Goal: Answer question/provide support: Share knowledge or assist other users

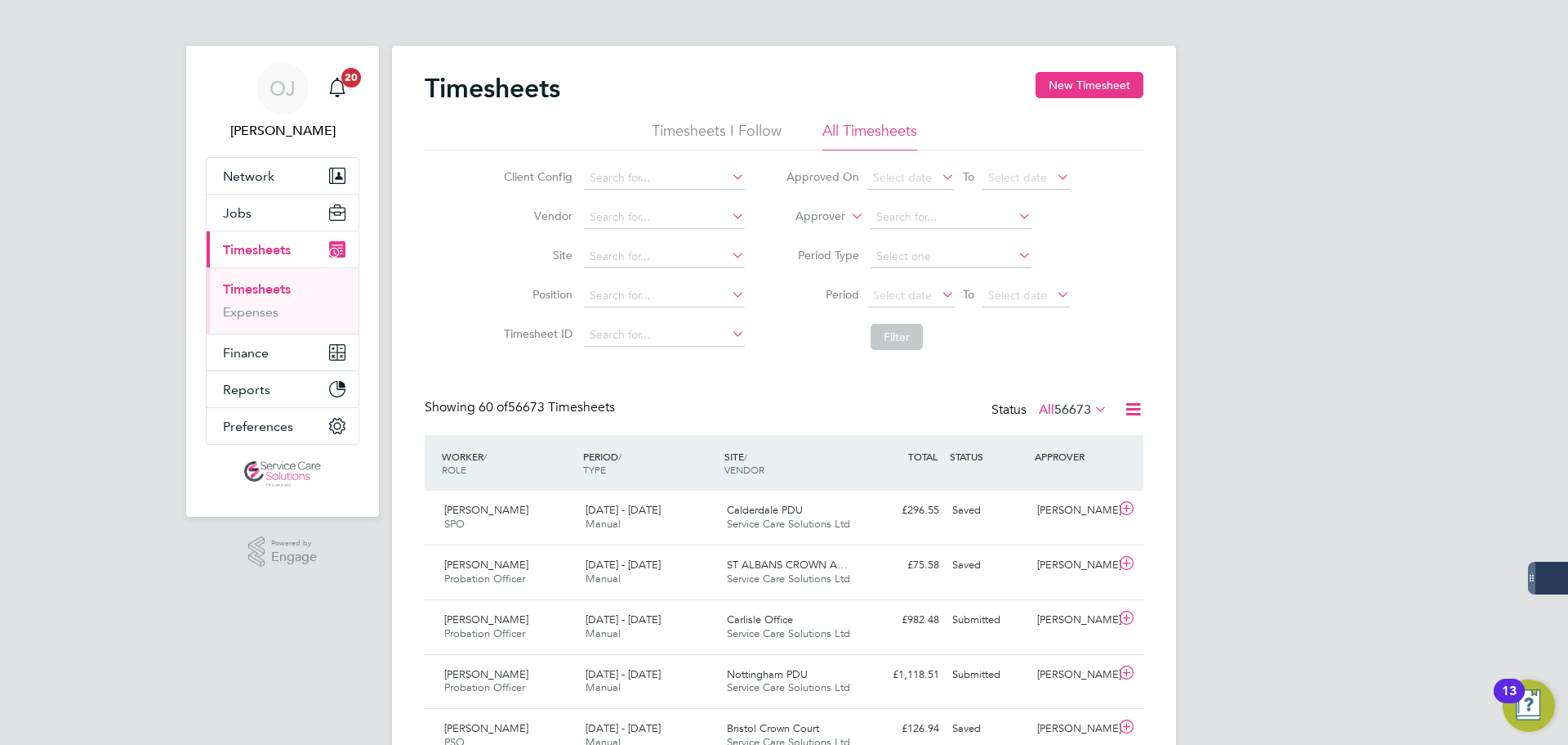
click at [799, 214] on label "Approver" at bounding box center [808, 216] width 73 height 16
click at [805, 230] on li "Worker" at bounding box center [805, 235] width 81 height 21
click at [911, 216] on input at bounding box center [952, 217] width 161 height 23
click at [937, 239] on li "Ken Batch elor" at bounding box center [951, 239] width 163 height 22
type input "Ken Batchelor"
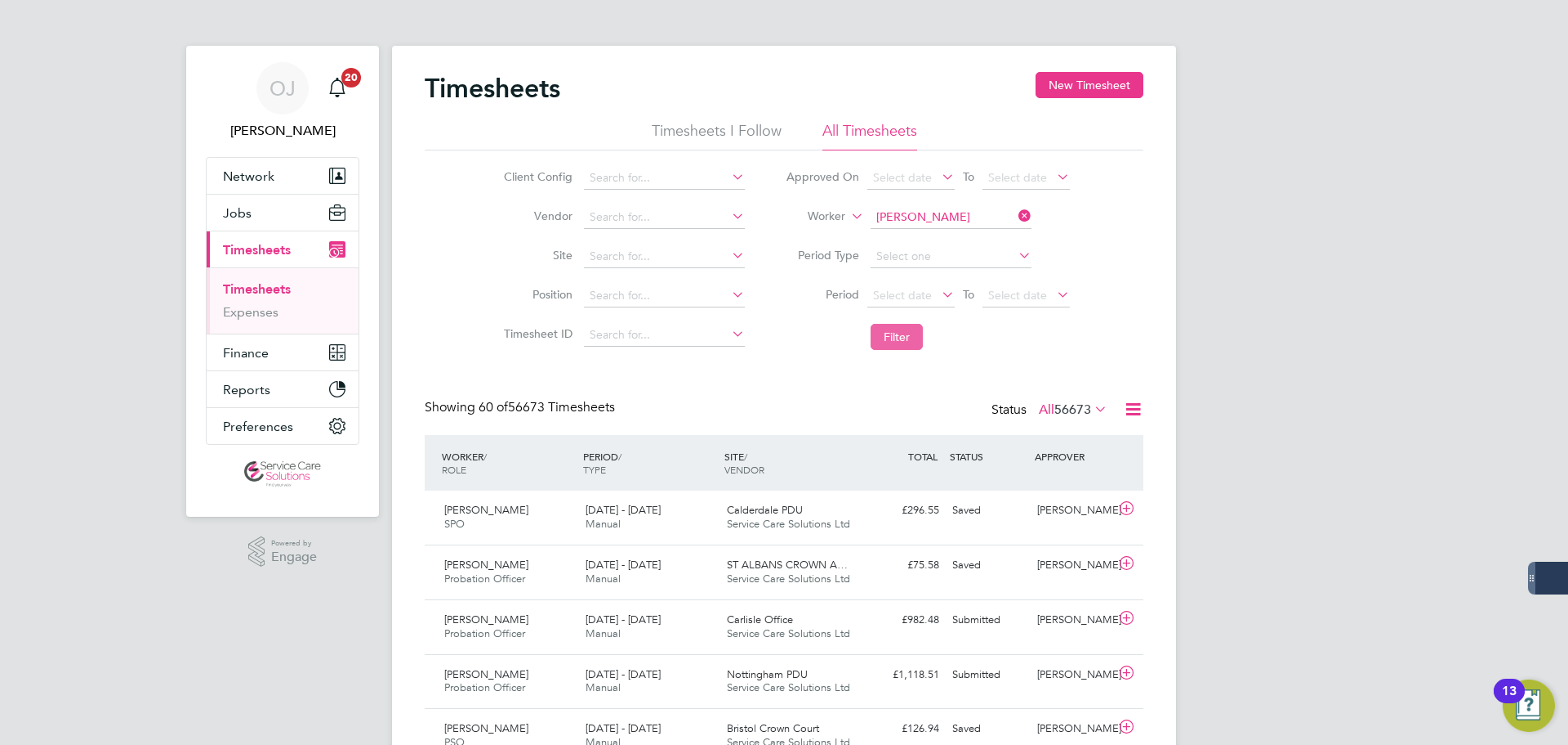
click at [912, 339] on button "Filter" at bounding box center [897, 337] width 53 height 26
click at [1016, 211] on icon at bounding box center [1016, 216] width 0 height 23
click at [278, 278] on ul "Timesheets Expenses" at bounding box center [282, 300] width 152 height 67
click at [265, 293] on link "Timesheets" at bounding box center [256, 289] width 68 height 16
click at [265, 310] on link "Expenses" at bounding box center [251, 312] width 56 height 16
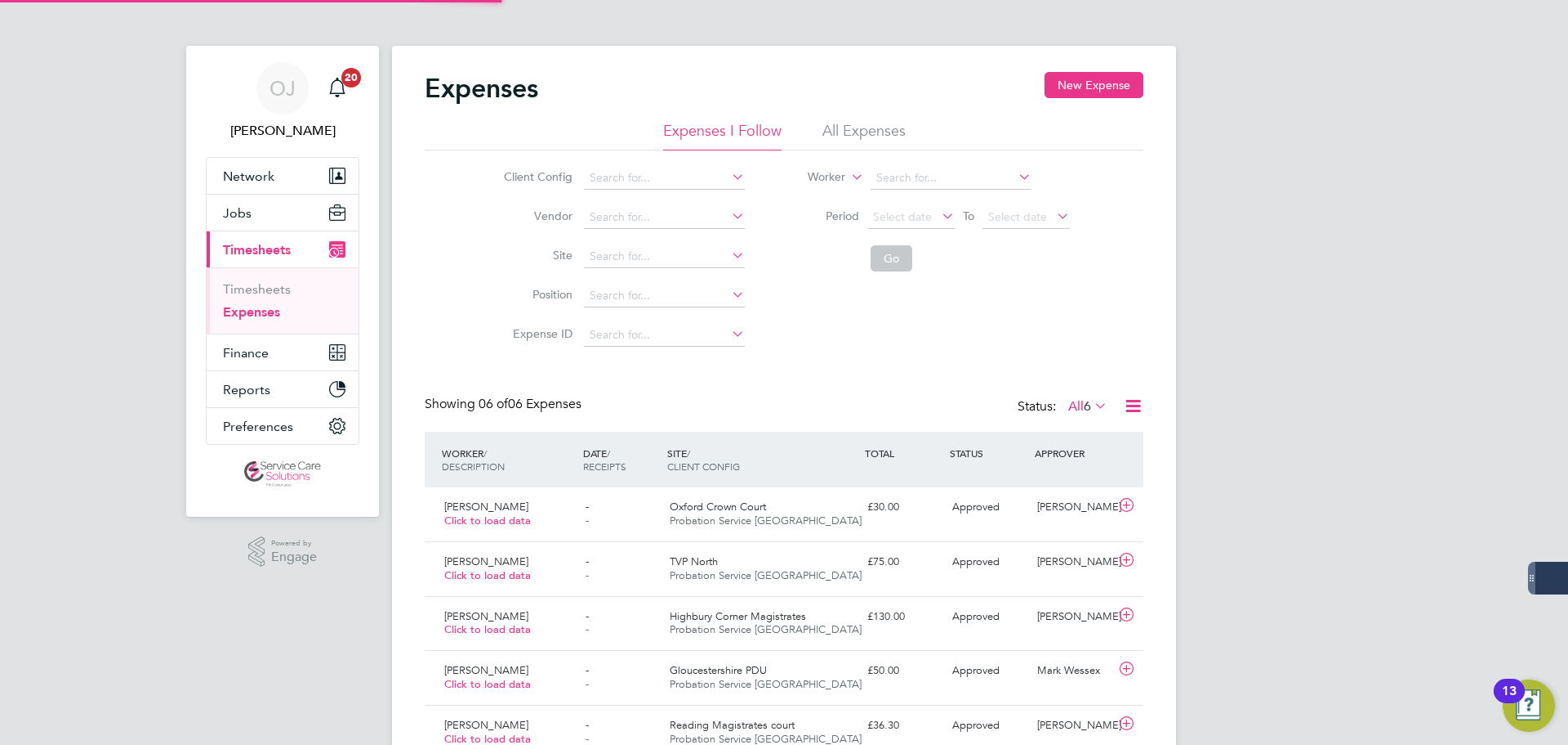
scroll to position [42, 142]
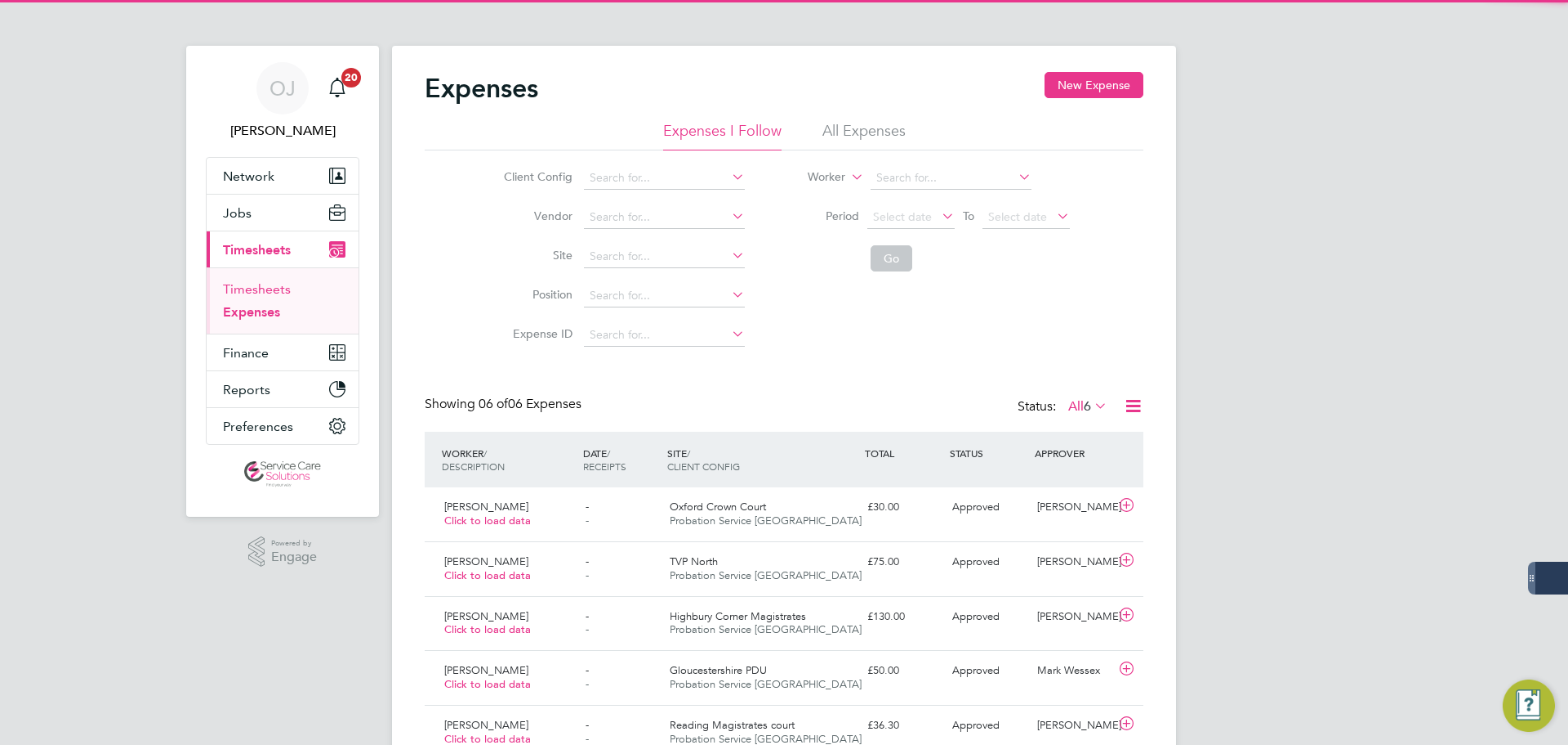
click at [263, 287] on link "Timesheets" at bounding box center [256, 289] width 68 height 16
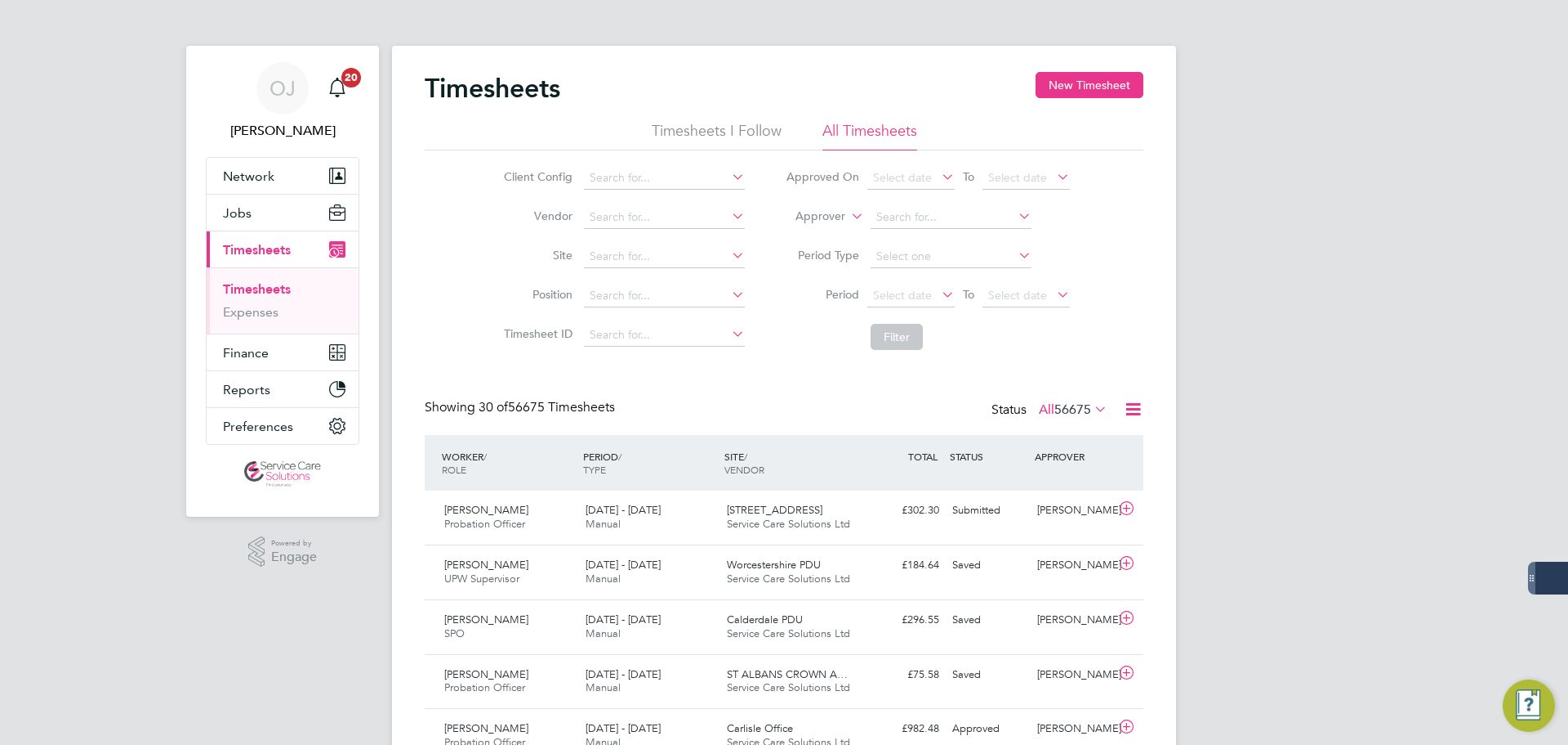
scroll to position [42, 142]
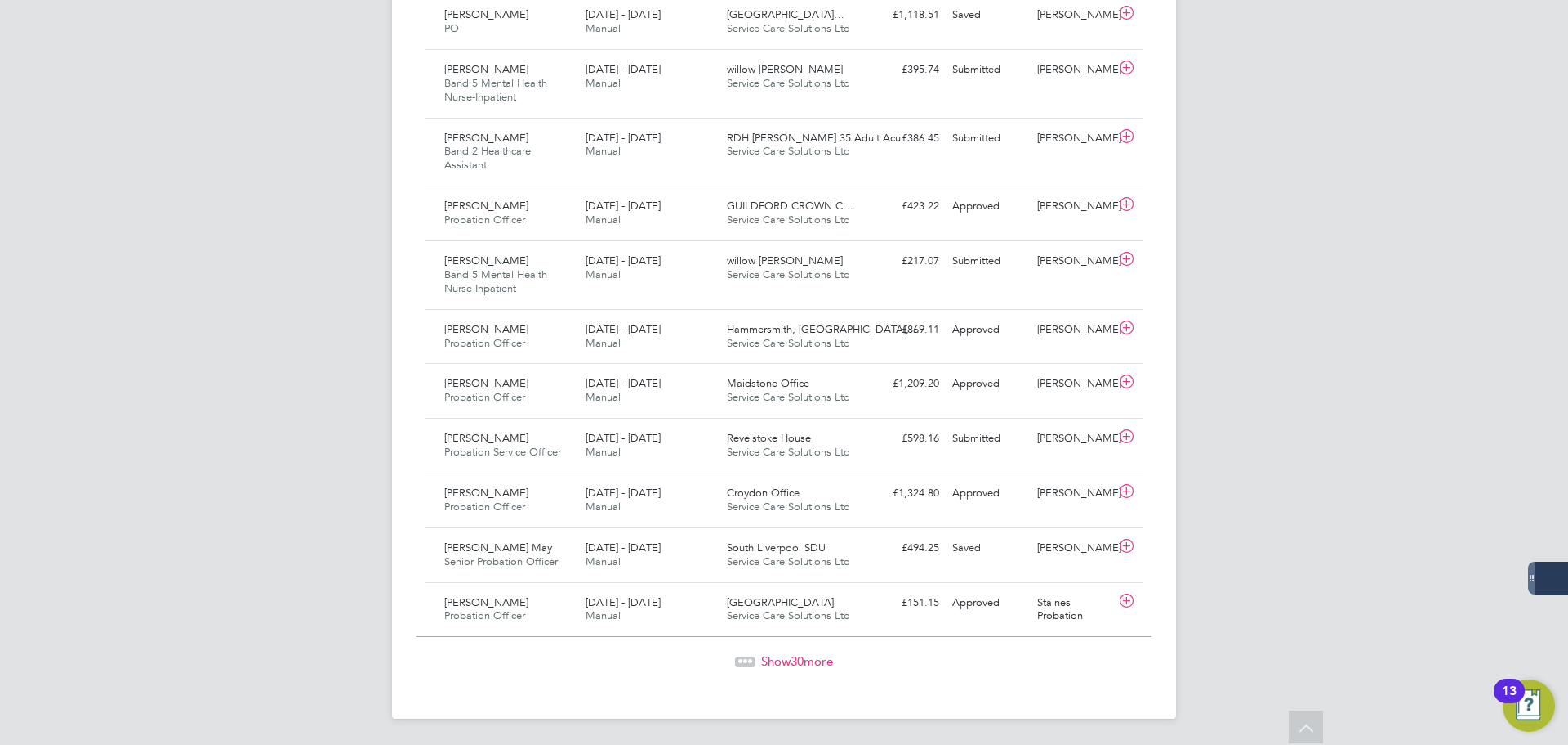
click at [828, 659] on span "Show 30 more" at bounding box center [796, 660] width 71 height 16
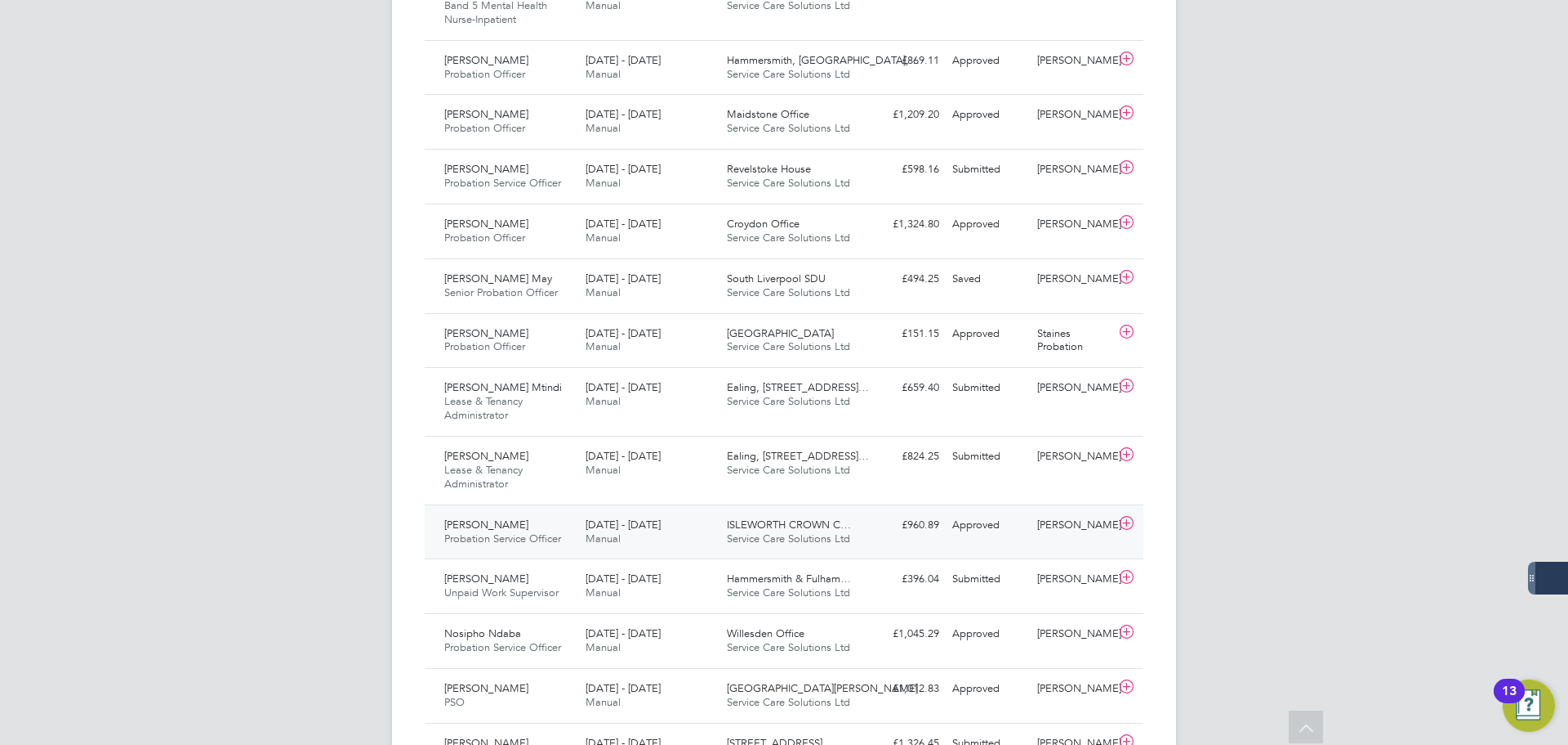
click at [726, 516] on div "ISLEWORTH CROWN C… Service Care Solutions Ltd" at bounding box center [791, 532] width 141 height 41
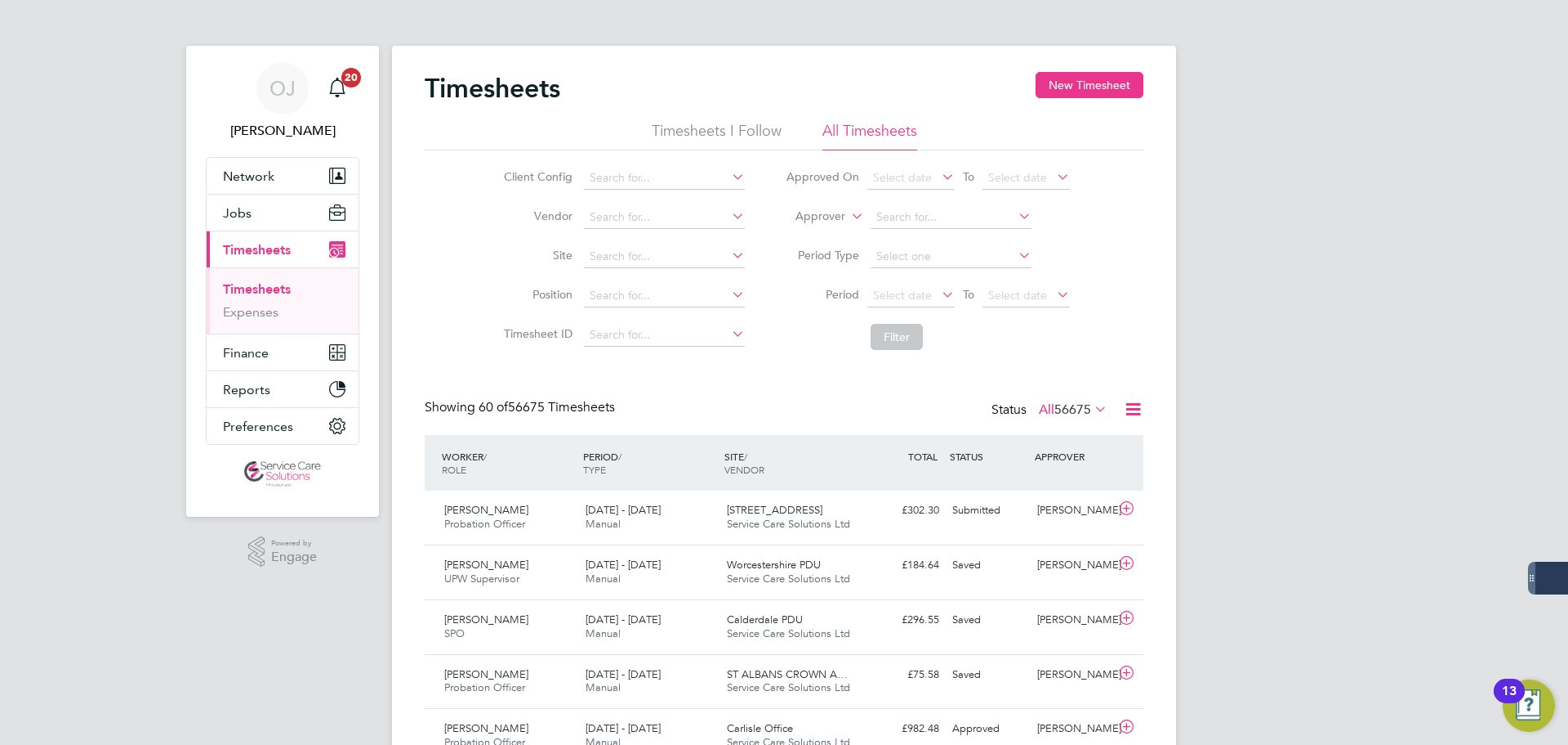
click at [823, 210] on label "Approver" at bounding box center [808, 216] width 73 height 16
click at [809, 229] on li "Worker" at bounding box center [805, 235] width 81 height 21
click at [916, 205] on li "Worker" at bounding box center [928, 218] width 325 height 39
click at [917, 210] on input at bounding box center [952, 217] width 161 height 23
click at [917, 238] on b "Hollier" at bounding box center [957, 239] width 95 height 14
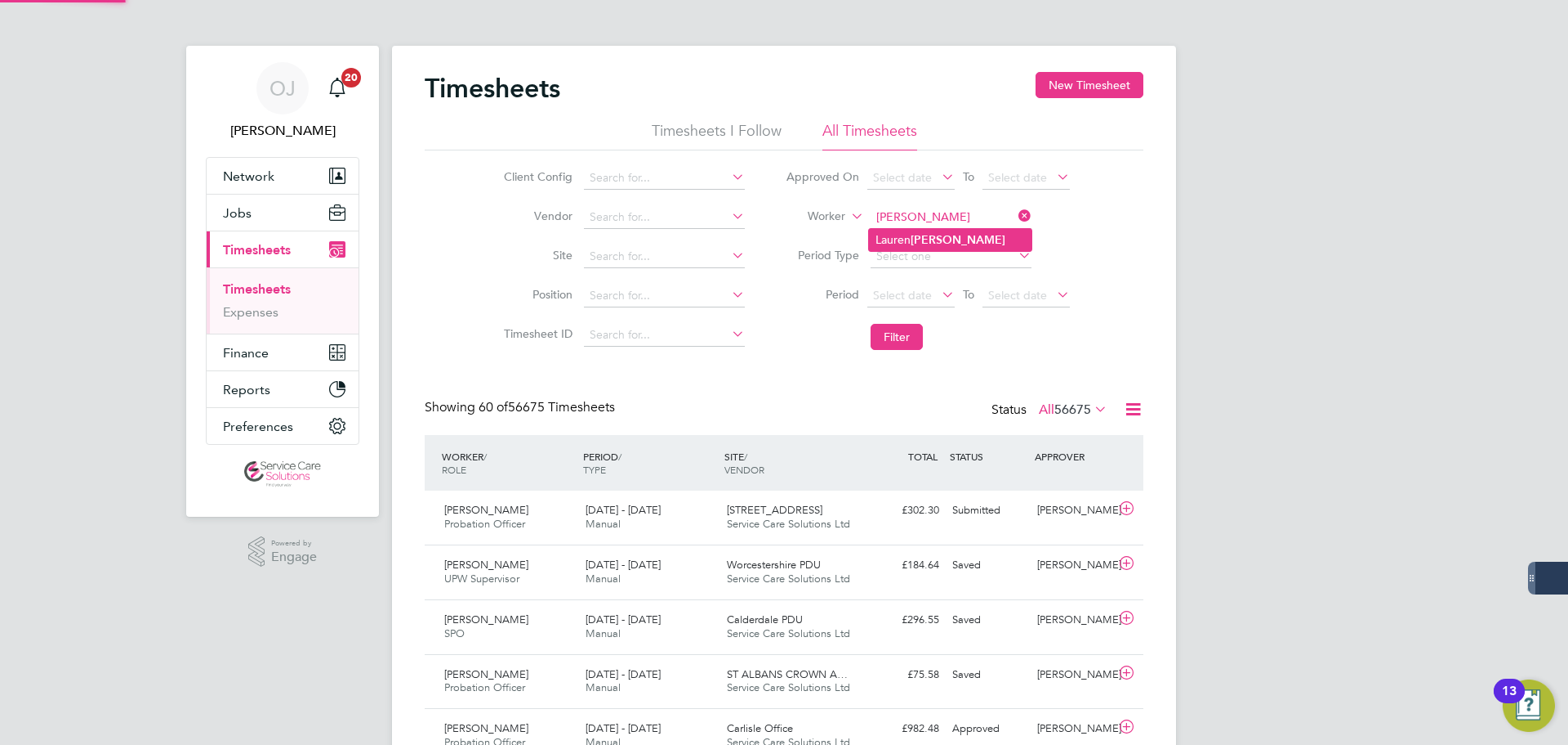
type input "Lauren Hollier"
click at [892, 347] on button "Filter" at bounding box center [897, 337] width 53 height 26
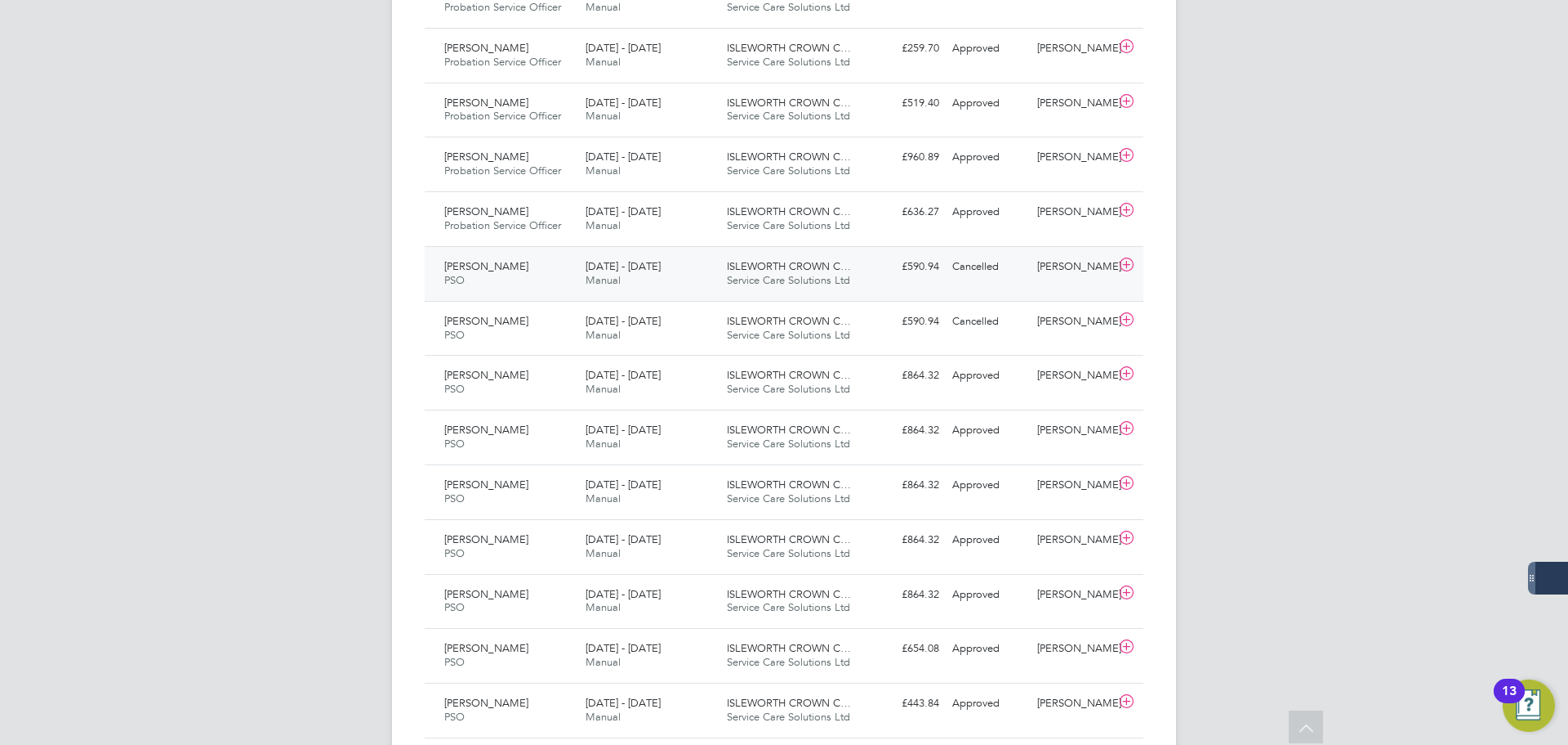
click at [715, 270] on div "12 - 18 May 2025 Manual" at bounding box center [650, 274] width 141 height 41
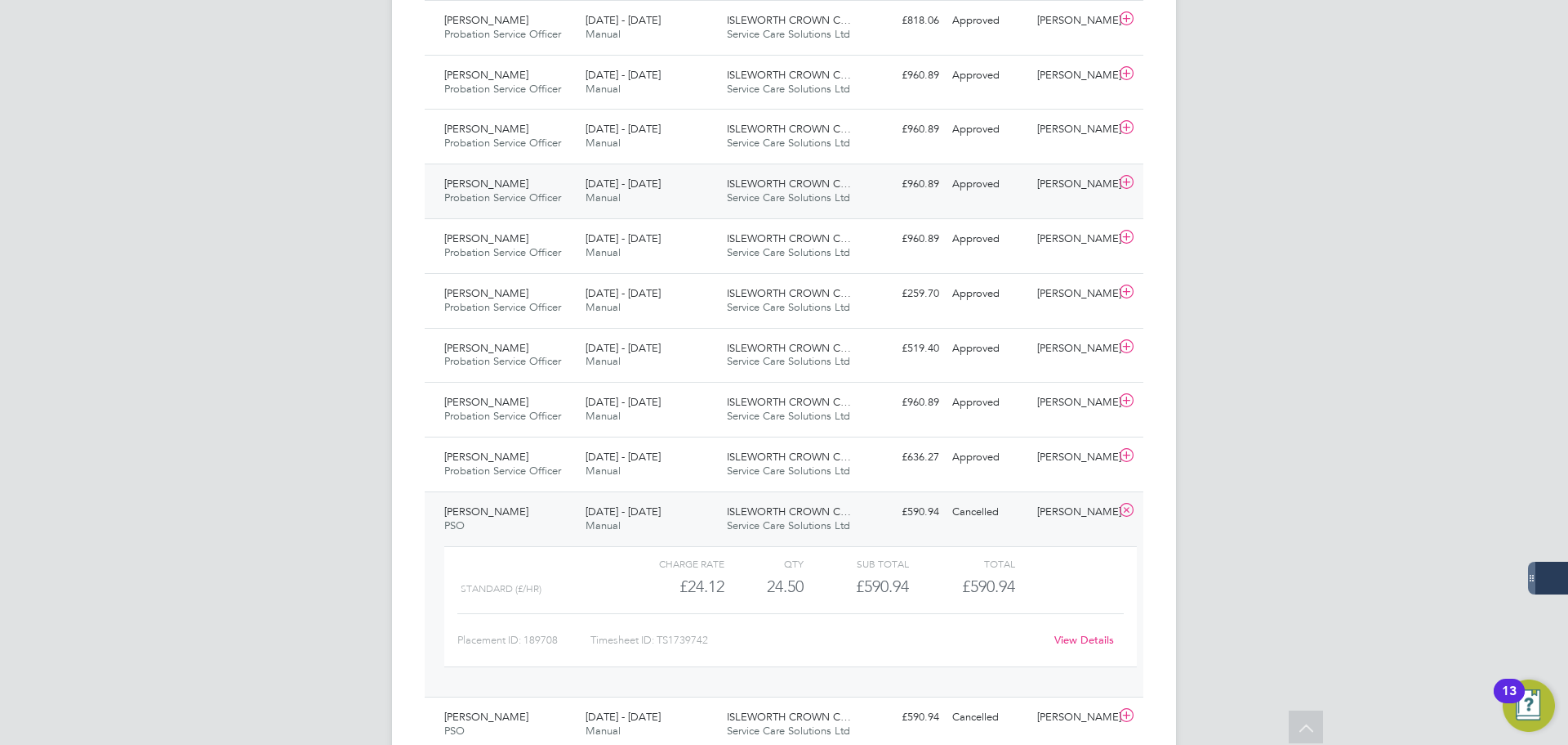
click at [691, 168] on div "Lauren Hollier Probation Service Officer 16 - 22 Jun 2025 16 - 22 Jun 2025 Manu…" at bounding box center [784, 191] width 719 height 55
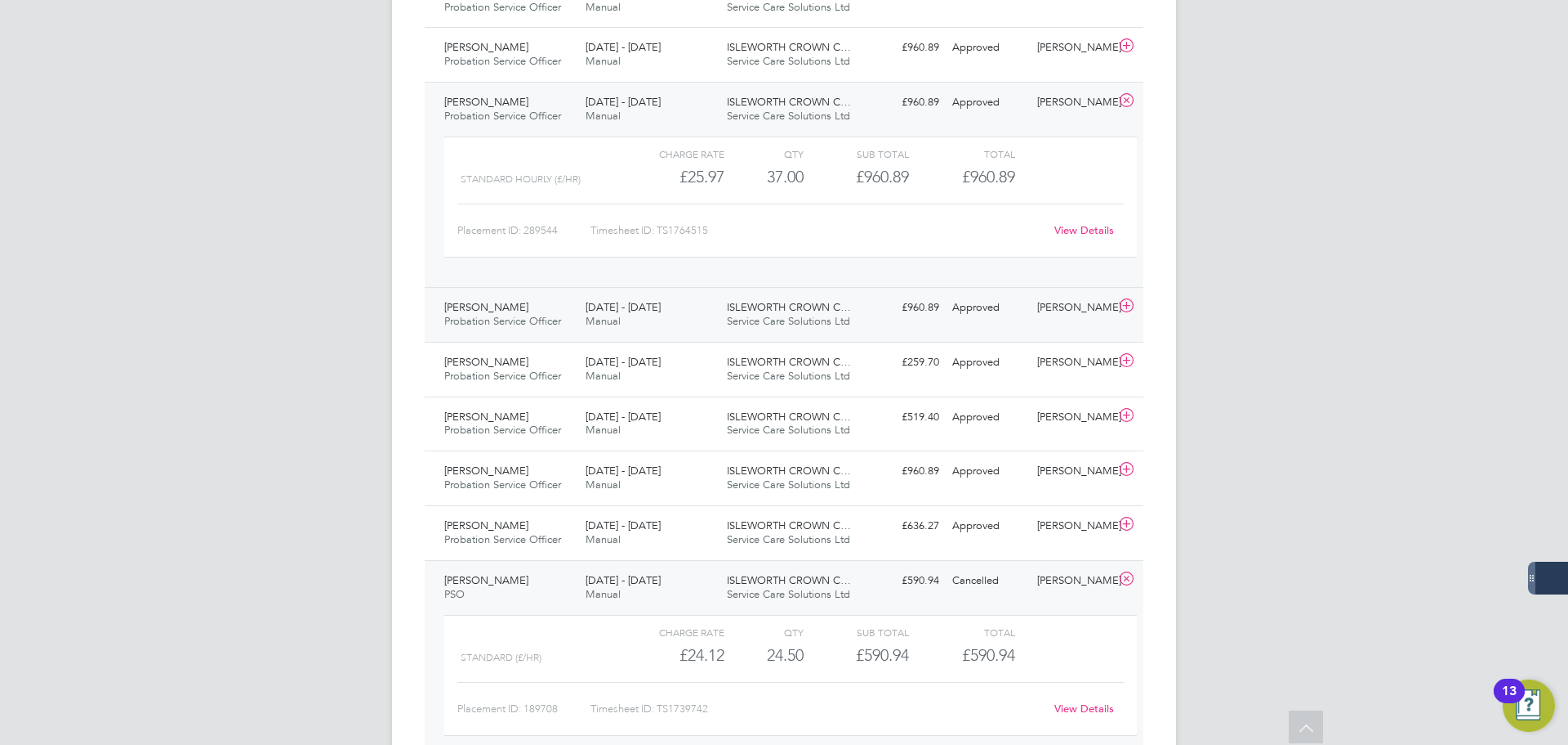
click at [661, 318] on div "9 - 15 Jun 2025 Manual" at bounding box center [650, 315] width 141 height 41
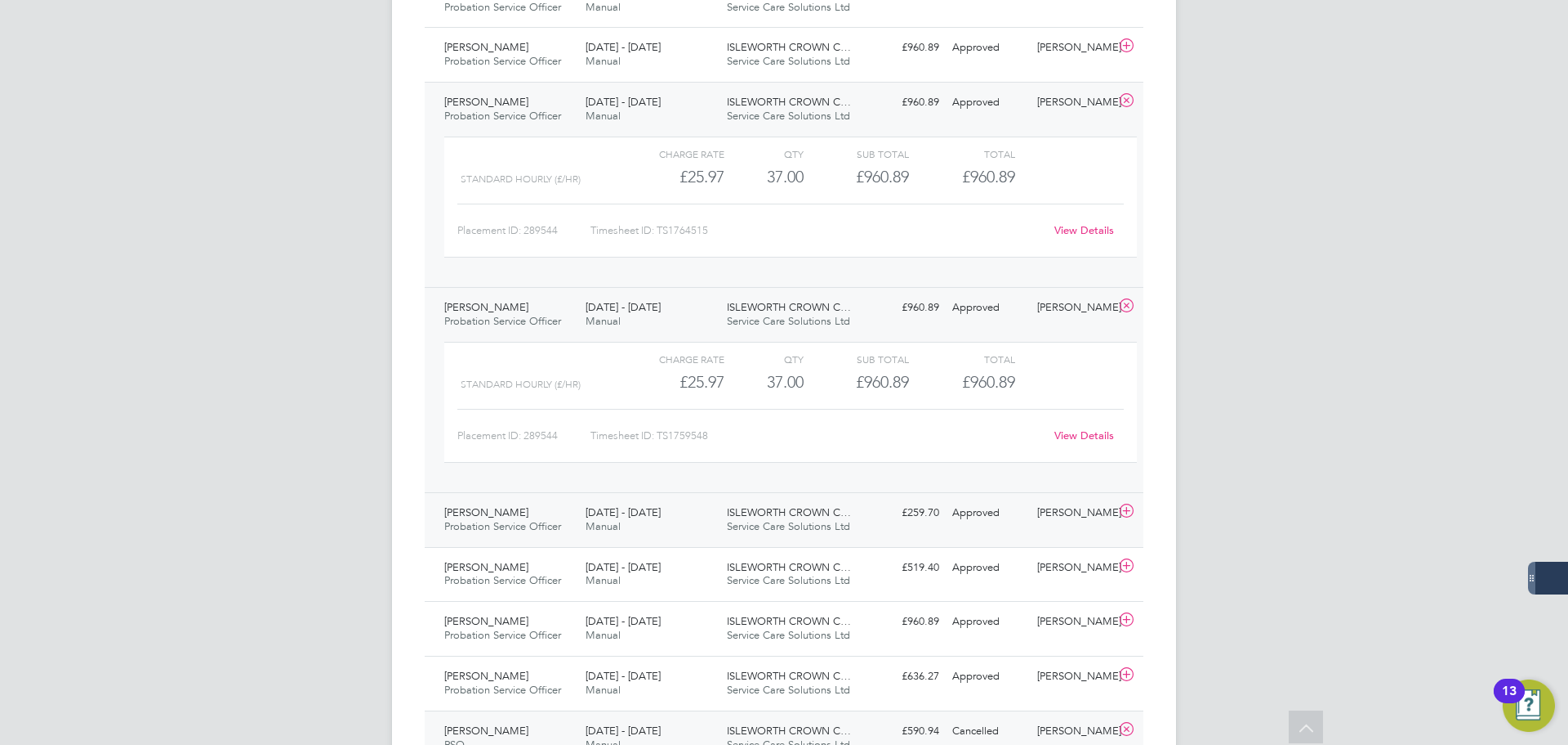
click at [671, 497] on div "Lauren Hollier Probation Service Officer 2 - 8 Jun 2025 2 - 8 Jun 2025 Manual I…" at bounding box center [784, 519] width 719 height 55
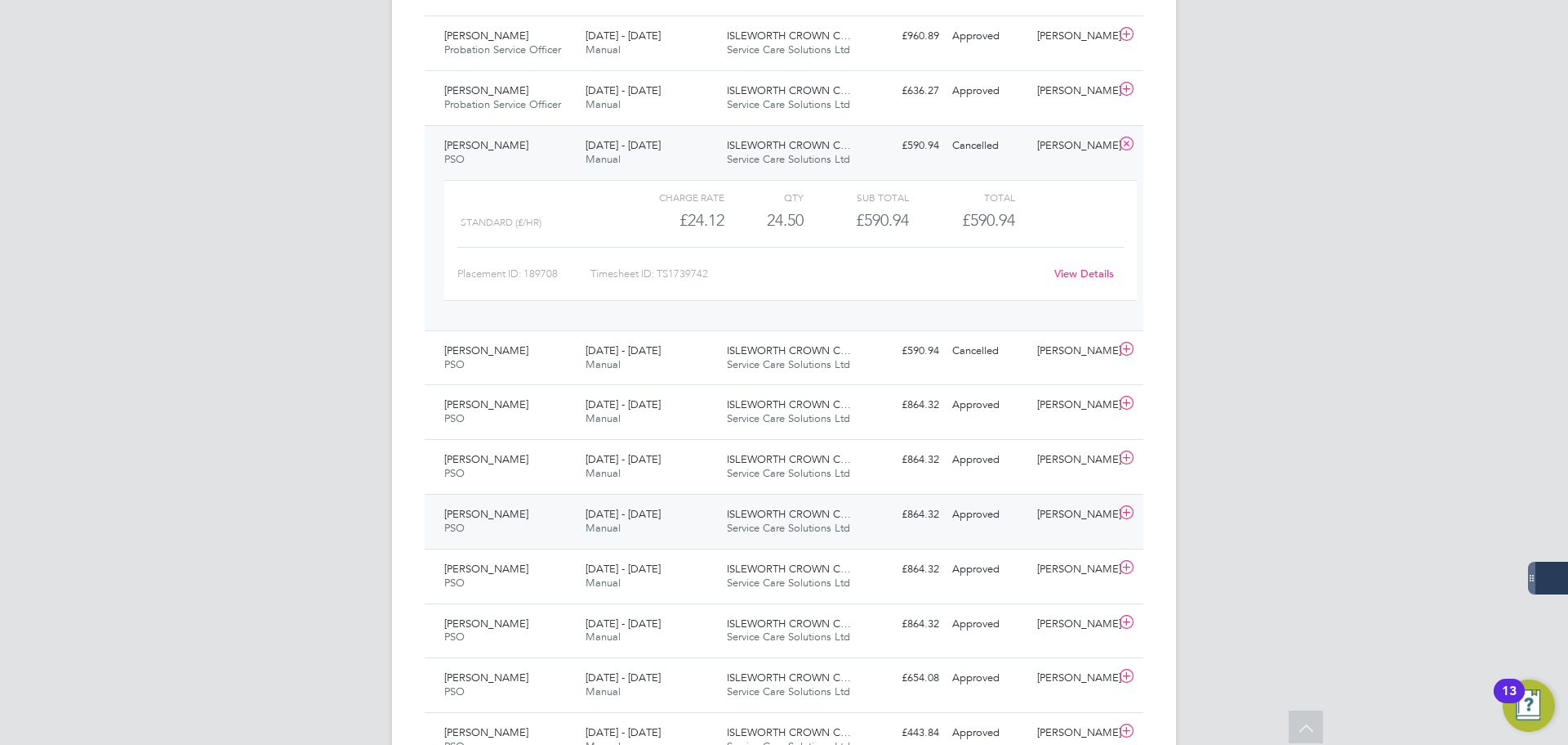
click at [709, 546] on div "Lauren Hollier PSO 20 - 26 Jan 2025 20 - 26 Jan 2025 Manual ISLEWORTH CROWN C… …" at bounding box center [784, 521] width 719 height 55
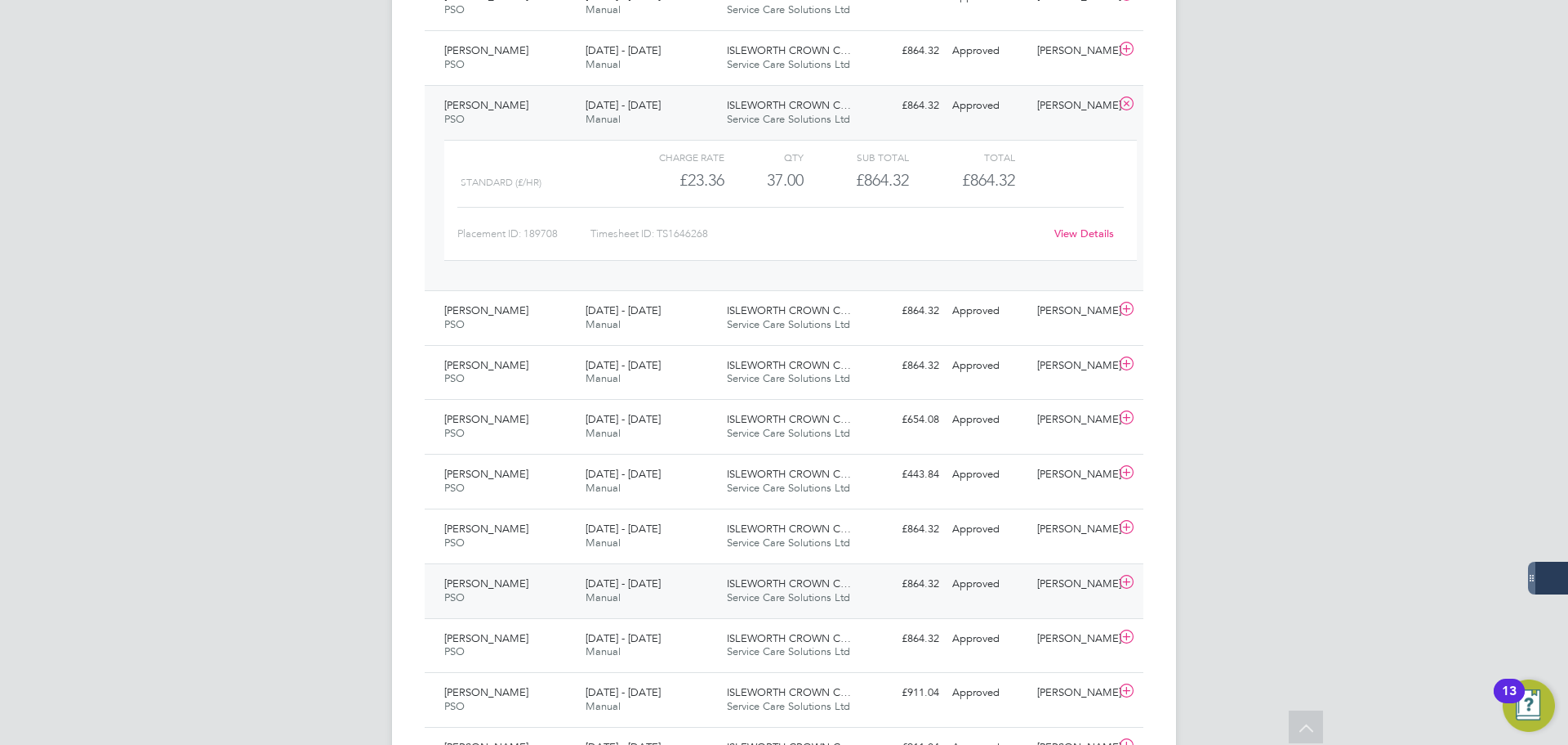
click at [697, 573] on div "9 - 15 Dec 2024 Manual" at bounding box center [650, 591] width 141 height 41
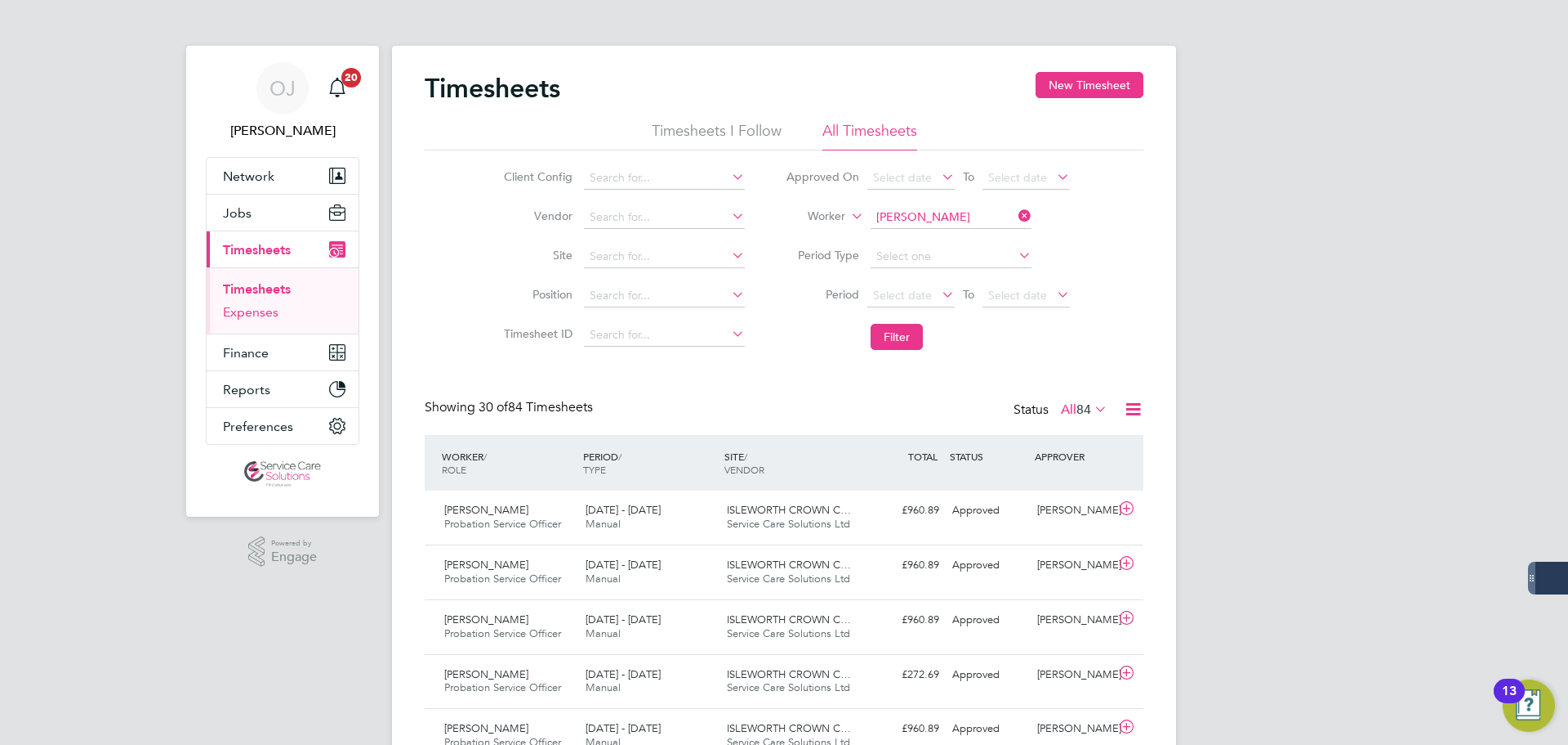
click at [265, 312] on link "Expenses" at bounding box center [251, 312] width 56 height 16
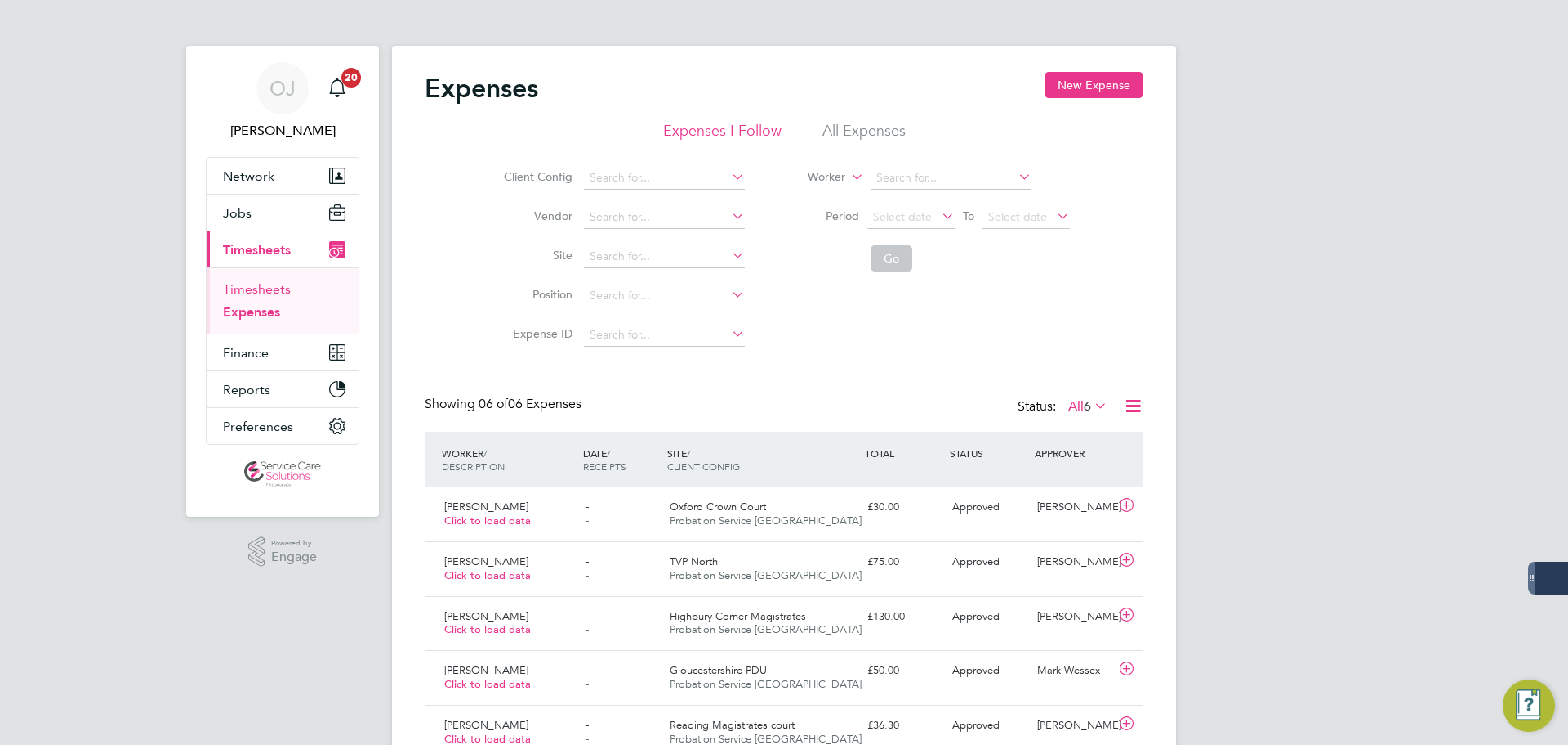
click at [273, 285] on link "Timesheets" at bounding box center [256, 289] width 68 height 16
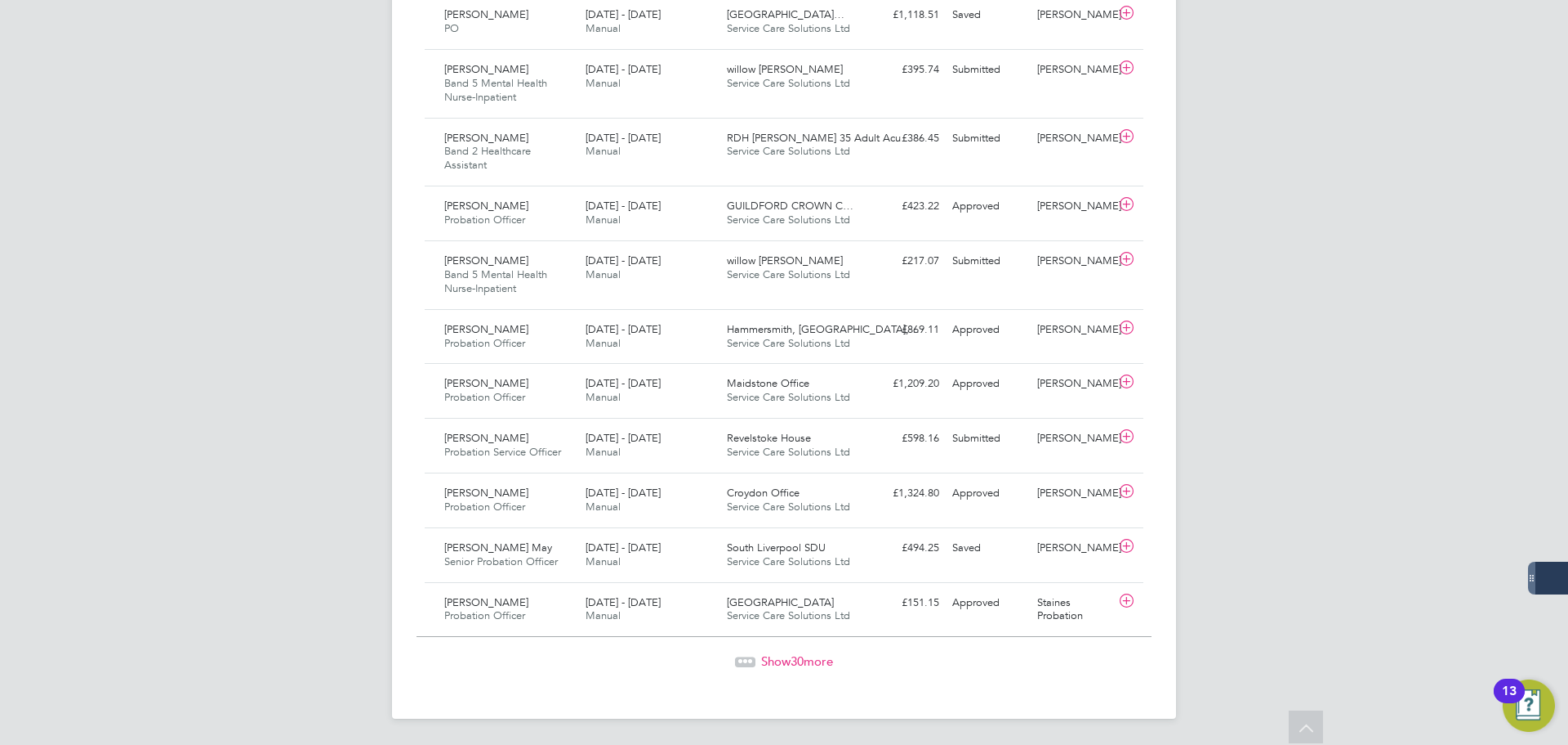
click at [799, 658] on span "30" at bounding box center [797, 660] width 13 height 16
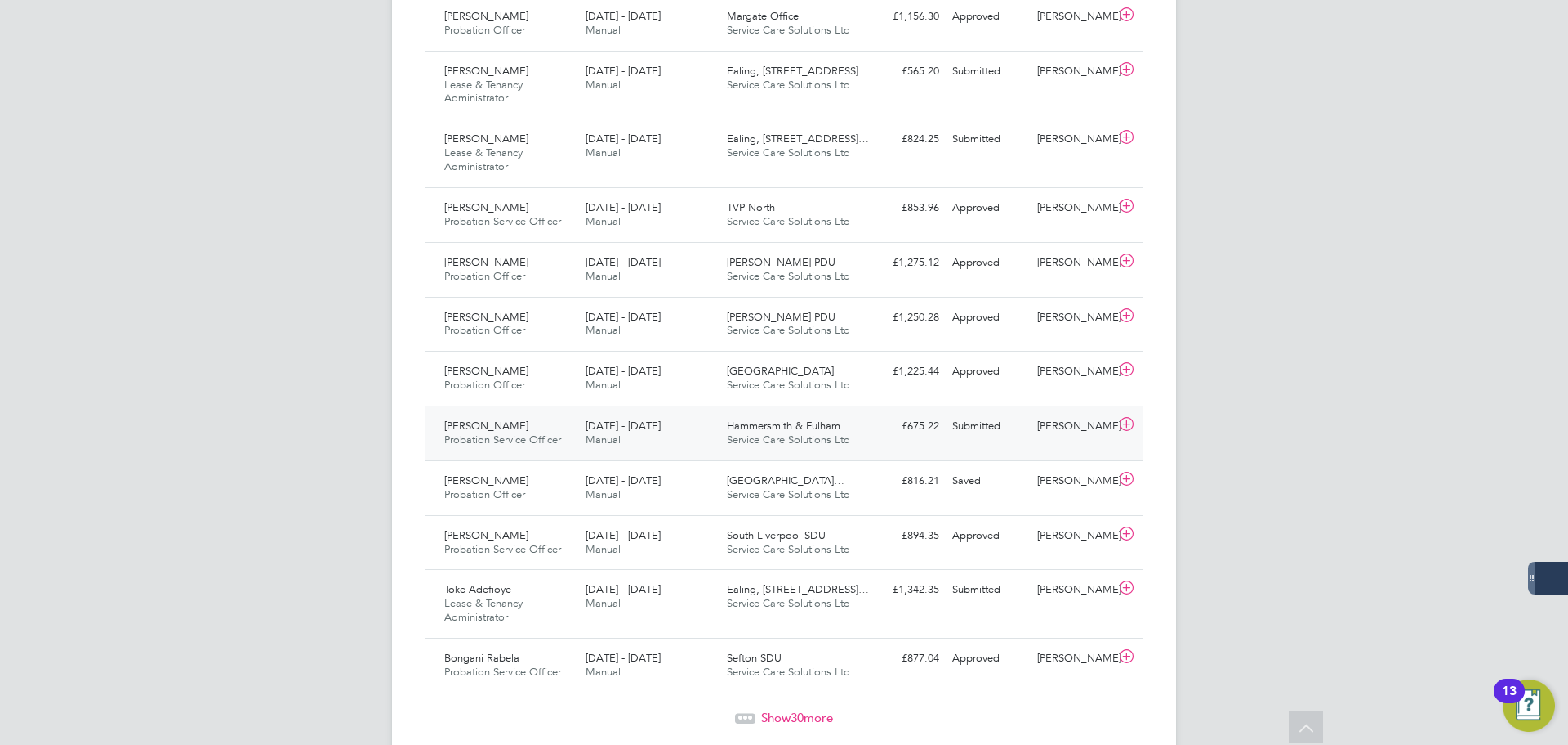
click at [540, 423] on div "Colin Paton Probation Service Officer 18 - 24 Aug 2025" at bounding box center [509, 433] width 141 height 41
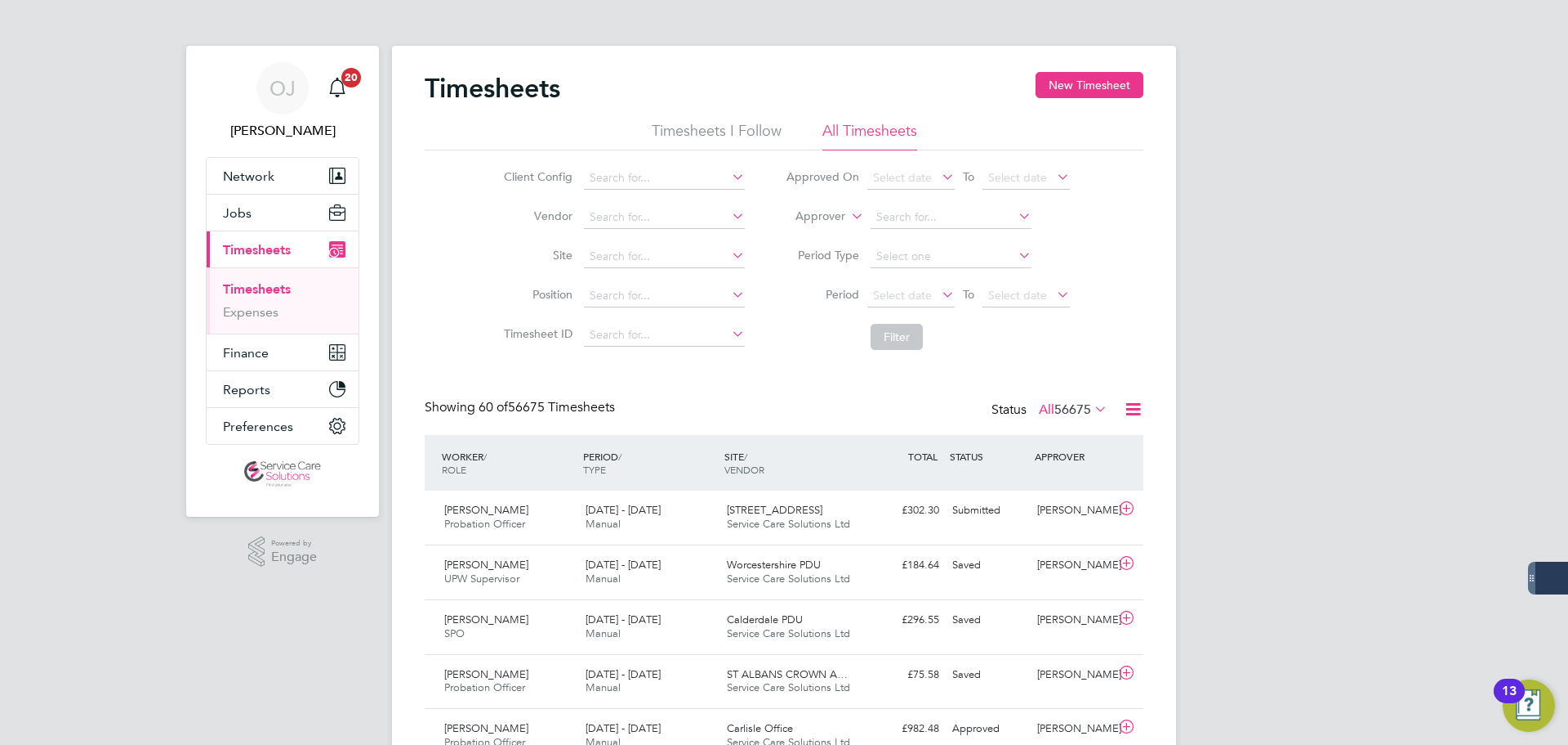
click at [839, 213] on label "Approver" at bounding box center [808, 216] width 73 height 16
click at [819, 225] on li "Worker" at bounding box center [805, 235] width 81 height 21
click at [900, 220] on input at bounding box center [952, 217] width 161 height 23
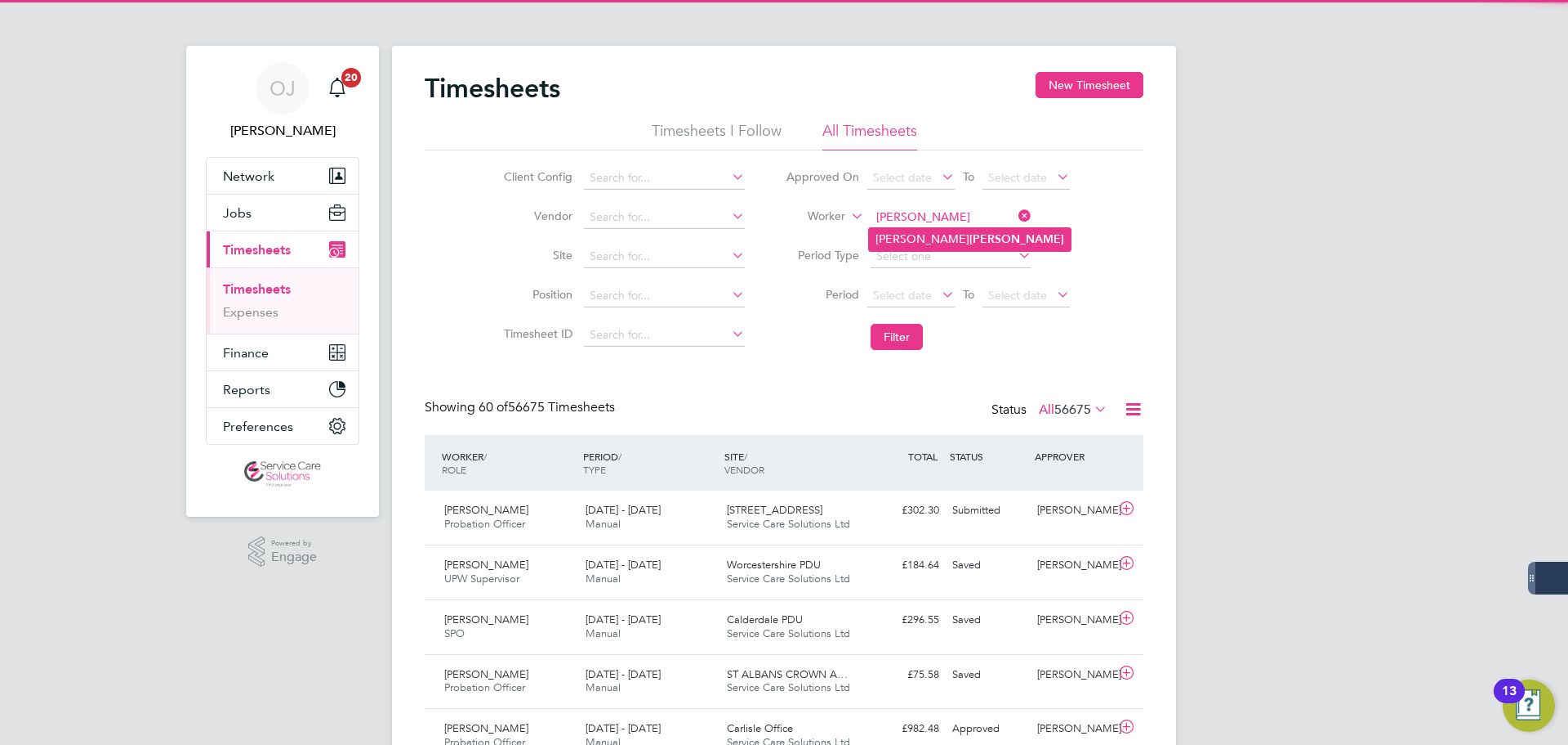
click at [970, 243] on b "Paton" at bounding box center [1017, 238] width 95 height 14
type input "Colin Paton"
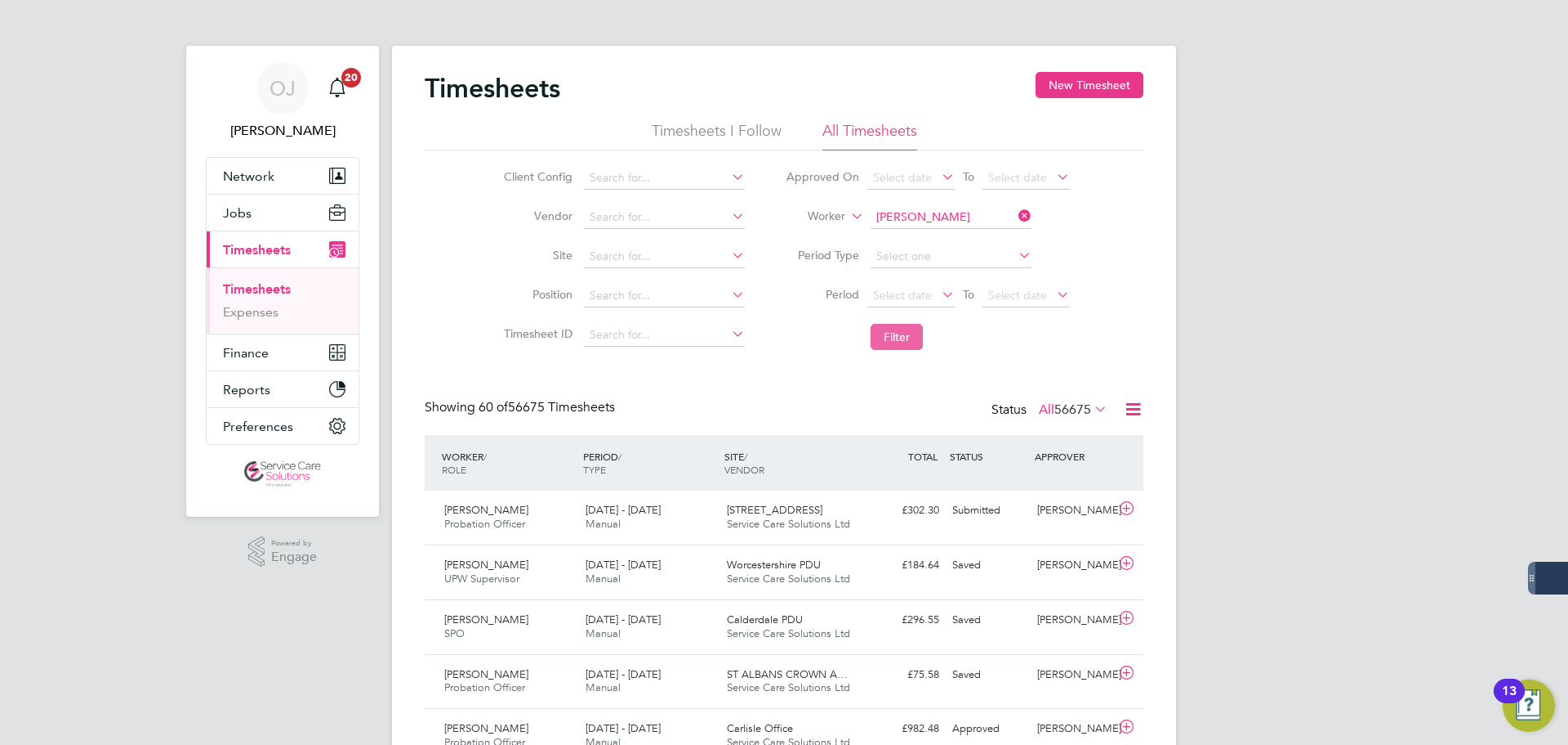
click at [896, 336] on button "Filter" at bounding box center [897, 337] width 53 height 26
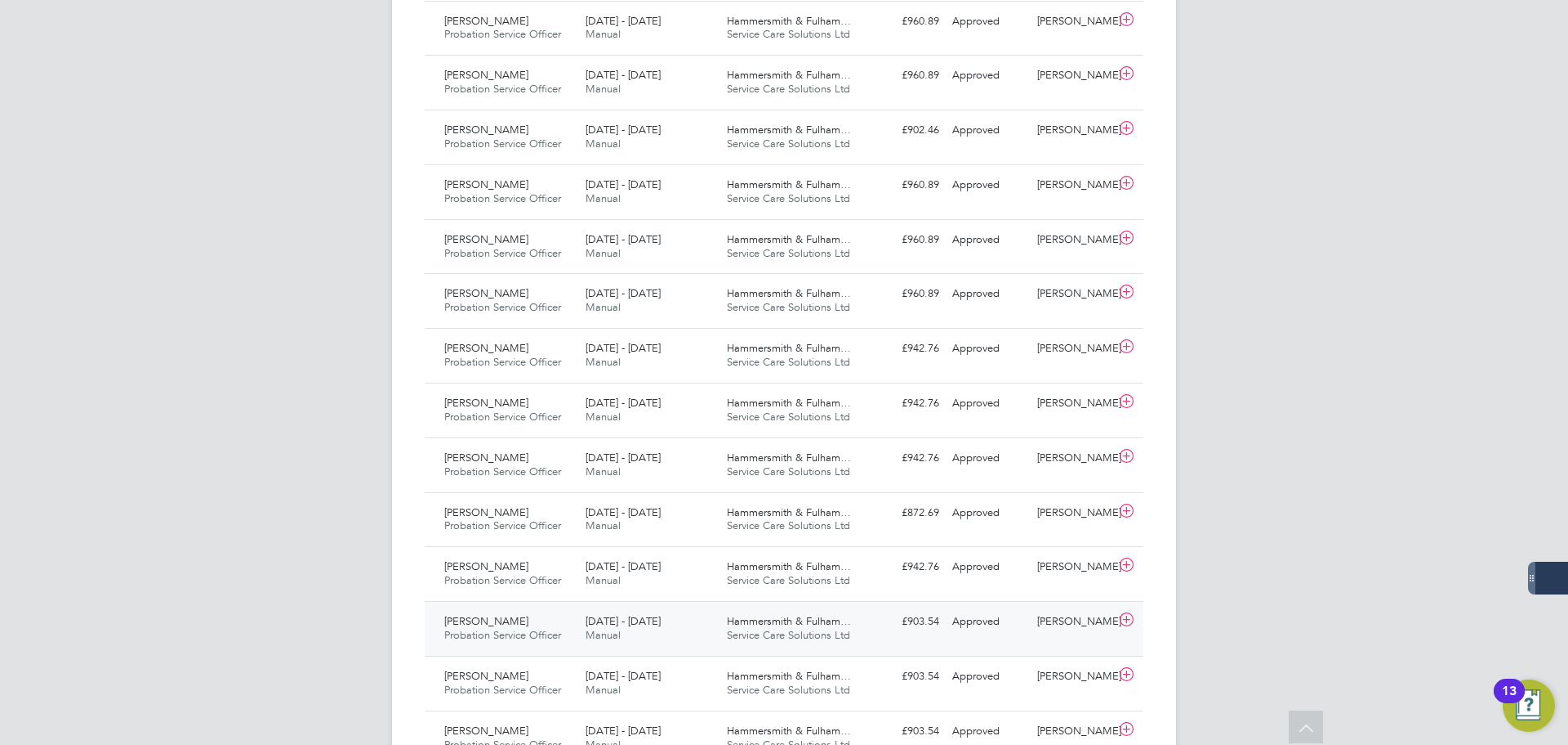
click at [673, 630] on div "10 - 16 Feb 2025 Manual" at bounding box center [650, 629] width 141 height 41
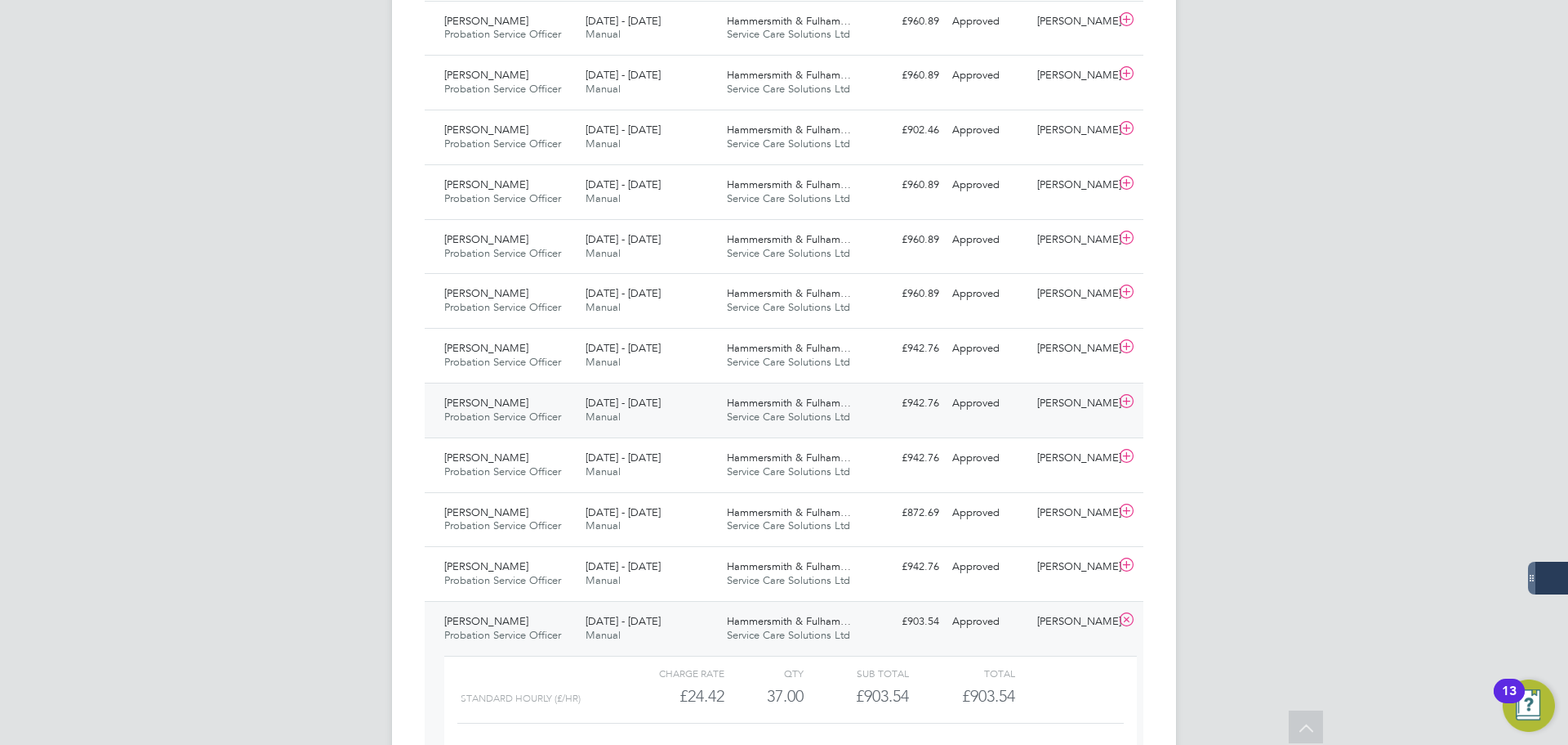
click at [680, 394] on div "10 - 16 Mar 2025 Manual" at bounding box center [650, 410] width 141 height 41
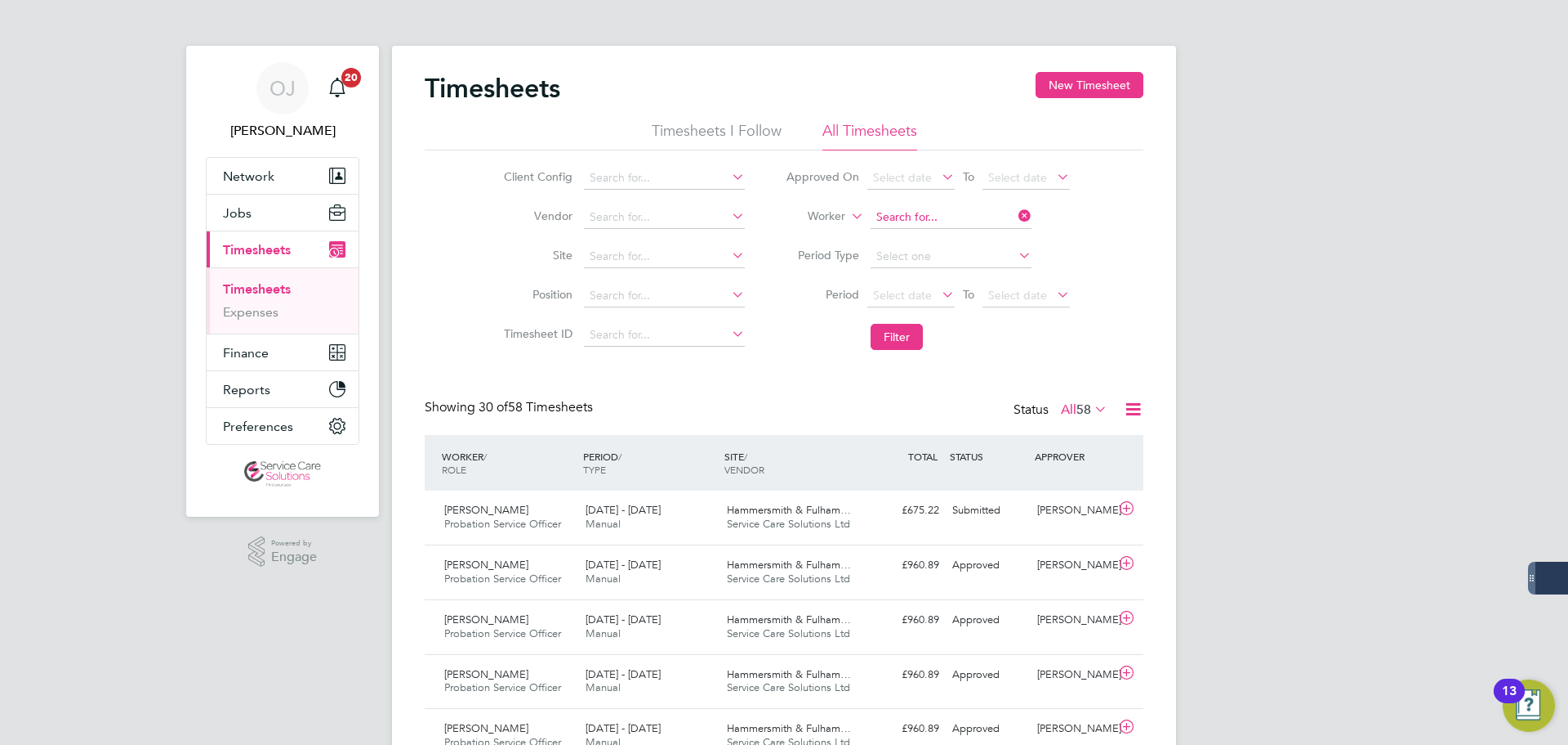
click at [931, 215] on input at bounding box center [952, 217] width 161 height 23
click at [959, 258] on li "Nadine Buttigieg" at bounding box center [951, 261] width 163 height 22
type input "Nadine Buttigieg"
click at [892, 327] on button "Filter" at bounding box center [897, 337] width 53 height 26
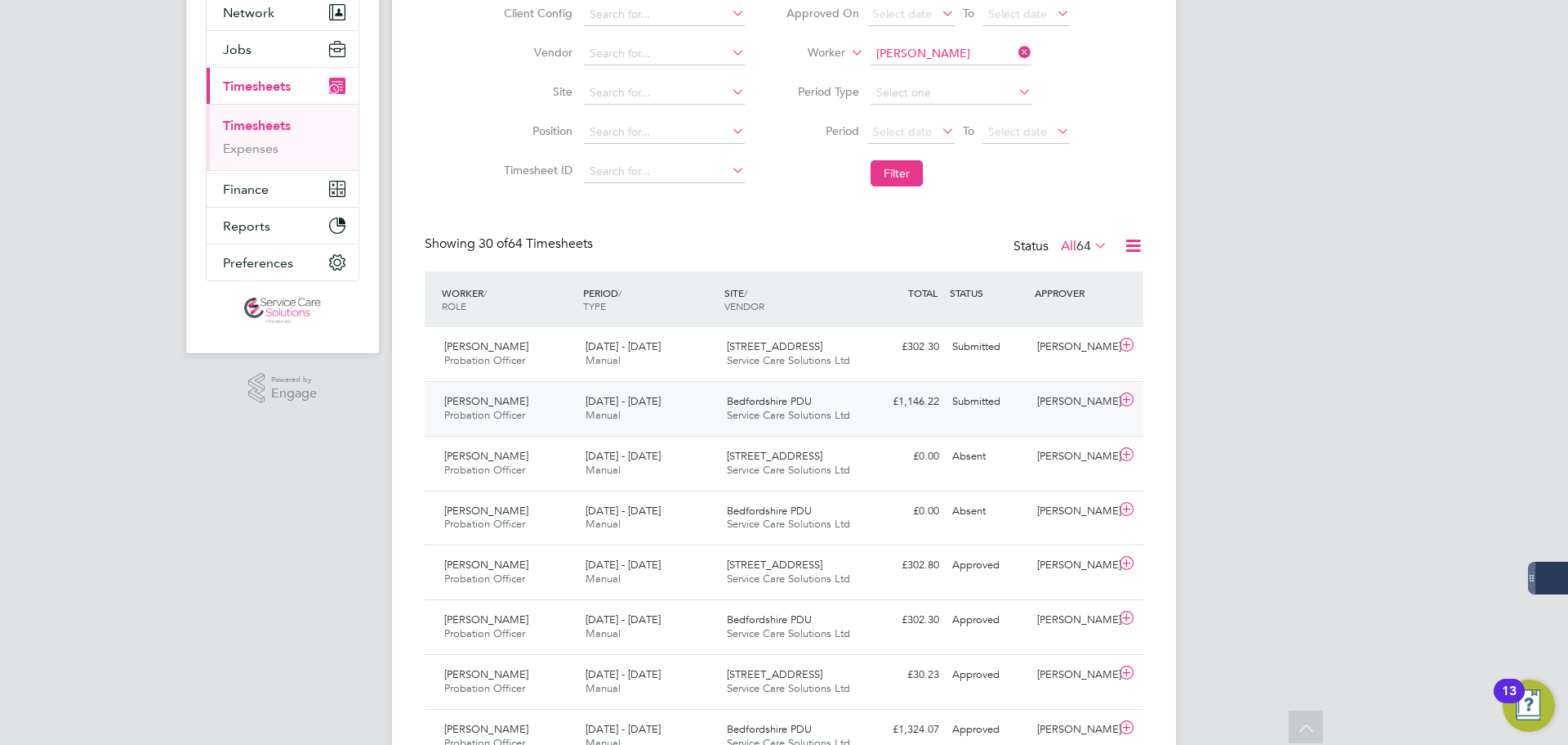
click at [693, 406] on div "18 - 24 Aug 2025 Manual" at bounding box center [650, 409] width 141 height 41
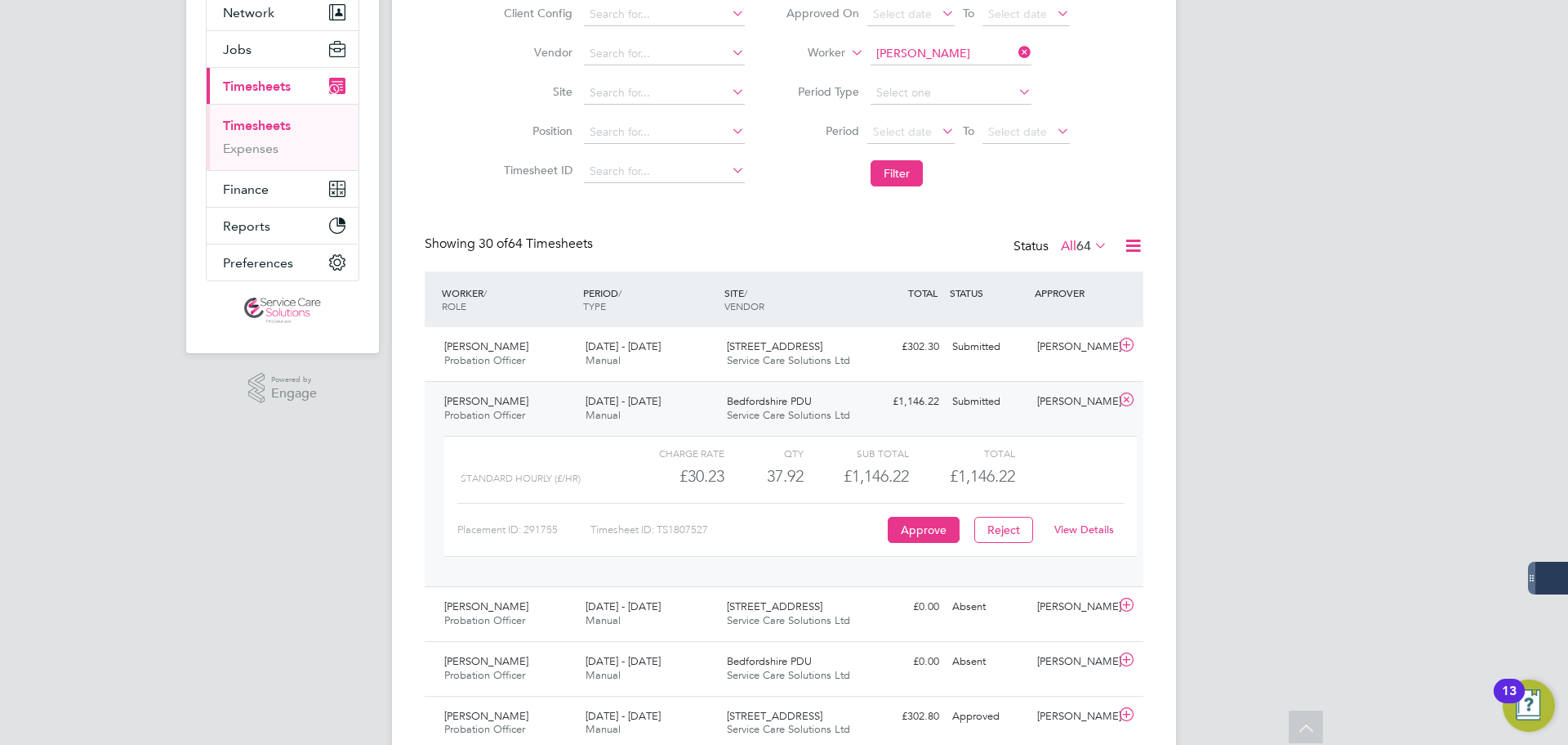
click at [1086, 526] on link "View Details" at bounding box center [1084, 529] width 60 height 14
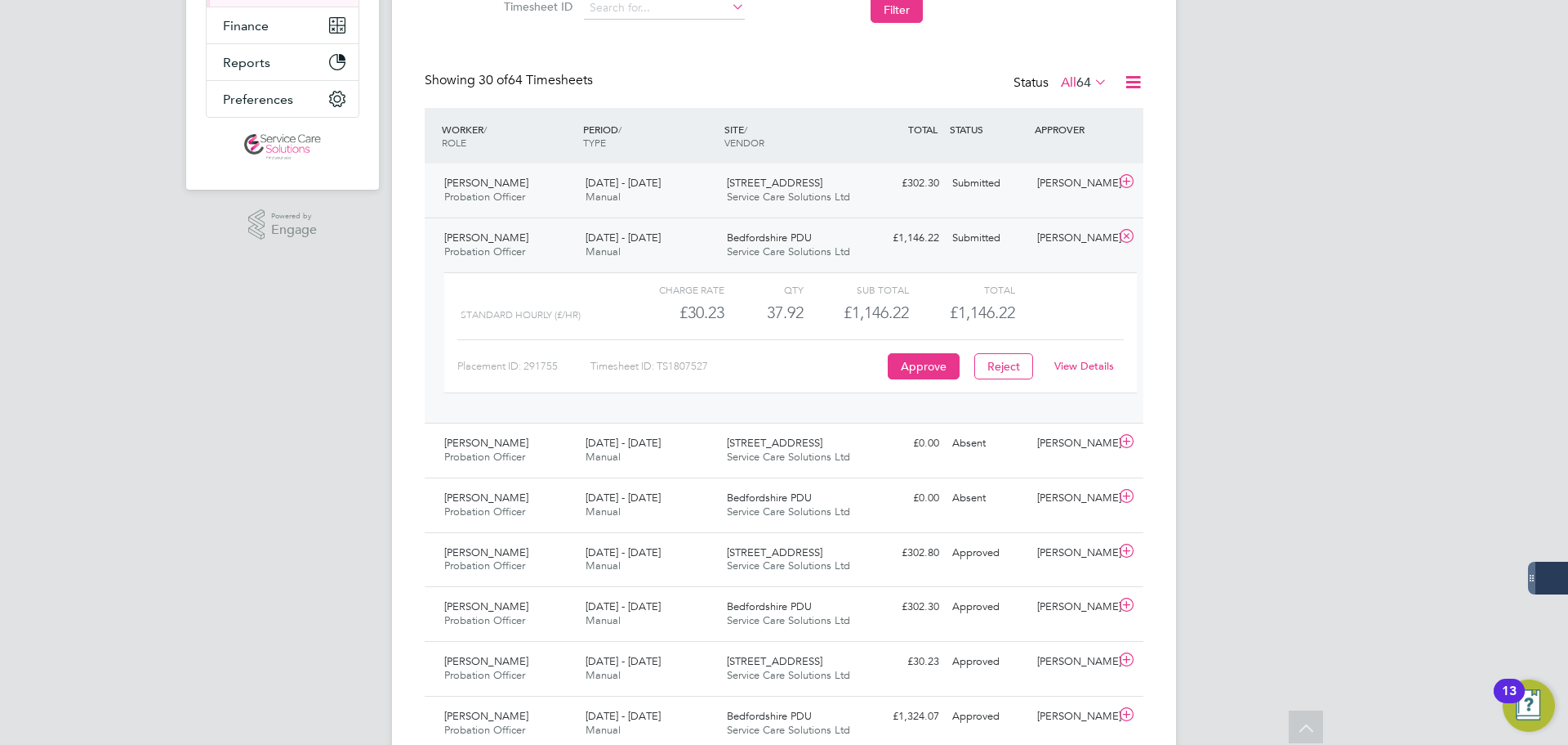
click at [848, 195] on span "Service Care Solutions Ltd" at bounding box center [789, 197] width 123 height 14
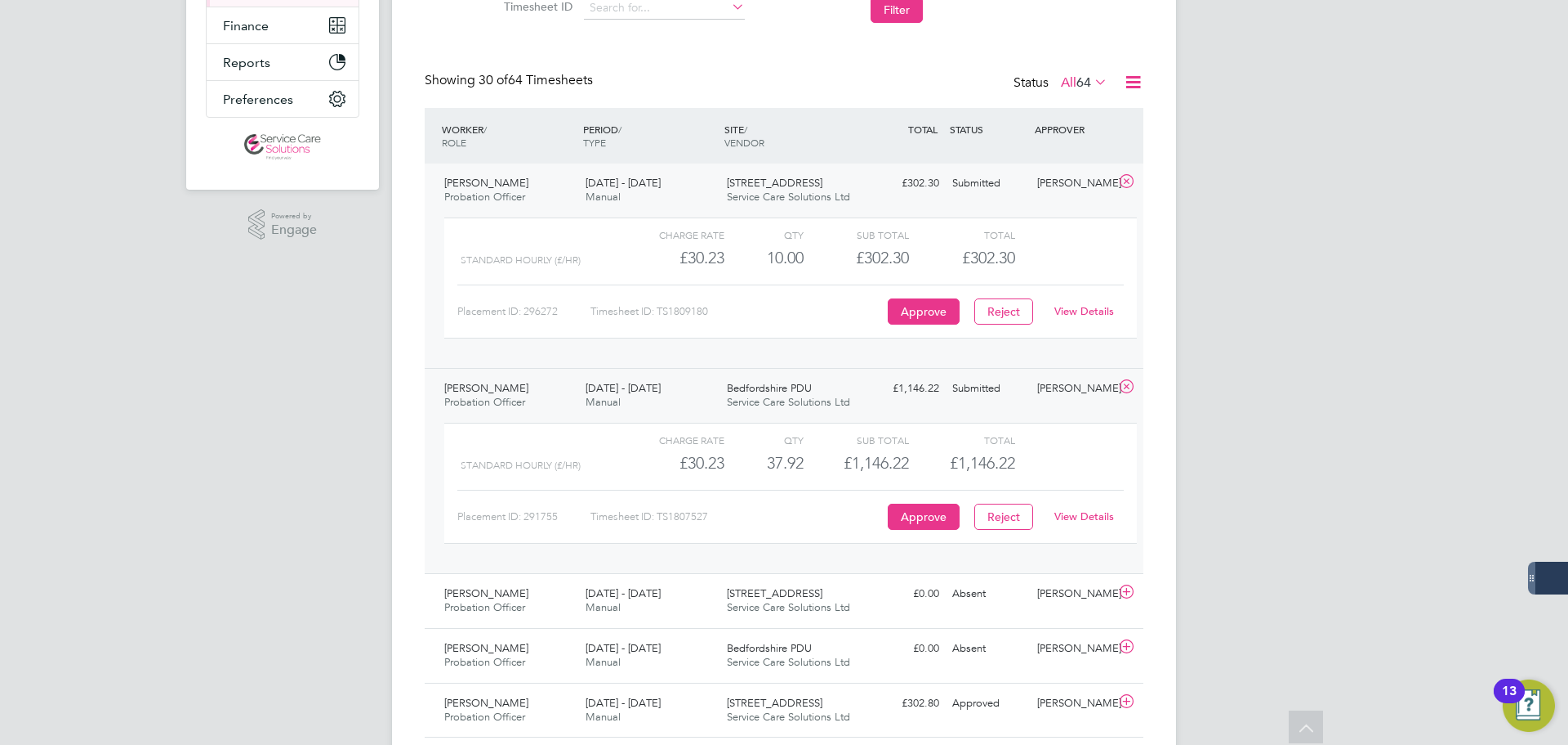
click at [848, 195] on span "Service Care Solutions Ltd" at bounding box center [789, 197] width 123 height 14
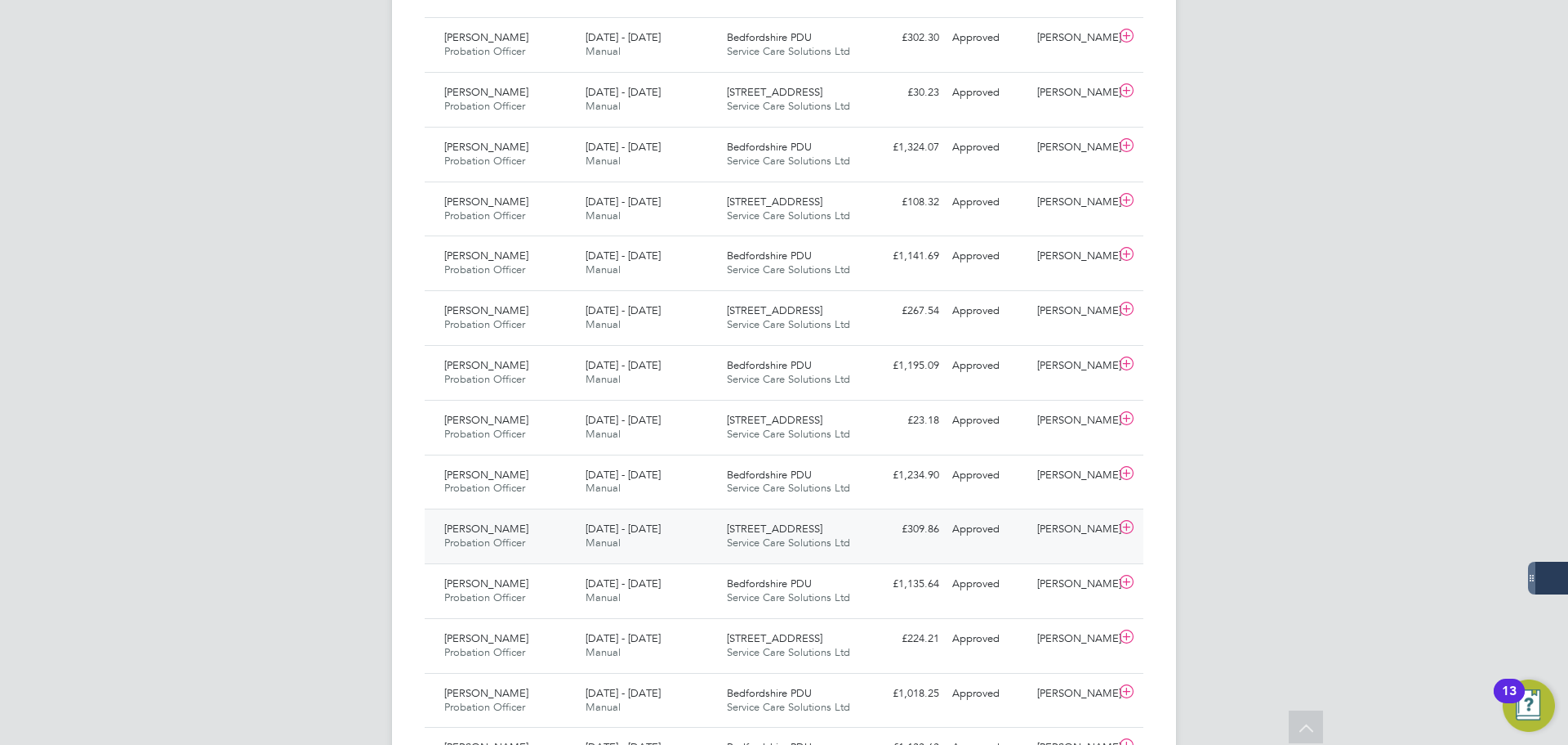
scroll to position [1145, 0]
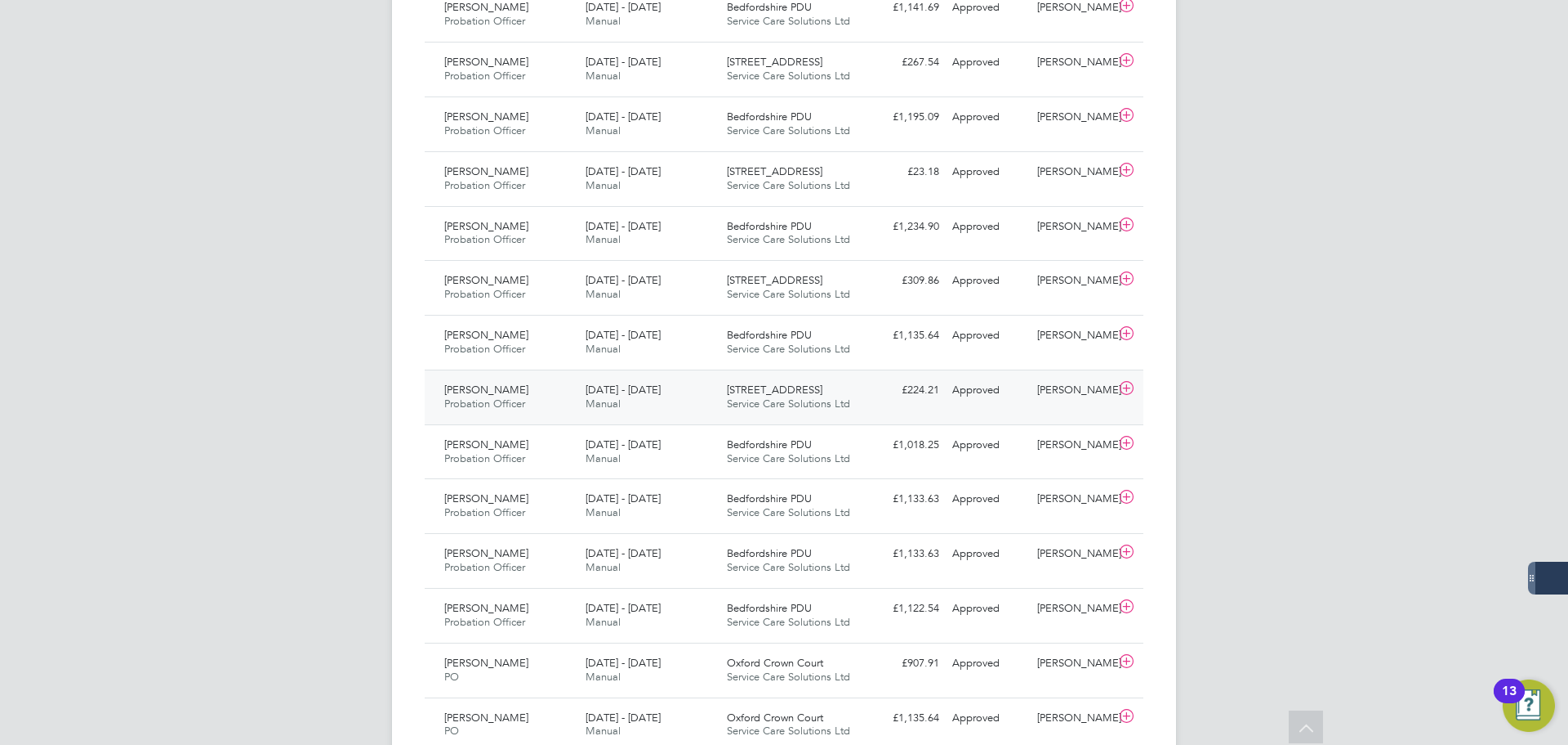
click at [903, 398] on div "£224.21 Approved" at bounding box center [903, 390] width 85 height 27
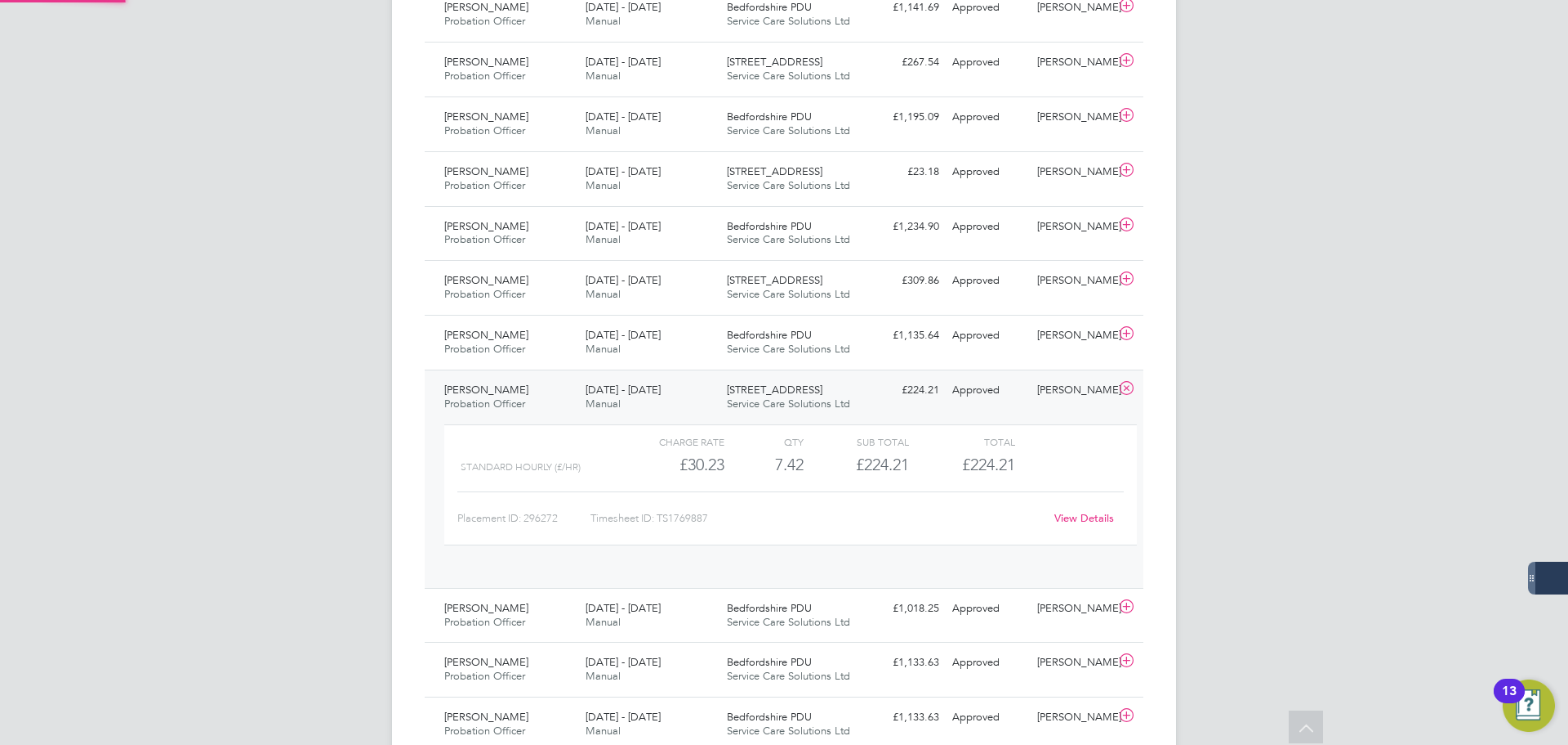
scroll to position [28, 159]
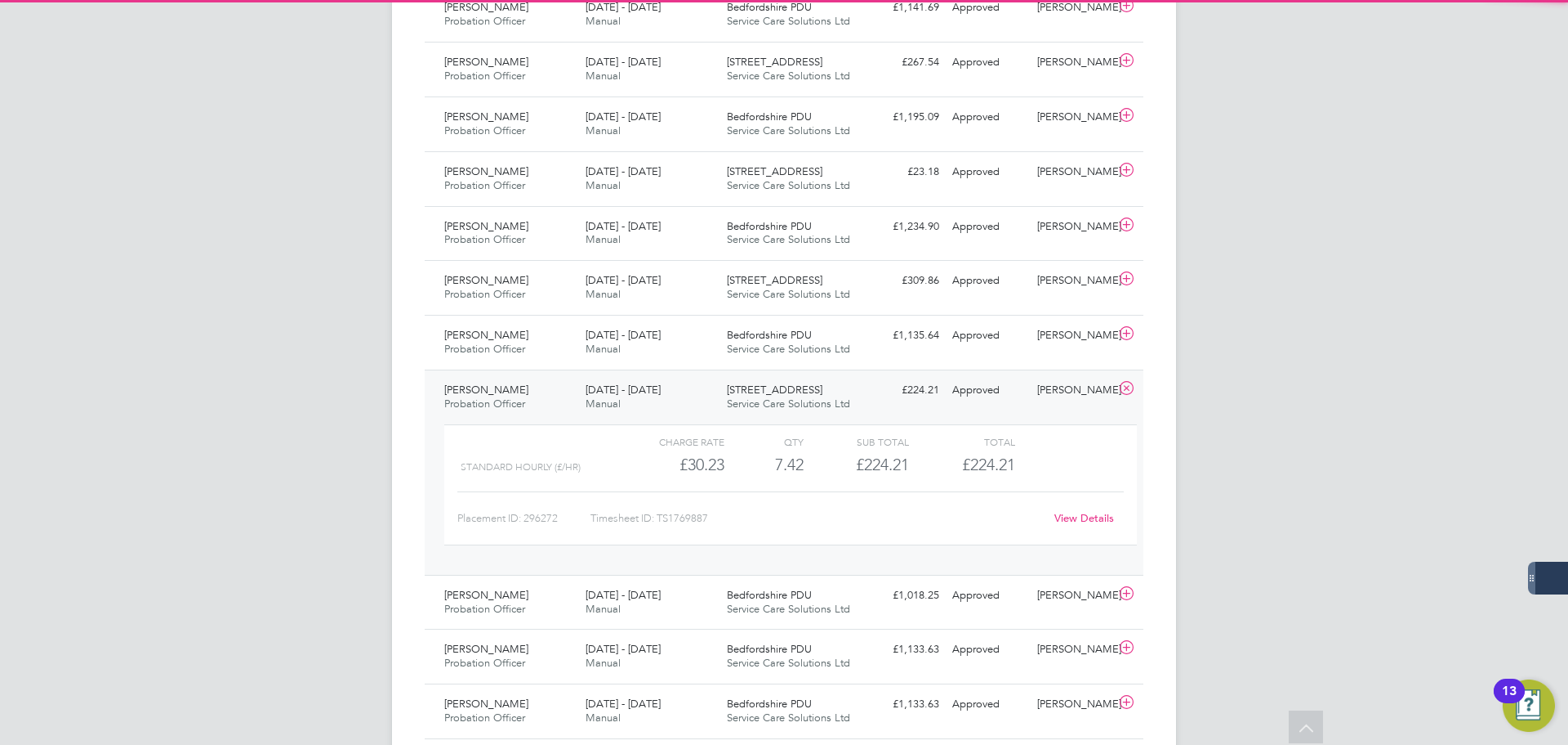
click at [867, 397] on div "£224.21 Approved" at bounding box center [903, 390] width 85 height 27
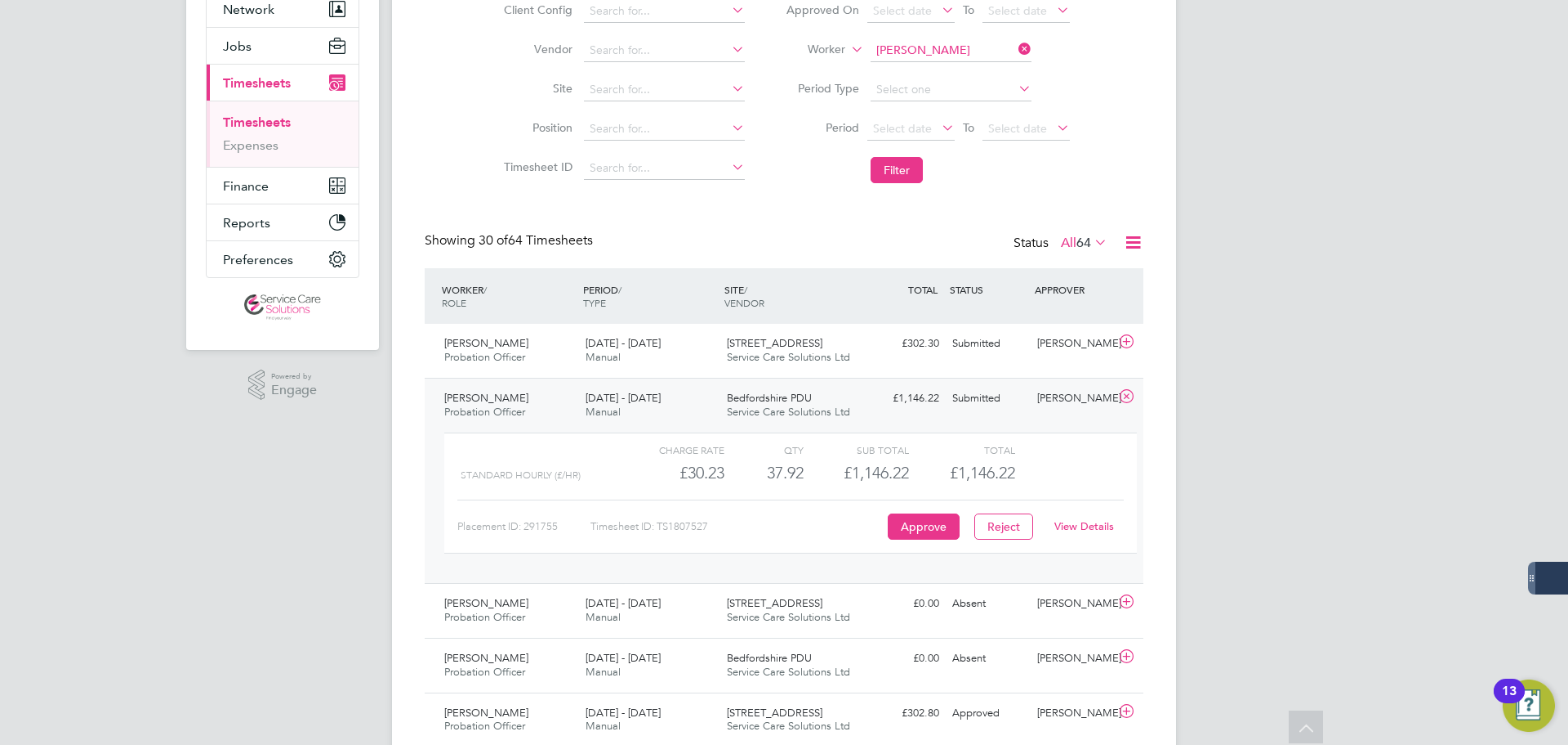
scroll to position [0, 0]
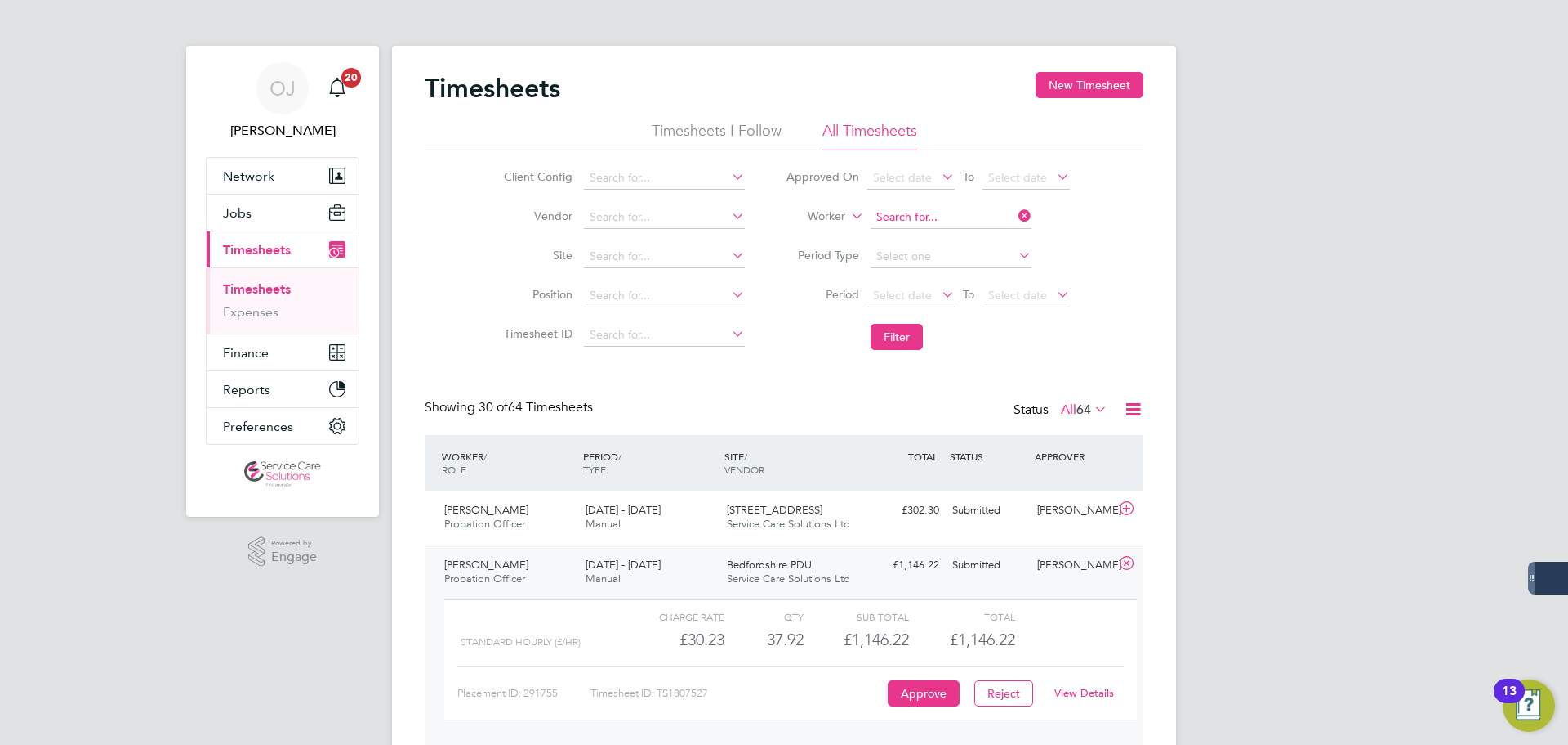
click at [909, 215] on input at bounding box center [952, 217] width 161 height 23
click at [949, 246] on li "Ken Batc helor" at bounding box center [951, 239] width 163 height 22
type input "Ken Batchelor"
click at [904, 342] on button "Filter" at bounding box center [897, 337] width 53 height 26
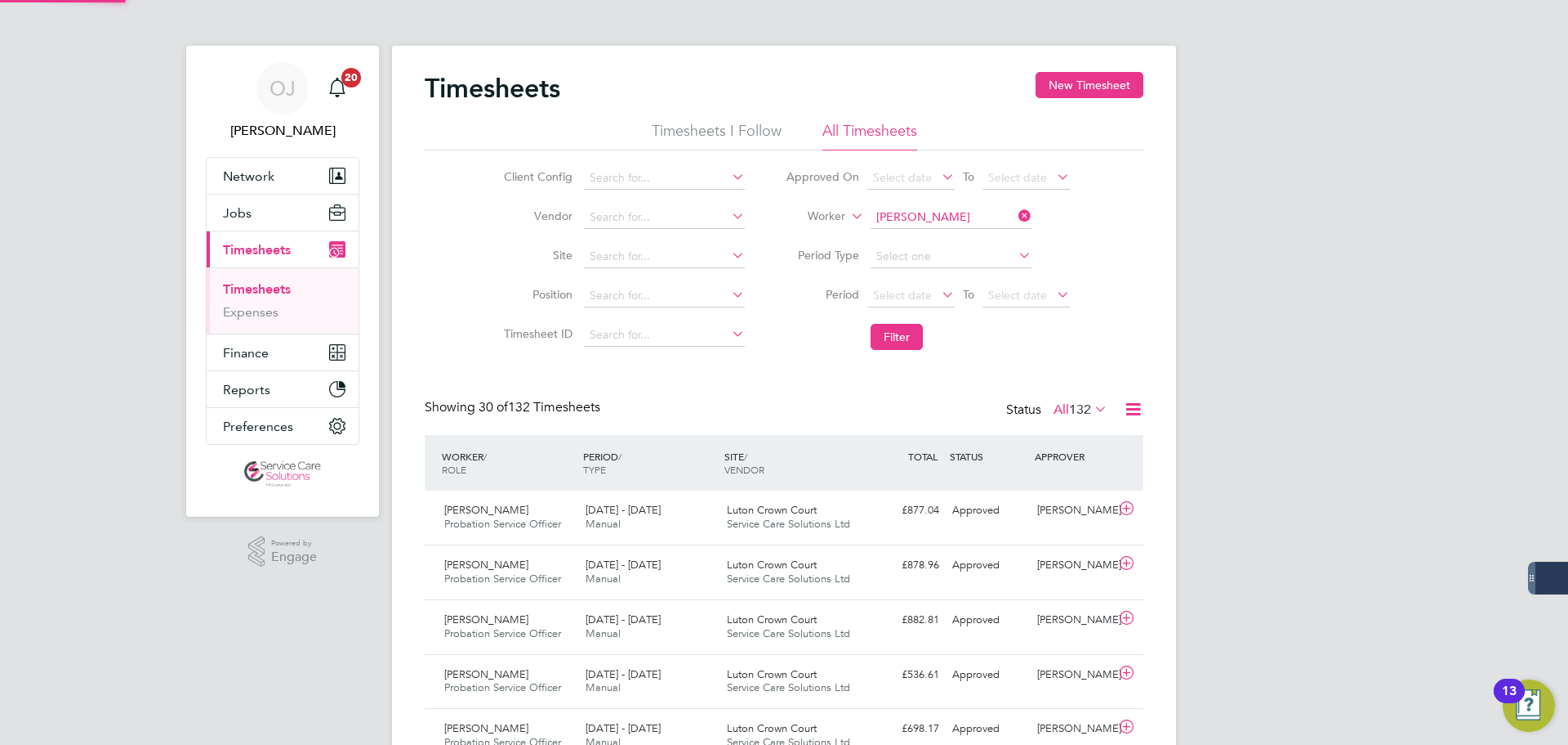
scroll to position [42, 142]
click at [949, 213] on input at bounding box center [952, 217] width 161 height 23
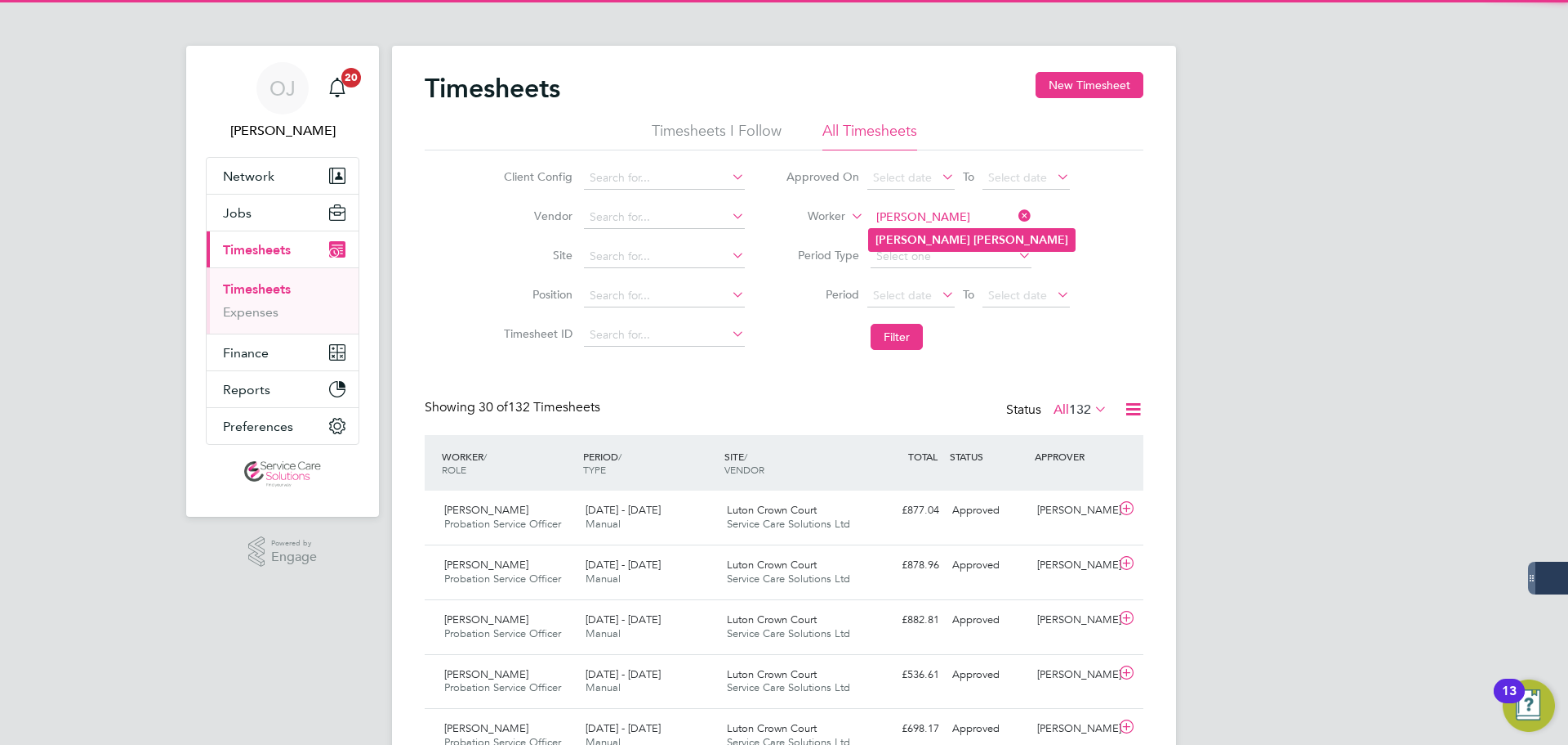
click at [959, 241] on li "Adam Lee" at bounding box center [972, 239] width 205 height 22
type input "Adam Lee"
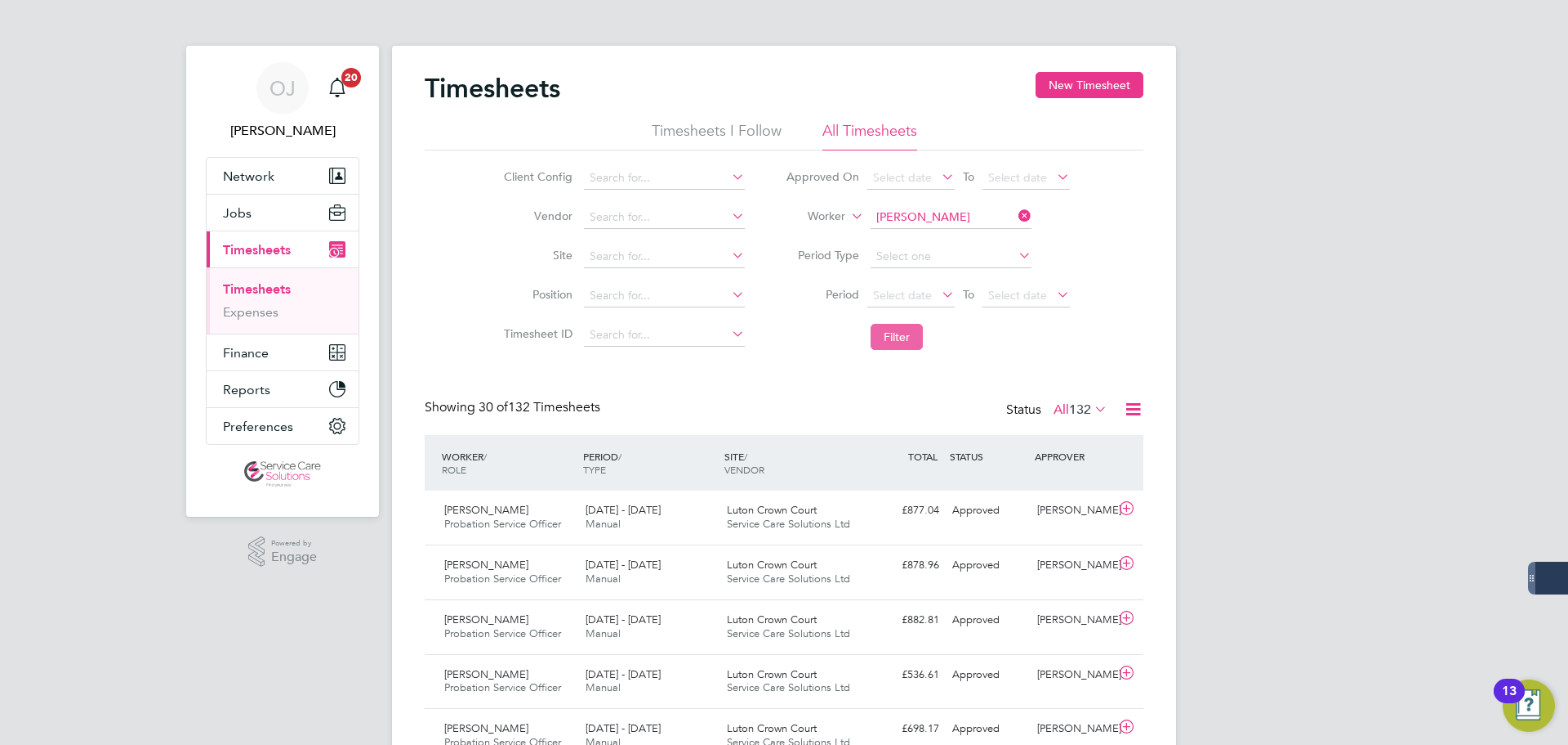
click at [904, 340] on button "Filter" at bounding box center [897, 337] width 53 height 26
click at [906, 339] on button "Filter" at bounding box center [897, 337] width 53 height 26
click at [713, 522] on div "18 - 24 Aug 2025 Manual" at bounding box center [650, 517] width 141 height 41
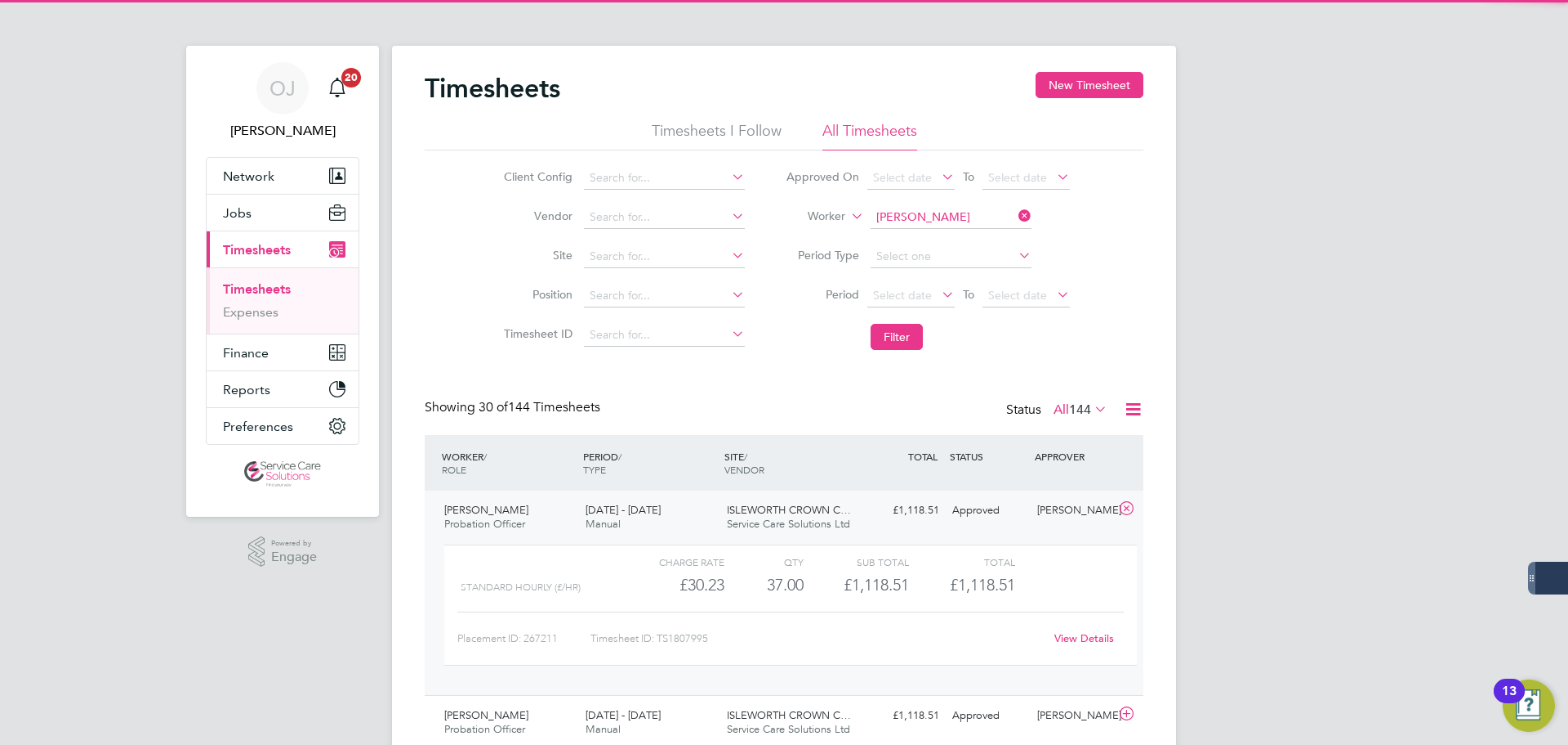
click at [711, 525] on div "18 - 24 Aug 2025 Manual" at bounding box center [650, 517] width 141 height 41
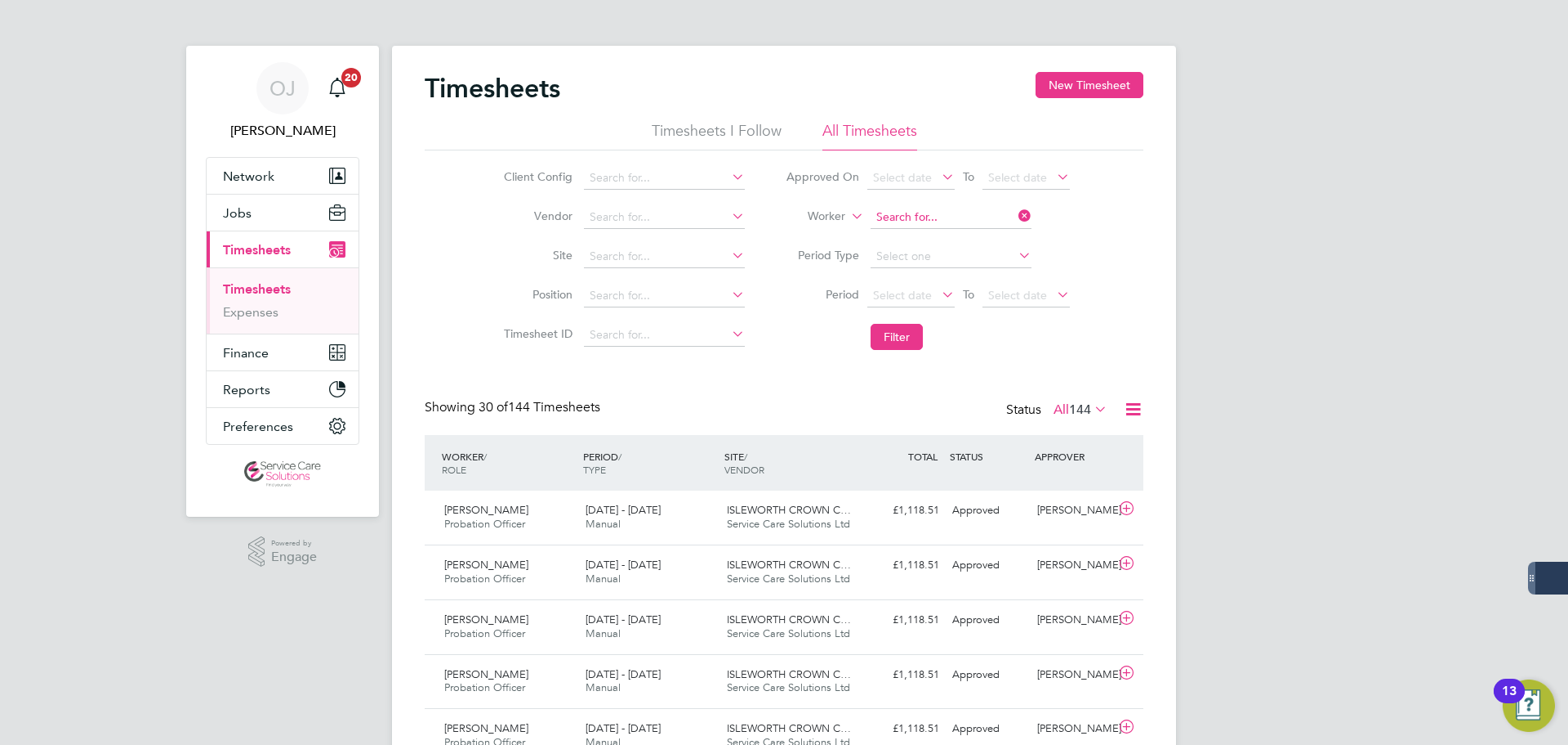
click at [929, 211] on input at bounding box center [952, 217] width 161 height 23
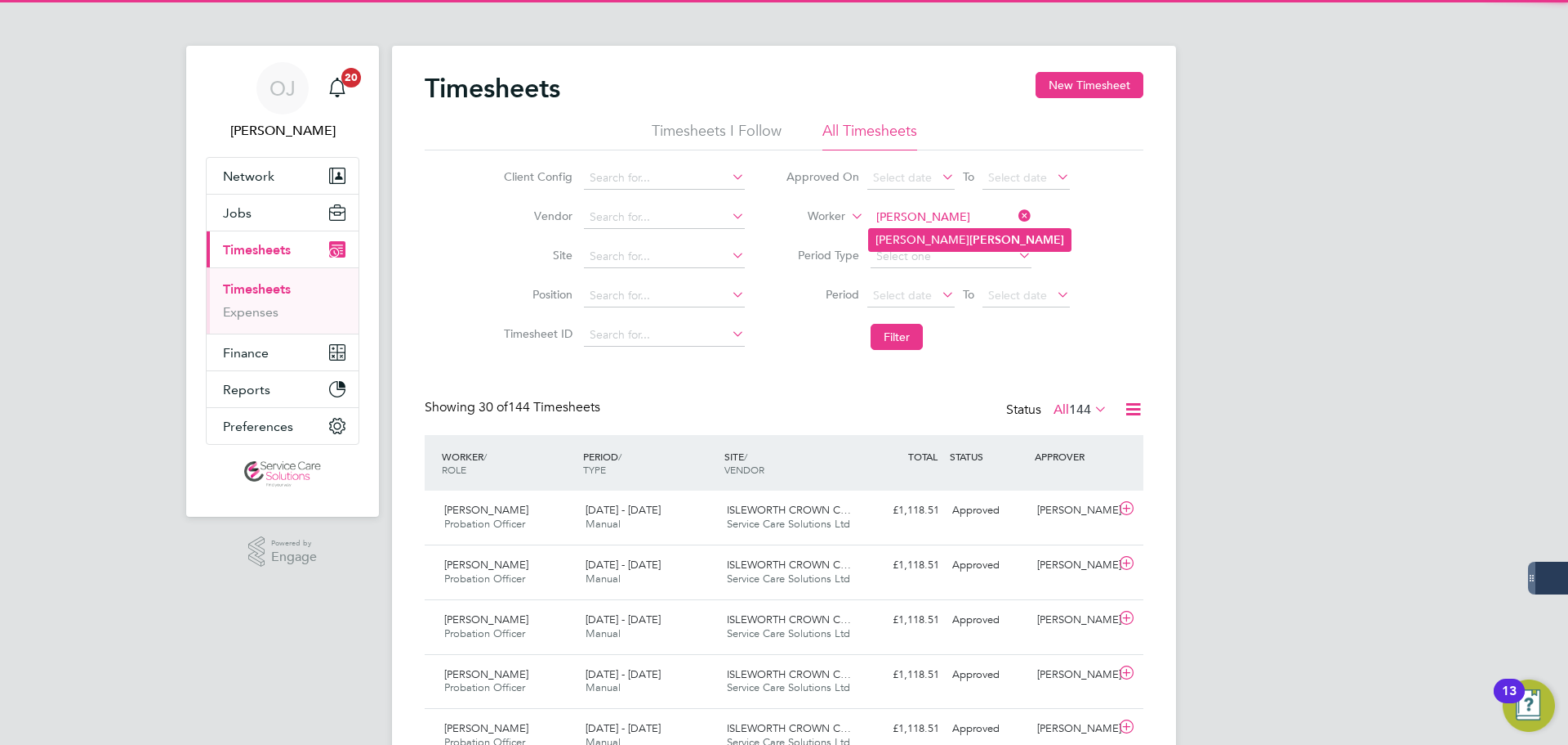
click at [927, 241] on li "Alexandra Blake" at bounding box center [971, 239] width 202 height 22
type input "Alexandra Blake"
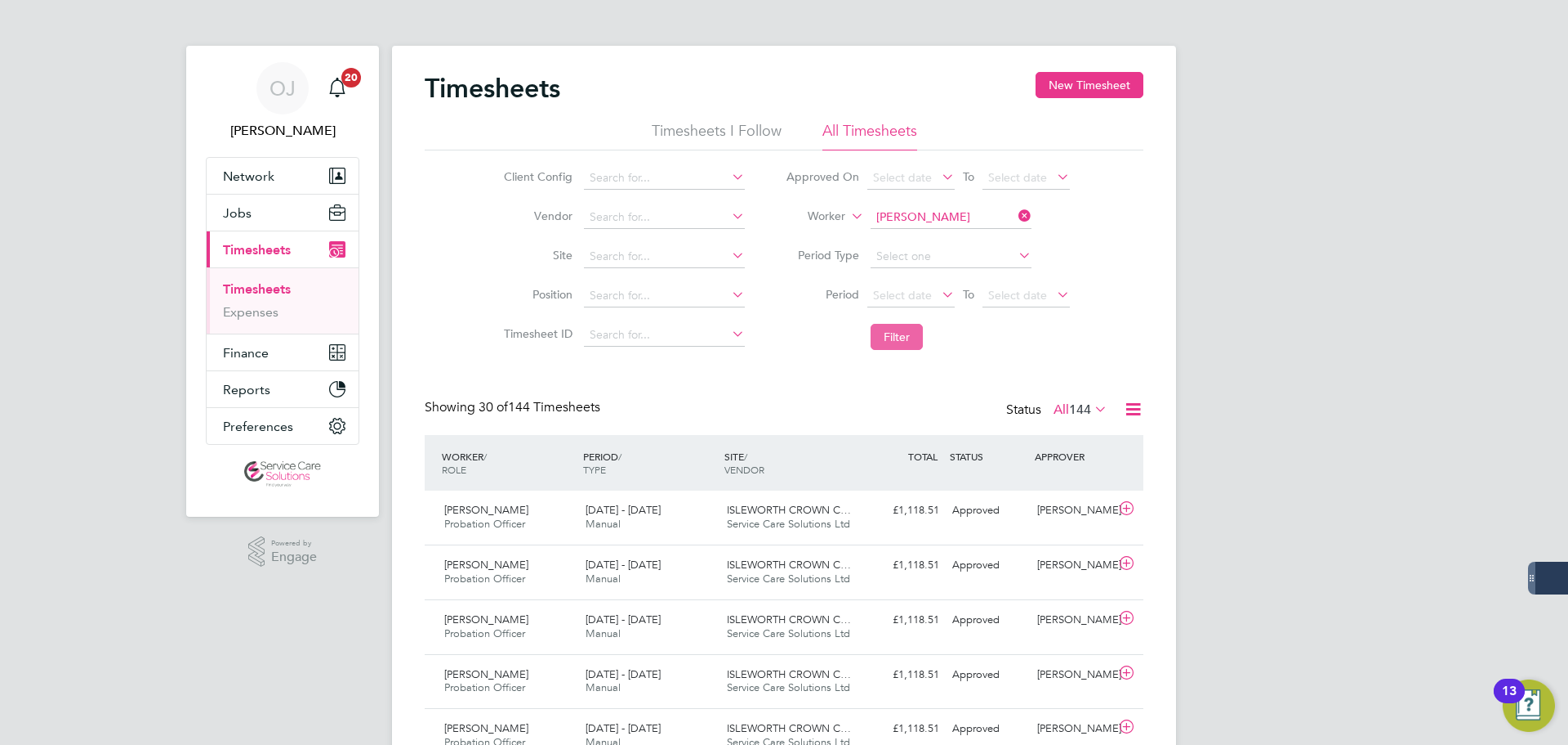
click at [899, 335] on button "Filter" at bounding box center [897, 337] width 53 height 26
click at [699, 513] on div "18 - 24 Aug 2025 Manual" at bounding box center [650, 517] width 141 height 41
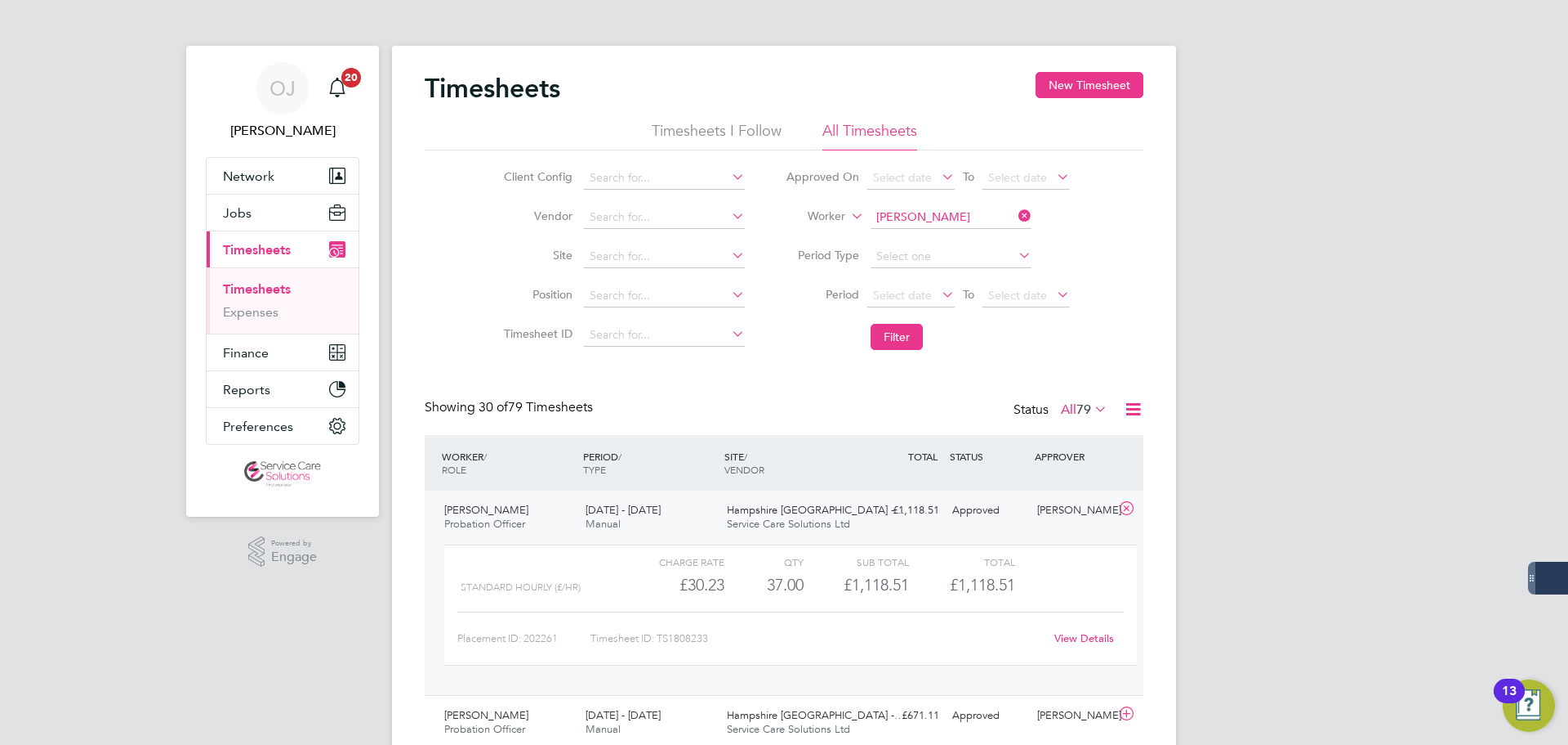
click at [725, 516] on div "Hampshire South West -… Service Care Solutions Ltd" at bounding box center [791, 517] width 141 height 41
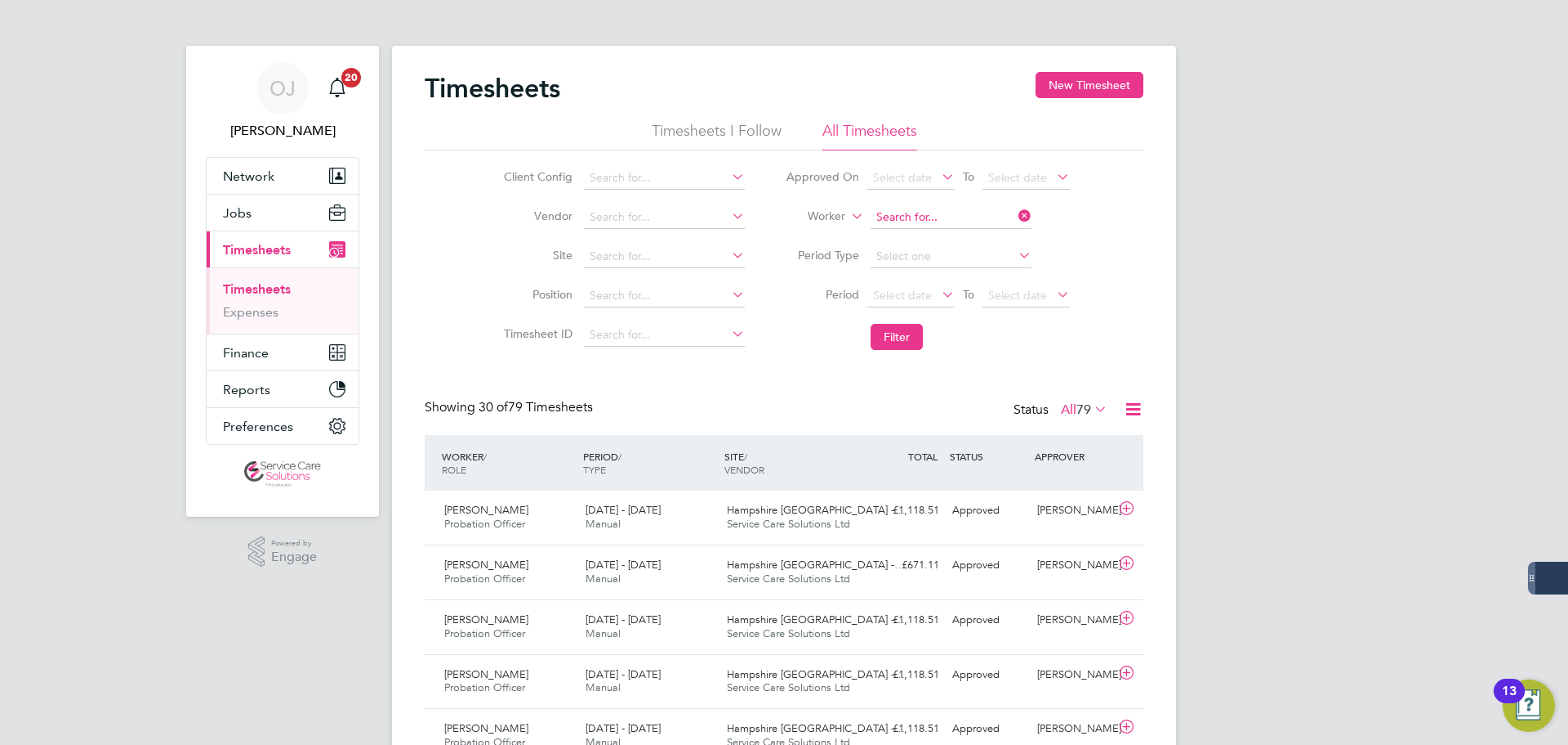
click at [916, 210] on input at bounding box center [952, 217] width 161 height 23
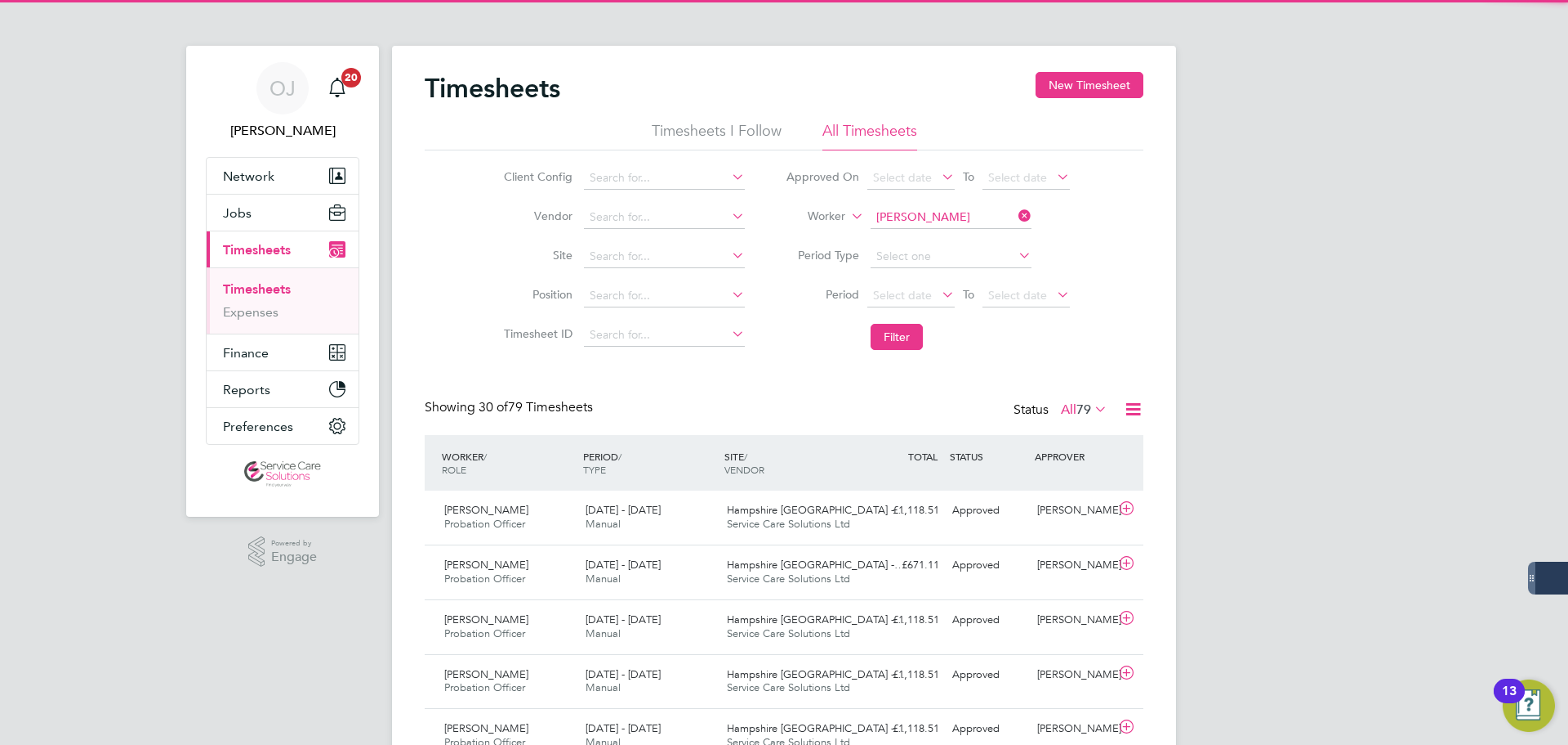
click at [970, 240] on b "Waller" at bounding box center [1017, 239] width 95 height 14
type input "Alexander Waller"
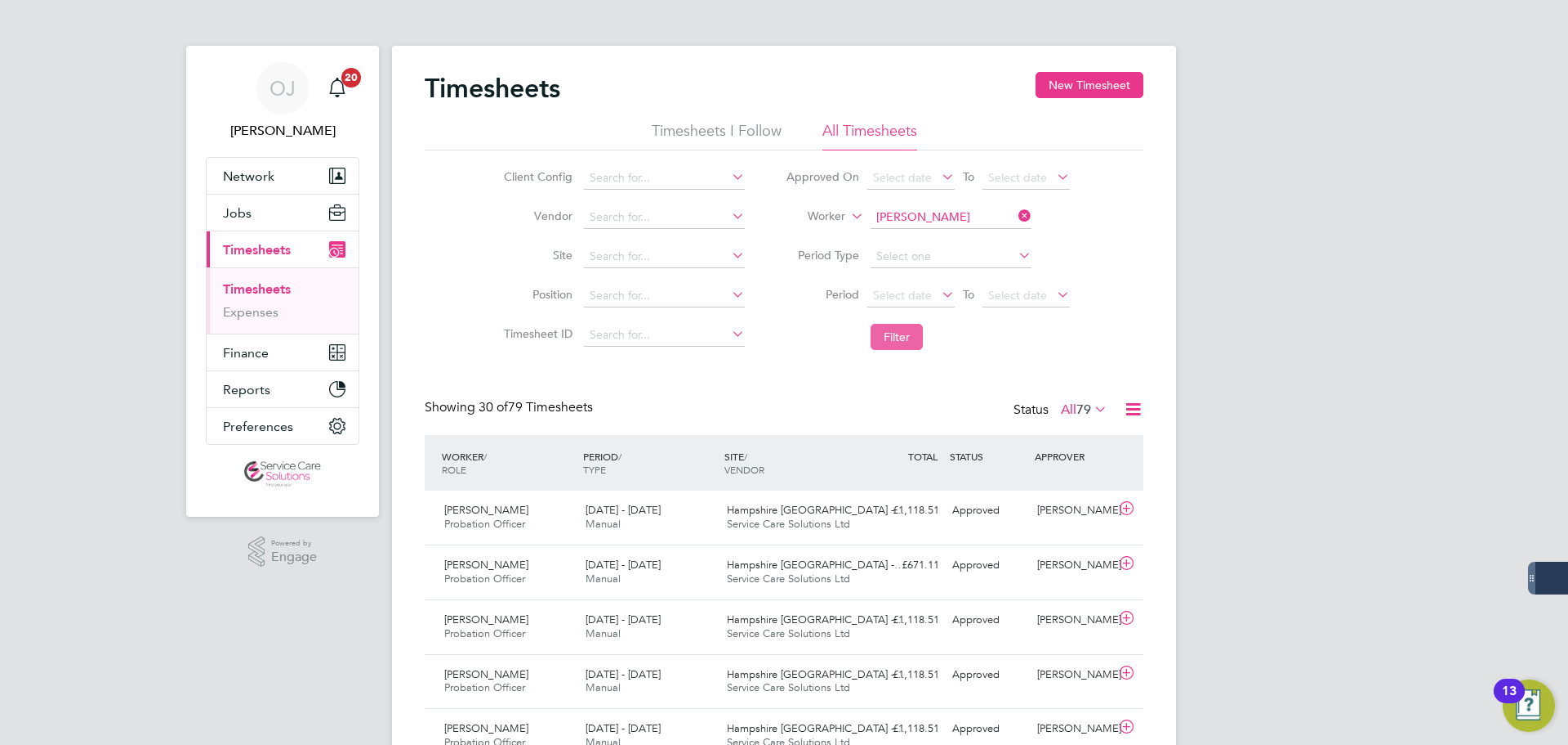
click at [889, 341] on button "Filter" at bounding box center [897, 337] width 53 height 26
click at [735, 507] on span "Basingstoke Office" at bounding box center [772, 509] width 89 height 14
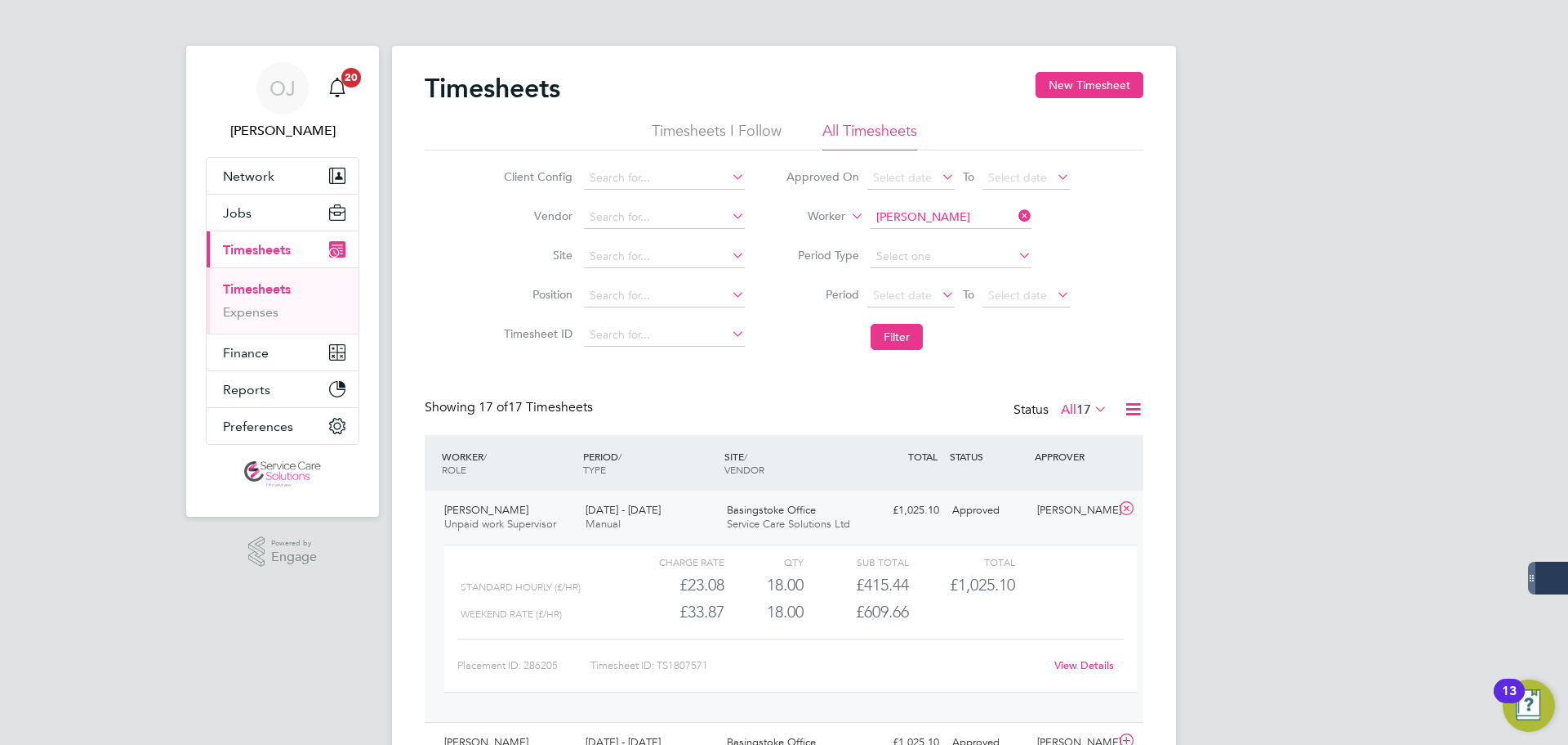
click at [704, 511] on div "18 - 24 Aug 2025 Manual" at bounding box center [650, 517] width 141 height 41
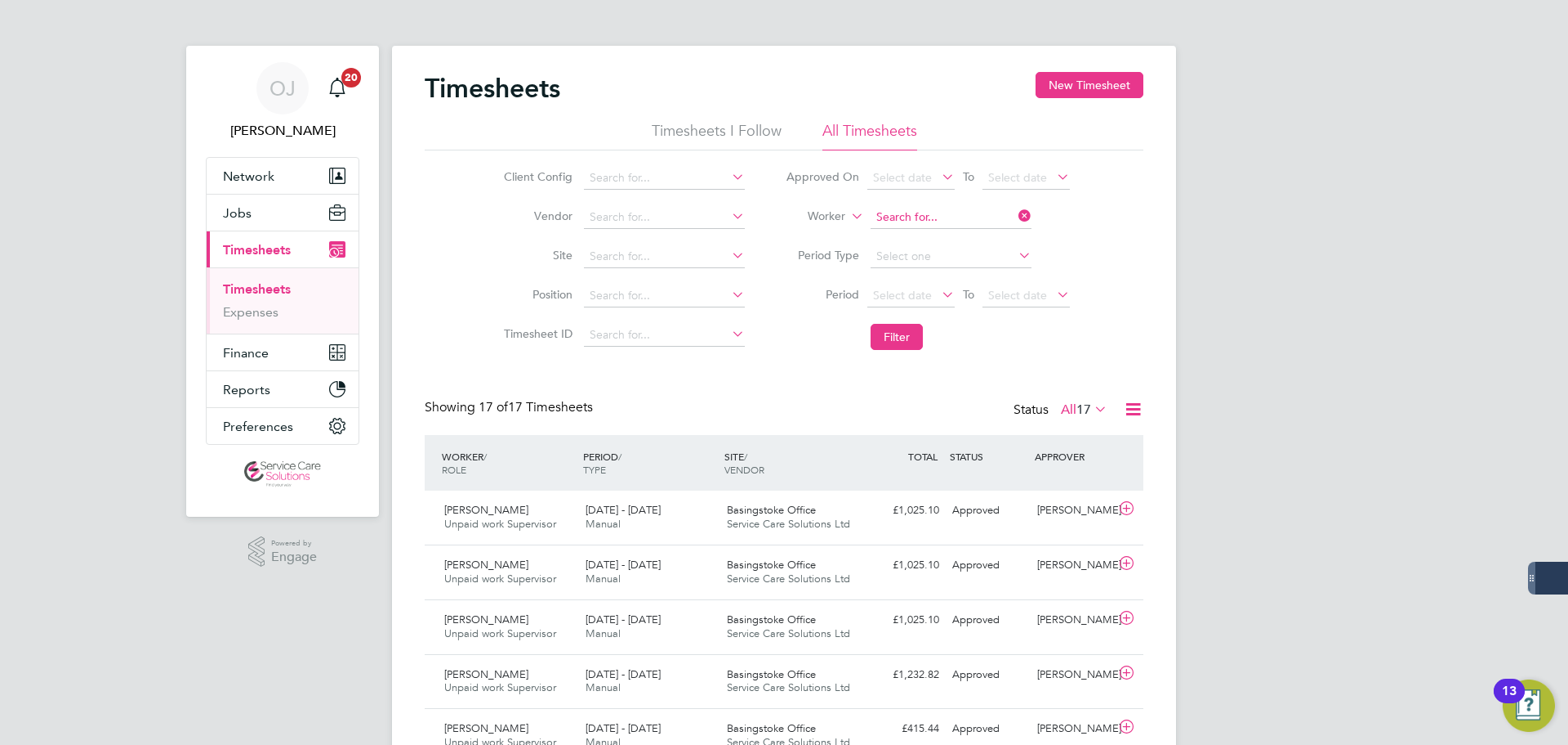
click at [927, 209] on input at bounding box center [952, 217] width 161 height 23
click at [970, 259] on b "Hacke" at bounding box center [986, 261] width 34 height 14
type input "Angela Hackett"
click at [904, 344] on button "Filter" at bounding box center [897, 337] width 53 height 26
click at [815, 505] on div "Ealing PDU Service Care Solutions Ltd" at bounding box center [791, 517] width 141 height 41
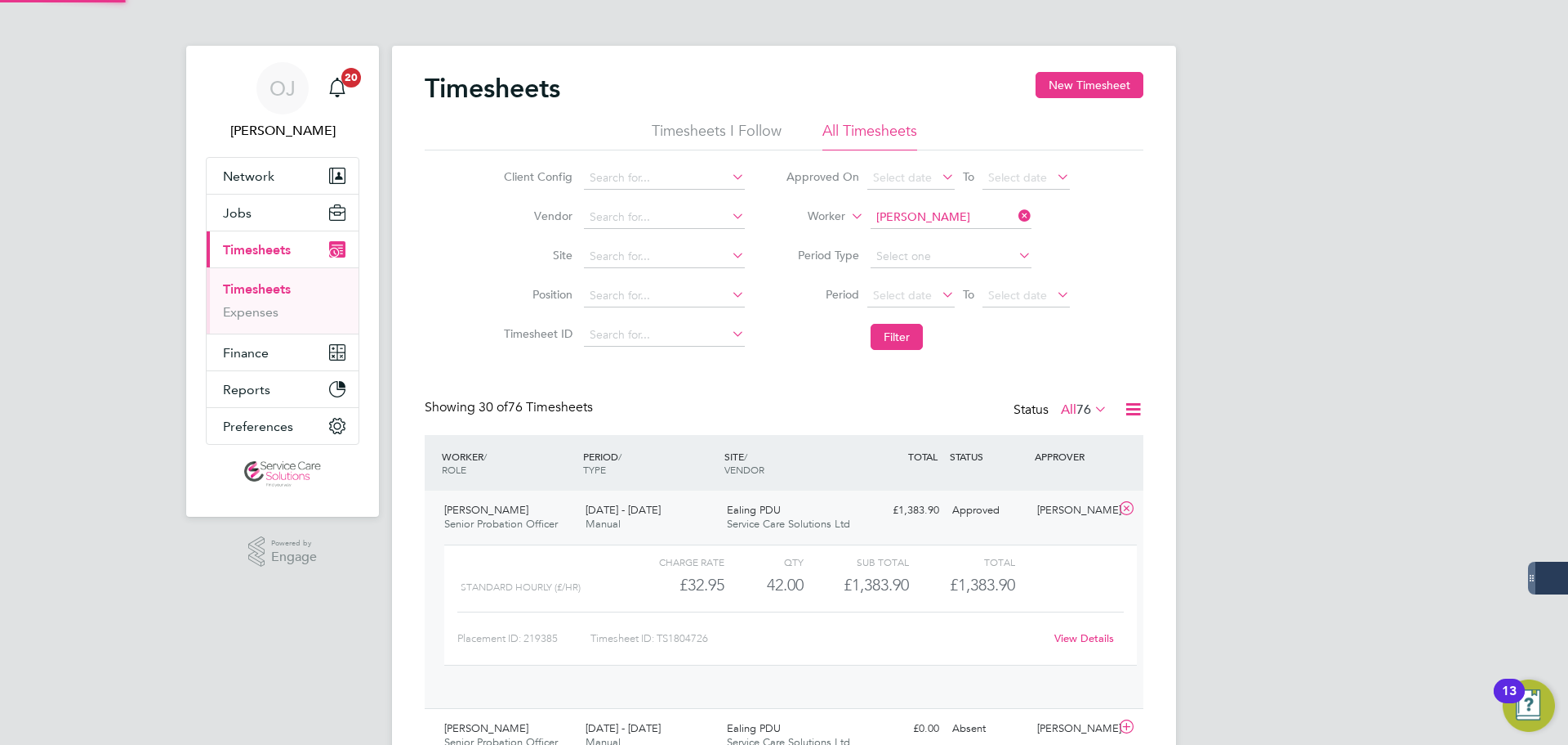
scroll to position [28, 159]
click at [948, 214] on input at bounding box center [952, 217] width 161 height 23
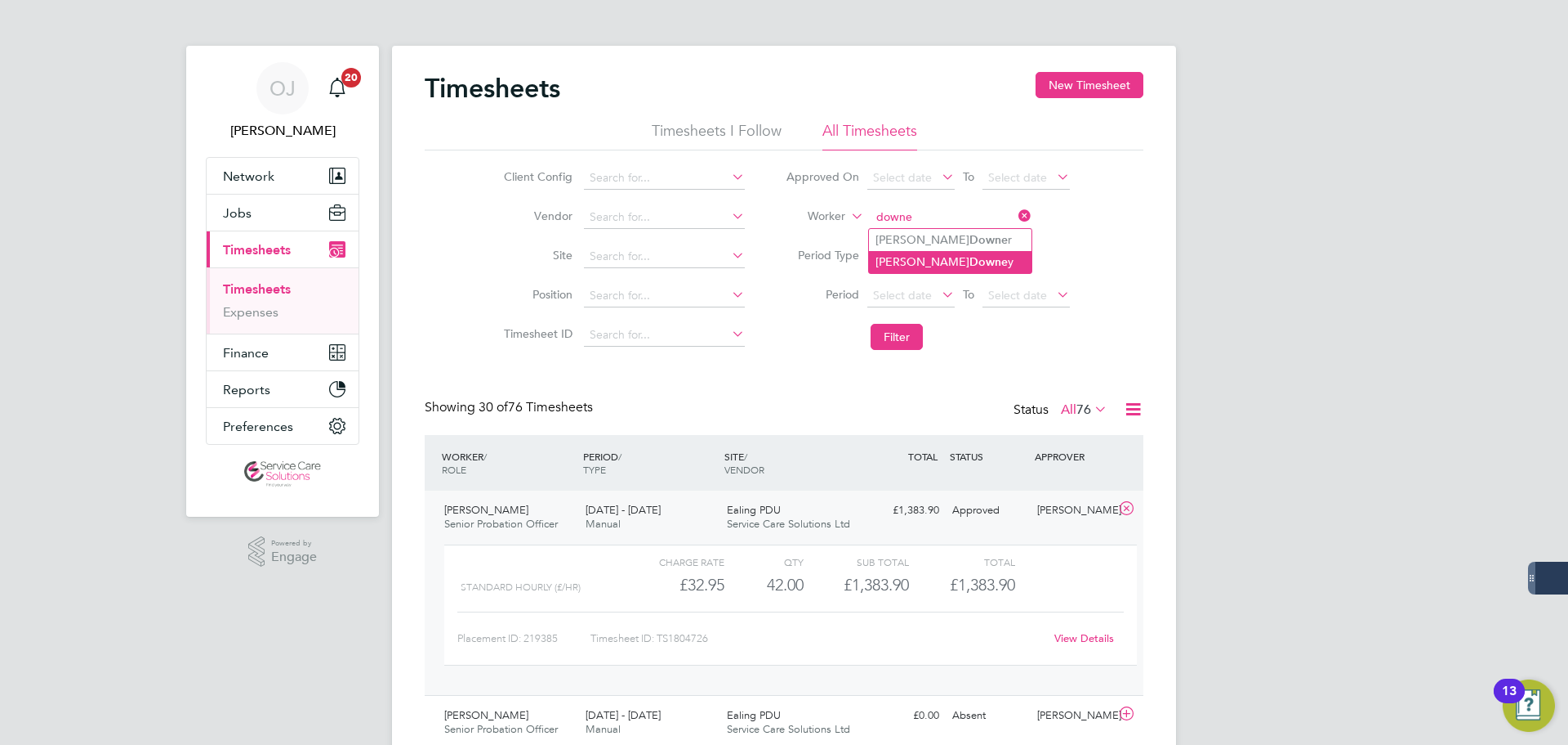
click at [950, 269] on li "Anthony Downe y" at bounding box center [951, 261] width 163 height 22
type input "Anthony Downey"
click at [902, 340] on button "Filter" at bounding box center [897, 337] width 53 height 26
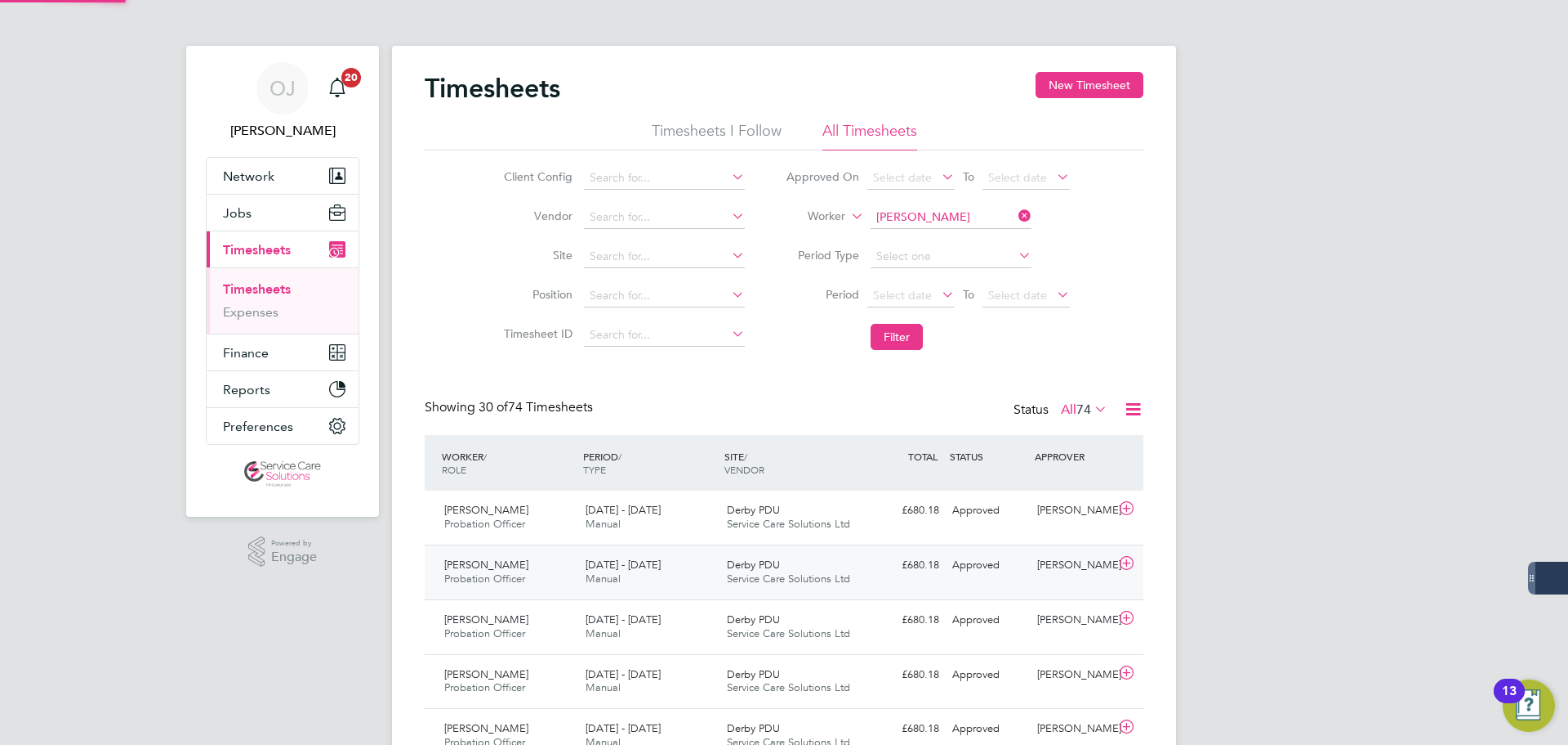
scroll to position [42, 142]
click at [684, 517] on div "18 - 24 Aug 2025 Manual" at bounding box center [650, 517] width 141 height 41
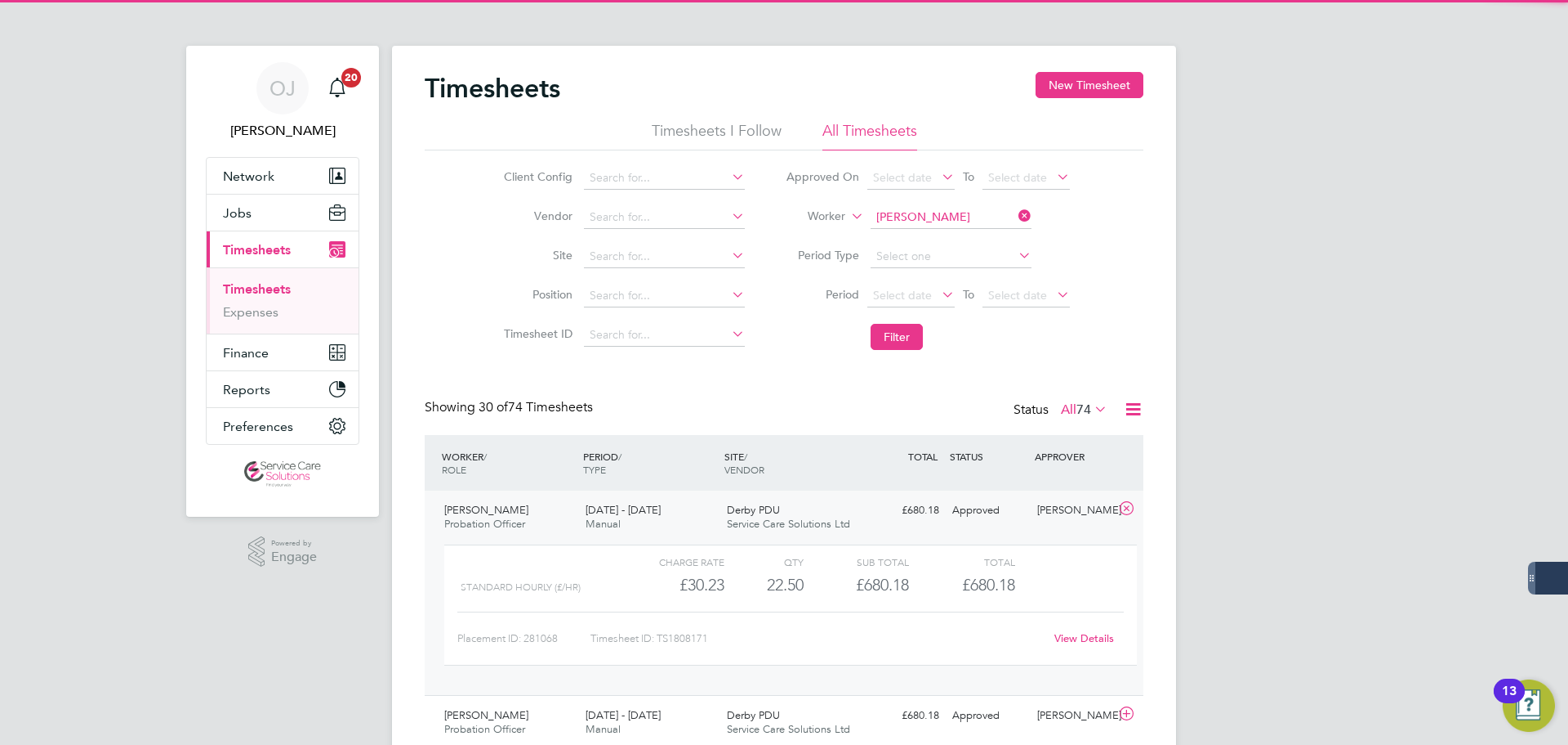
click at [767, 522] on span "Service Care Solutions Ltd" at bounding box center [789, 523] width 123 height 14
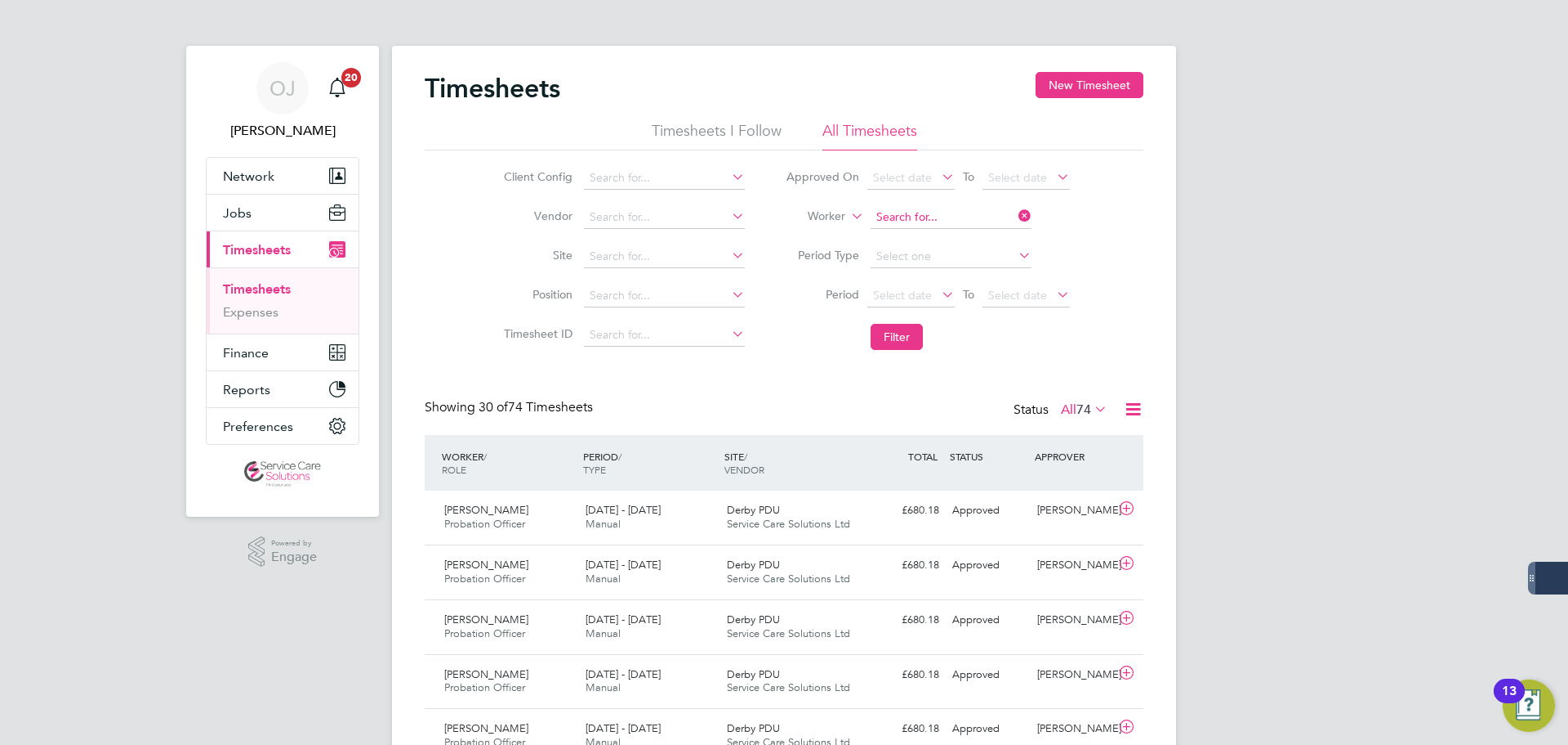
click at [935, 217] on input at bounding box center [952, 217] width 161 height 23
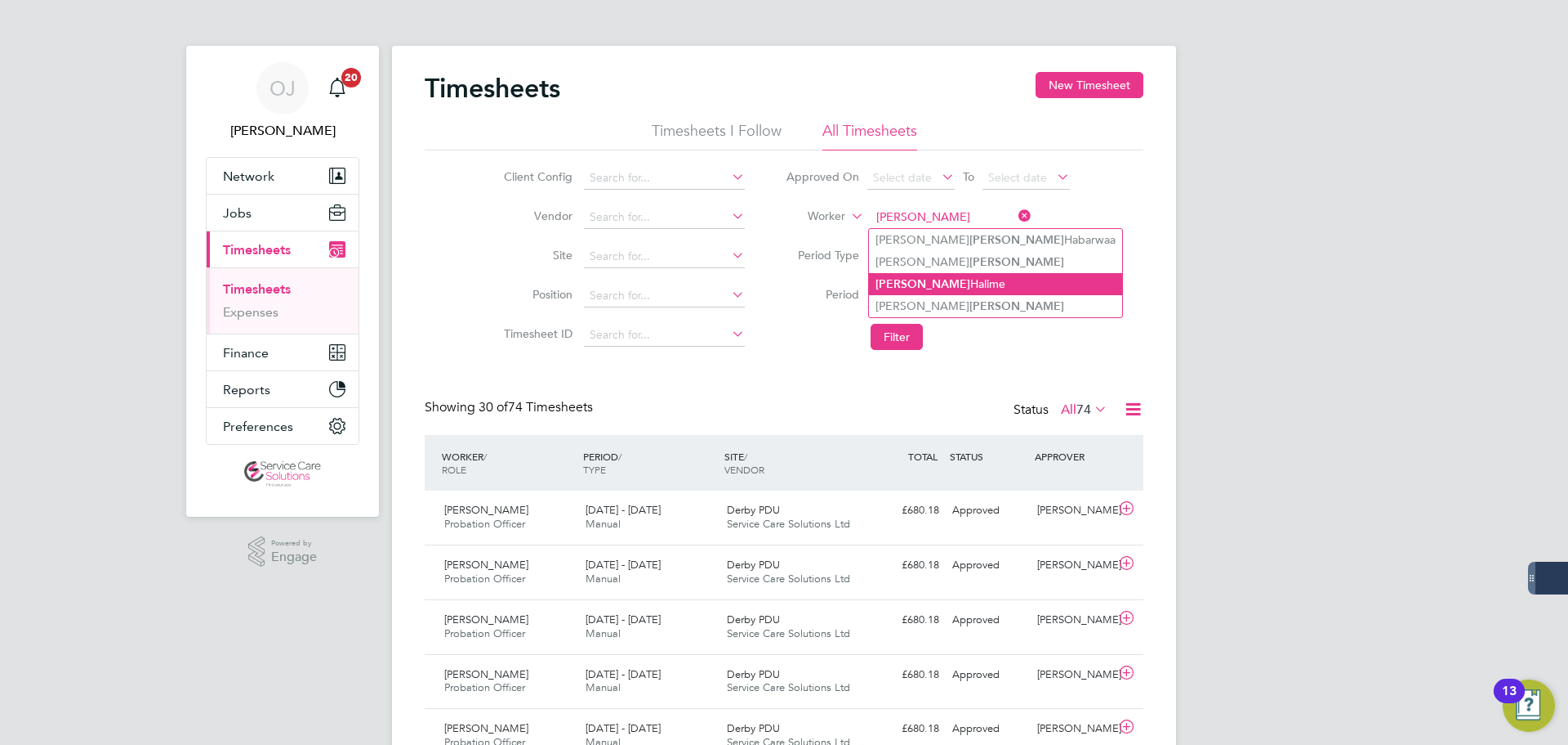
click at [954, 286] on li "Aziz Halime" at bounding box center [996, 284] width 253 height 22
type input "Aziz Halime"
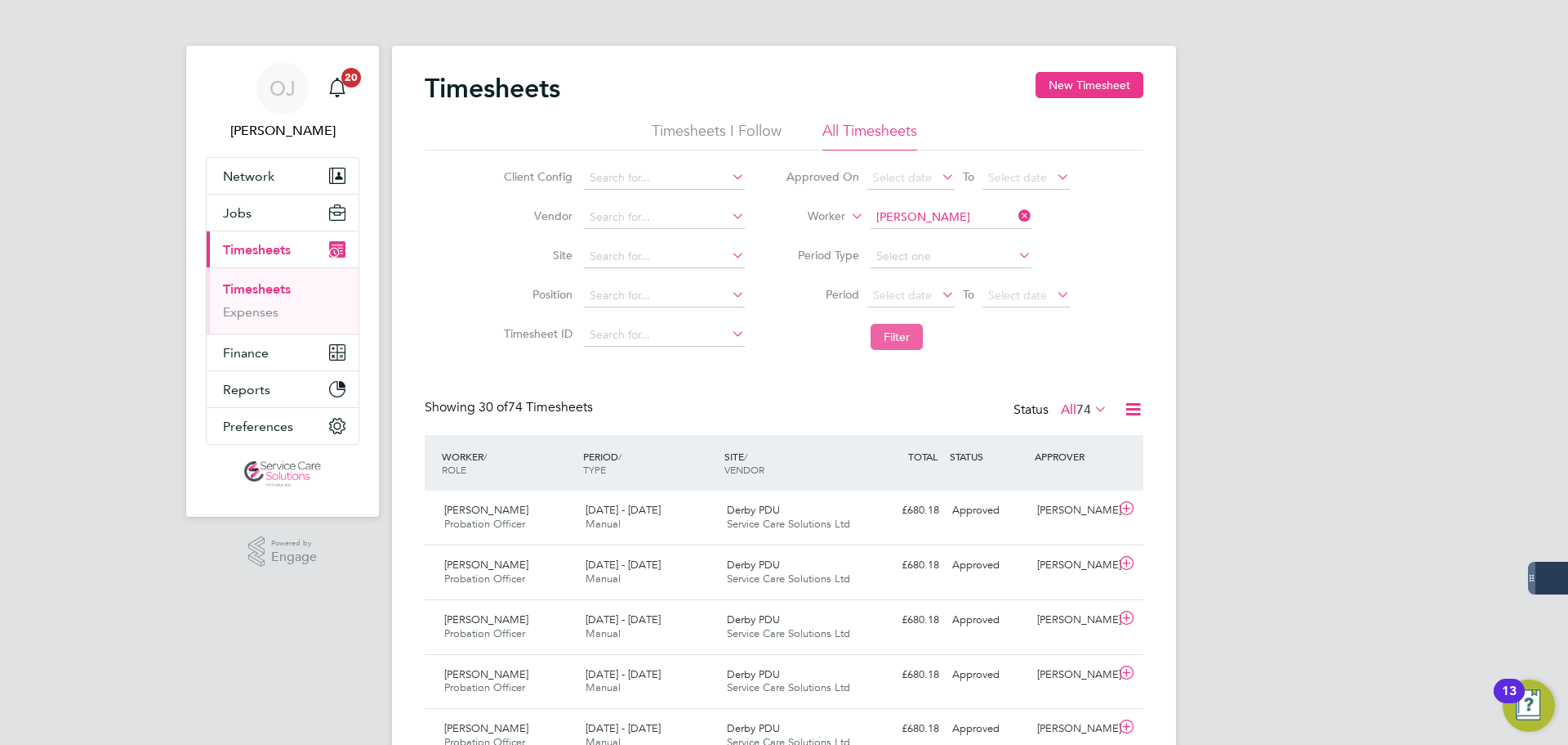
click at [914, 331] on button "Filter" at bounding box center [897, 337] width 53 height 26
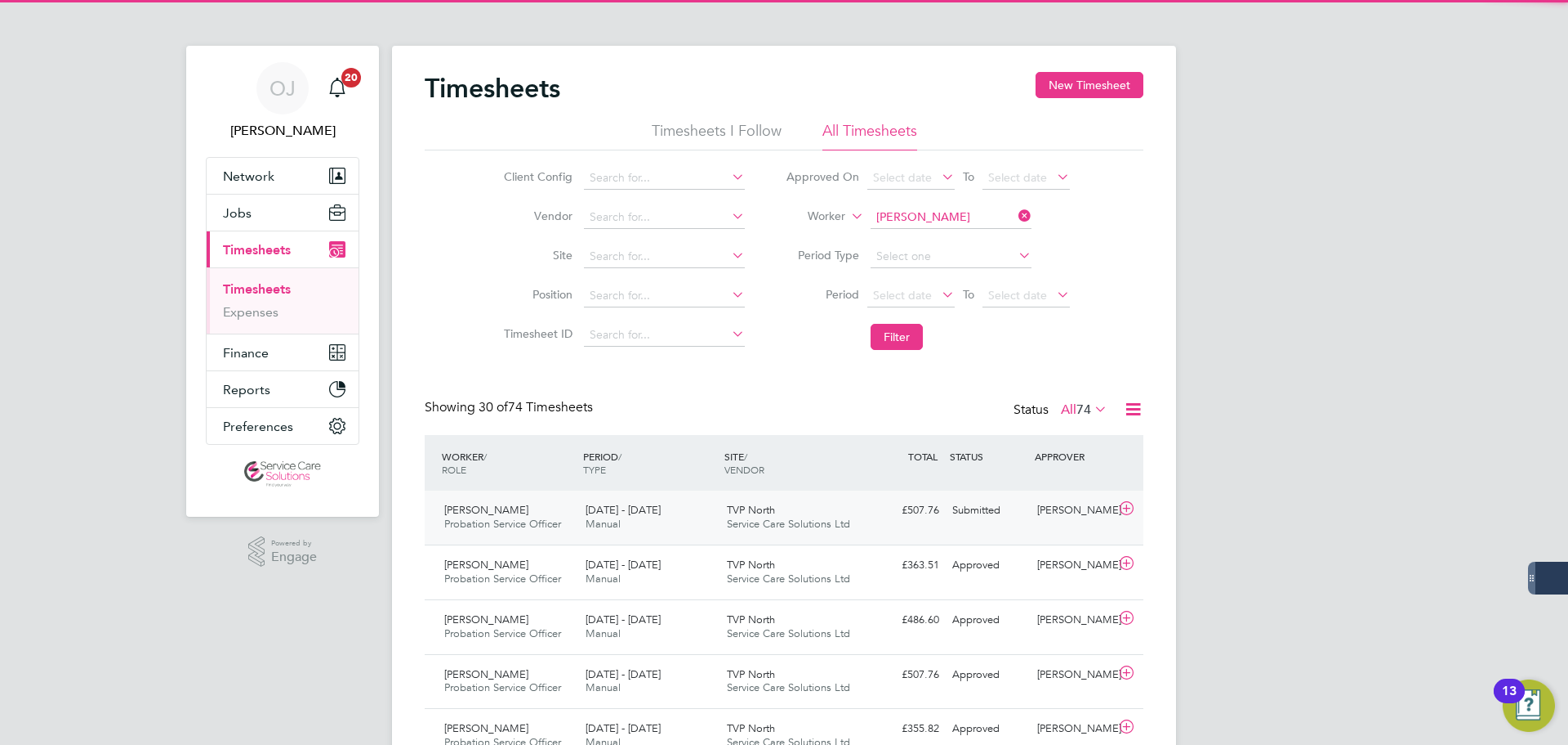
click at [681, 504] on div "18 - 24 Aug 2025 Manual" at bounding box center [650, 517] width 141 height 41
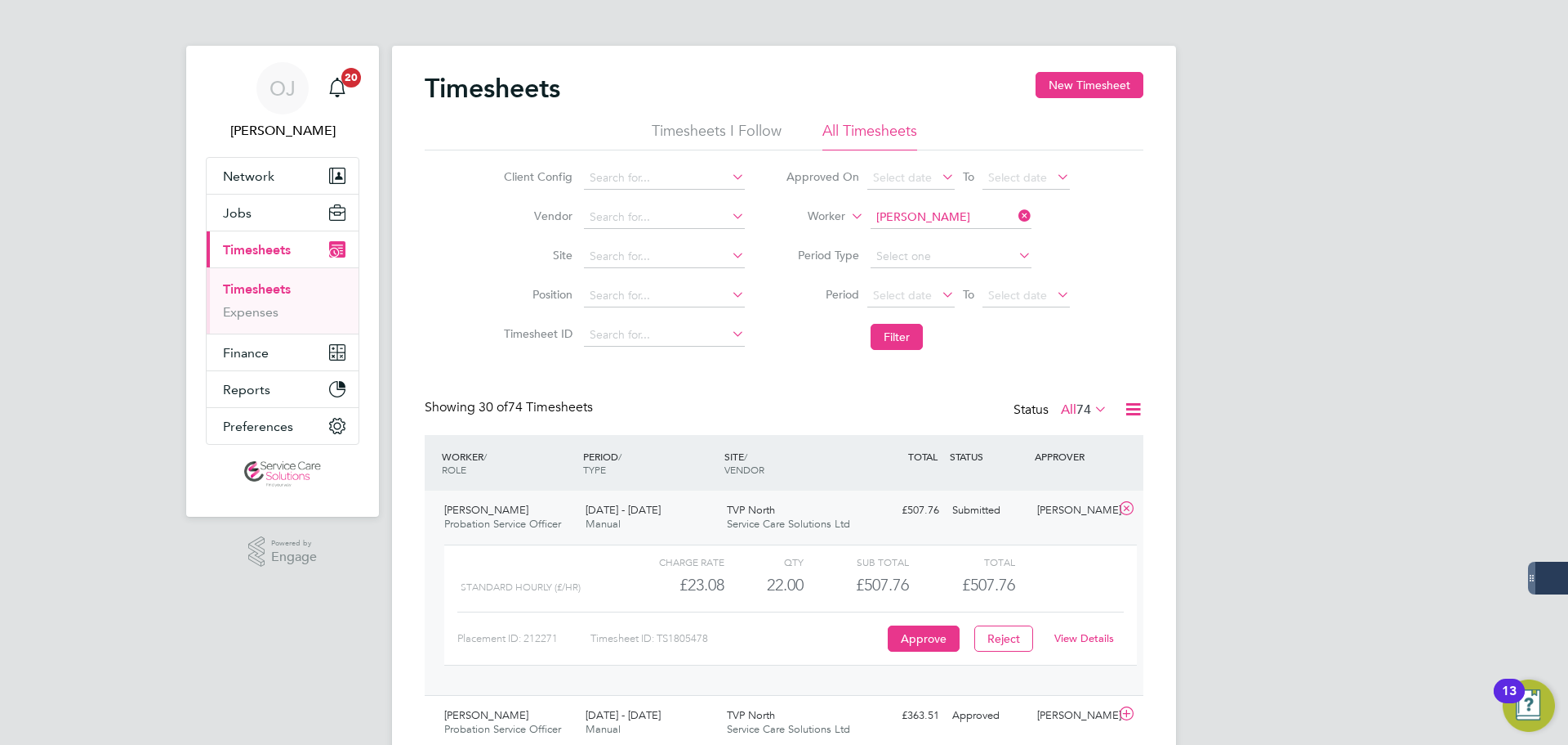
click at [694, 511] on div "18 - 24 Aug 2025 Manual" at bounding box center [650, 517] width 141 height 41
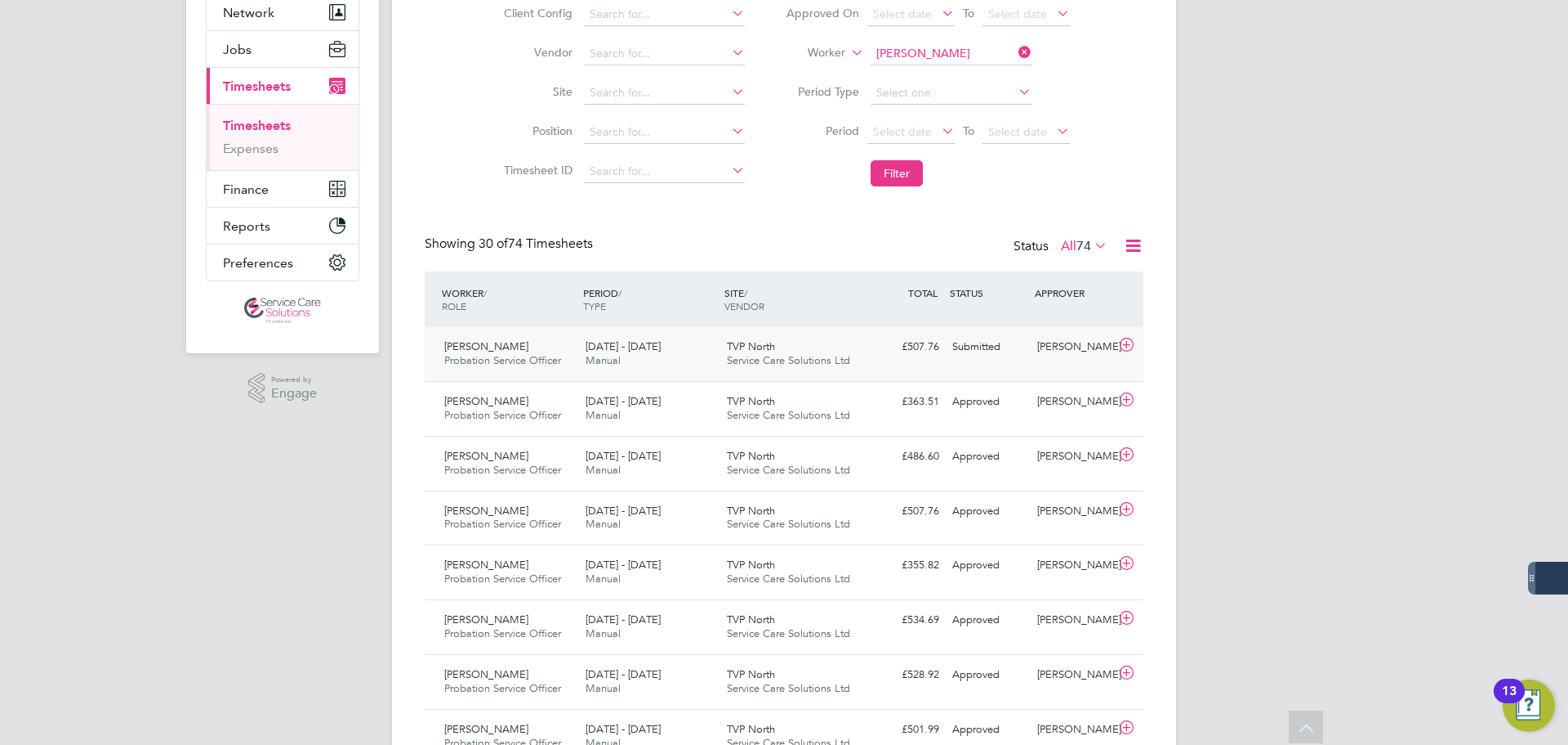
click at [685, 341] on div "18 - 24 Aug 2025 Manual" at bounding box center [650, 354] width 141 height 41
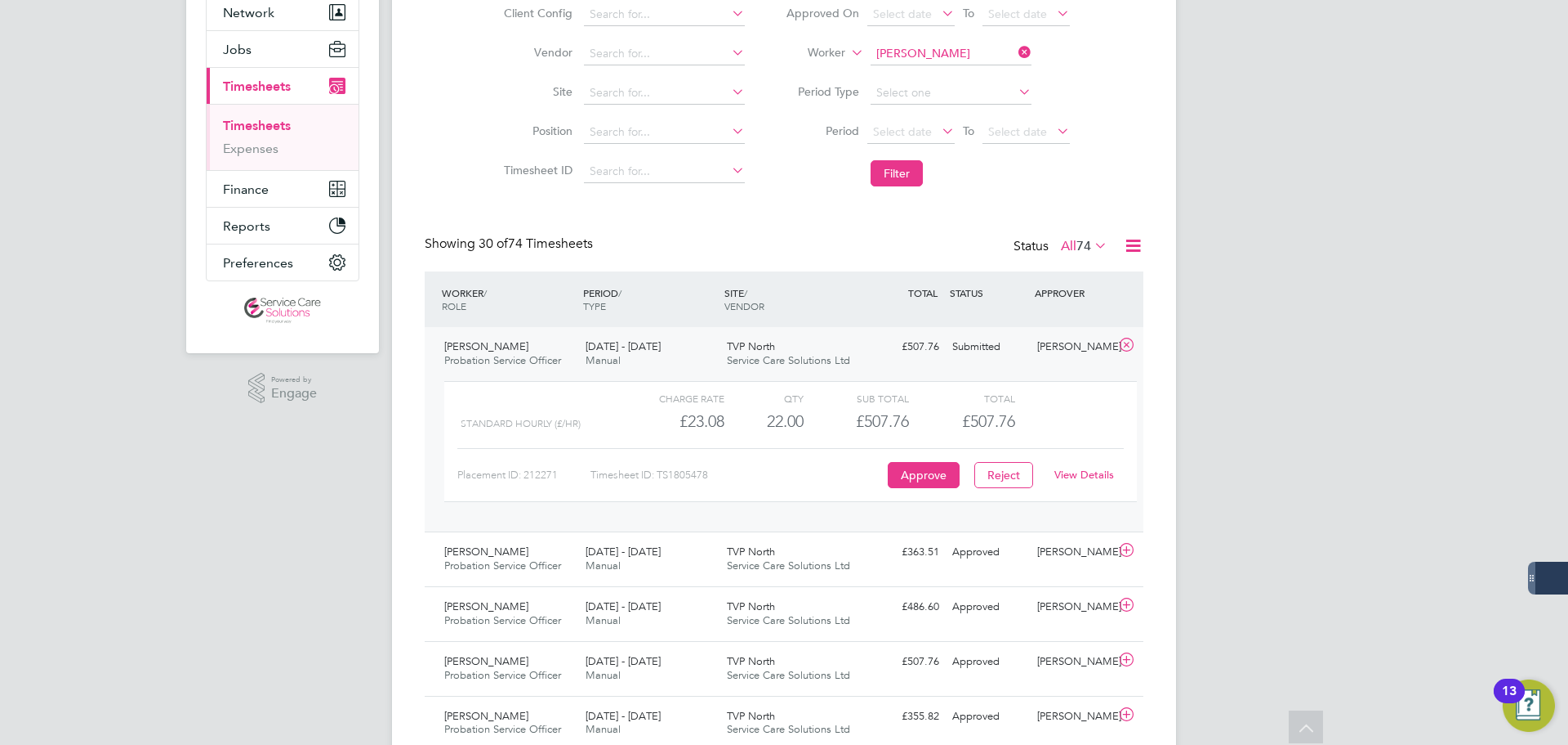
click at [1095, 474] on link "View Details" at bounding box center [1084, 474] width 60 height 14
click at [926, 53] on input at bounding box center [952, 54] width 161 height 23
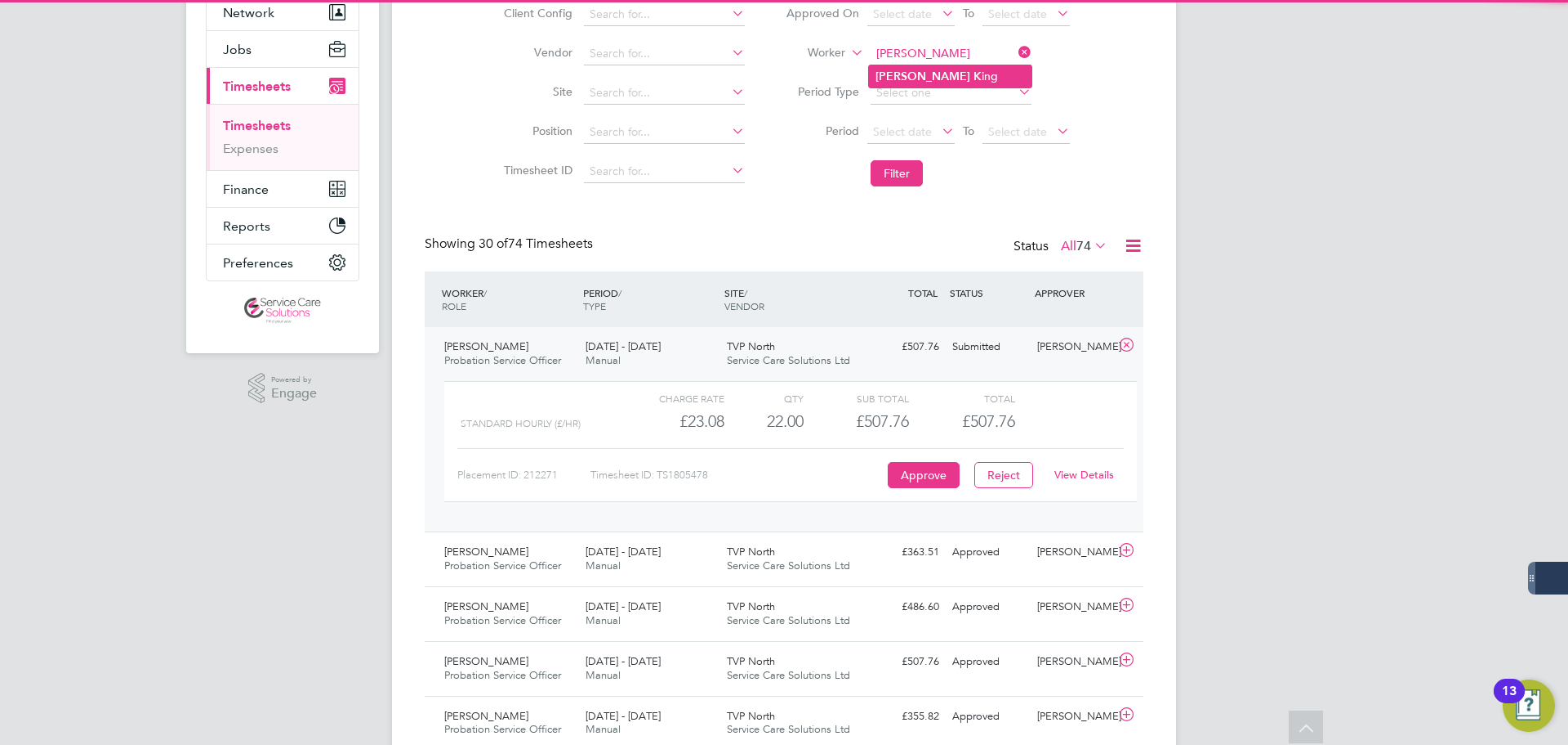
click at [929, 74] on li "Carla K ing" at bounding box center [951, 76] width 163 height 22
type input "Carla King"
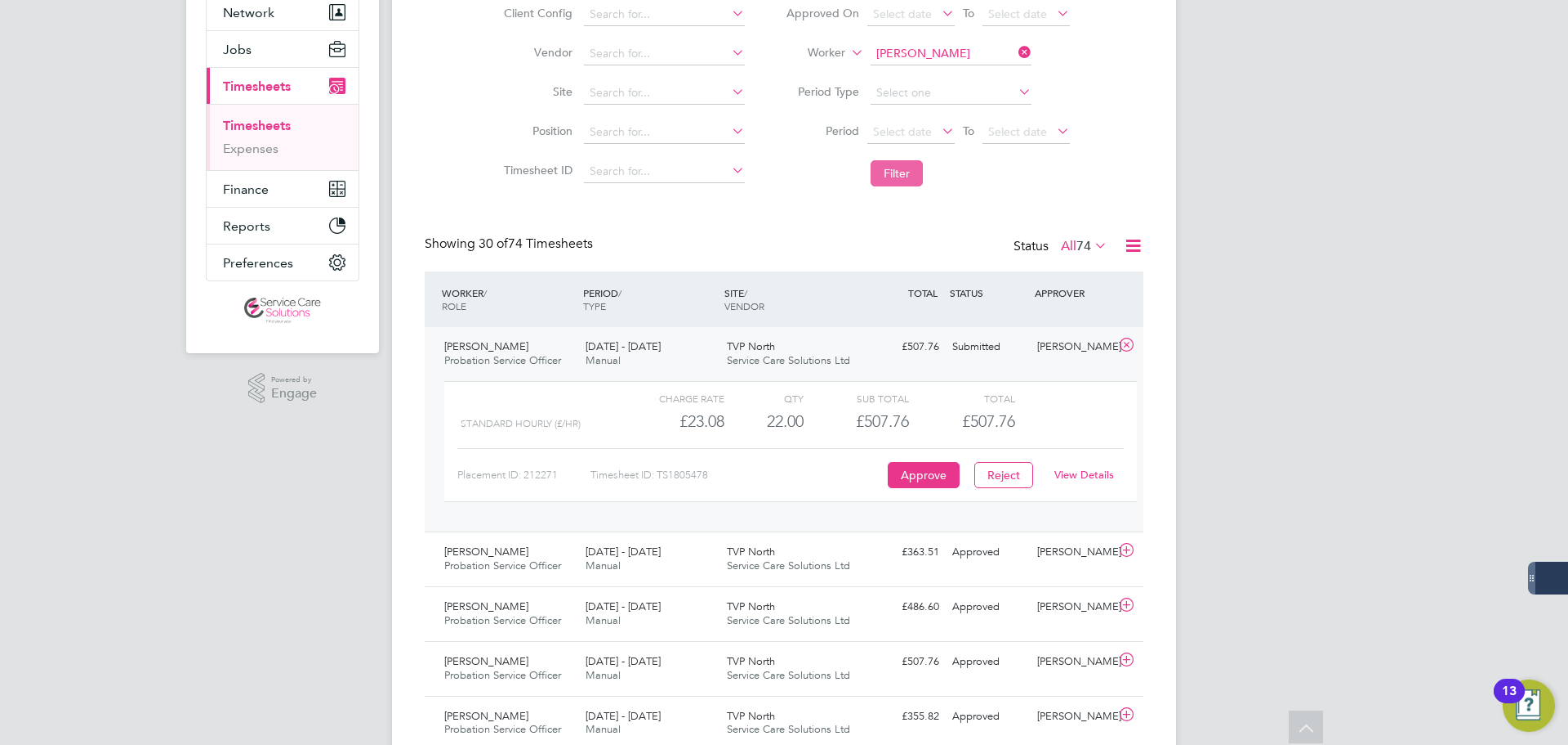
click at [910, 164] on button "Filter" at bounding box center [897, 174] width 53 height 26
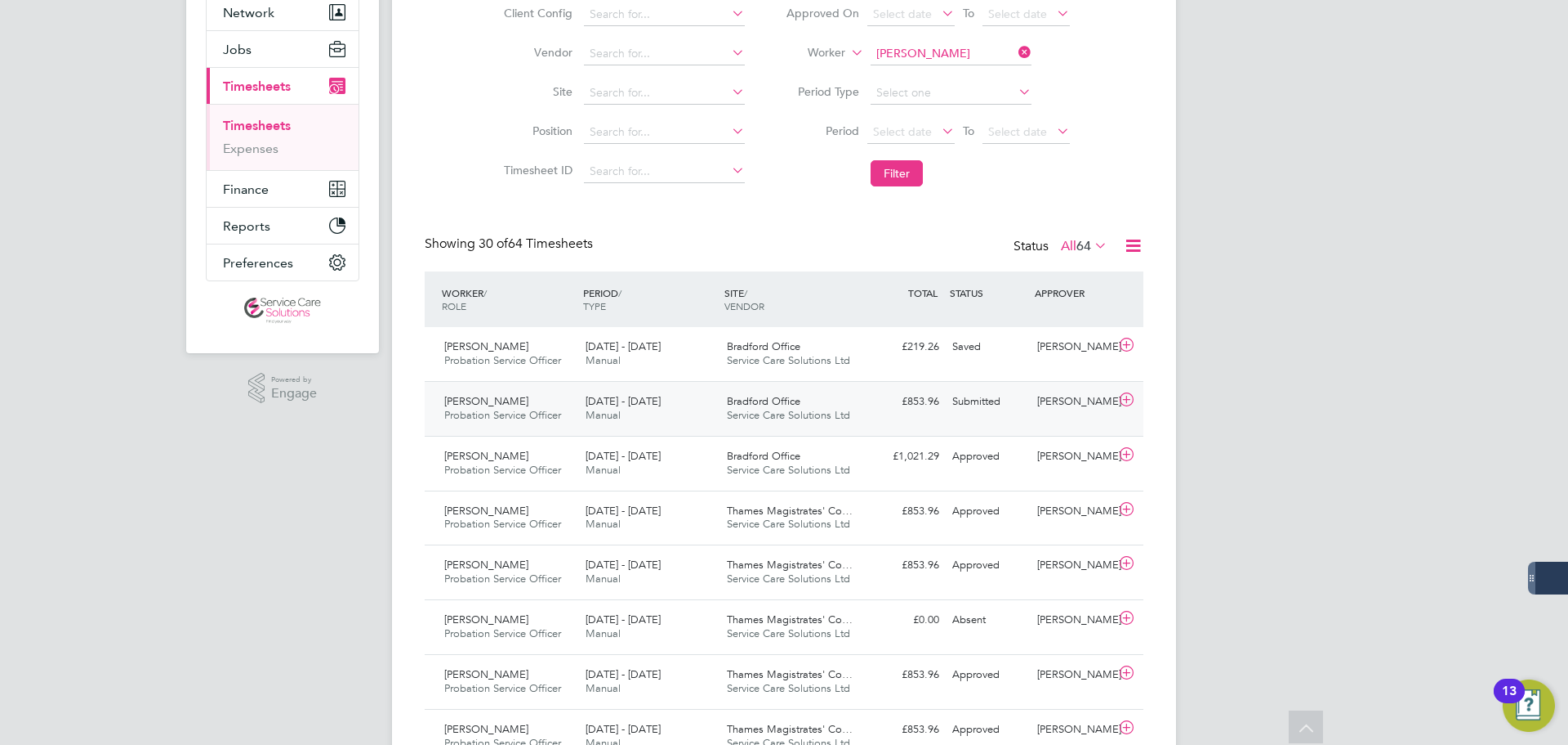
click at [677, 403] on div "18 - 24 Aug 2025 Manual" at bounding box center [650, 409] width 141 height 41
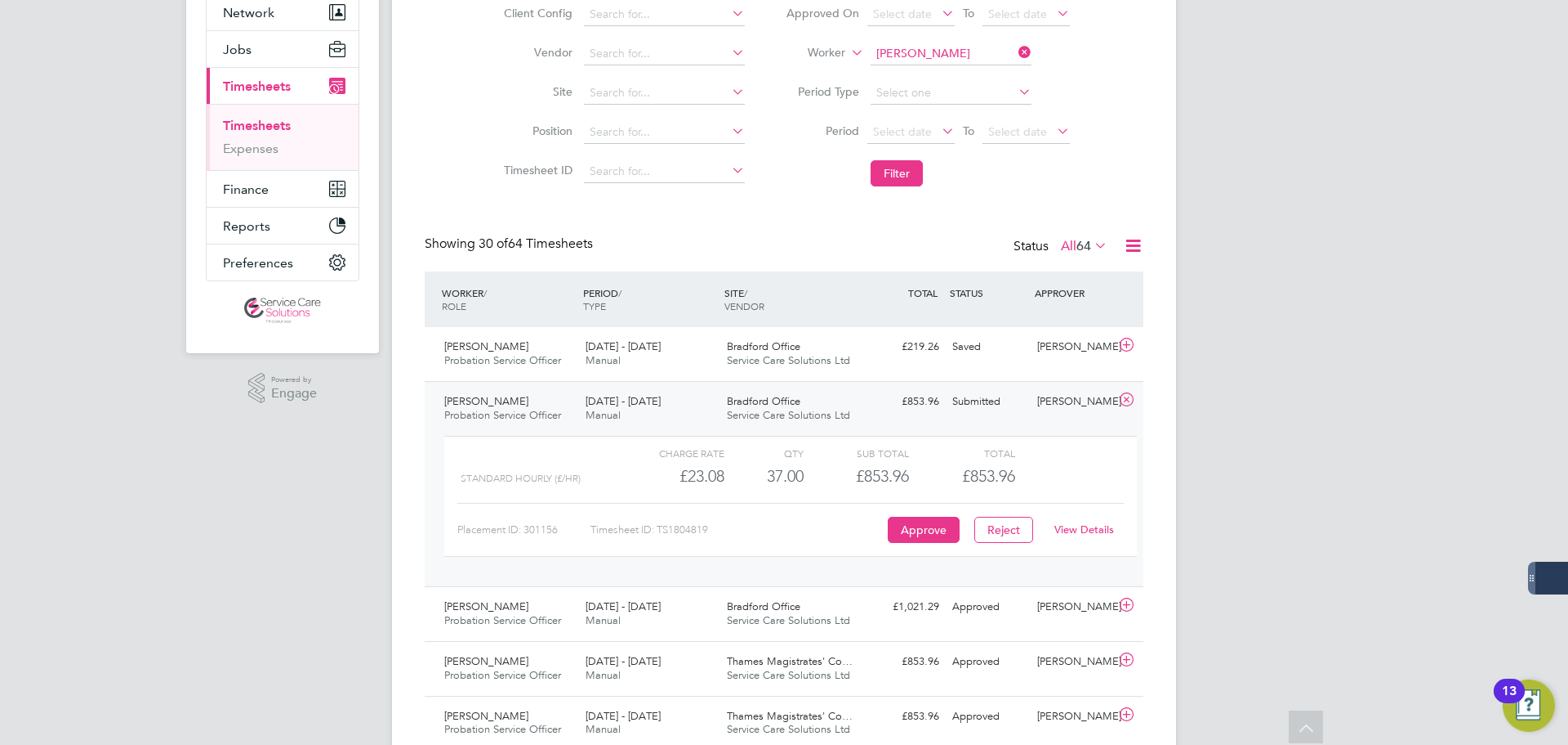
click at [1093, 530] on link "View Details" at bounding box center [1084, 529] width 60 height 14
click at [933, 53] on input at bounding box center [952, 54] width 161 height 23
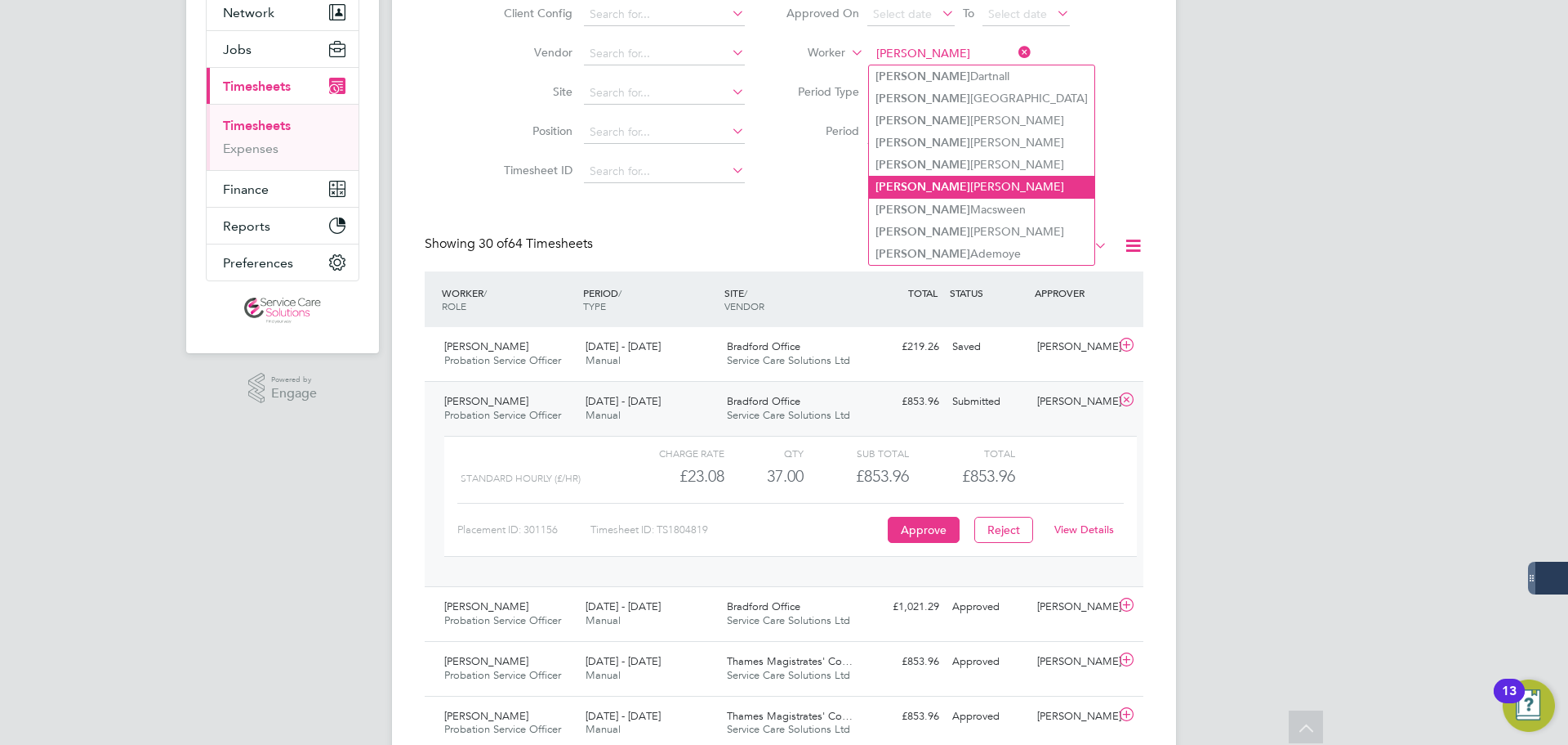
click at [971, 181] on li "Catherine George" at bounding box center [982, 187] width 225 height 22
type input "Catherine George"
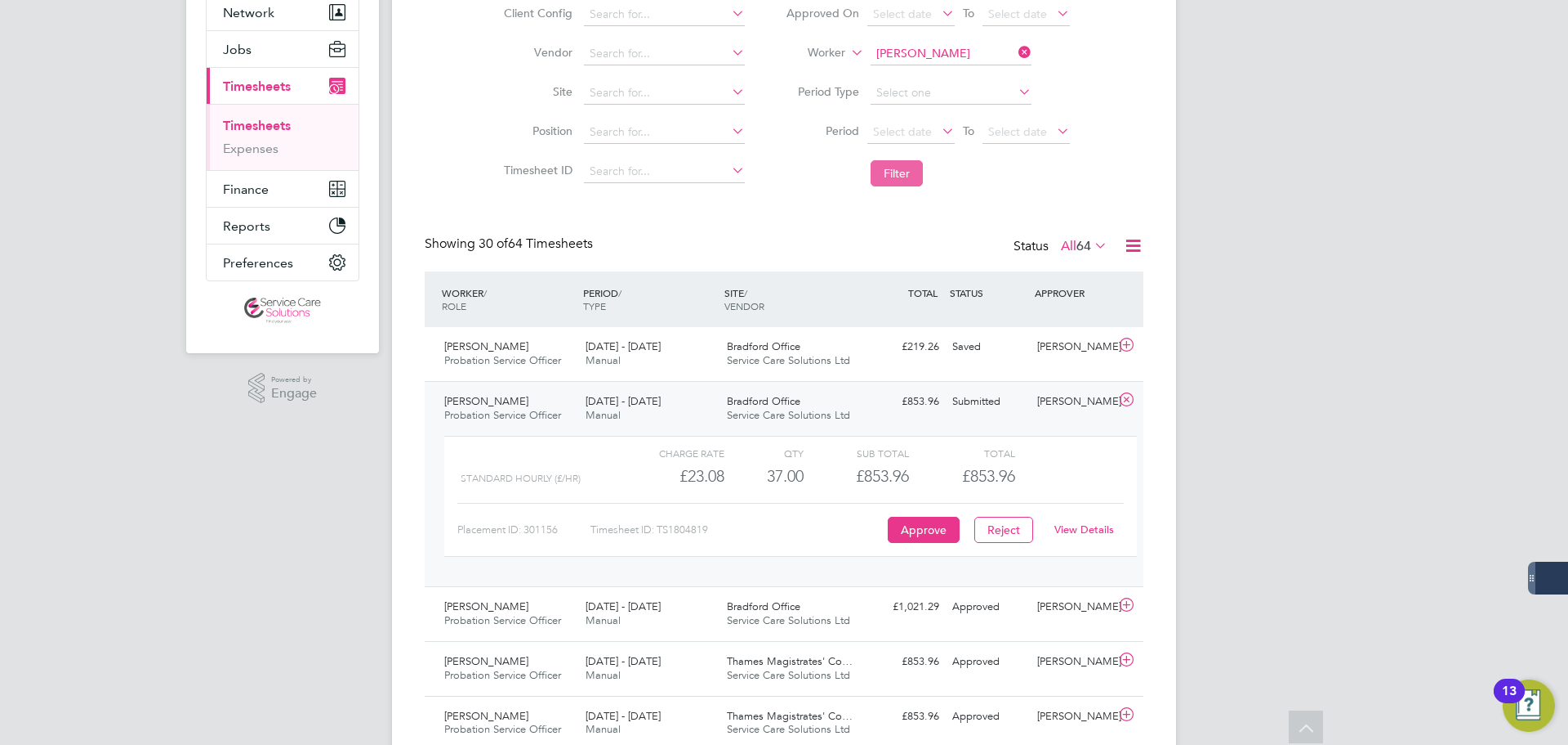
click at [894, 166] on button "Filter" at bounding box center [897, 174] width 53 height 26
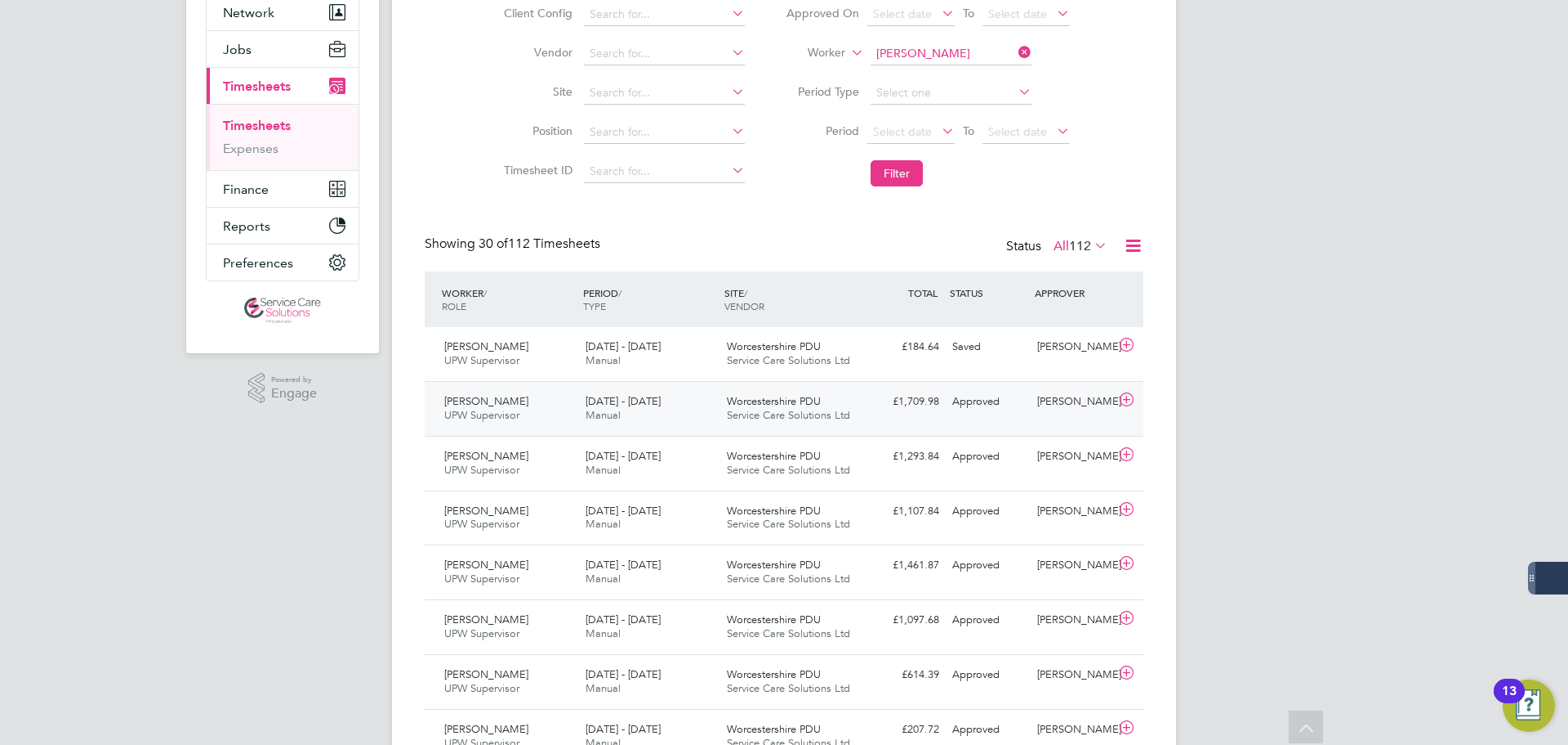
click at [833, 412] on span "Service Care Solutions Ltd" at bounding box center [789, 414] width 123 height 14
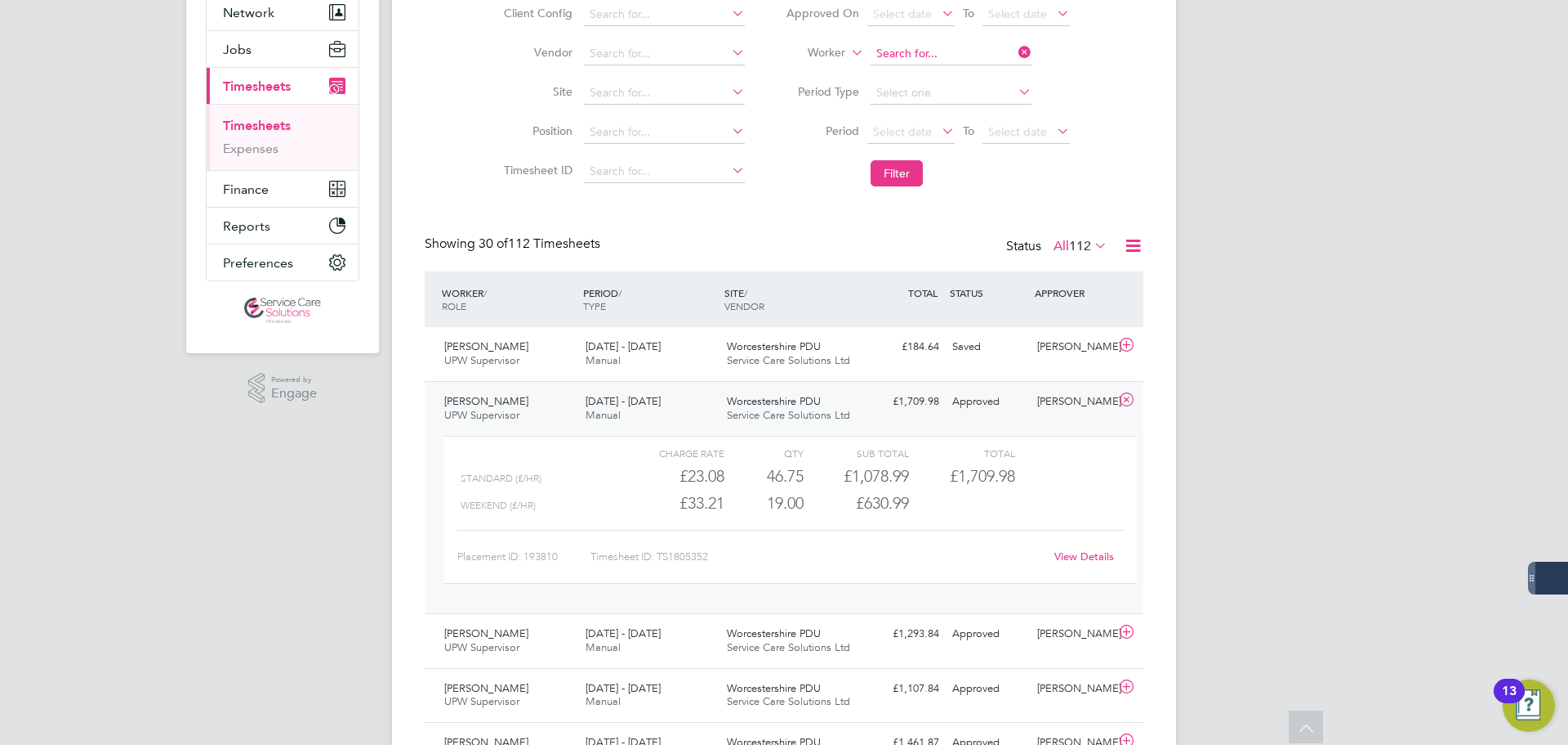
click at [937, 50] on input at bounding box center [952, 54] width 161 height 23
click at [980, 118] on li "Chris topher D 'Aguiar" at bounding box center [994, 120] width 249 height 22
type input "Christopher D'Aguiar"
click at [895, 178] on button "Filter" at bounding box center [897, 174] width 53 height 26
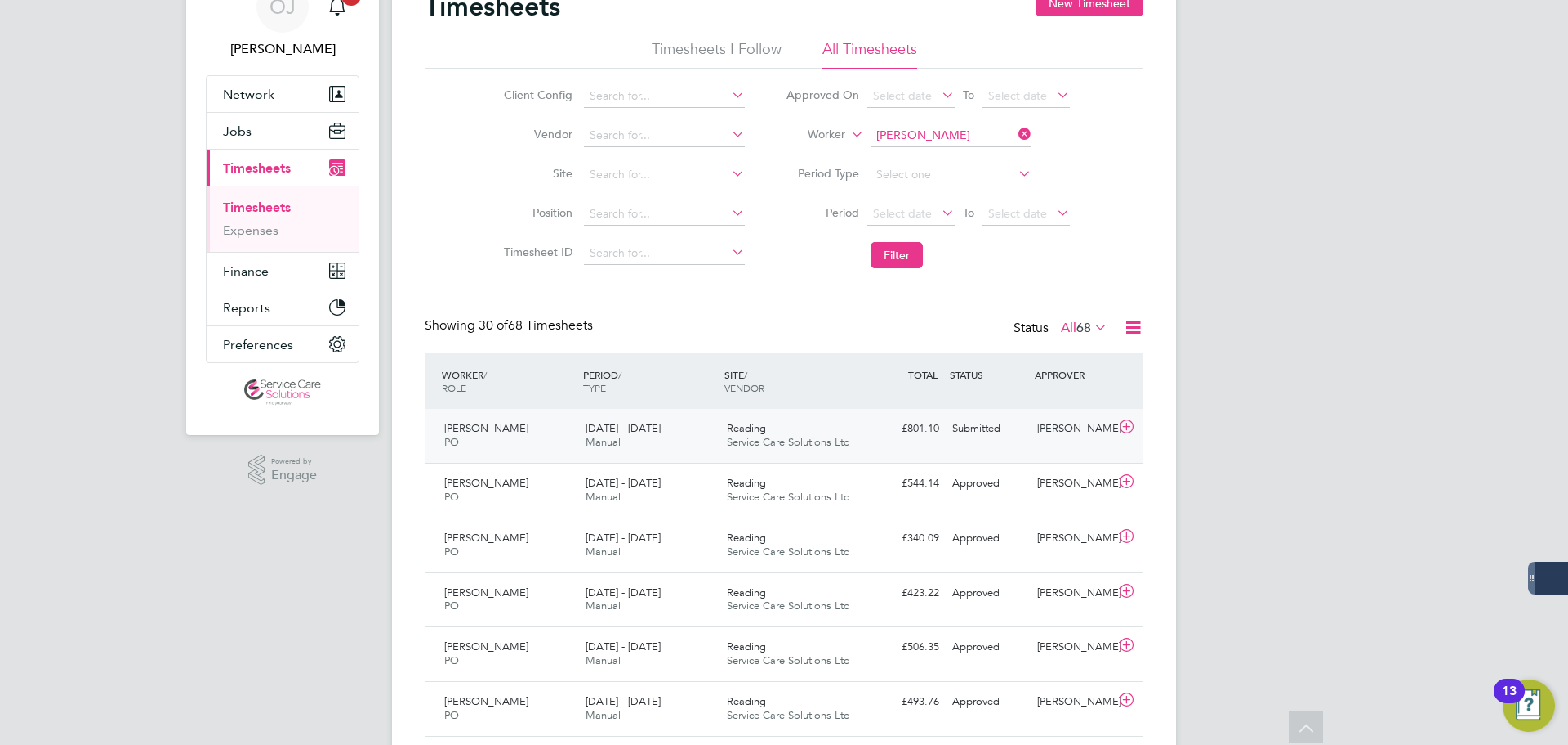
click at [749, 436] on span "Service Care Solutions Ltd" at bounding box center [789, 442] width 123 height 14
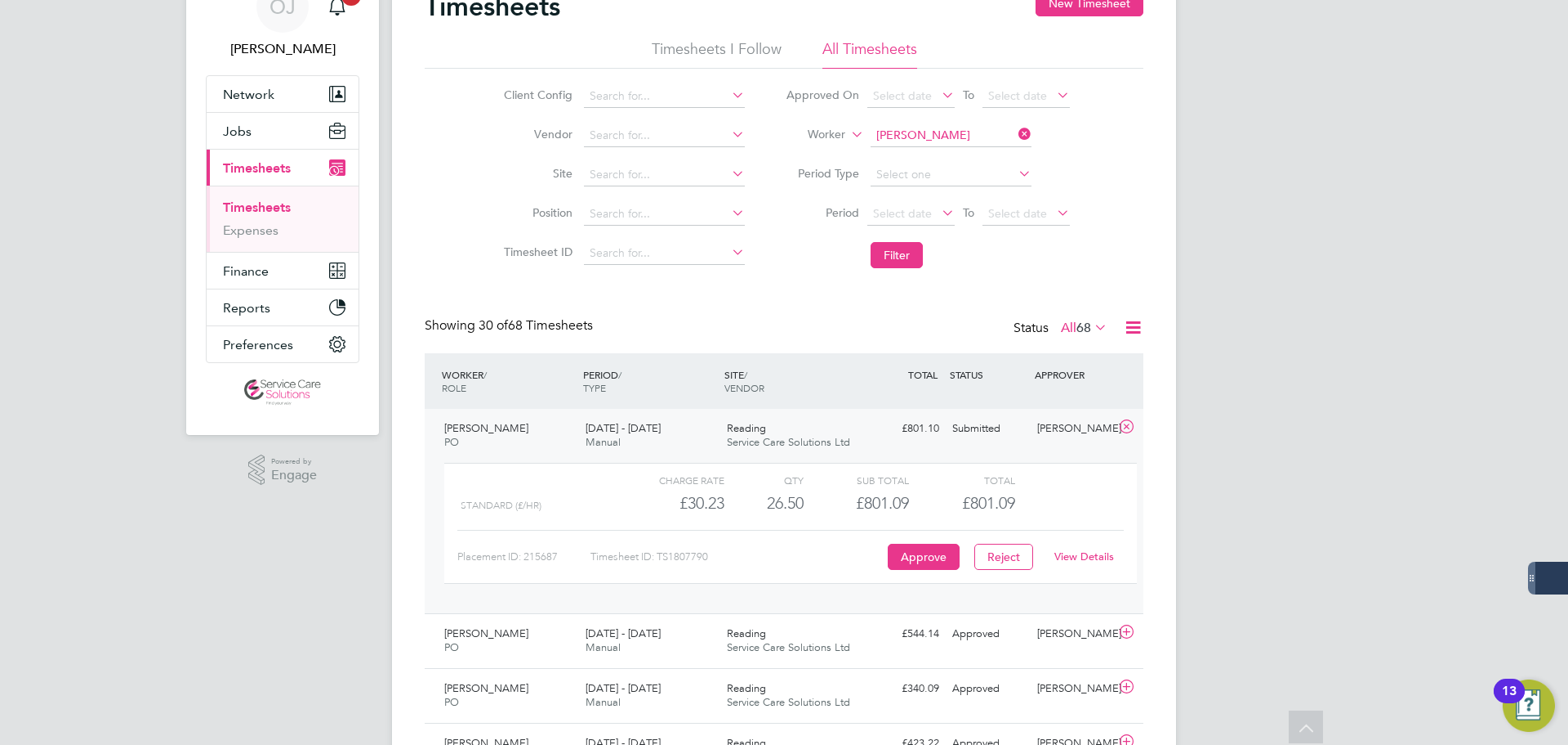
click at [1096, 561] on link "View Details" at bounding box center [1084, 556] width 60 height 14
click at [936, 129] on input at bounding box center [952, 136] width 161 height 23
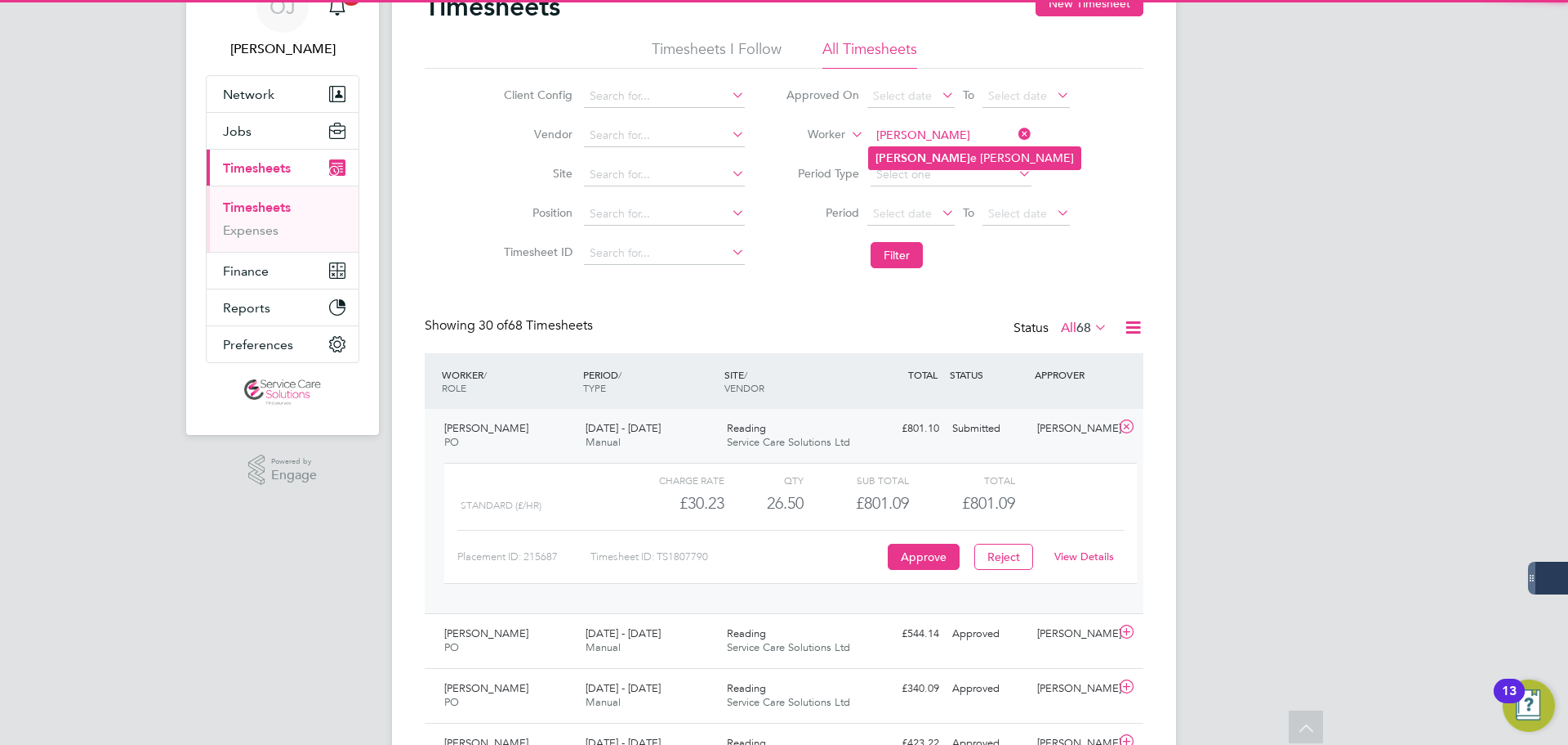
click at [950, 155] on li "Claudett e Henry" at bounding box center [975, 158] width 211 height 22
type input "Claudette Henry"
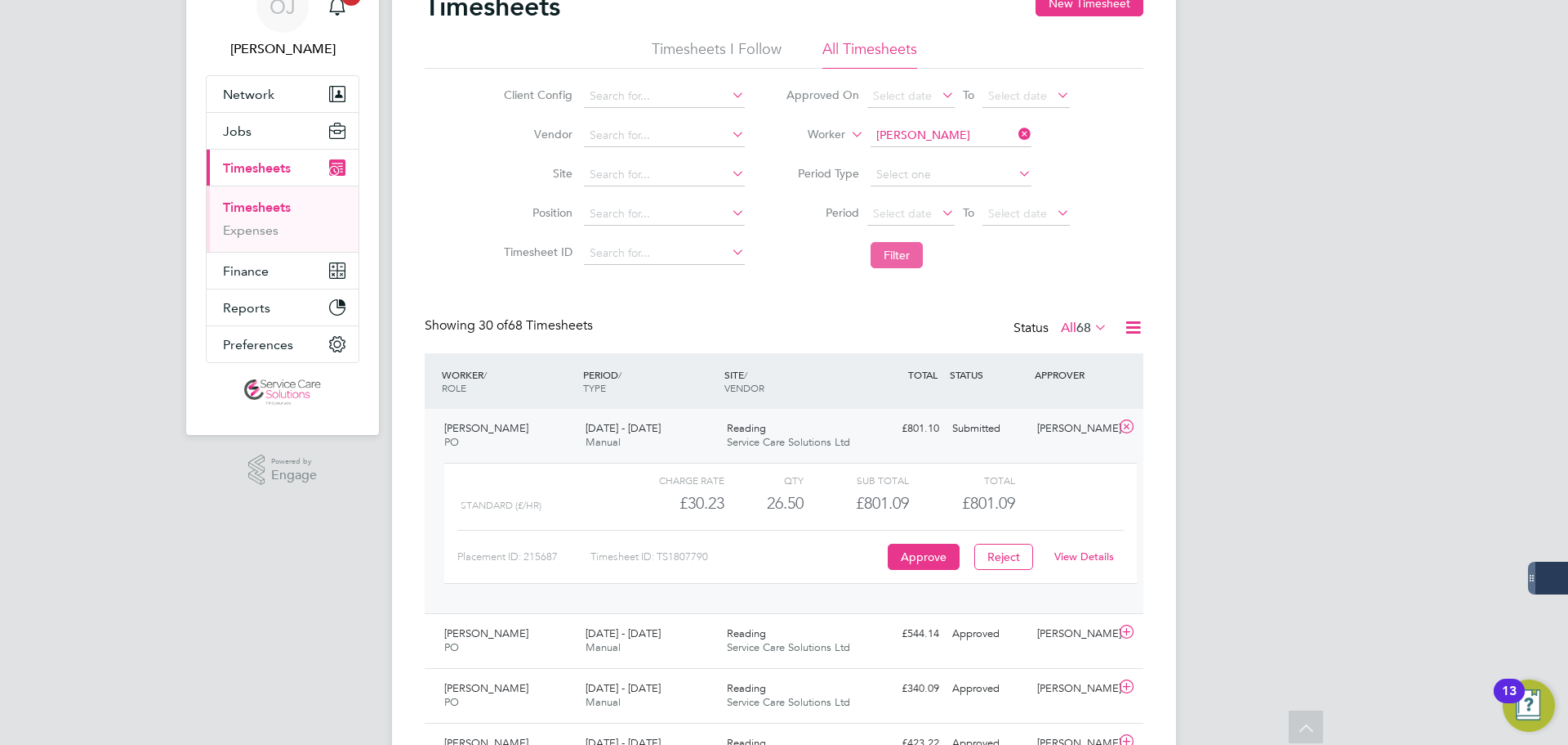
click at [910, 258] on button "Filter" at bounding box center [897, 255] width 53 height 26
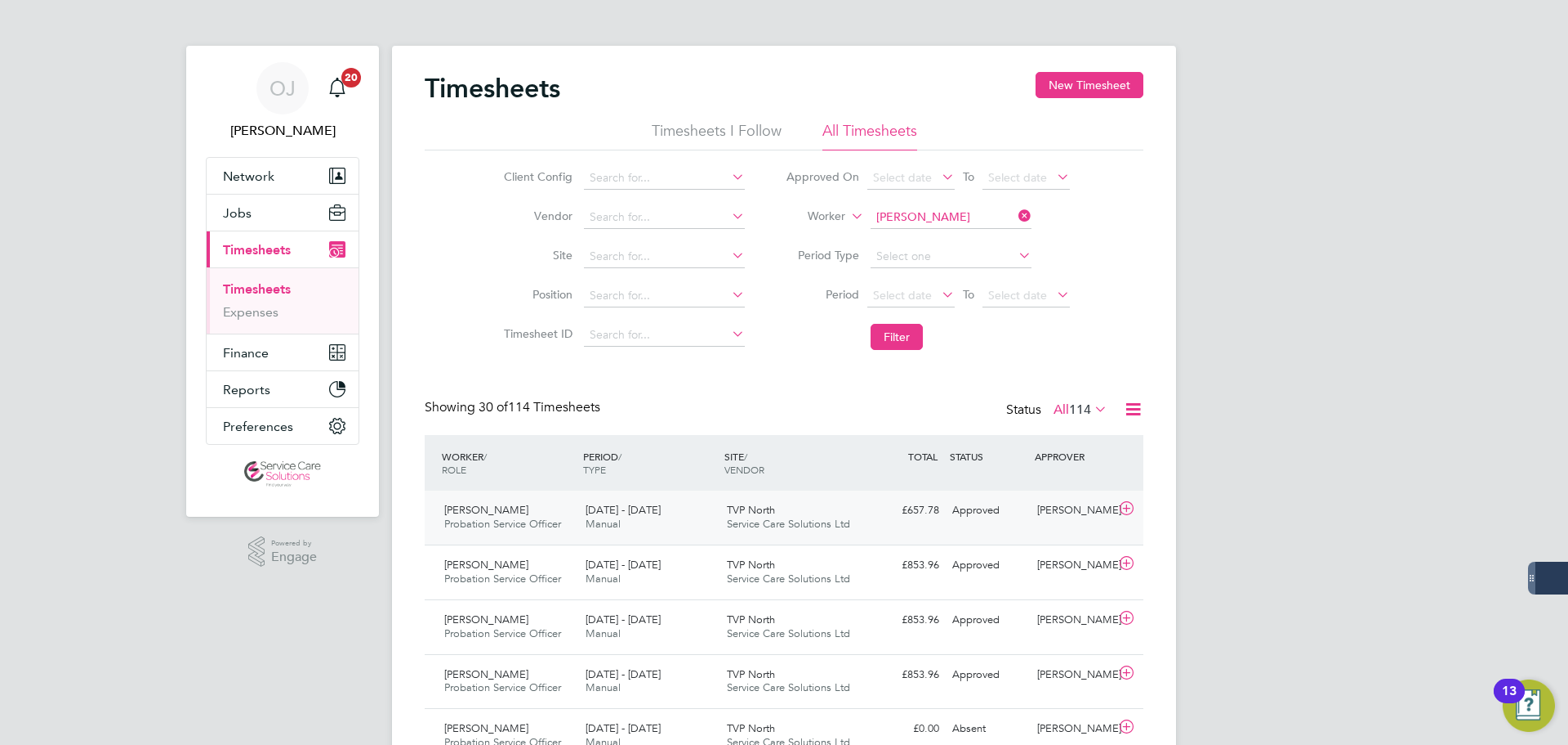
click at [721, 511] on div "TVP North Service Care Solutions Ltd" at bounding box center [791, 517] width 141 height 41
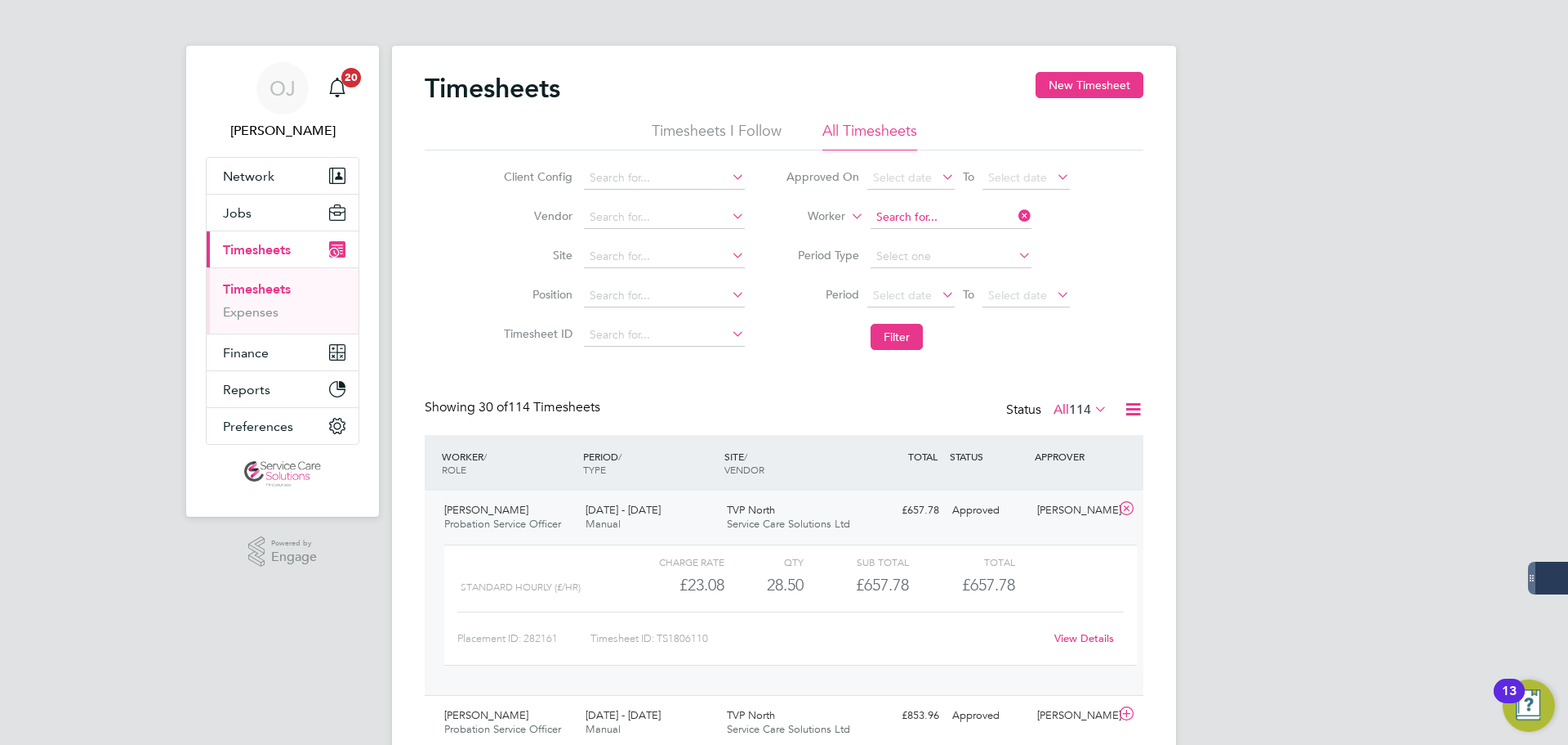
drag, startPoint x: 960, startPoint y: 221, endPoint x: 942, endPoint y: 224, distance: 18.2
click at [960, 221] on input at bounding box center [952, 217] width 161 height 23
click at [970, 245] on b "Shade" at bounding box center [986, 239] width 34 height 14
type input "Daniel Shade"
click at [911, 349] on button "Filter" at bounding box center [897, 337] width 53 height 26
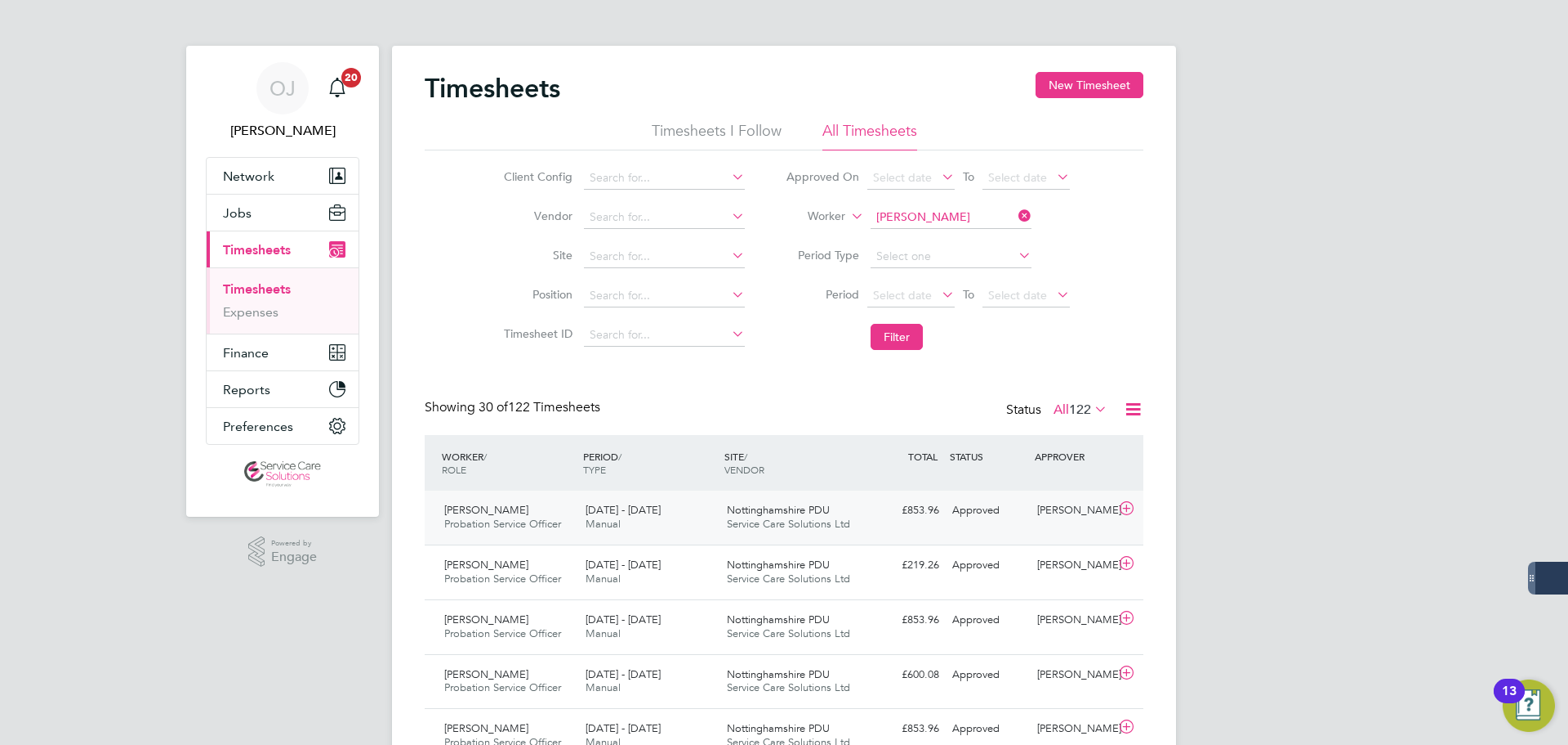
click at [663, 521] on div "18 - 24 Aug 2025 Manual" at bounding box center [650, 517] width 141 height 41
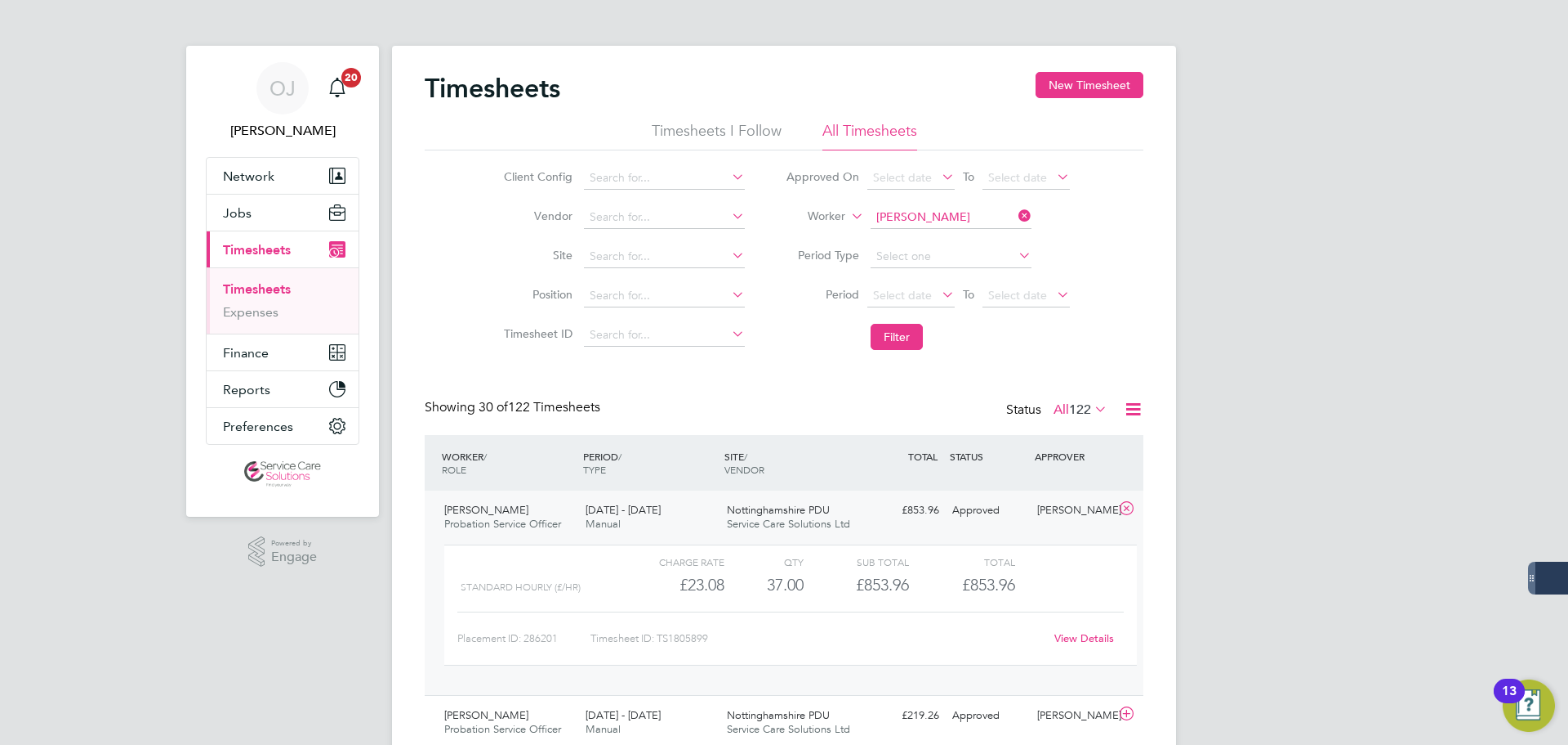
click at [729, 510] on span "Nottinghamshire PDU" at bounding box center [778, 509] width 103 height 14
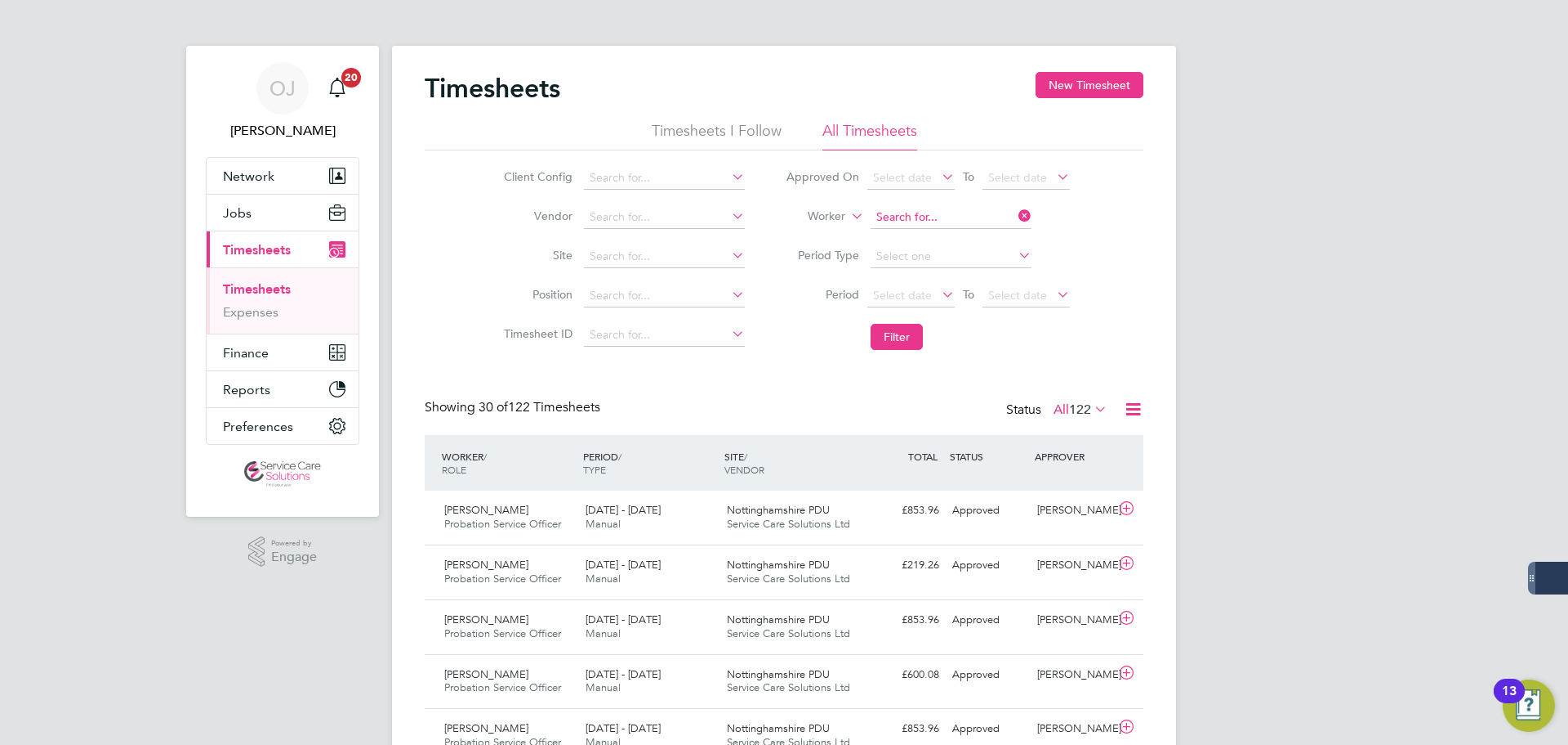
click at [922, 221] on input at bounding box center [952, 217] width 161 height 23
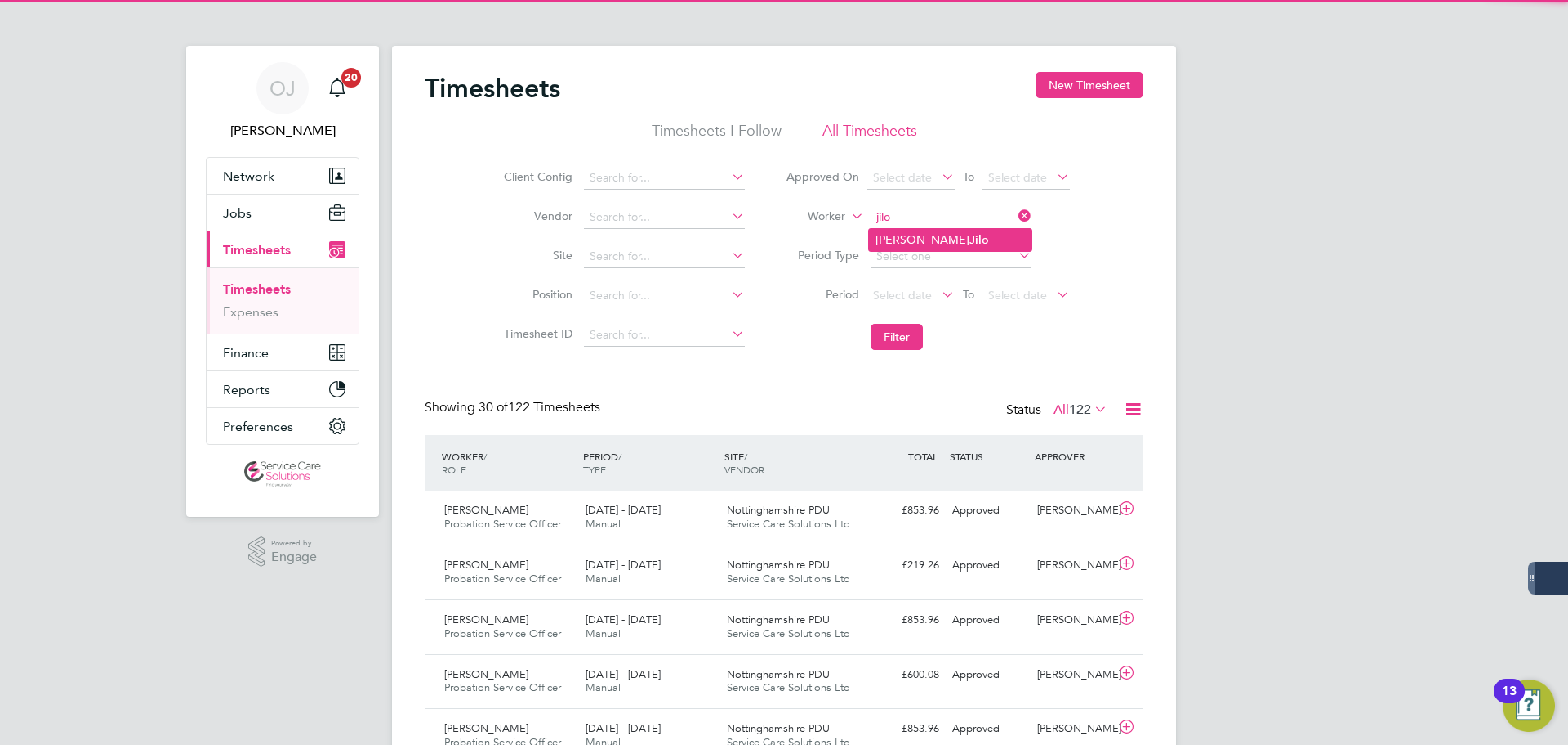
click at [970, 240] on b "Jilo" at bounding box center [980, 239] width 20 height 14
type input "Esther Jilo"
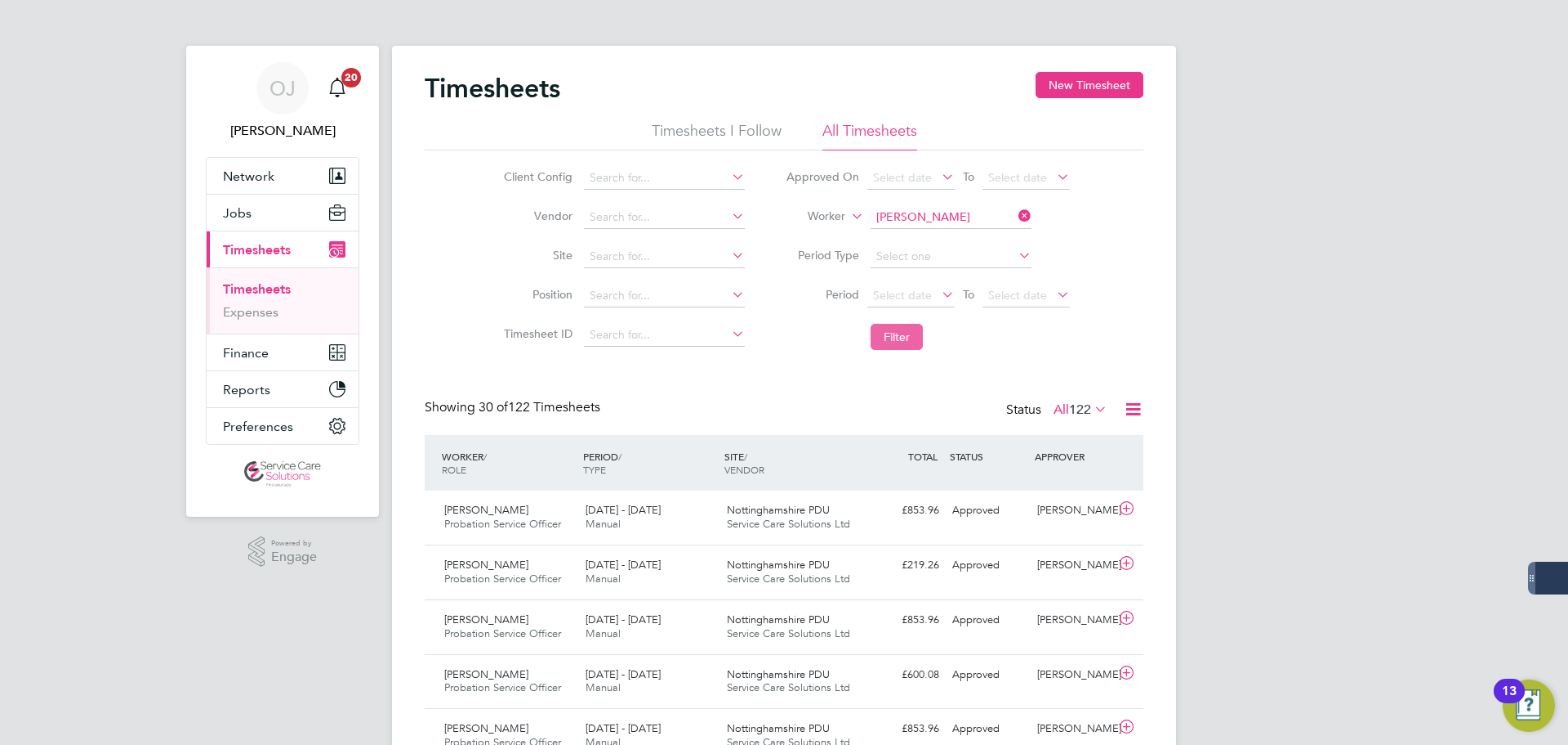
click at [905, 347] on button "Filter" at bounding box center [897, 337] width 53 height 26
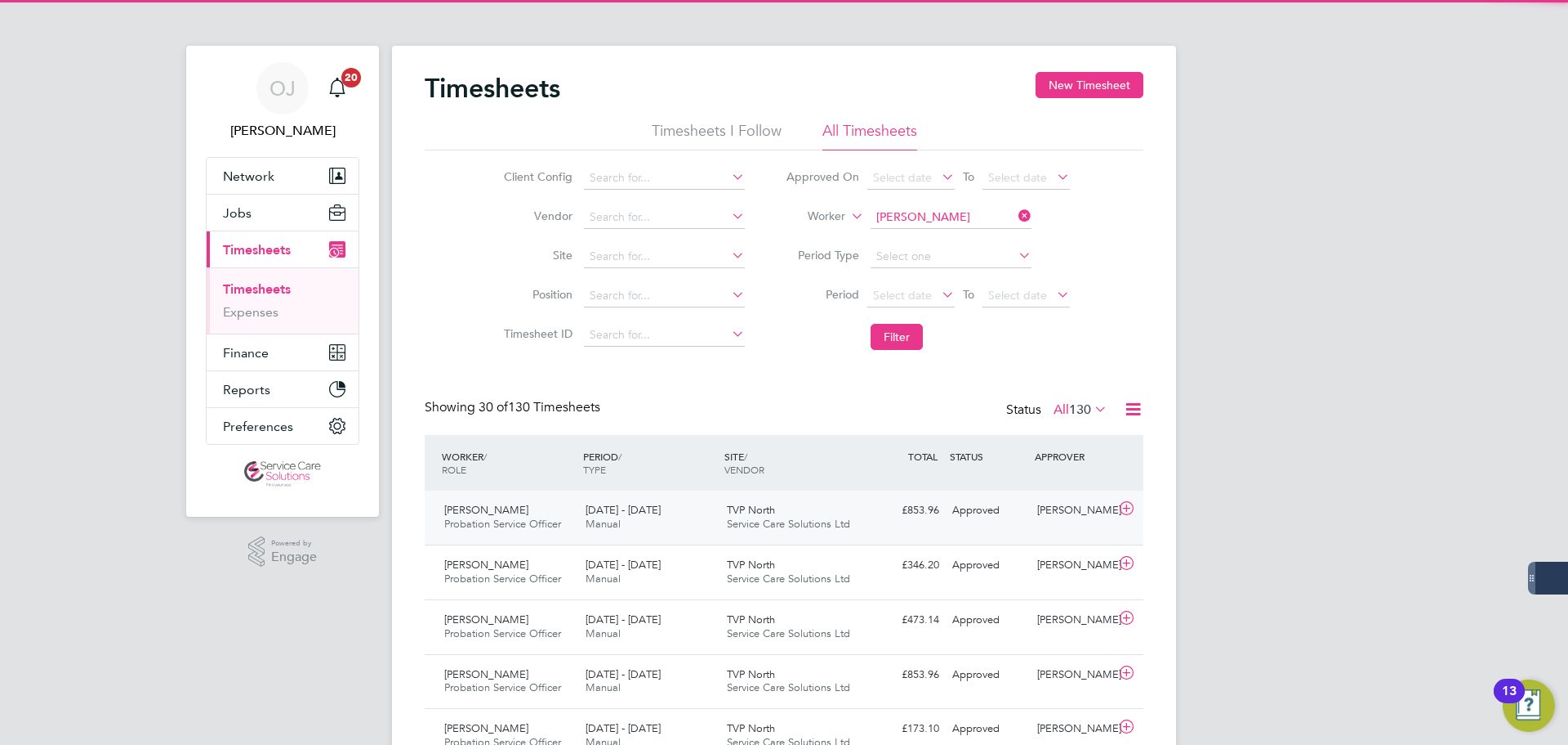
click at [740, 508] on span "TVP North" at bounding box center [751, 509] width 48 height 14
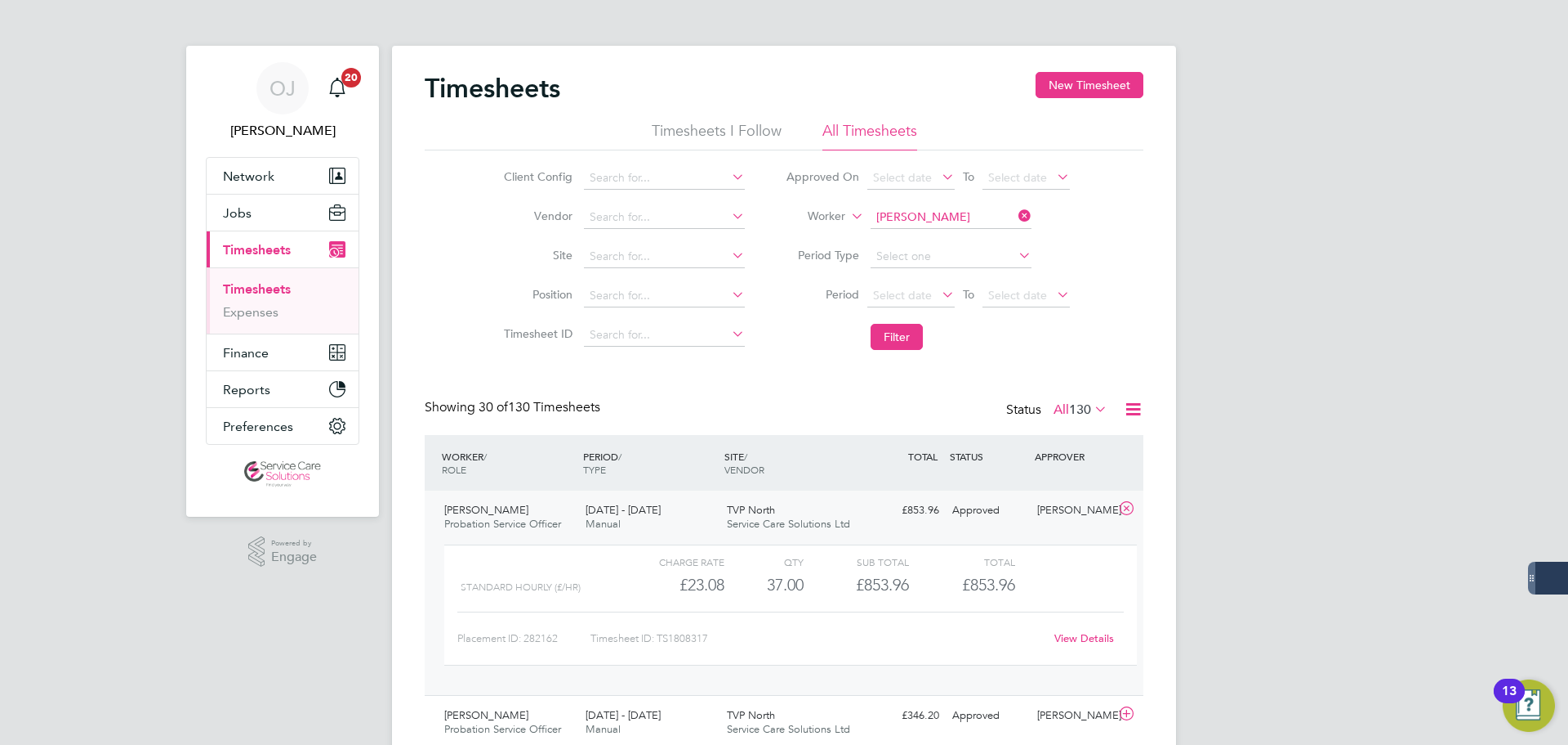
click at [855, 507] on div "TVP North Service Care Solutions Ltd" at bounding box center [791, 517] width 141 height 41
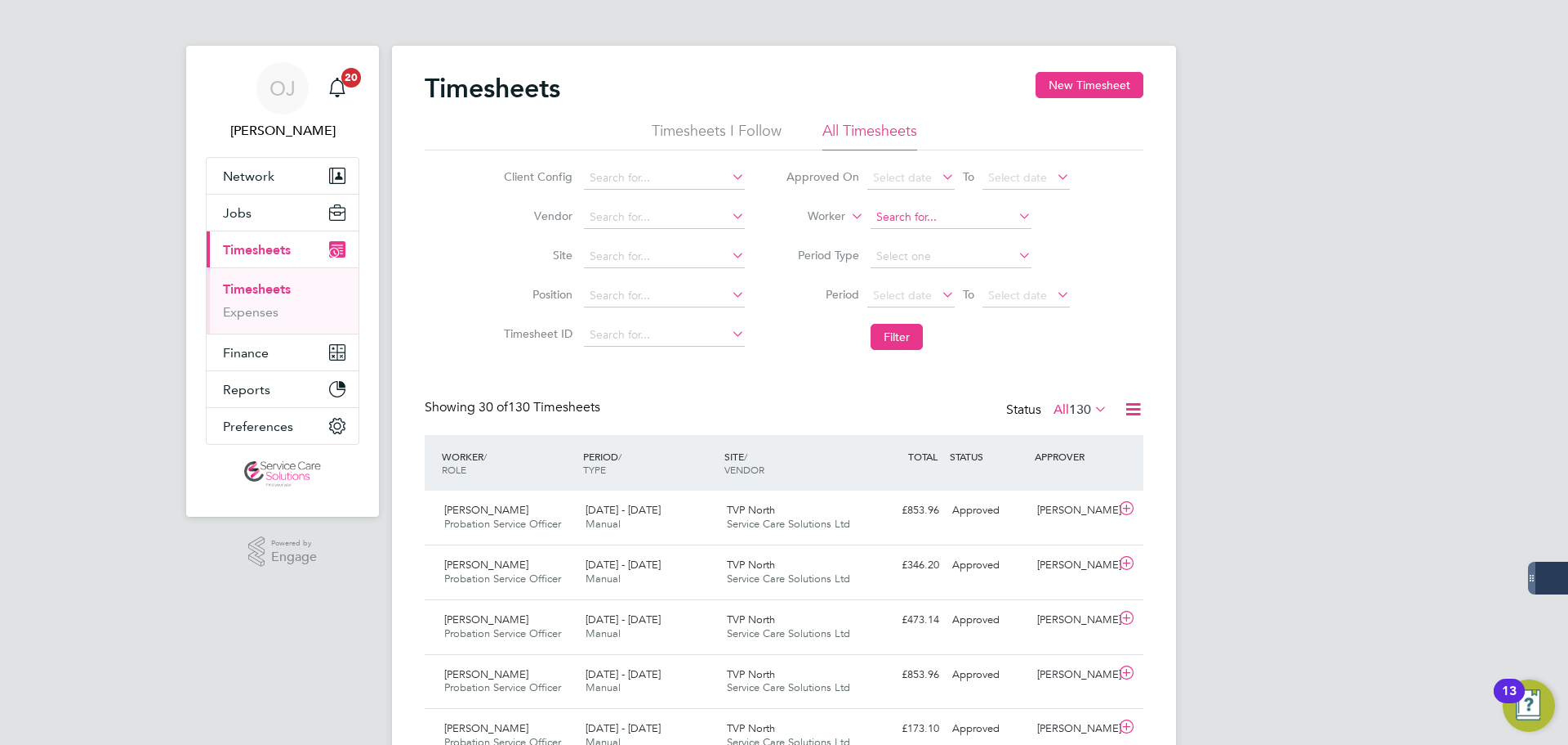
click at [929, 220] on input at bounding box center [952, 217] width 161 height 23
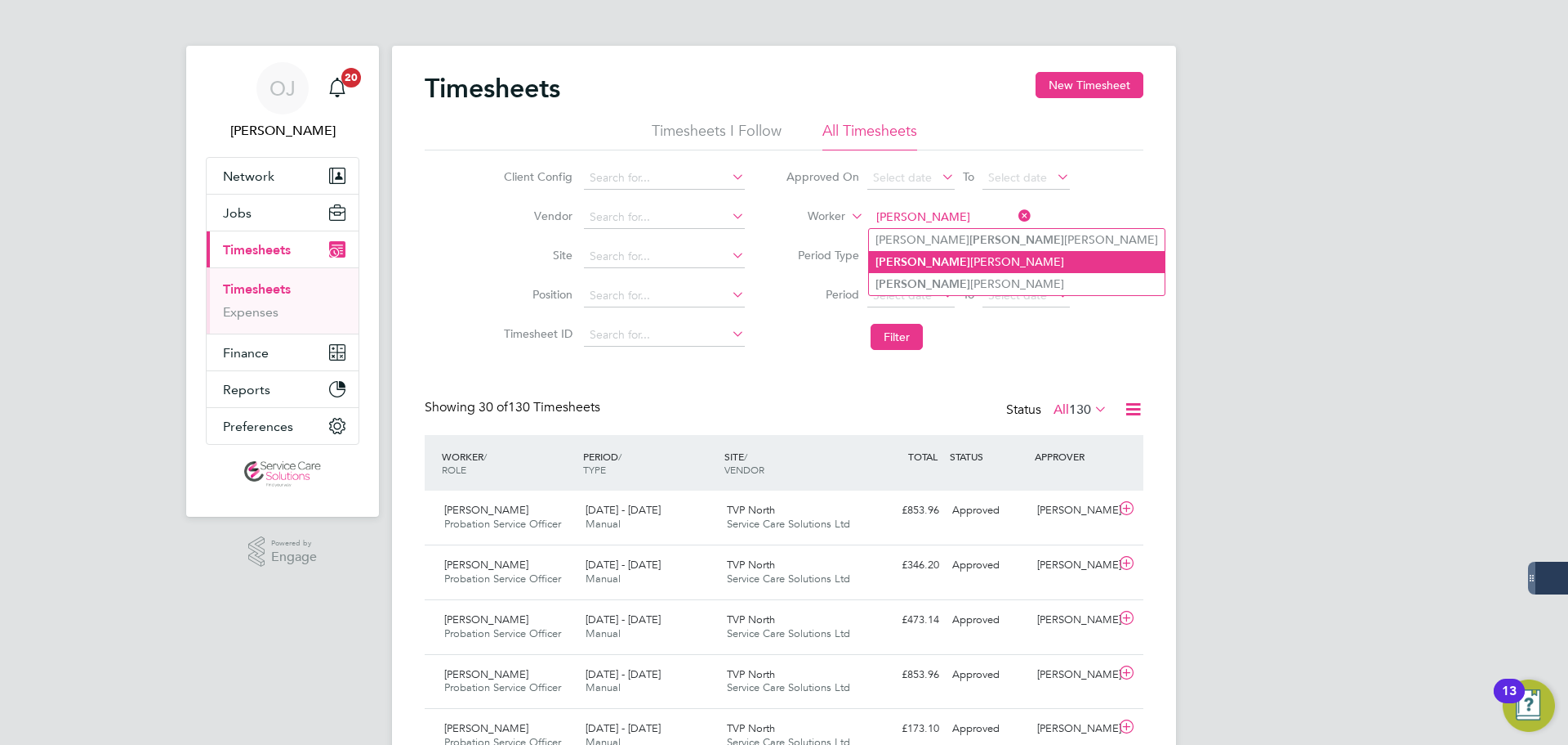
click at [953, 262] on li "Geoff rey Smith" at bounding box center [1017, 261] width 296 height 22
type input "Geoffrey Smith"
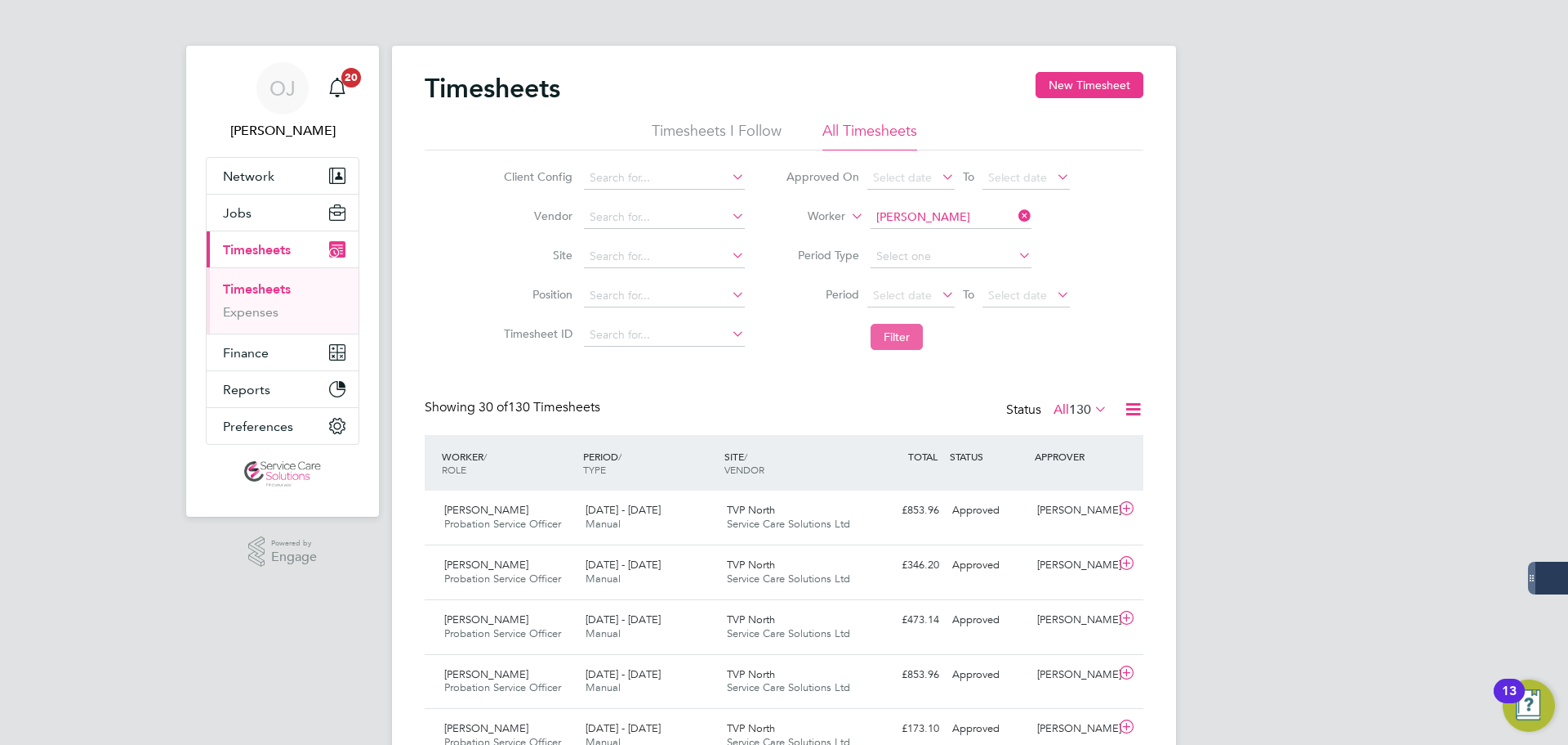
click at [915, 340] on button "Filter" at bounding box center [897, 337] width 53 height 26
drag, startPoint x: 823, startPoint y: 514, endPoint x: 812, endPoint y: 516, distance: 11.2
click at [823, 514] on div "Stafford Office Service Care Solutions Ltd" at bounding box center [791, 517] width 141 height 41
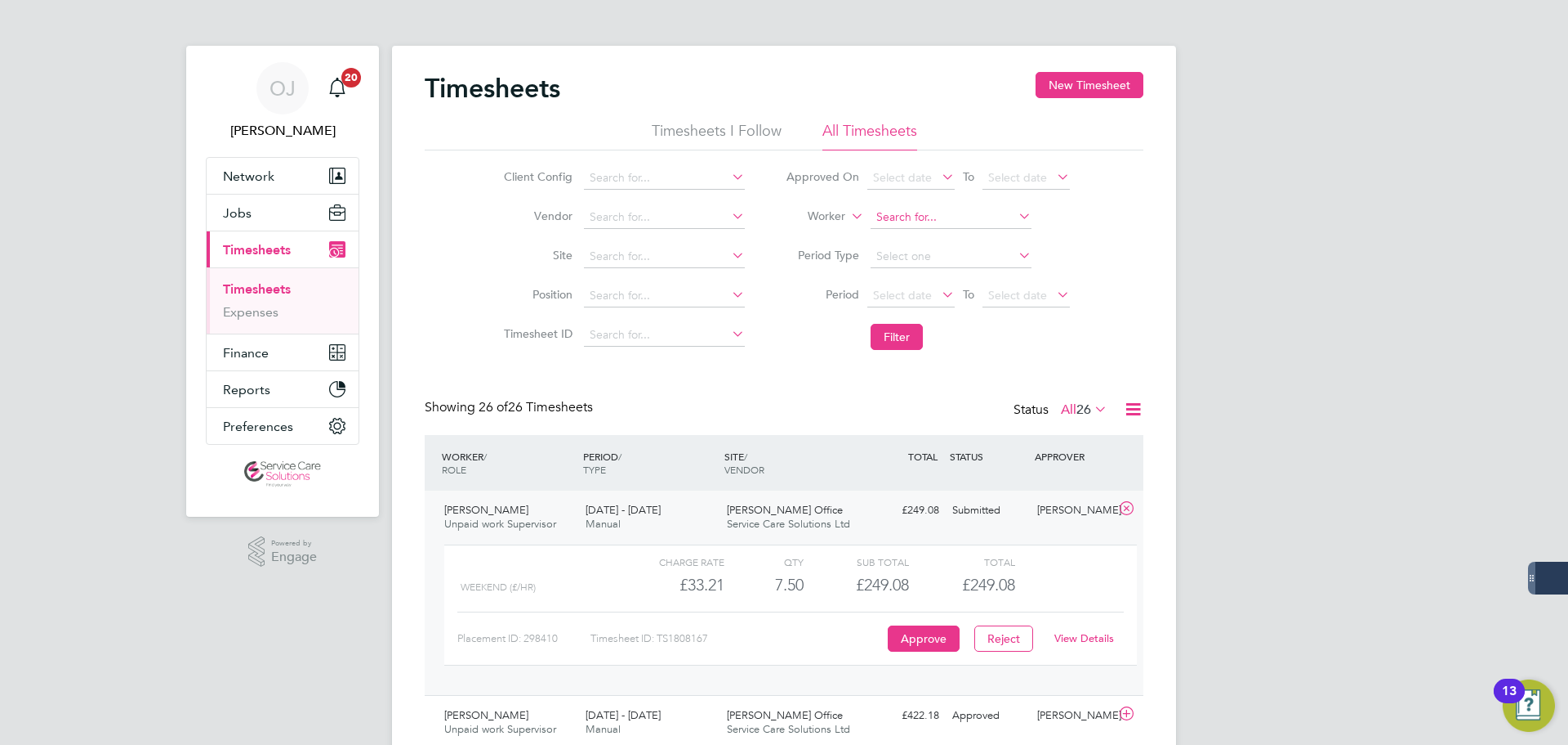
click at [950, 212] on input at bounding box center [952, 217] width 161 height 23
click at [915, 238] on li "G race Guest" at bounding box center [951, 239] width 163 height 22
type input "Grace Guest"
click at [895, 331] on button "Filter" at bounding box center [897, 337] width 53 height 26
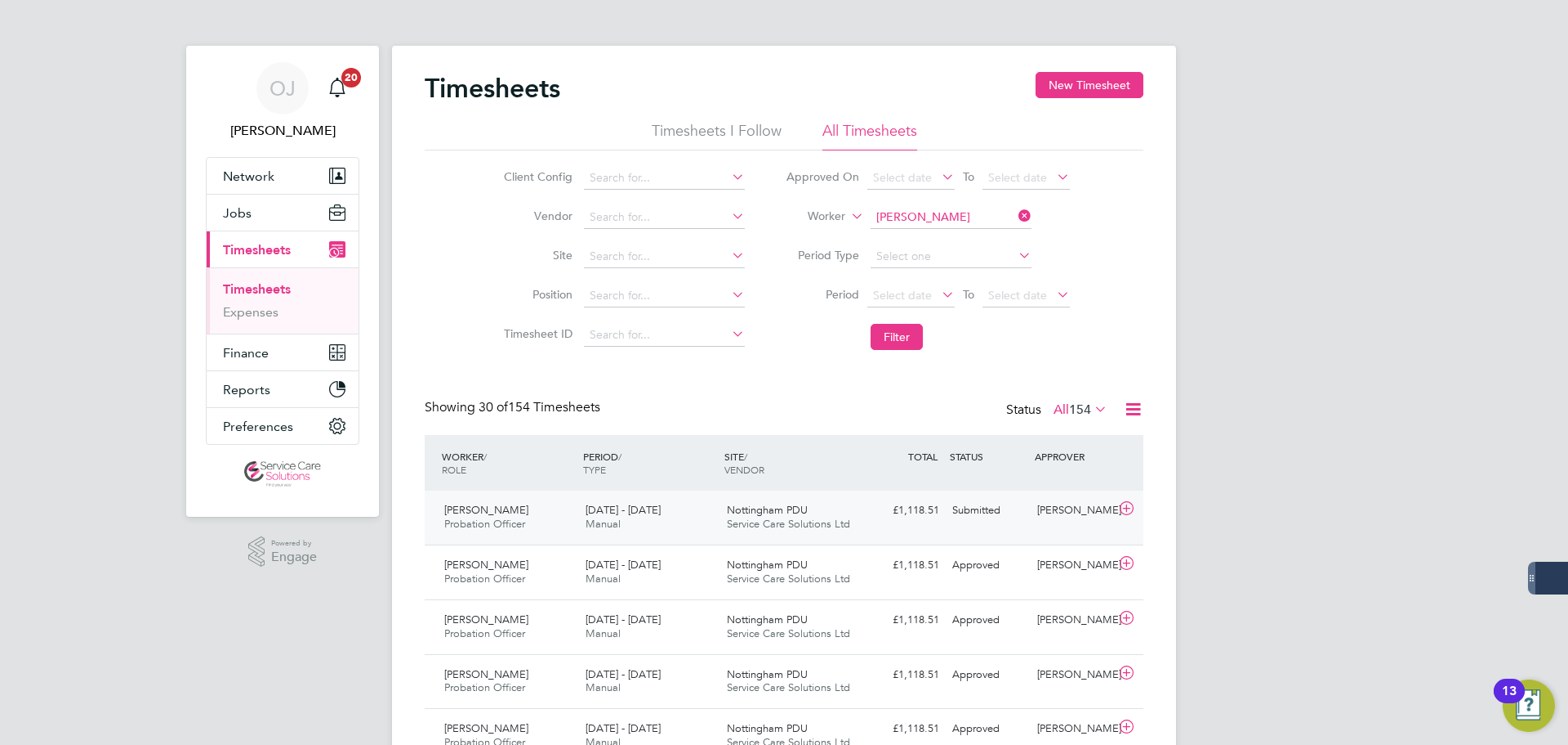
click at [671, 522] on div "18 - 24 Aug 2025 Manual" at bounding box center [650, 517] width 141 height 41
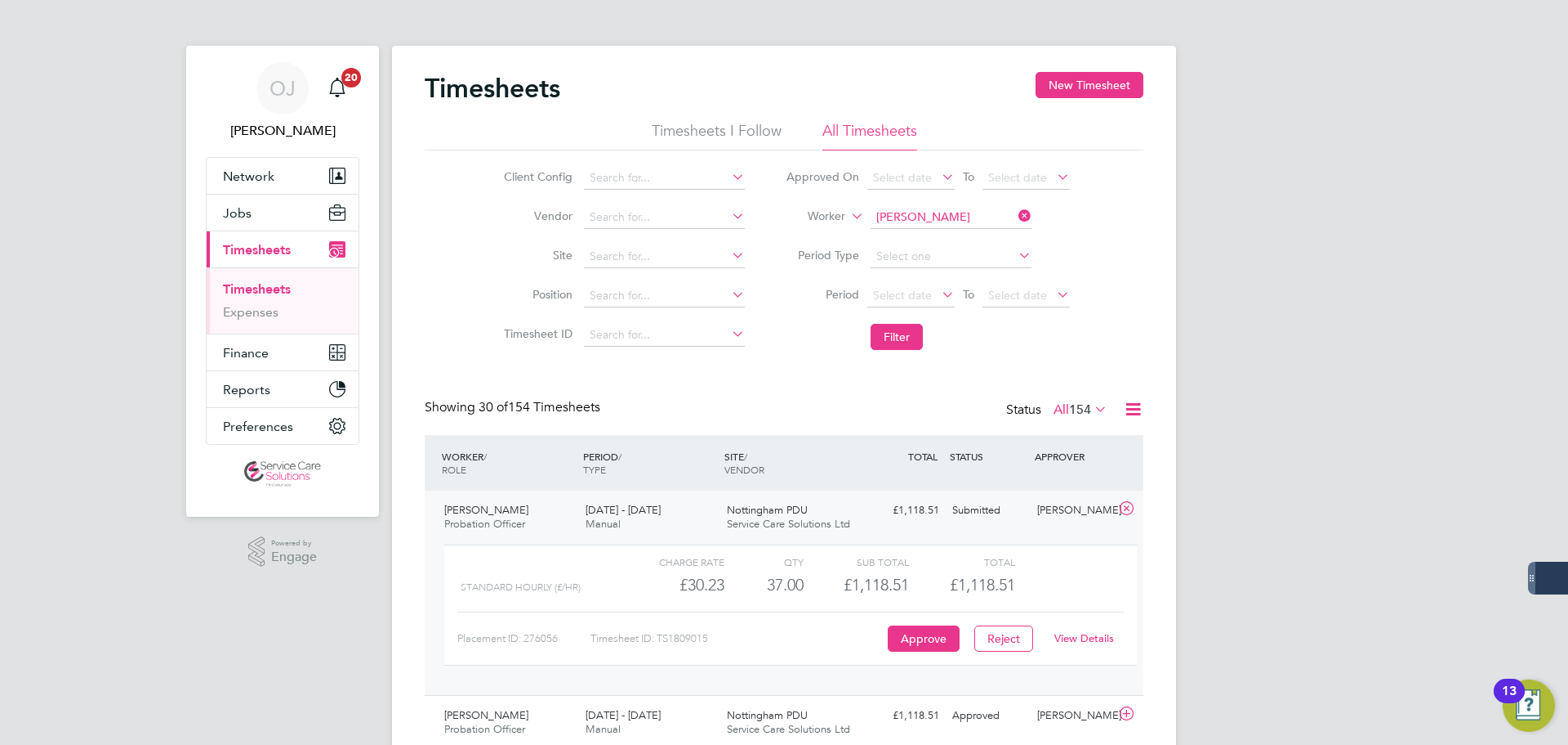
click at [1091, 633] on link "View Details" at bounding box center [1084, 637] width 60 height 14
click at [952, 218] on input at bounding box center [952, 217] width 161 height 23
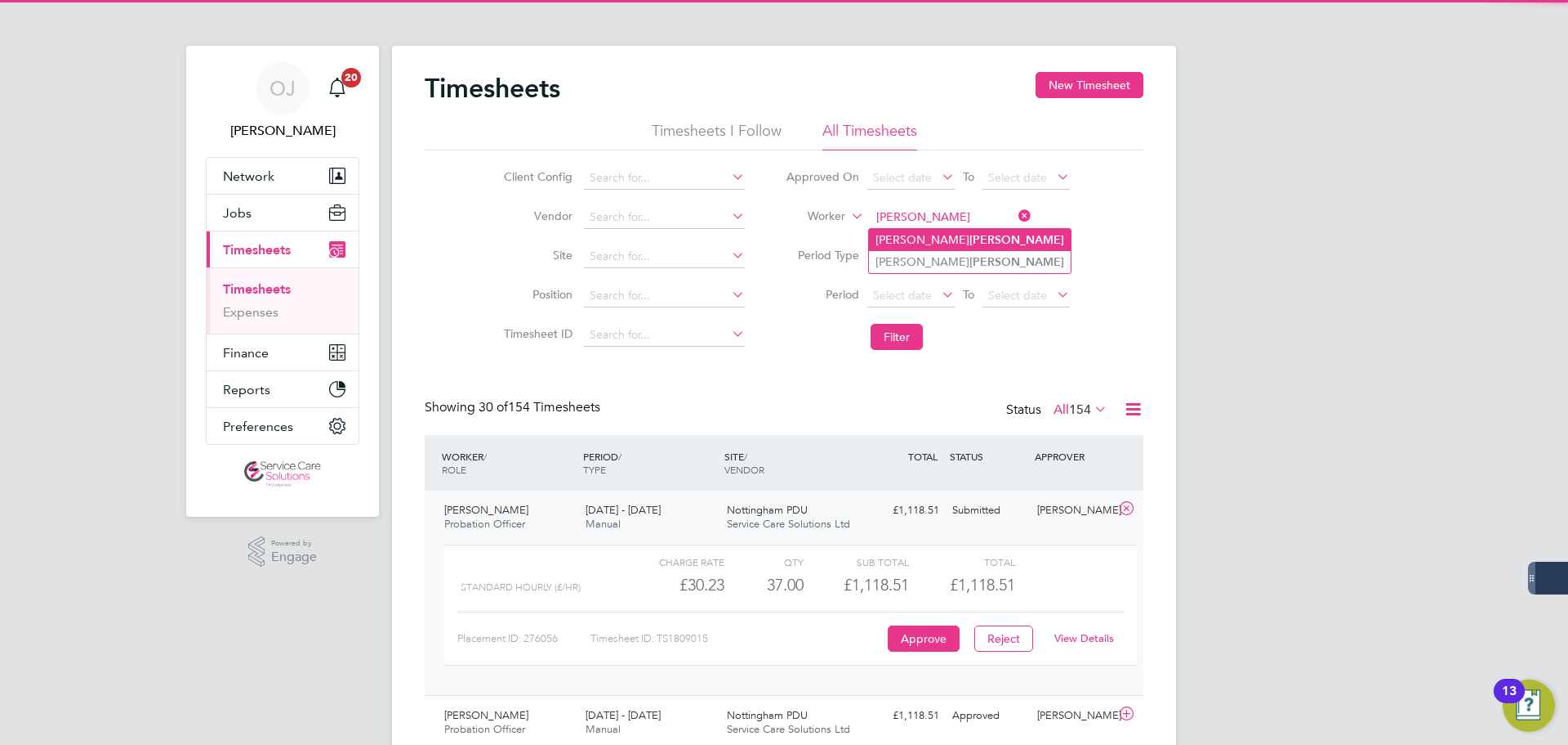
click at [938, 243] on li "Harry Poku" at bounding box center [971, 239] width 202 height 22
type input "Harry Poku"
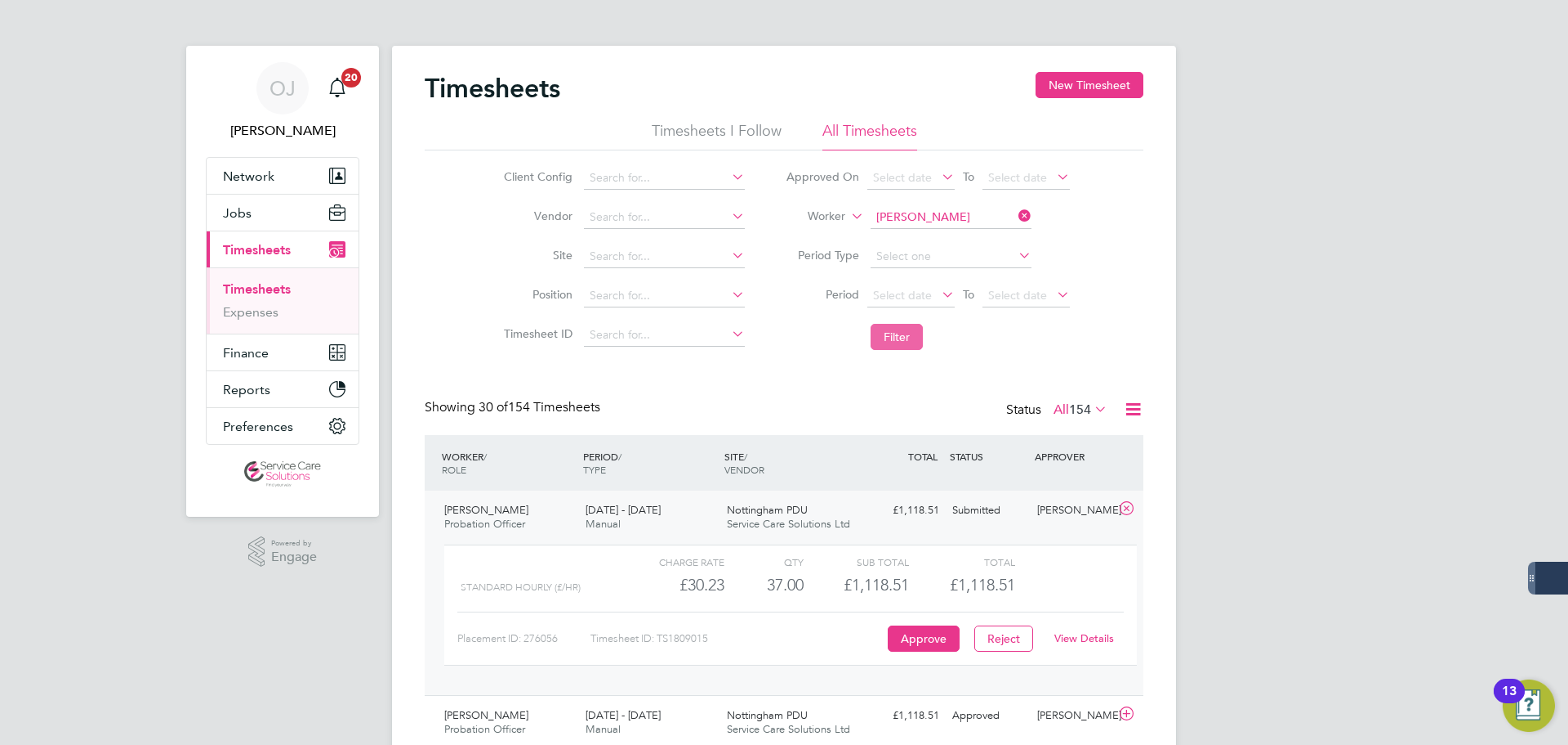
click at [901, 329] on button "Filter" at bounding box center [897, 337] width 53 height 26
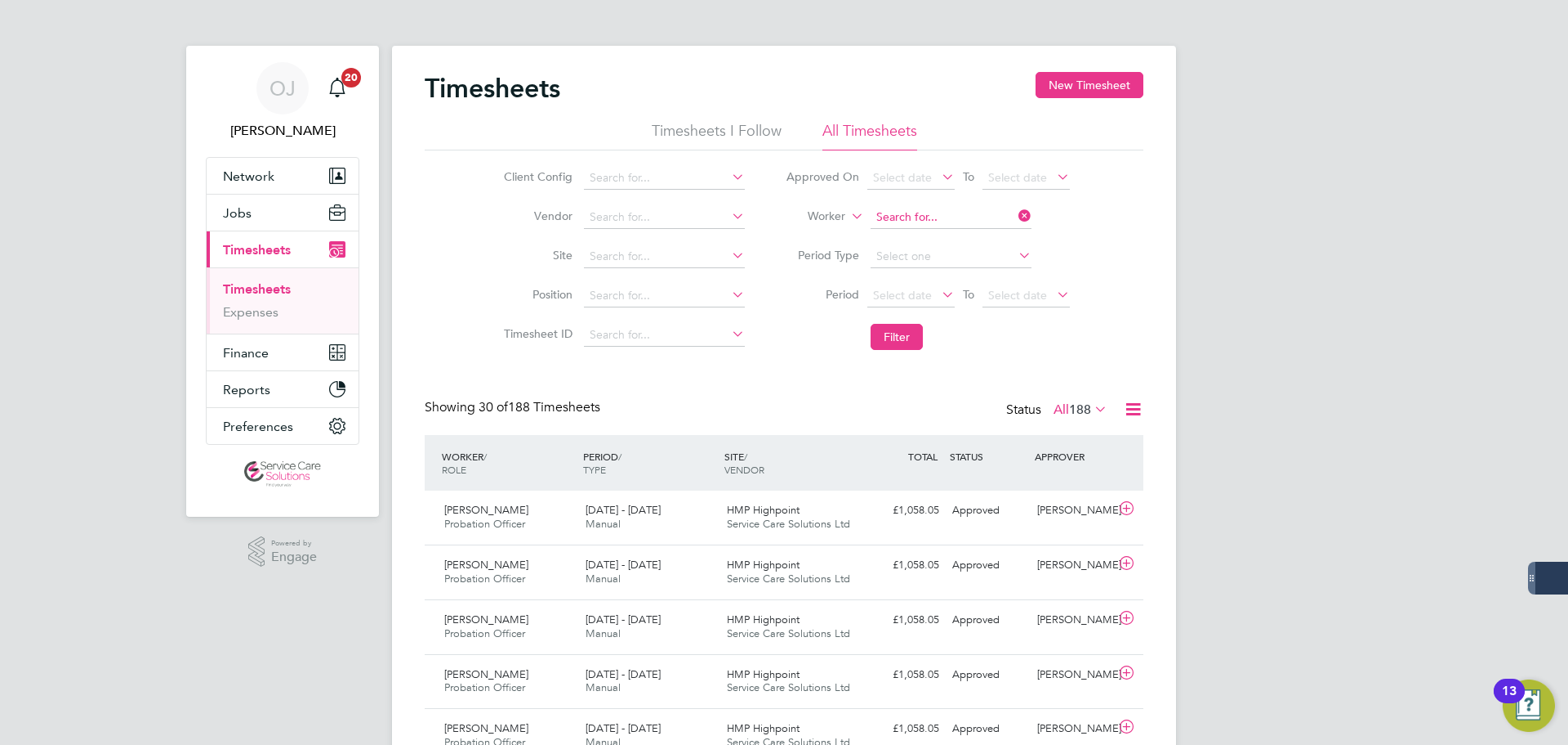
click at [956, 213] on input at bounding box center [952, 217] width 161 height 23
click at [957, 231] on li "Hollie Mosele y" at bounding box center [973, 239] width 207 height 22
type input "Hollie Moseley"
click at [902, 335] on button "Filter" at bounding box center [897, 337] width 53 height 26
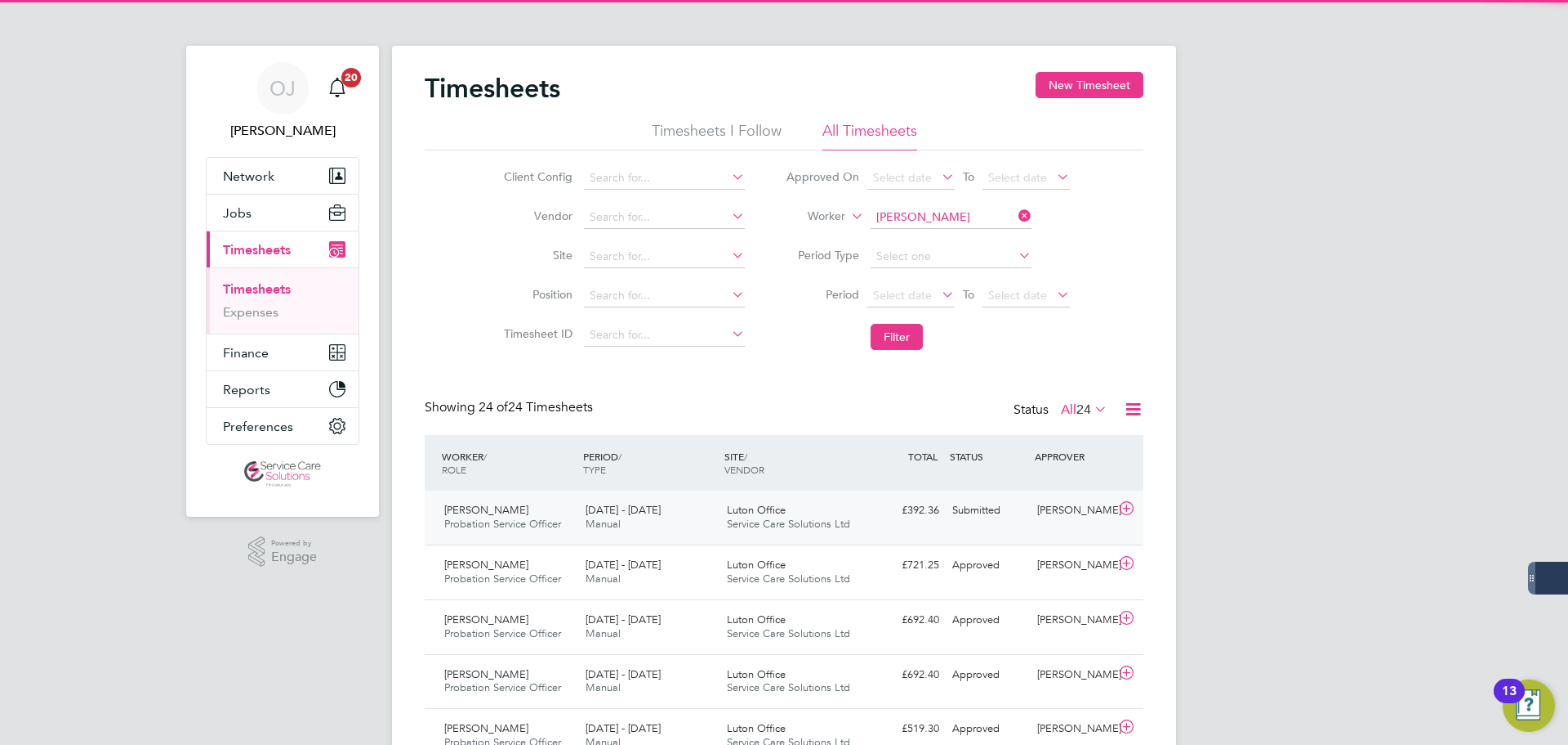
click at [692, 513] on div "18 - 24 Aug 2025 Manual" at bounding box center [650, 517] width 141 height 41
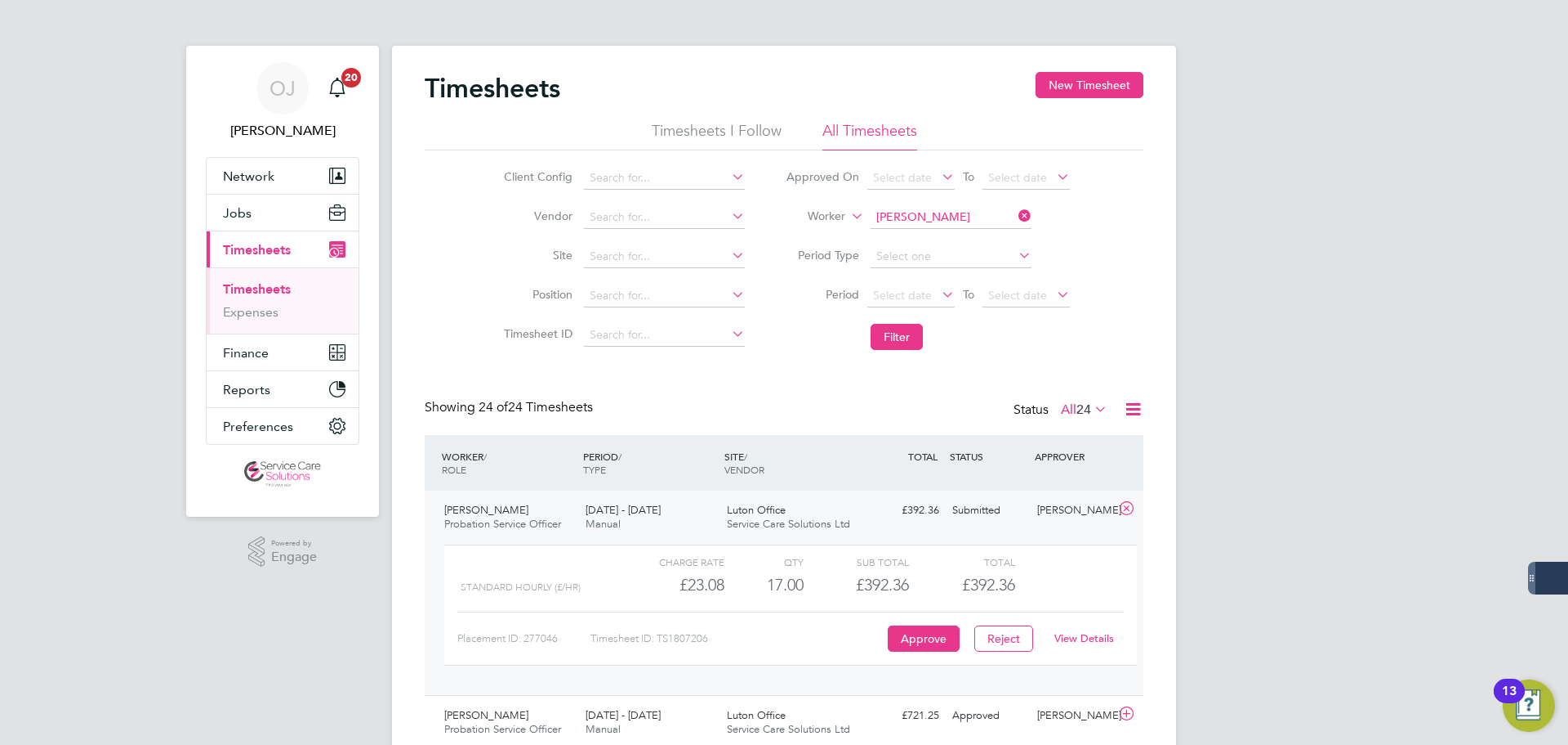
click at [1093, 639] on link "View Details" at bounding box center [1084, 637] width 60 height 14
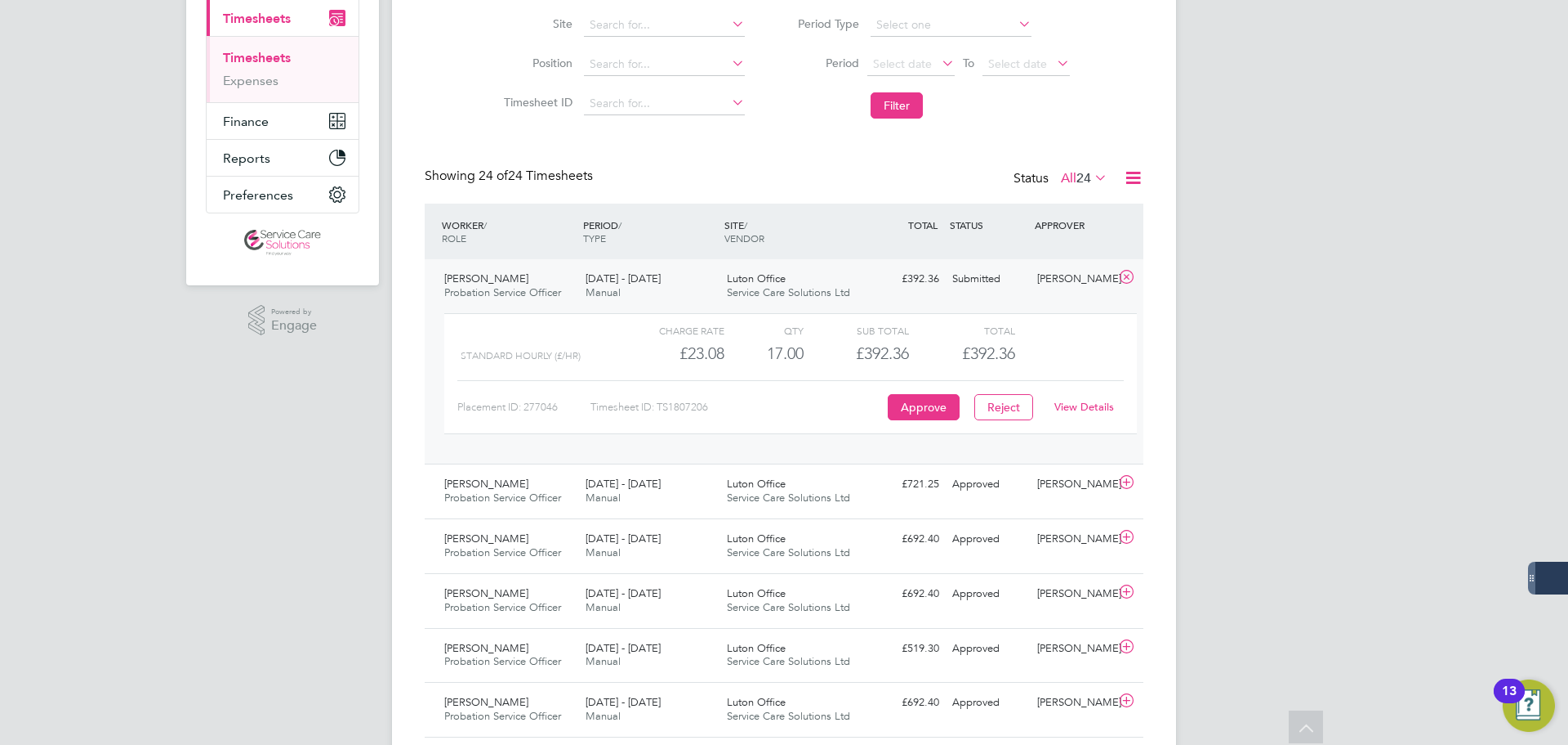
click at [1085, 404] on link "View Details" at bounding box center [1084, 406] width 60 height 14
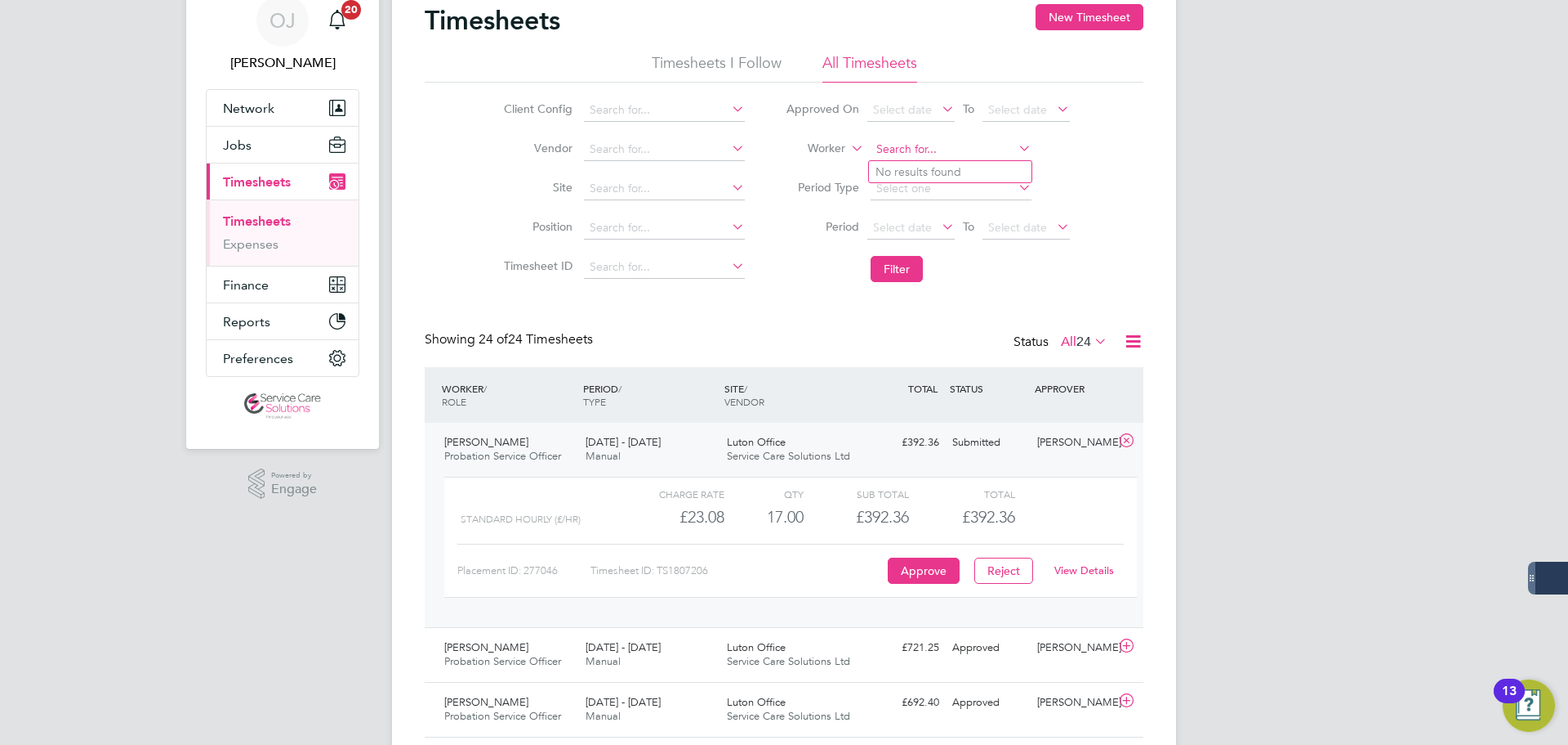
click at [970, 142] on input at bounding box center [952, 150] width 161 height 23
click at [956, 172] on li "Holly Coomb s" at bounding box center [951, 172] width 163 height 22
type input "Holly Coombs"
click at [892, 271] on button "Filter" at bounding box center [897, 269] width 53 height 26
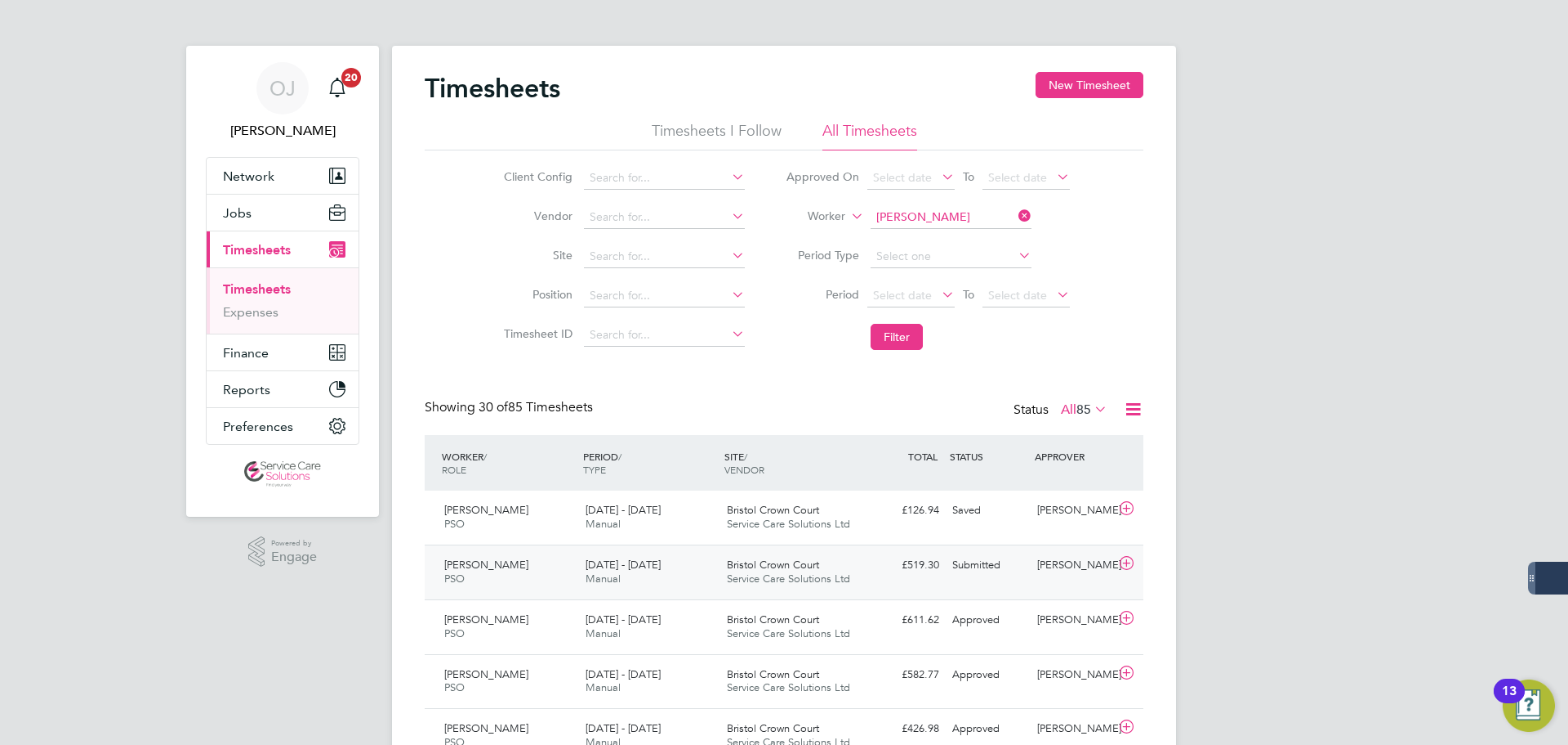
click at [677, 576] on div "18 - 24 Aug 2025 Manual" at bounding box center [650, 572] width 141 height 41
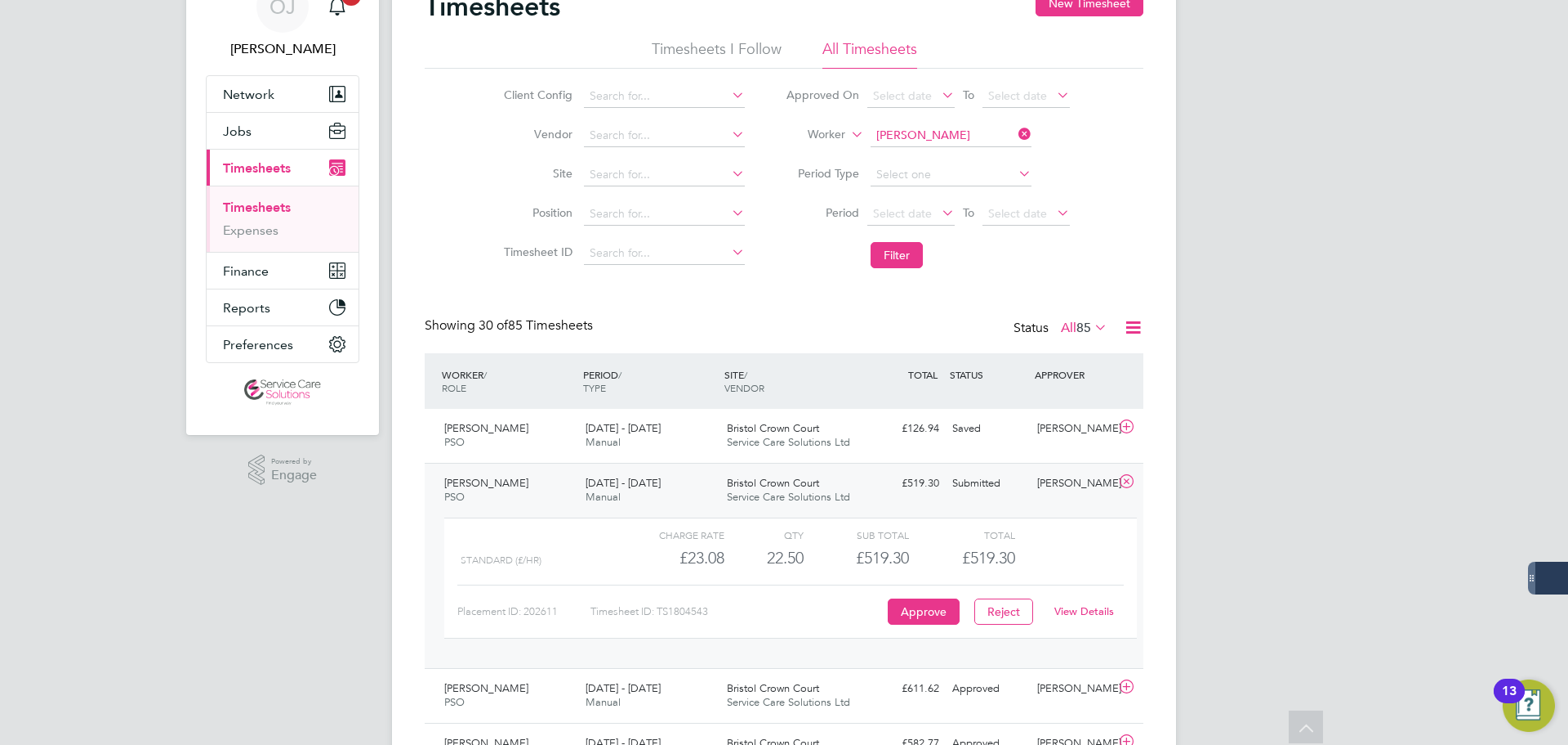
click at [1091, 609] on link "View Details" at bounding box center [1084, 611] width 60 height 14
click at [960, 131] on input at bounding box center [952, 136] width 161 height 23
click at [951, 150] on li "Hughi e Solomon" at bounding box center [951, 158] width 163 height 22
type input "Hughie Solomon"
click at [902, 247] on button "Filter" at bounding box center [897, 255] width 53 height 26
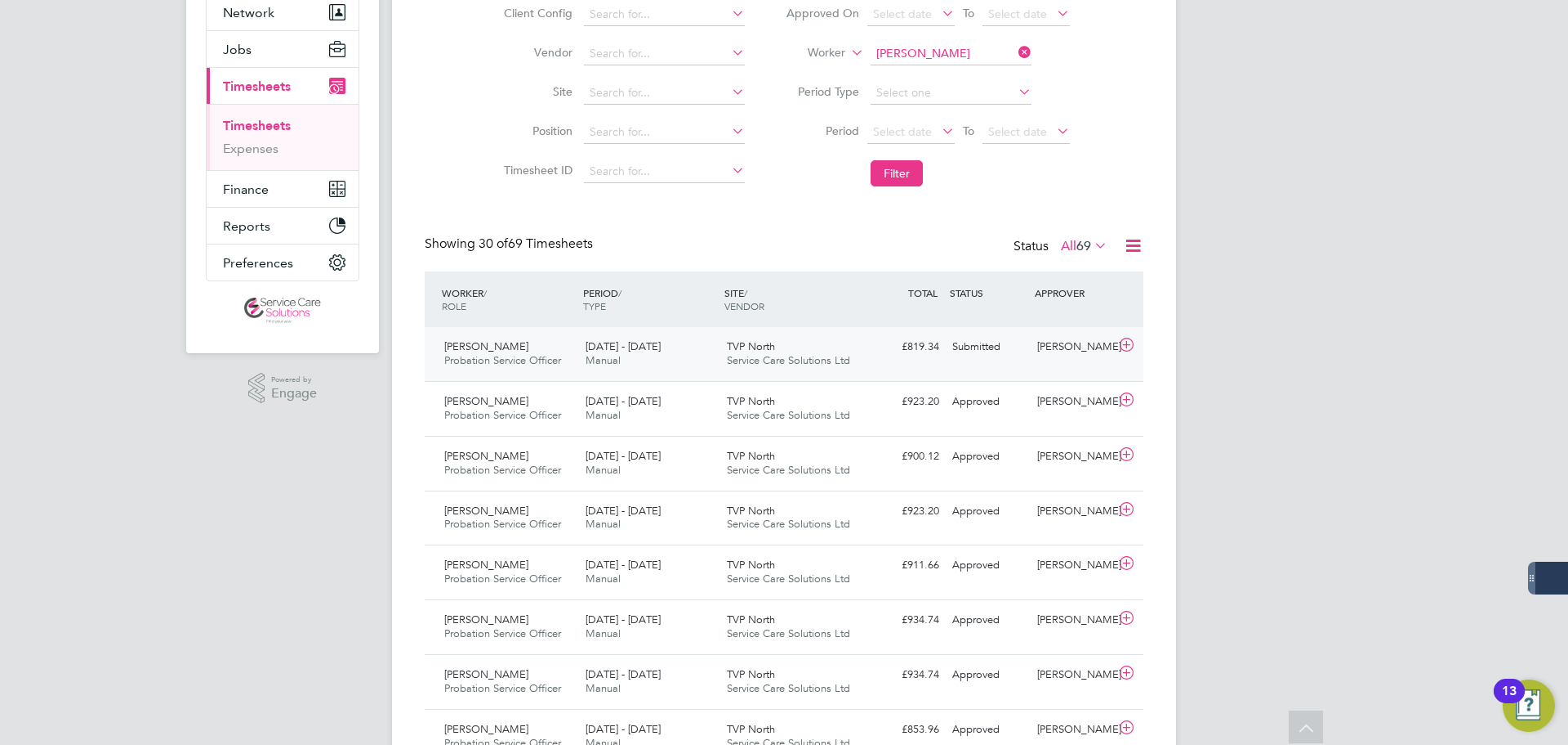
click at [682, 349] on div "18 - 24 Aug 2025 Manual" at bounding box center [650, 354] width 141 height 41
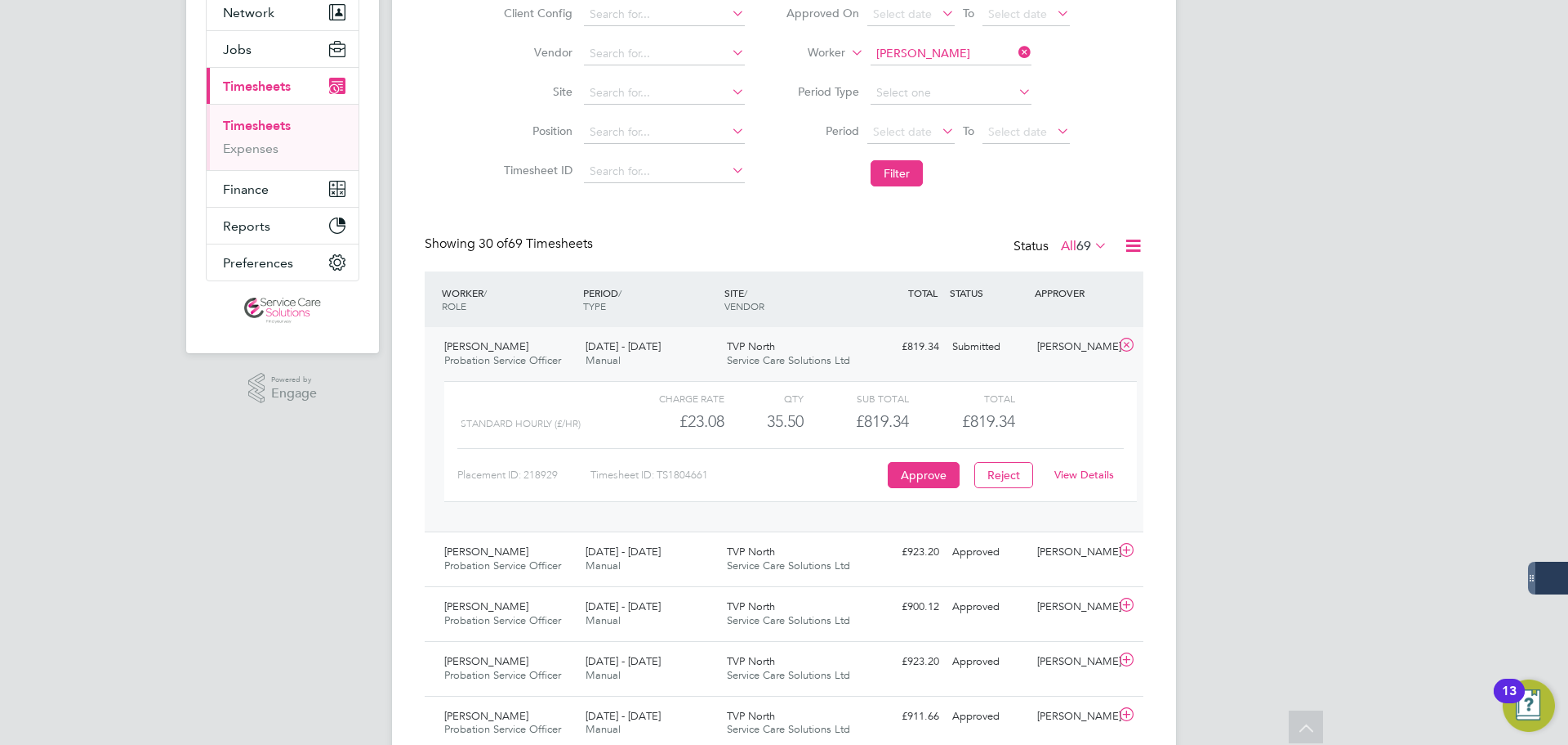
click at [1095, 470] on link "View Details" at bounding box center [1084, 474] width 60 height 14
click at [934, 50] on input at bounding box center [952, 54] width 161 height 23
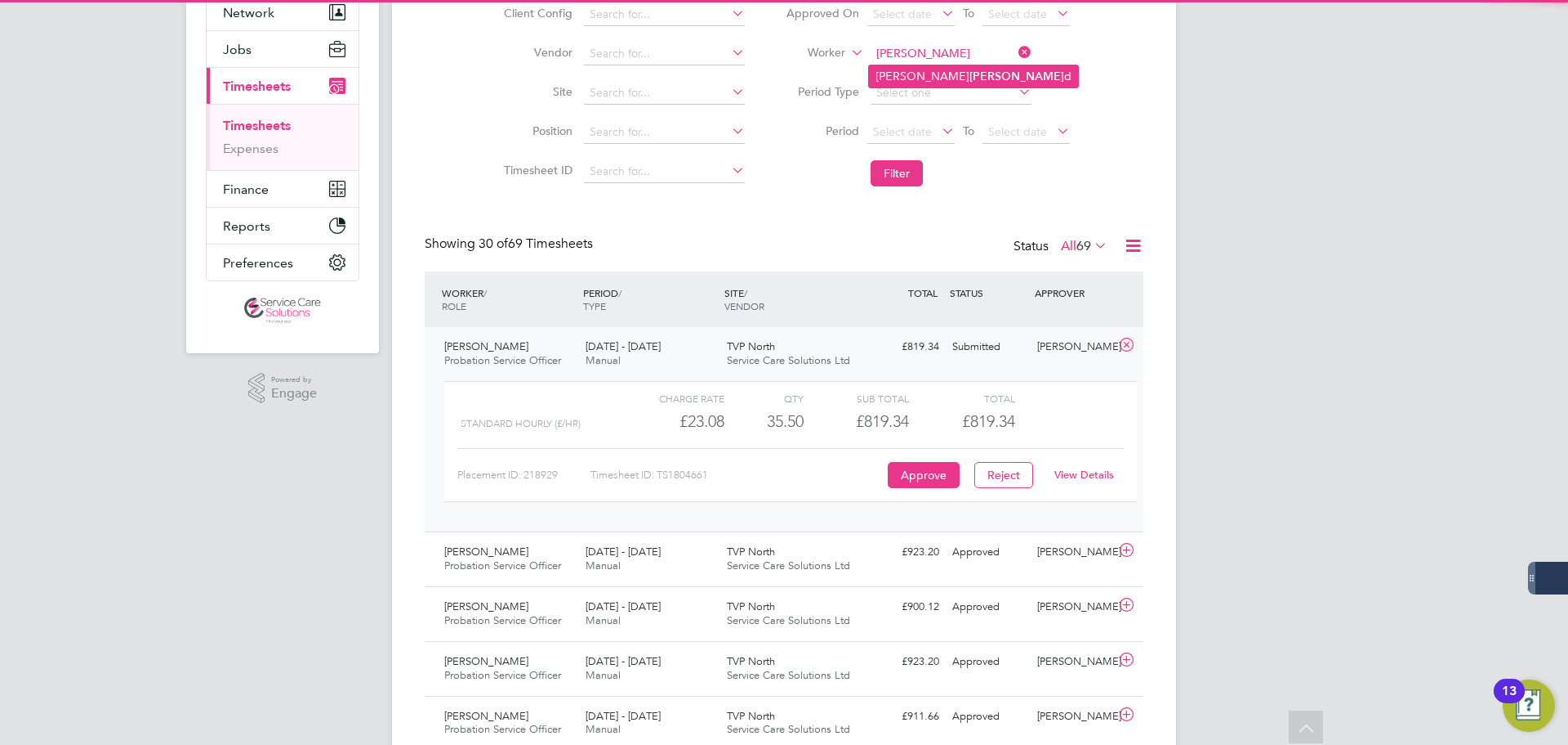
click at [970, 71] on b "Millar" at bounding box center [1017, 76] width 95 height 14
type input "Janet Millard"
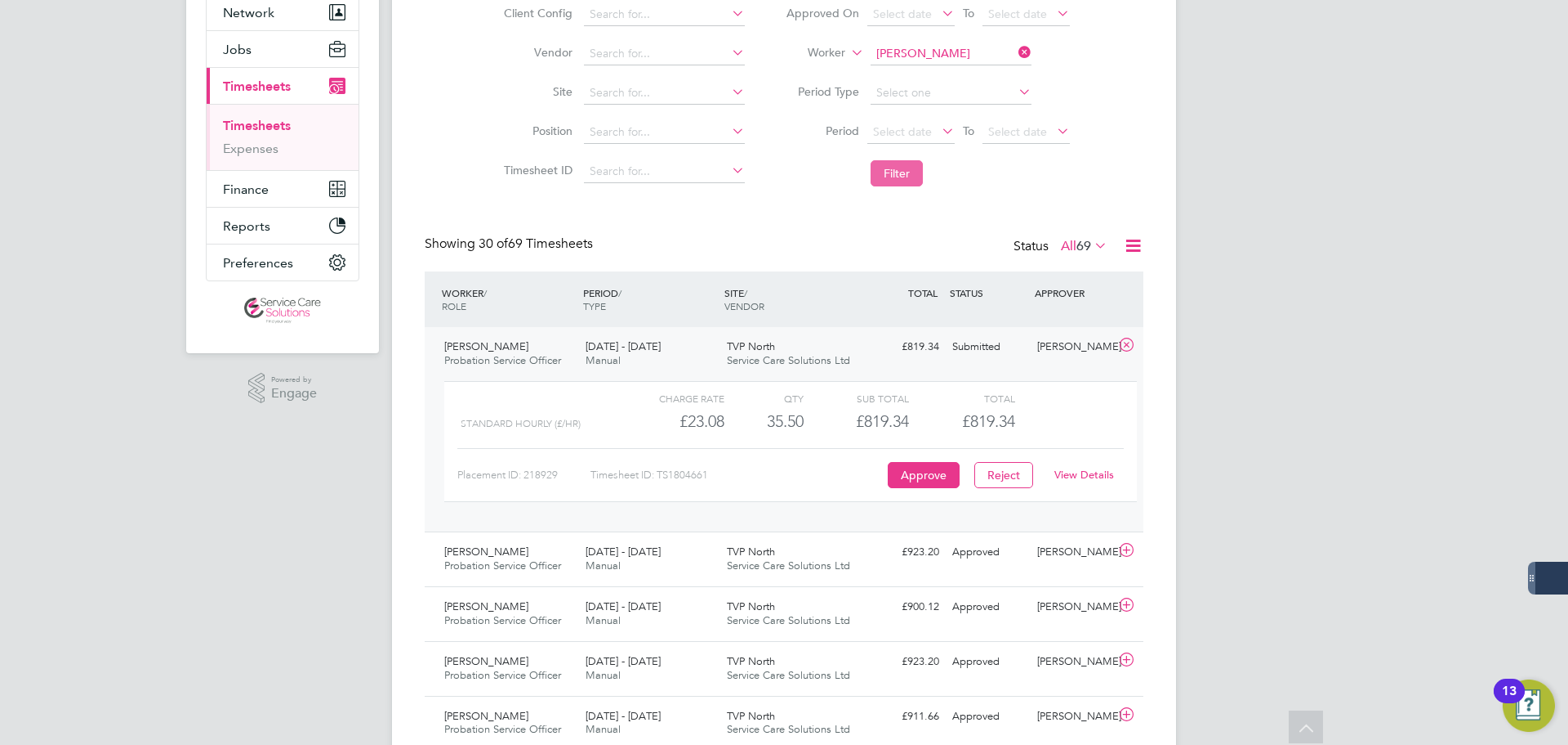
click at [902, 178] on button "Filter" at bounding box center [897, 174] width 53 height 26
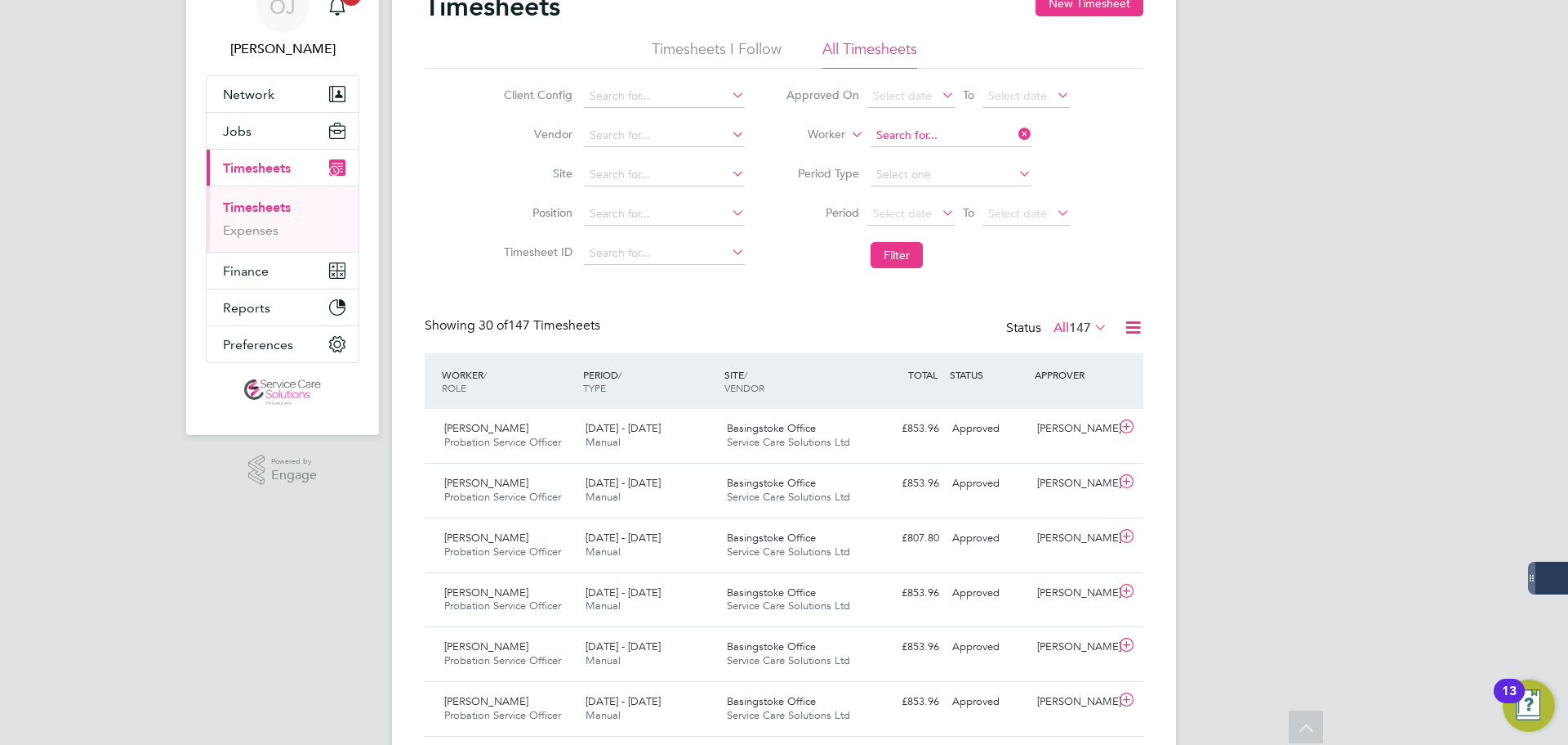
click at [922, 131] on input at bounding box center [952, 136] width 161 height 23
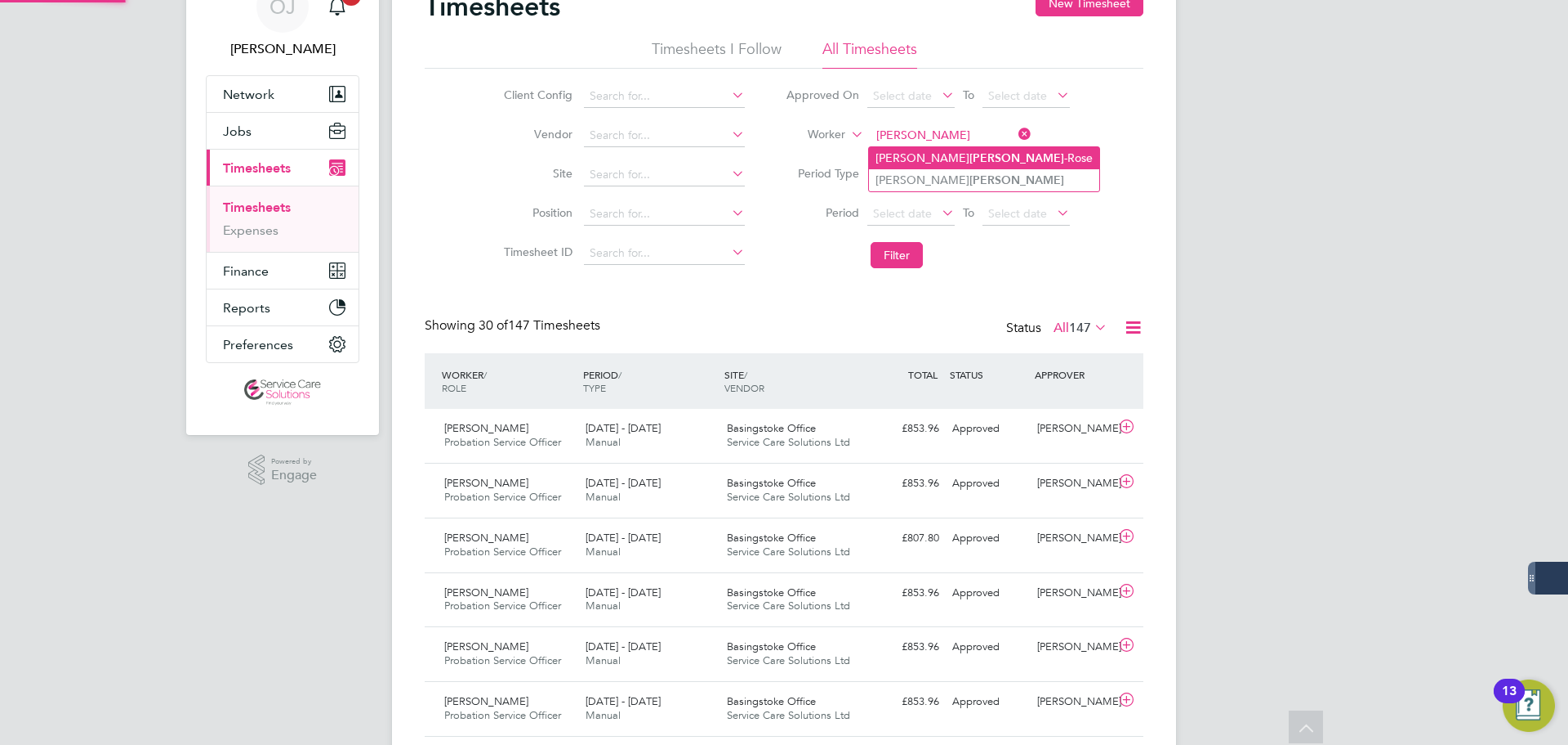
click at [970, 152] on b "Golding" at bounding box center [1017, 158] width 95 height 14
type input "Joseph Golding-Rose"
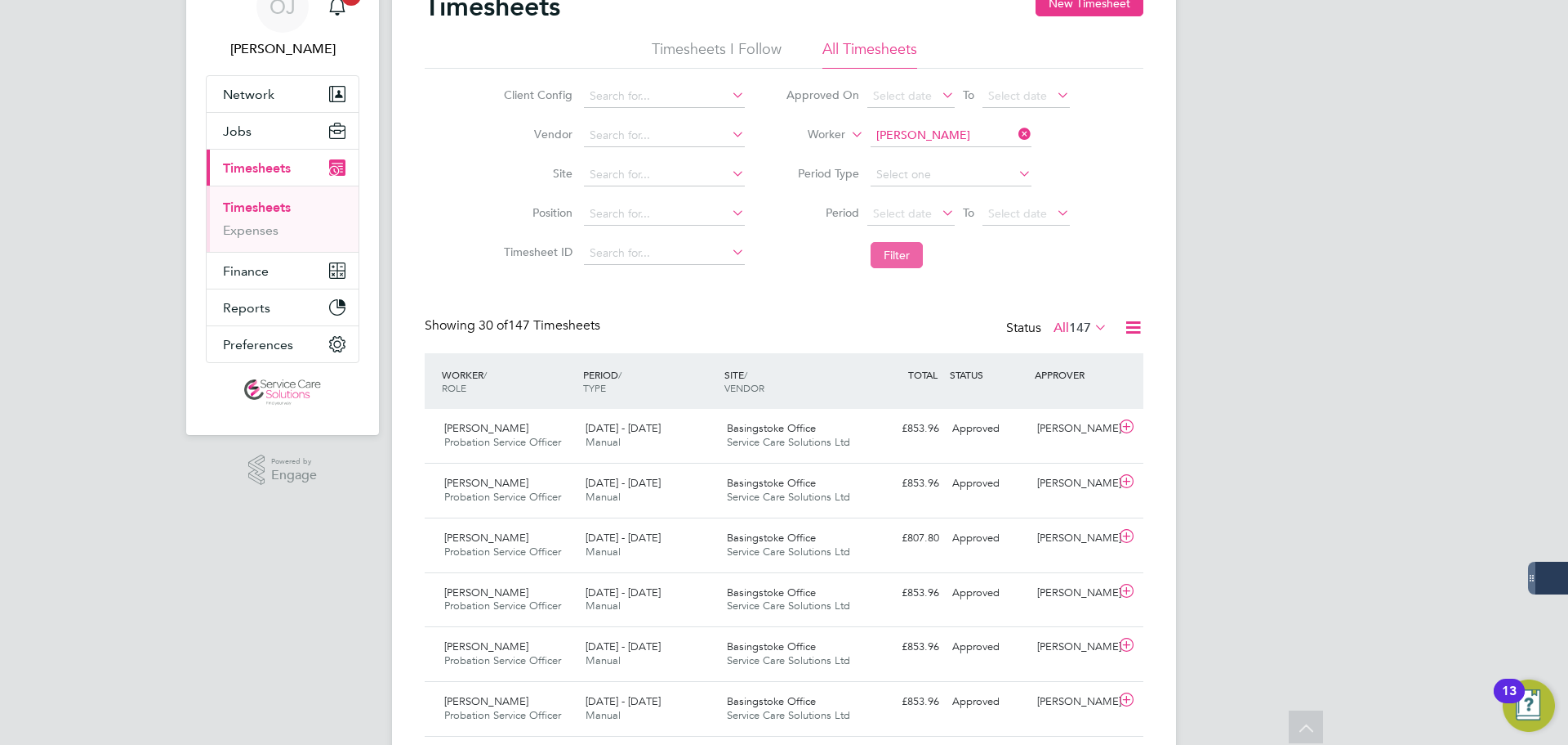
click at [902, 253] on button "Filter" at bounding box center [897, 255] width 53 height 26
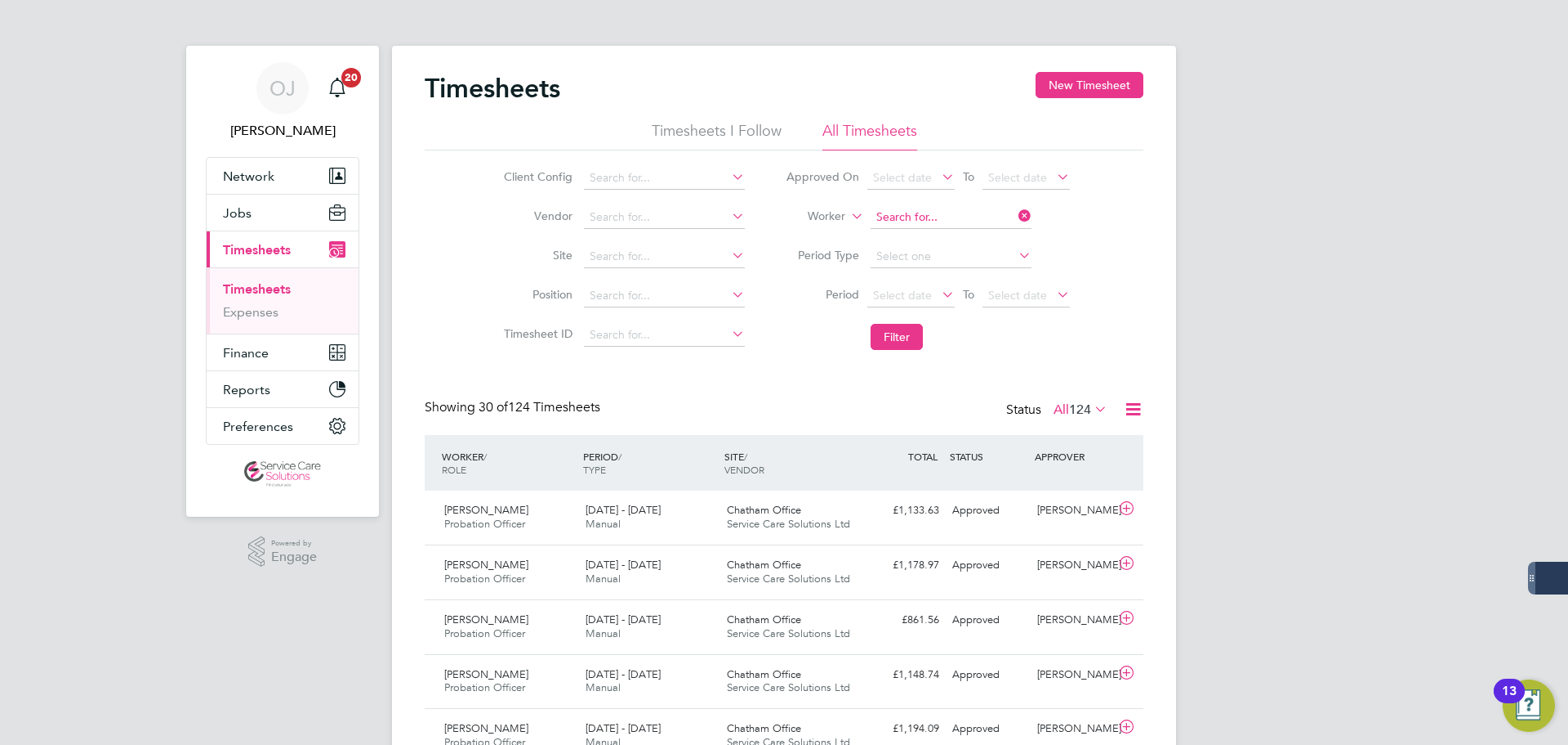
click at [943, 222] on input at bounding box center [952, 217] width 161 height 23
click at [920, 236] on li "Kate Ga rtner" at bounding box center [951, 239] width 163 height 22
type input "Kate Gartner"
click at [885, 338] on button "Filter" at bounding box center [897, 337] width 53 height 26
click at [646, 518] on div "18 - 24 Aug 2025 Manual" at bounding box center [650, 517] width 141 height 41
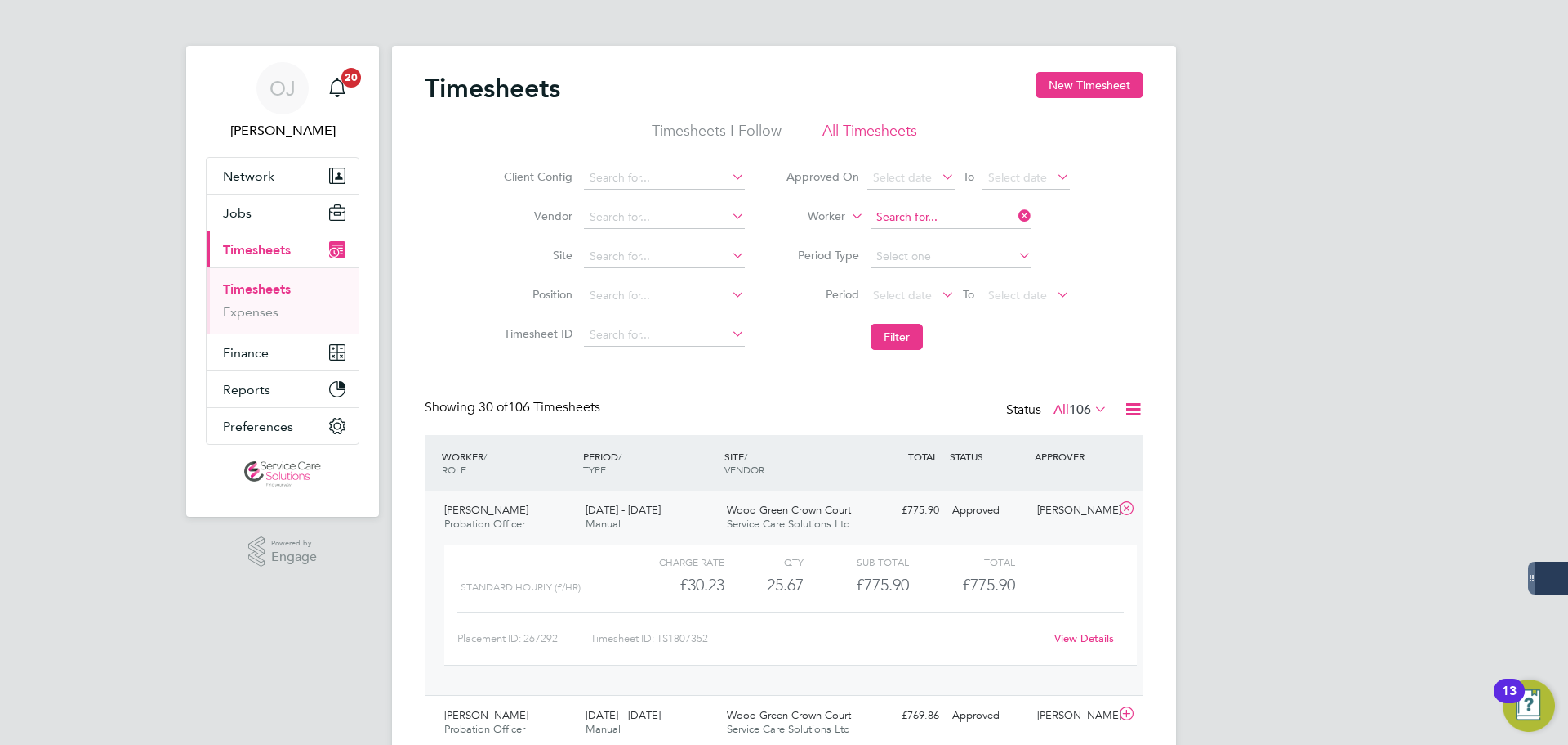
click at [944, 220] on input at bounding box center [952, 217] width 161 height 23
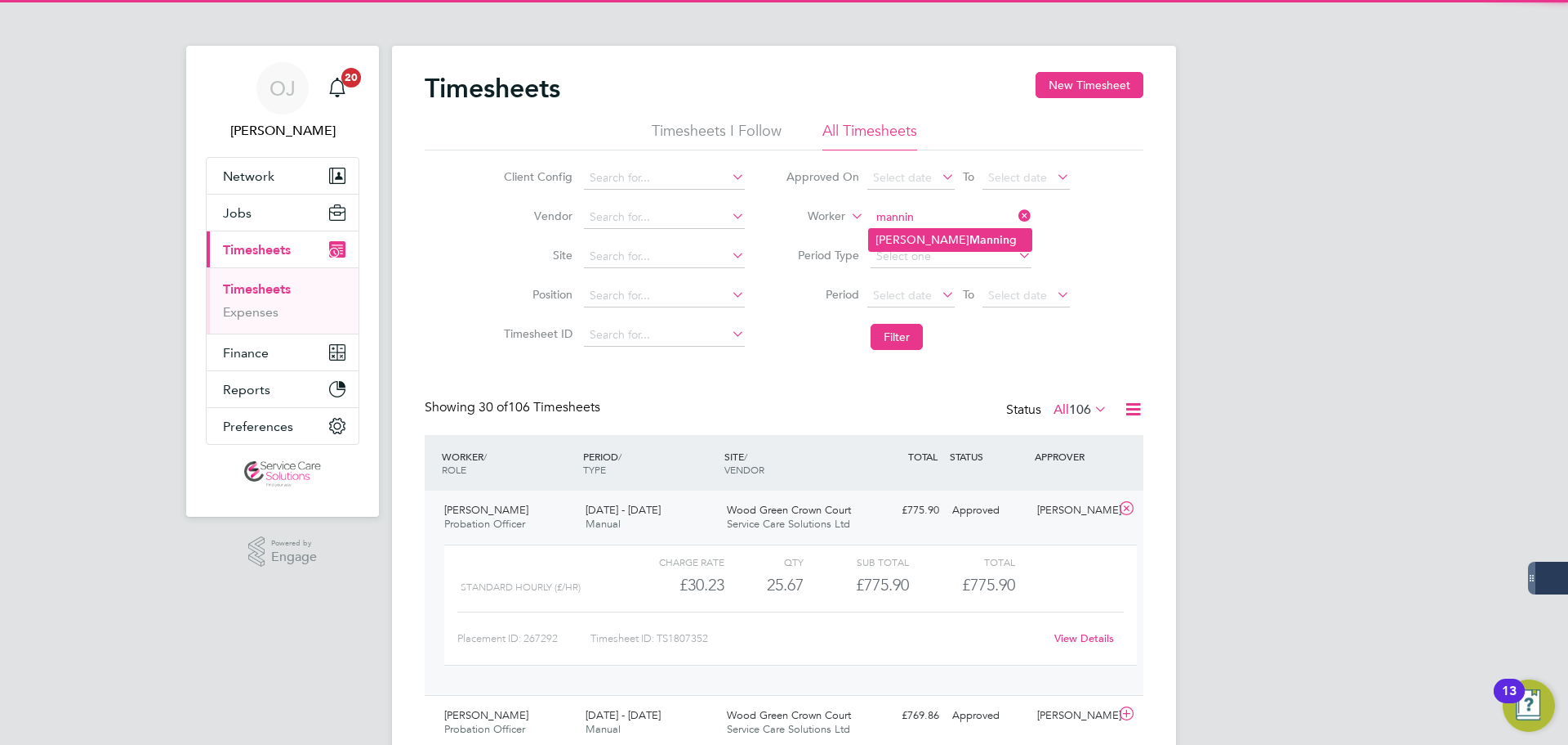
click at [976, 237] on li "Kelly Mannin g" at bounding box center [951, 239] width 163 height 22
type input "Kelly Manning"
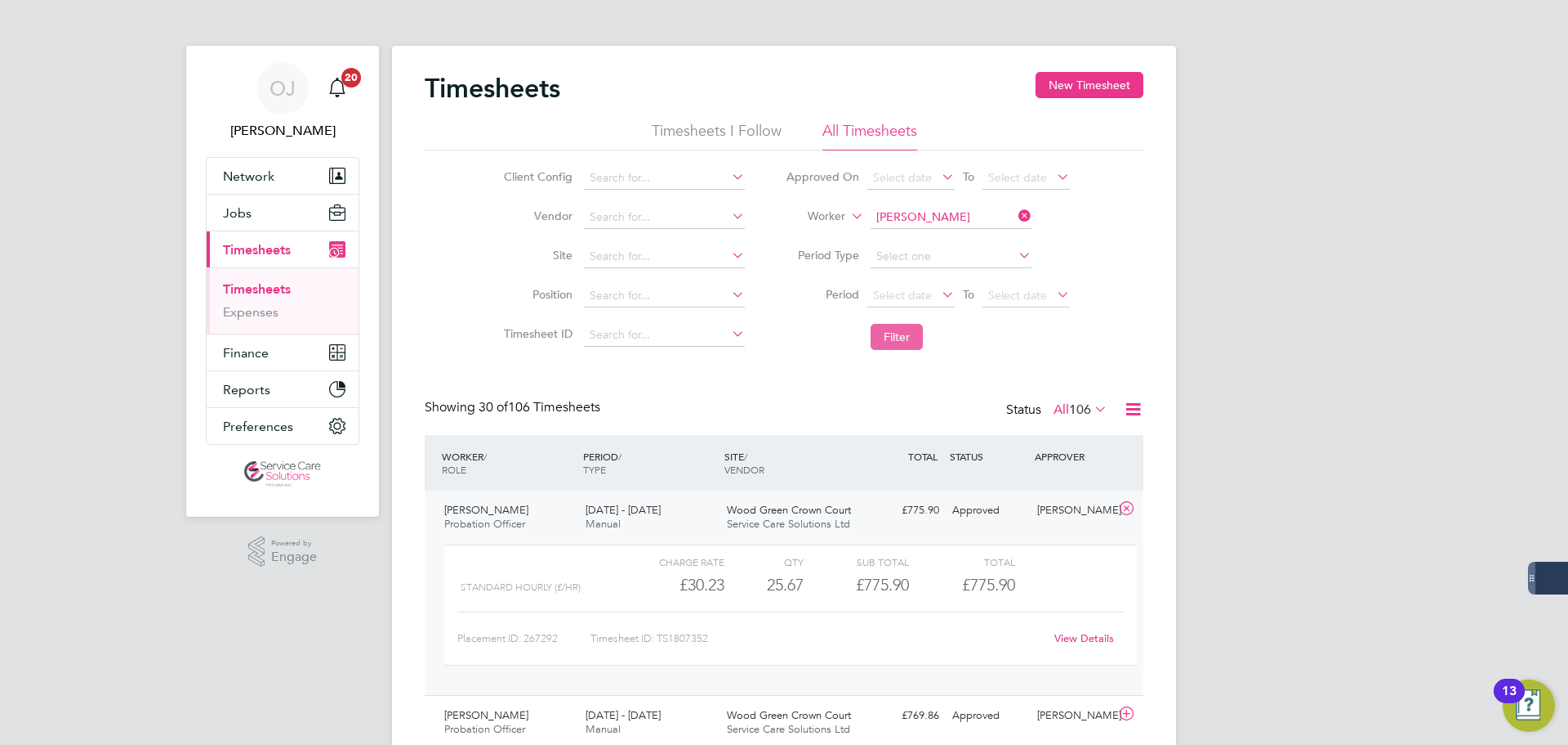
click at [902, 331] on button "Filter" at bounding box center [897, 337] width 53 height 26
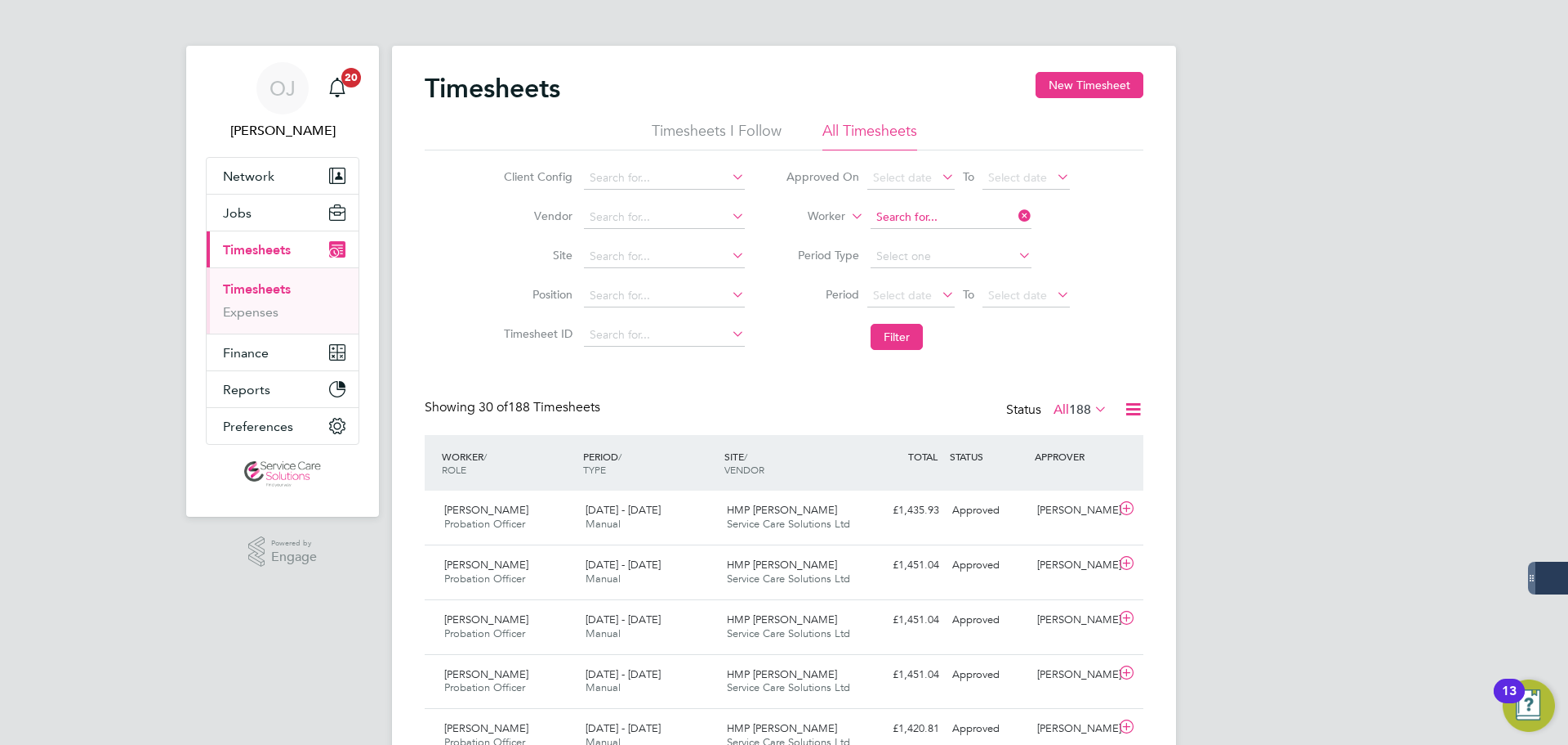
drag, startPoint x: 938, startPoint y: 214, endPoint x: 924, endPoint y: 210, distance: 14.6
click at [938, 214] on input at bounding box center [952, 217] width 161 height 23
click at [970, 234] on b "Batch" at bounding box center [985, 239] width 30 height 14
type input "Ken Batchelor"
click at [904, 349] on button "Filter" at bounding box center [897, 337] width 53 height 26
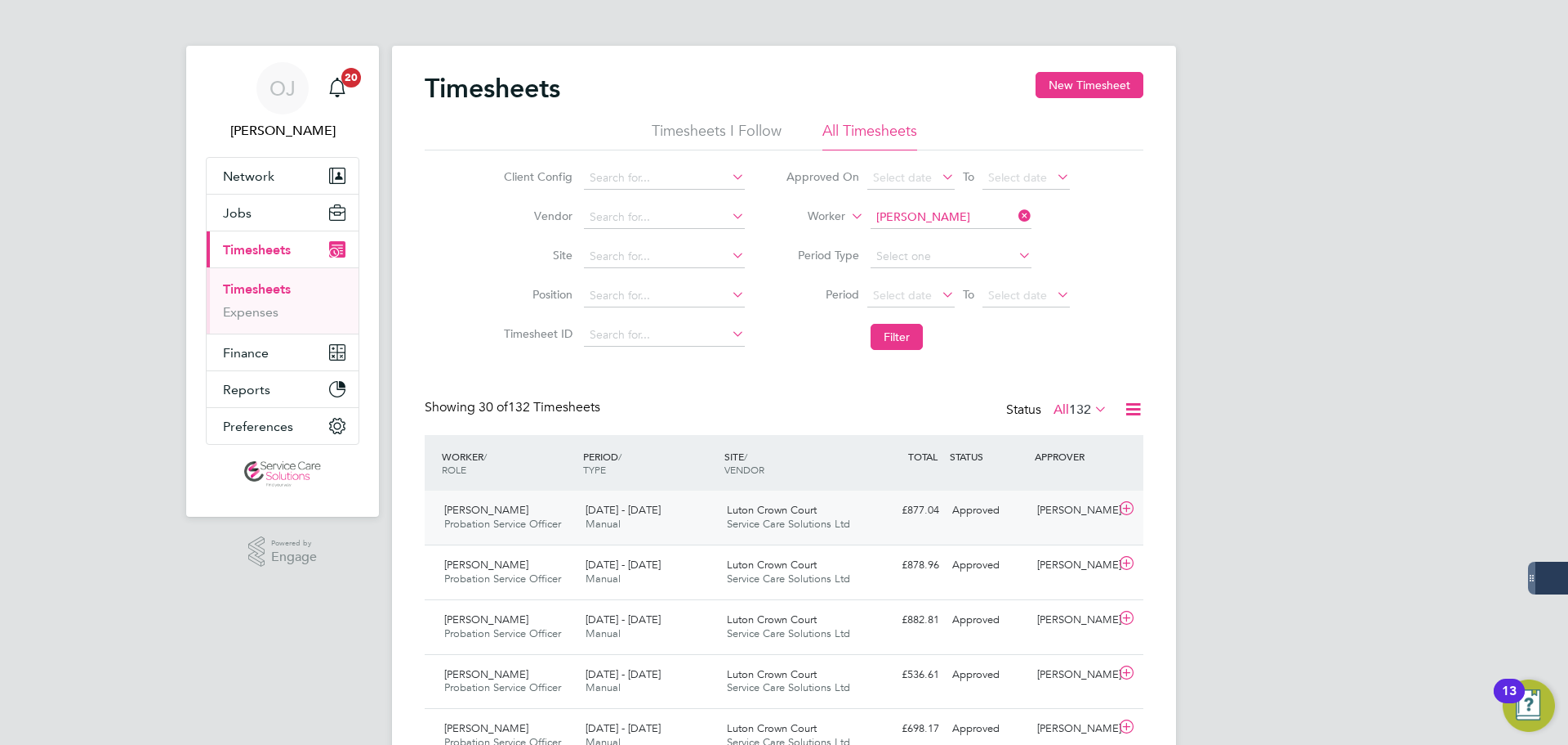
click at [677, 515] on div "18 - 24 Aug 2025 Manual" at bounding box center [650, 517] width 141 height 41
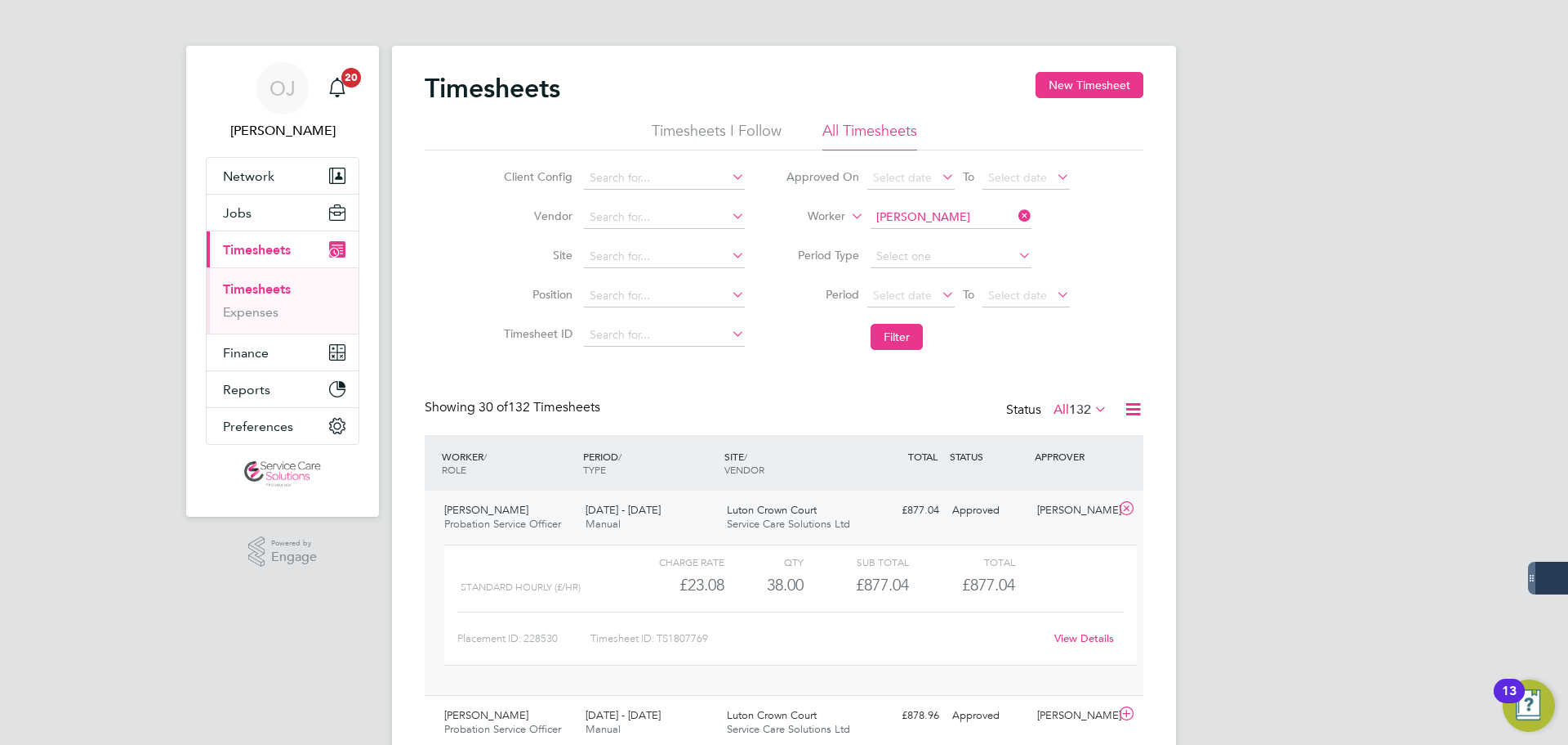
click at [680, 510] on div "18 - 24 Aug 2025 Manual" at bounding box center [650, 517] width 141 height 41
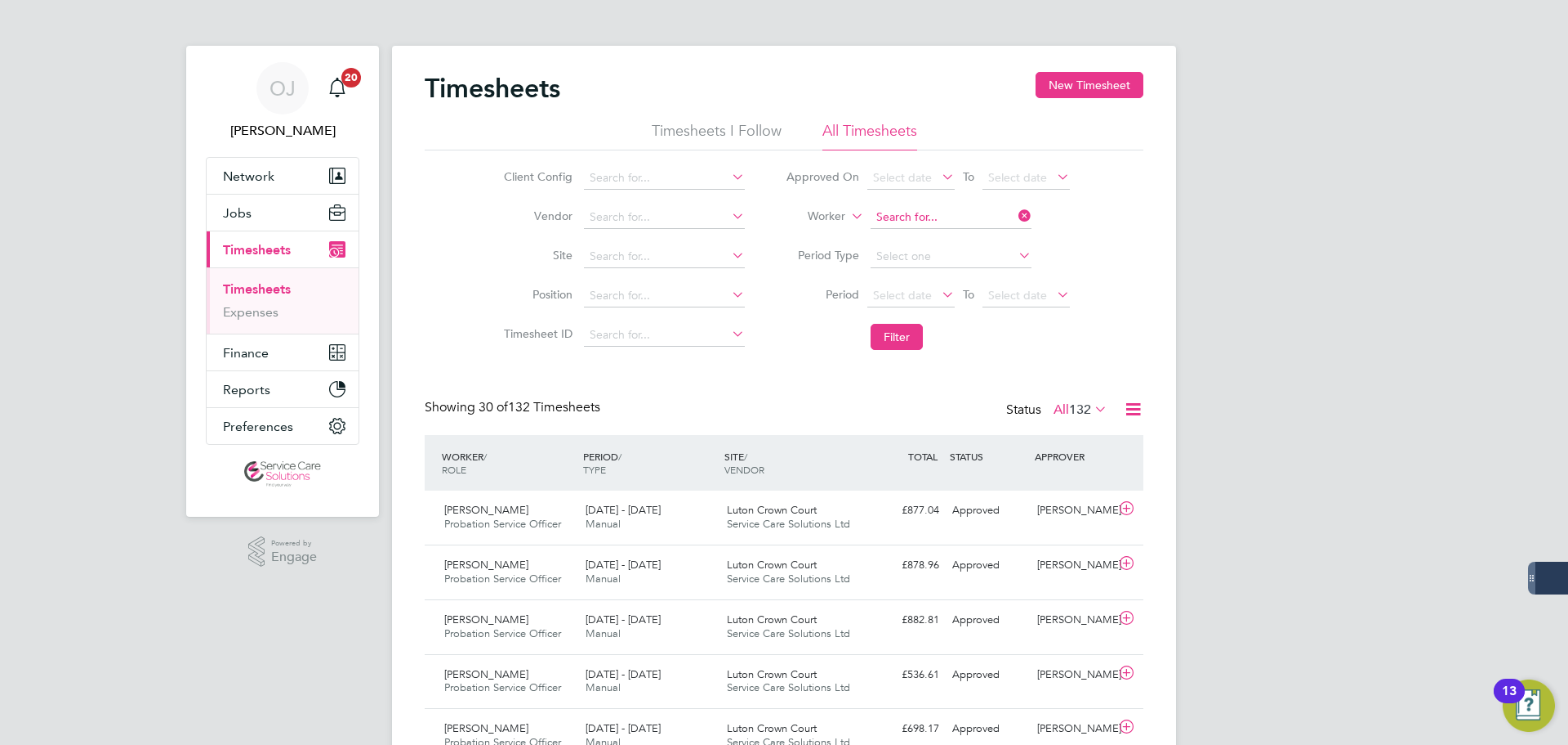
click at [980, 218] on input at bounding box center [952, 217] width 161 height 23
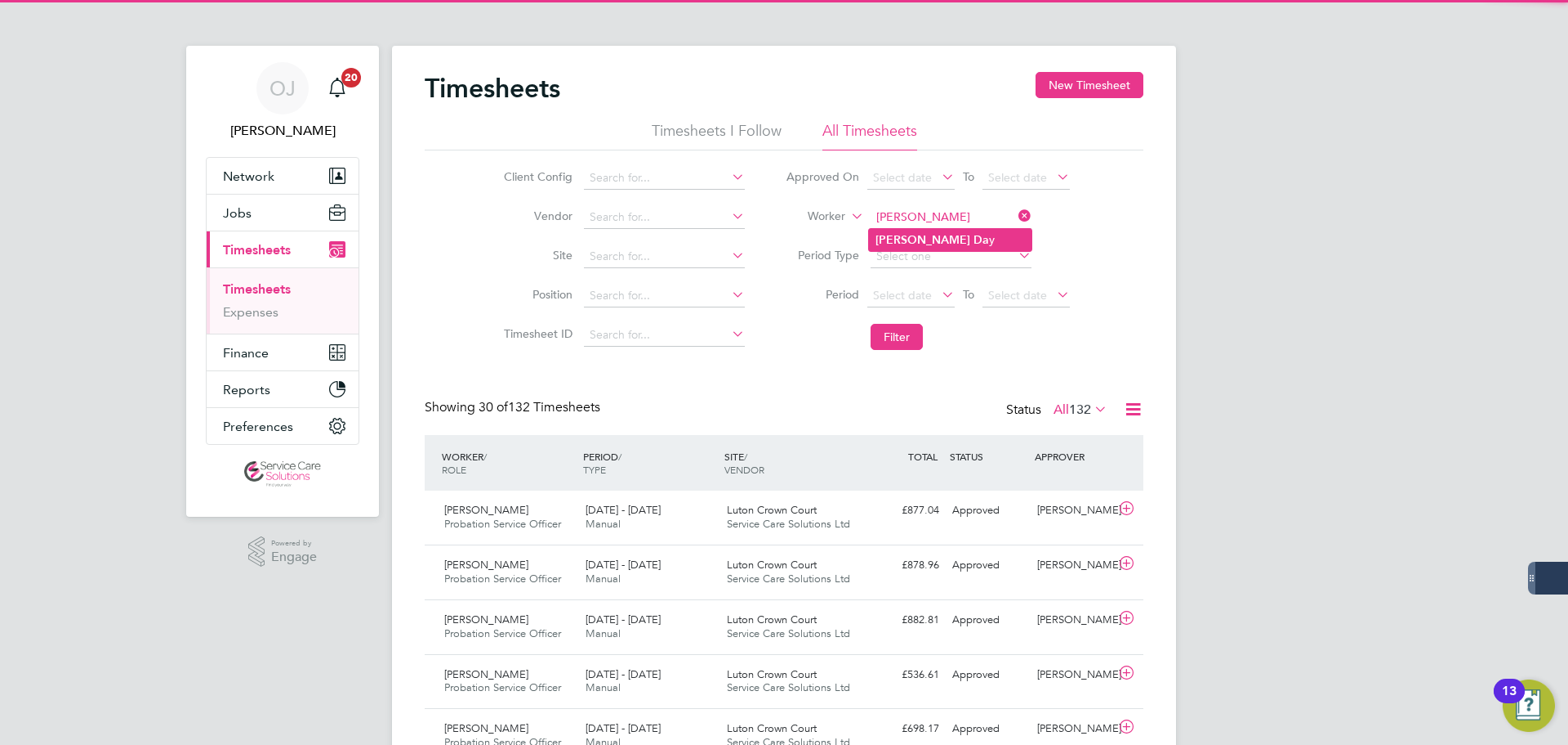
click at [966, 229] on li "Kim Da y" at bounding box center [951, 239] width 163 height 22
type input "Kim Day"
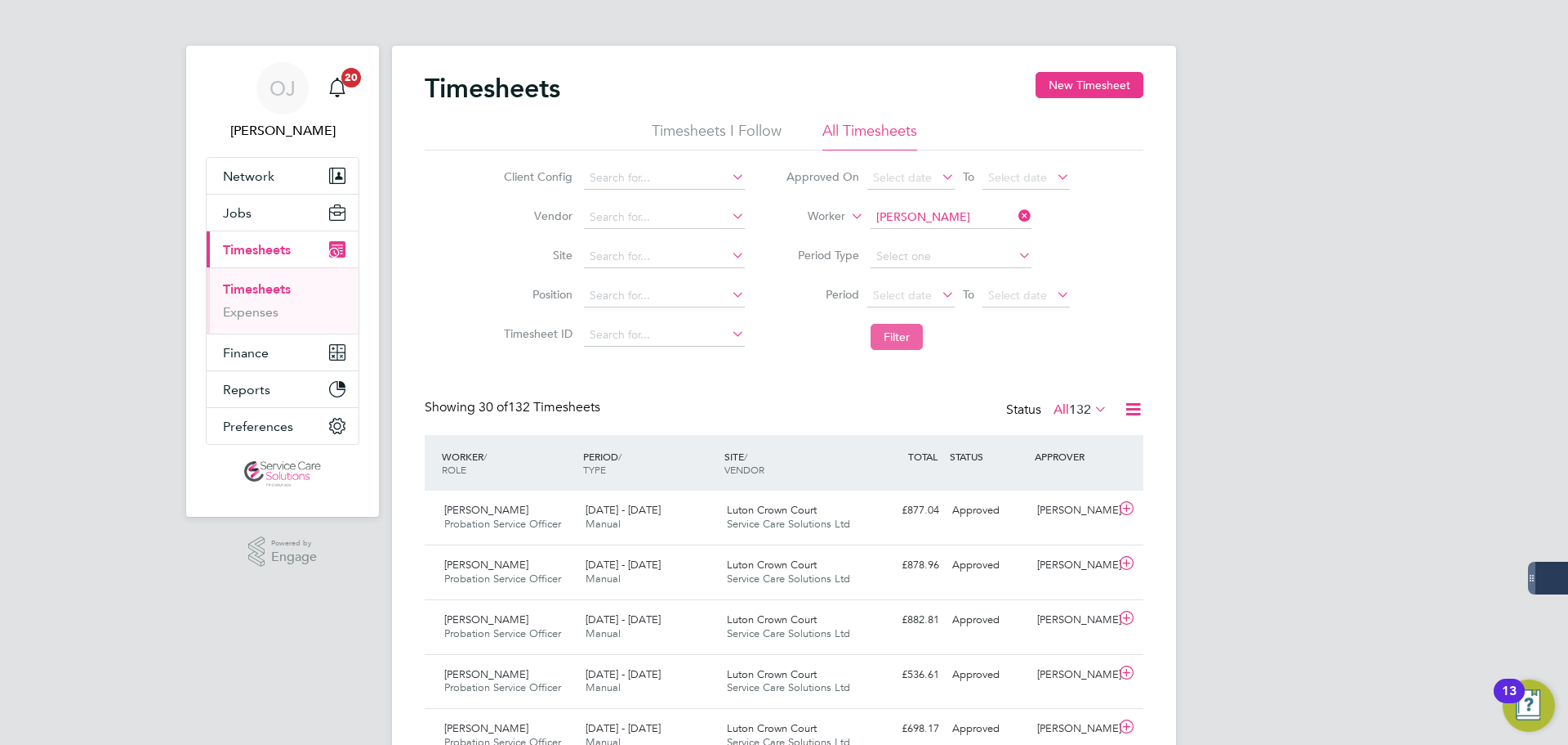
click at [916, 327] on button "Filter" at bounding box center [897, 337] width 53 height 26
click at [730, 525] on span "Service Care Solutions Ltd" at bounding box center [789, 523] width 123 height 14
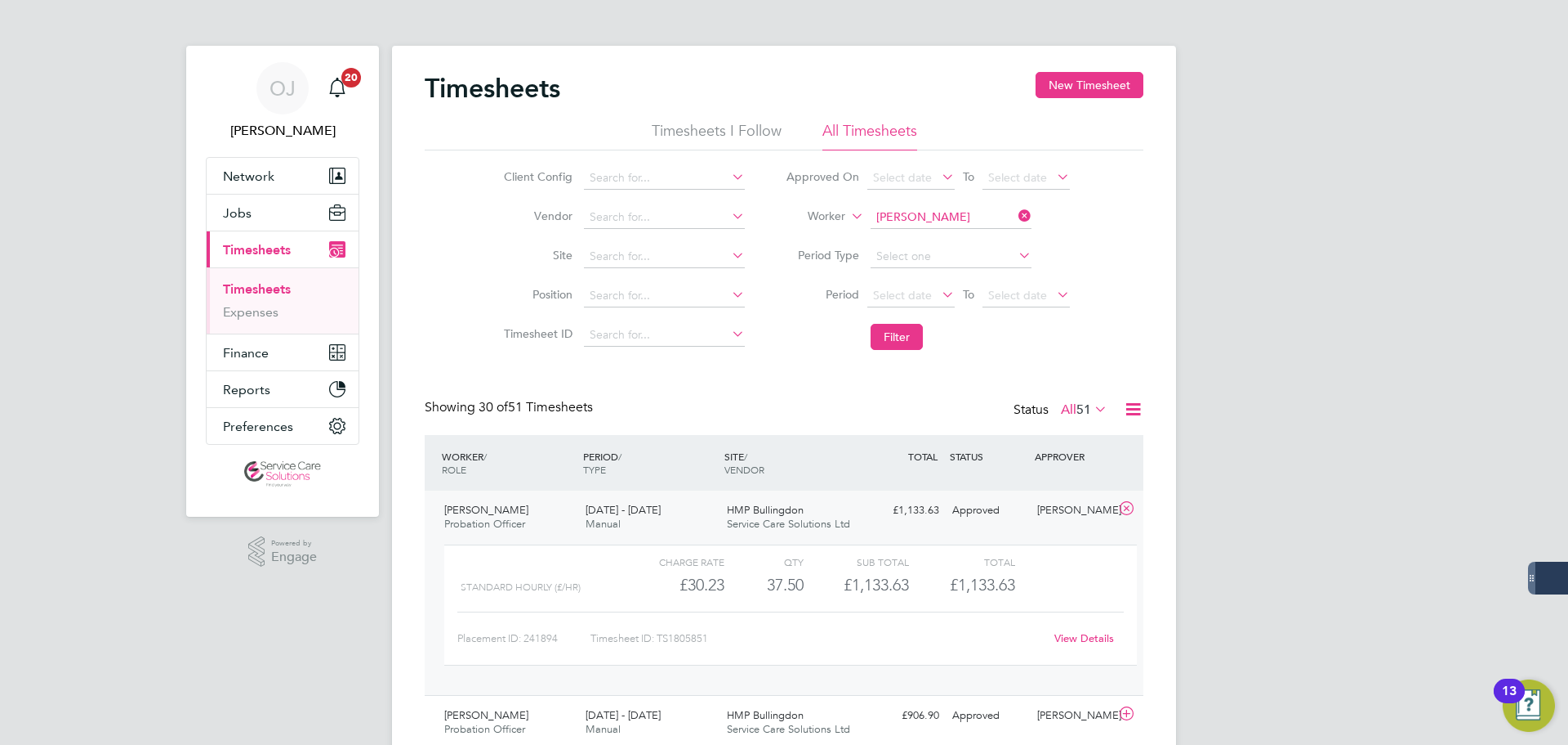
click at [732, 522] on span "Service Care Solutions Ltd" at bounding box center [789, 523] width 123 height 14
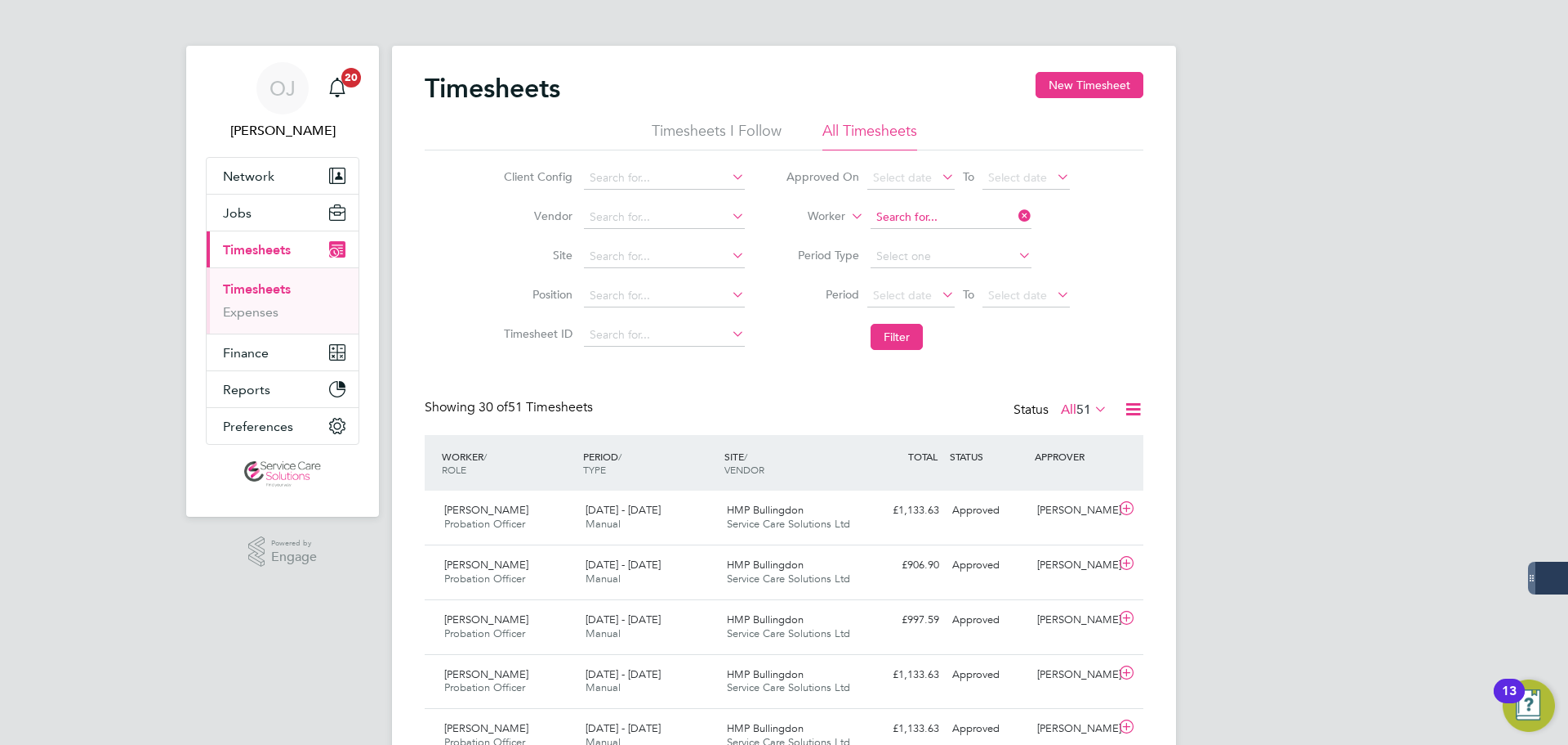
click at [937, 214] on input at bounding box center [952, 217] width 161 height 23
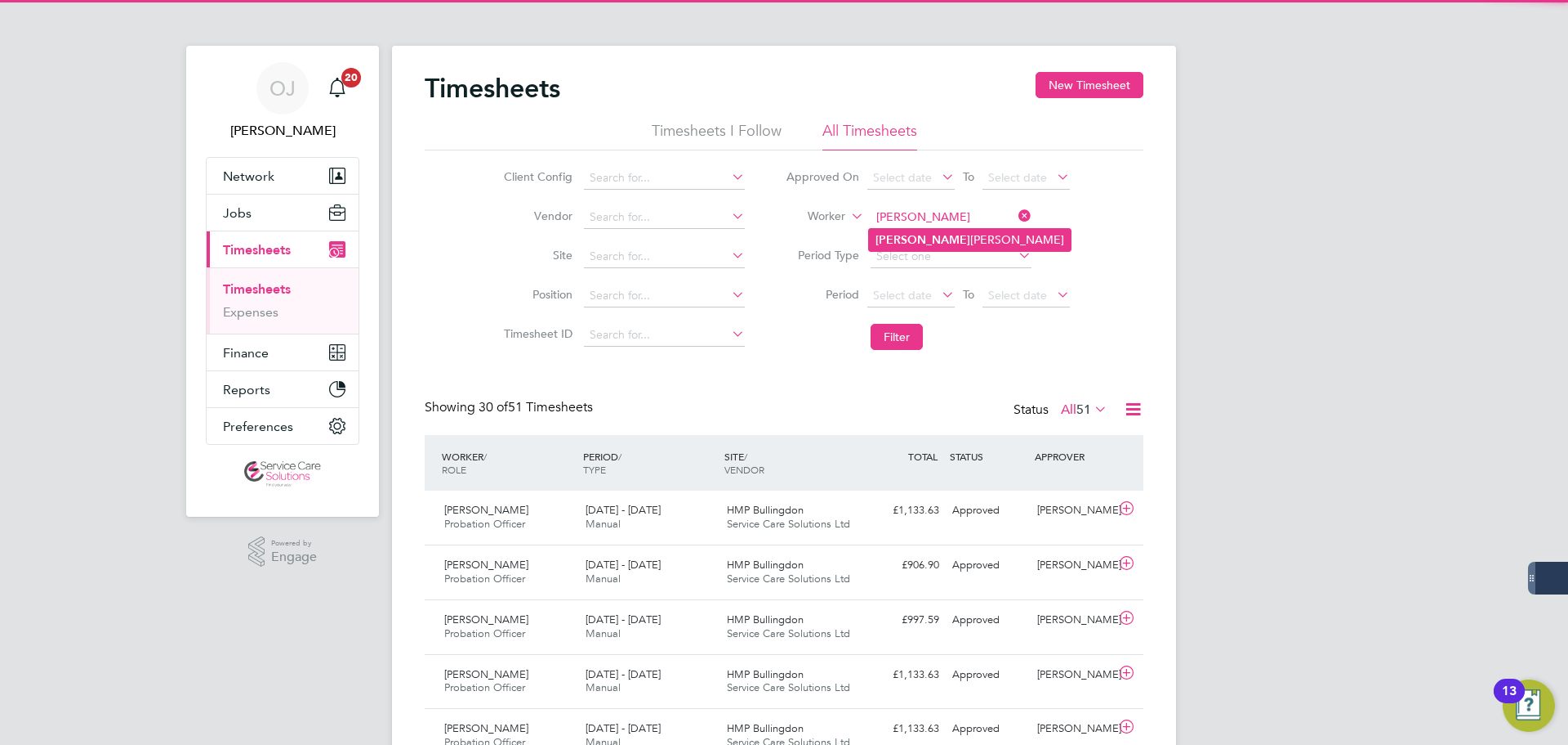
click at [952, 238] on li "Laverne Stewart-Fraser" at bounding box center [971, 239] width 202 height 22
type input "Laverne Stewart-Fraser"
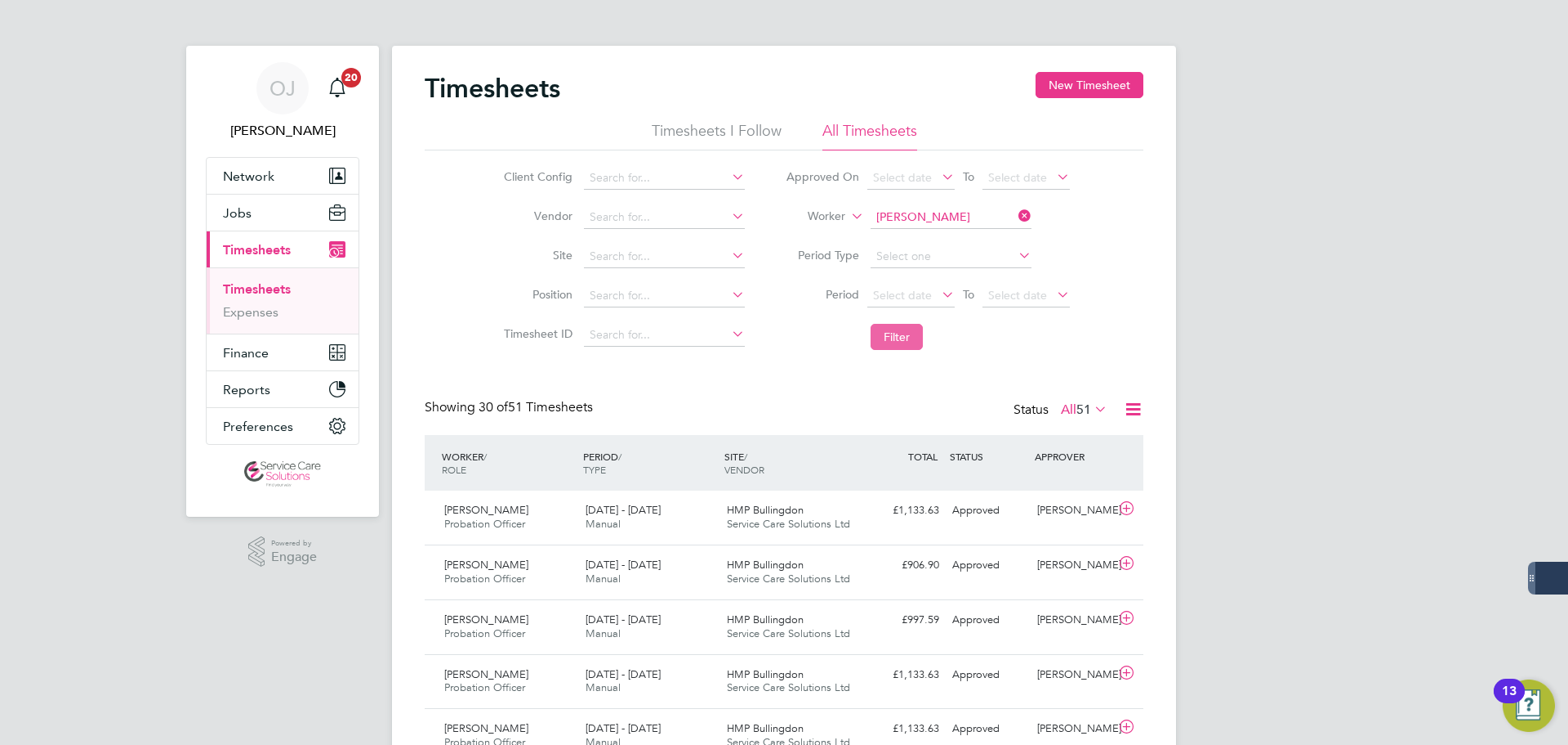
click at [911, 333] on button "Filter" at bounding box center [897, 337] width 53 height 26
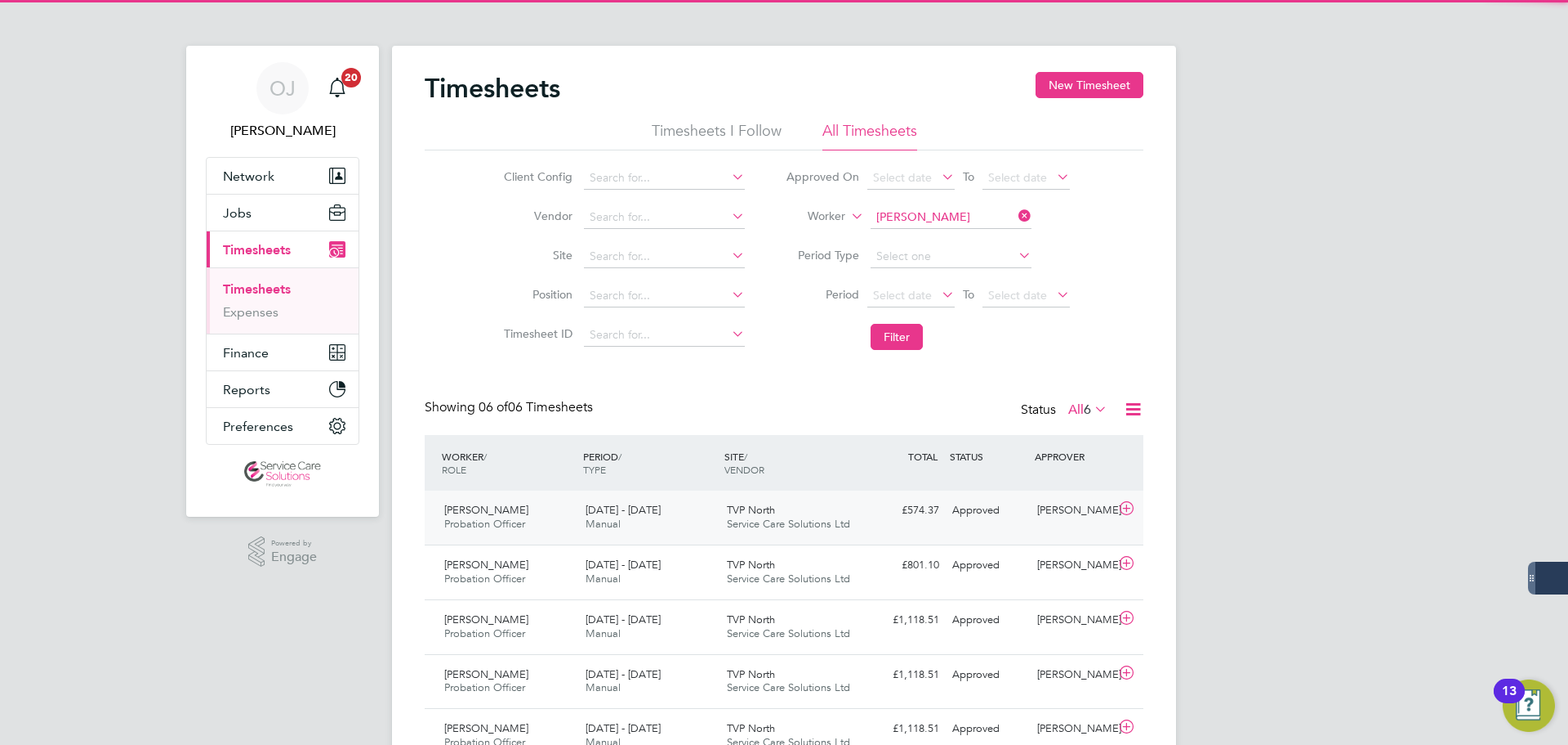
click at [758, 511] on span "TVP North" at bounding box center [751, 509] width 48 height 14
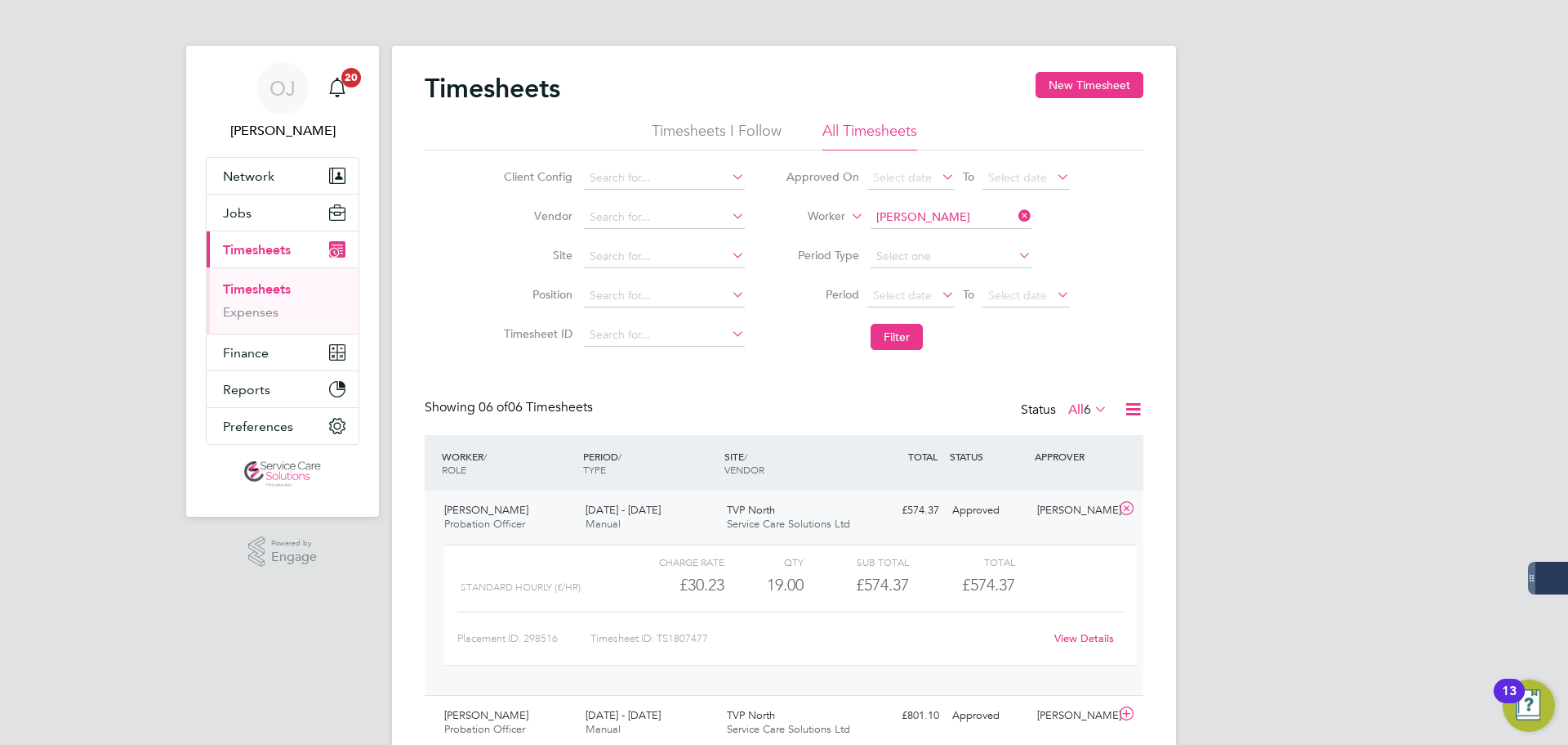
click at [828, 516] on div "TVP North Service Care Solutions Ltd" at bounding box center [791, 517] width 141 height 41
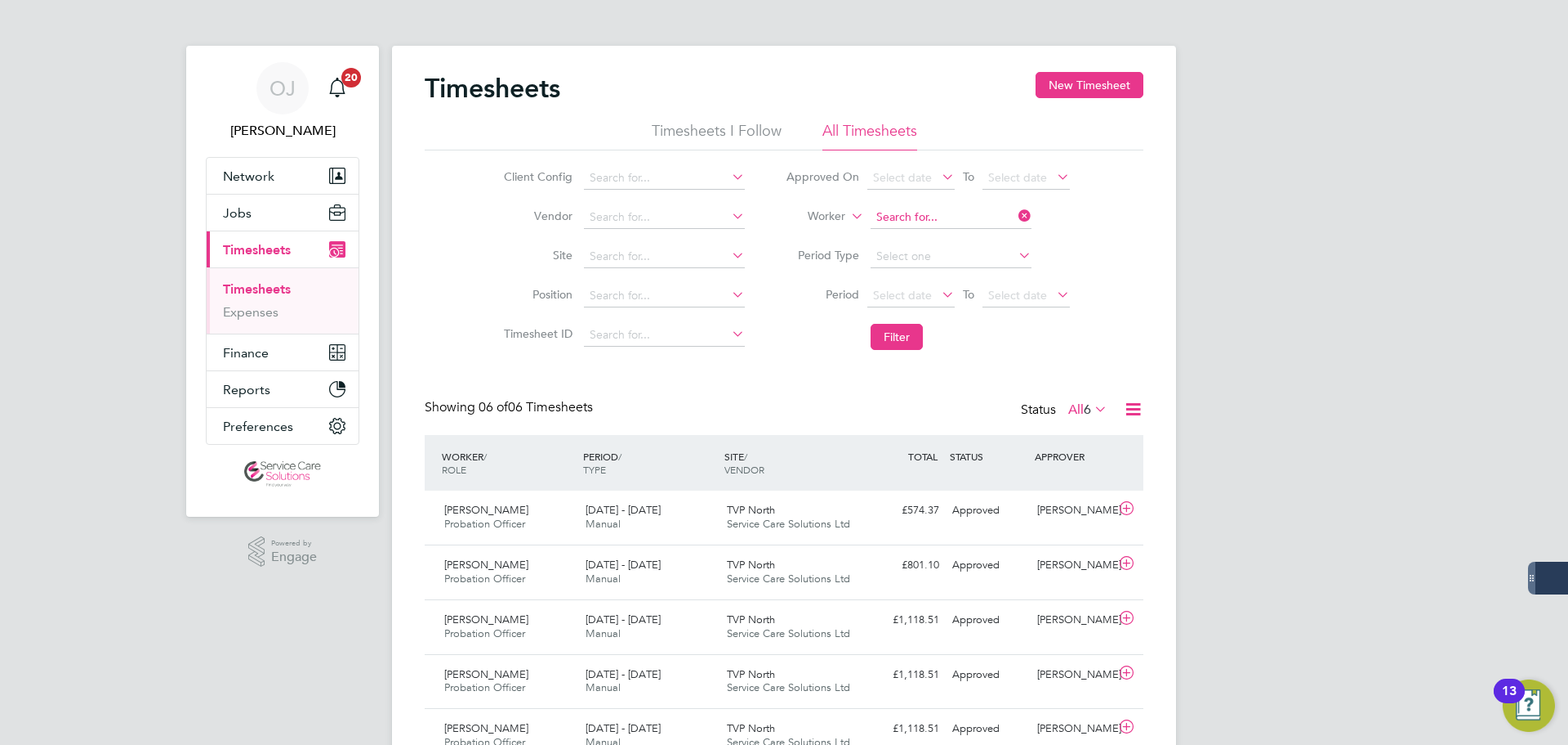
click at [936, 216] on input at bounding box center [952, 217] width 161 height 23
click at [953, 258] on li "Linco ln Alleyne" at bounding box center [951, 261] width 163 height 22
type input "Lincoln Alleyne"
click at [906, 331] on button "Filter" at bounding box center [897, 337] width 53 height 26
click at [694, 516] on div "18 - 24 Aug 2025 Manual" at bounding box center [650, 517] width 141 height 41
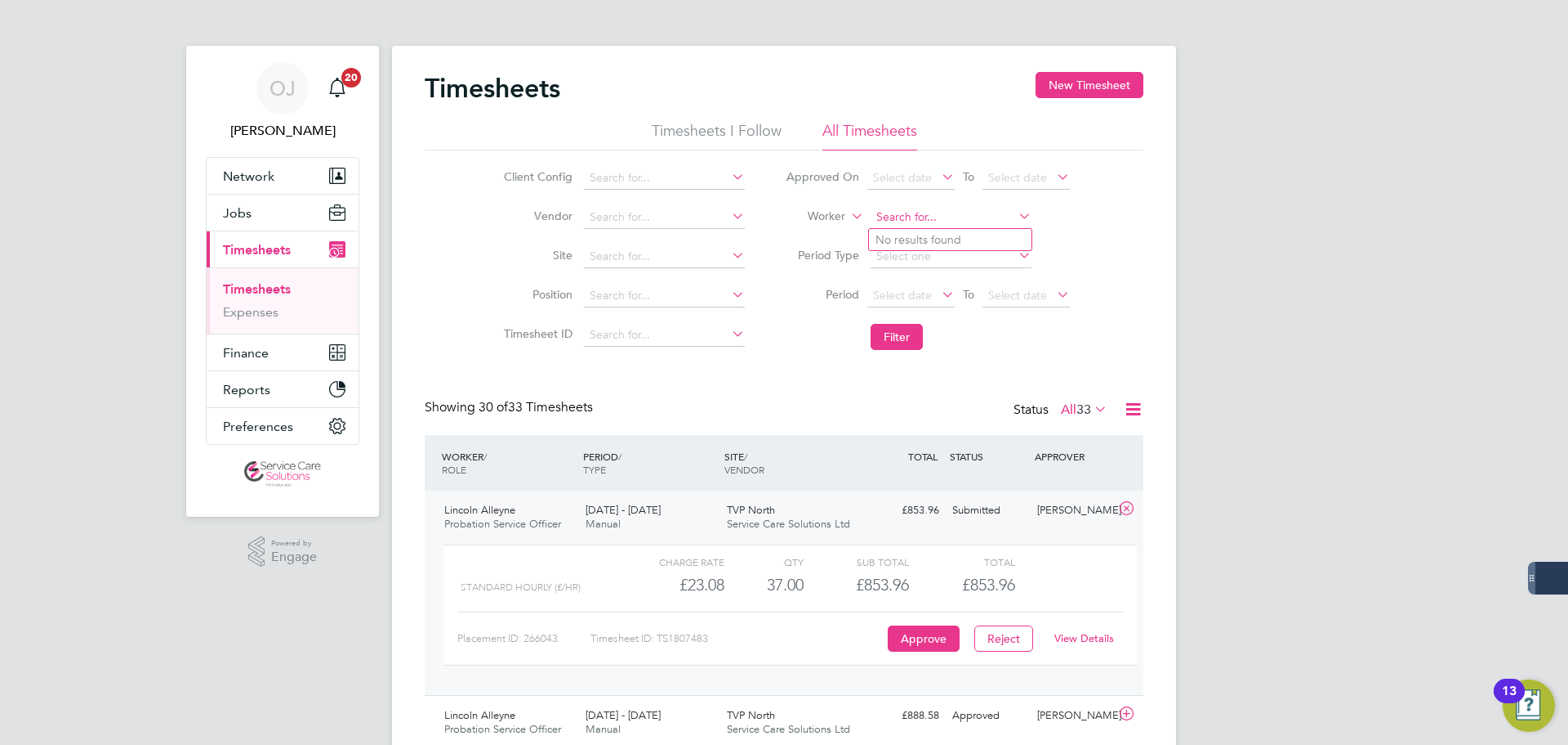
click at [929, 209] on input at bounding box center [952, 217] width 161 height 23
click at [948, 243] on li "Lorraine Ka ne" at bounding box center [951, 239] width 163 height 22
type input "Lorraine Kane"
click at [913, 340] on button "Filter" at bounding box center [897, 337] width 53 height 26
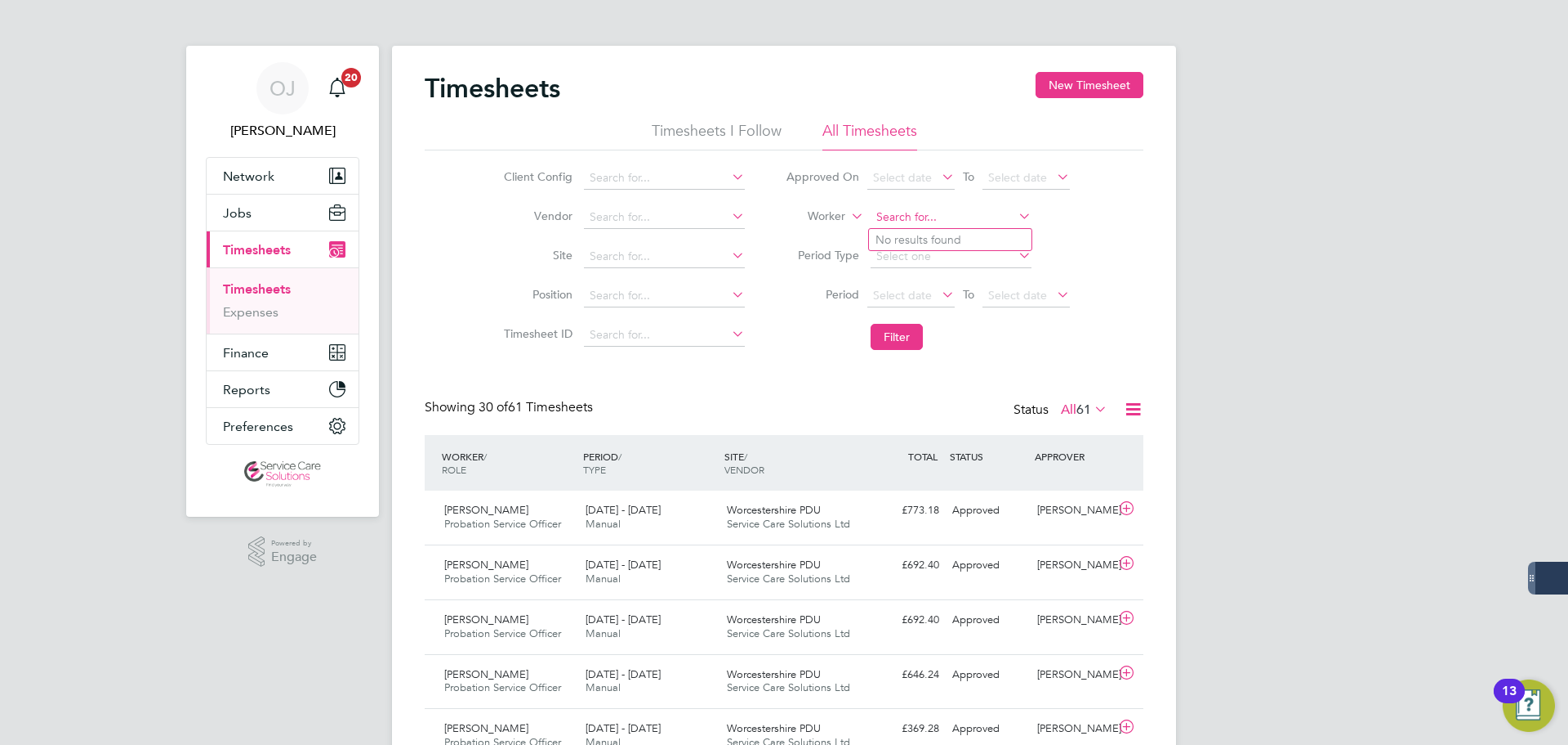
click at [950, 206] on input at bounding box center [952, 217] width 161 height 23
click at [970, 236] on b "Octig" at bounding box center [985, 239] width 30 height 14
type input "Michael Octigan"
click at [896, 345] on button "Filter" at bounding box center [897, 337] width 53 height 26
click at [768, 529] on span "Service Care Solutions Ltd" at bounding box center [789, 523] width 123 height 14
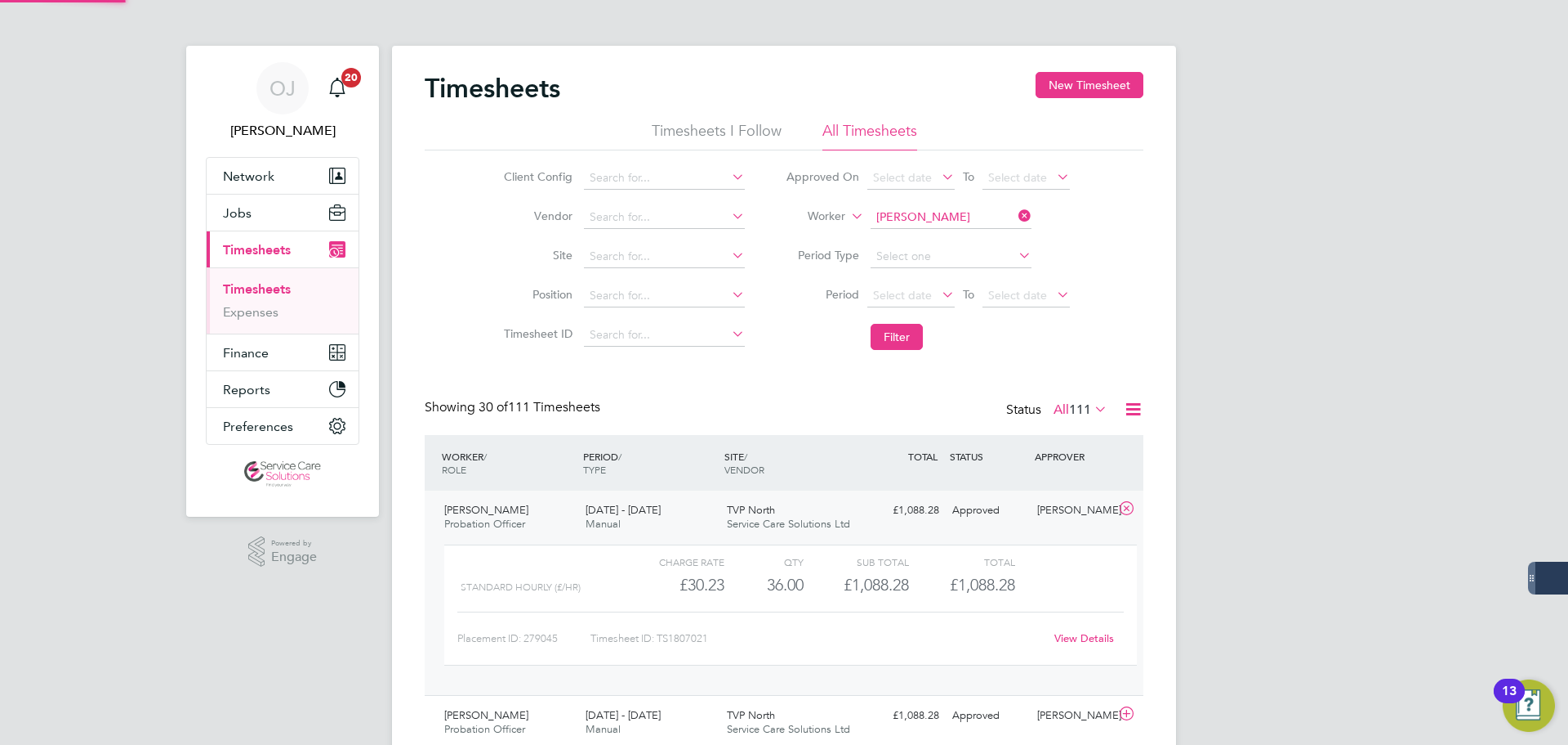
click at [851, 508] on div "TVP North Service Care Solutions Ltd" at bounding box center [791, 517] width 141 height 41
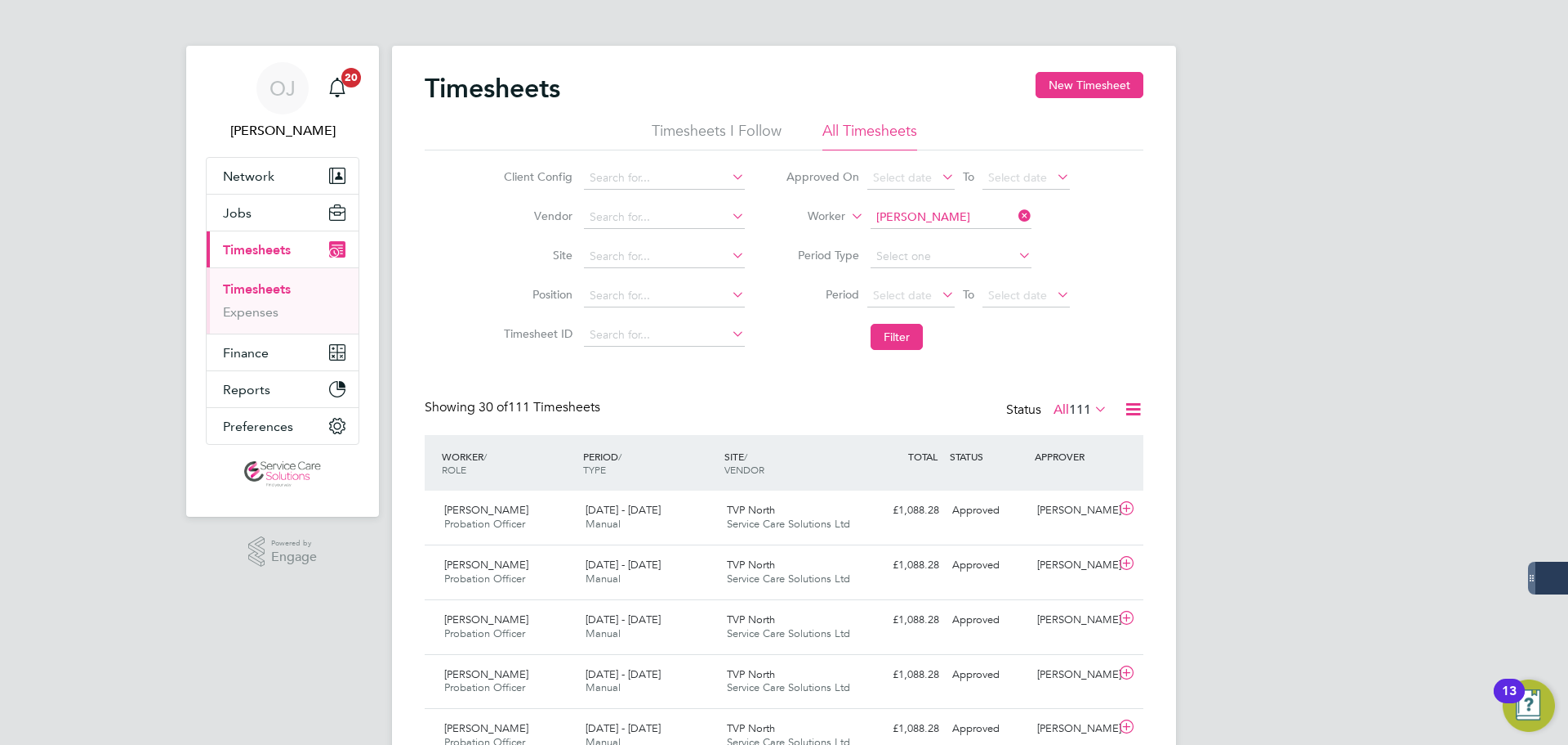
click at [965, 216] on input at bounding box center [952, 217] width 161 height 23
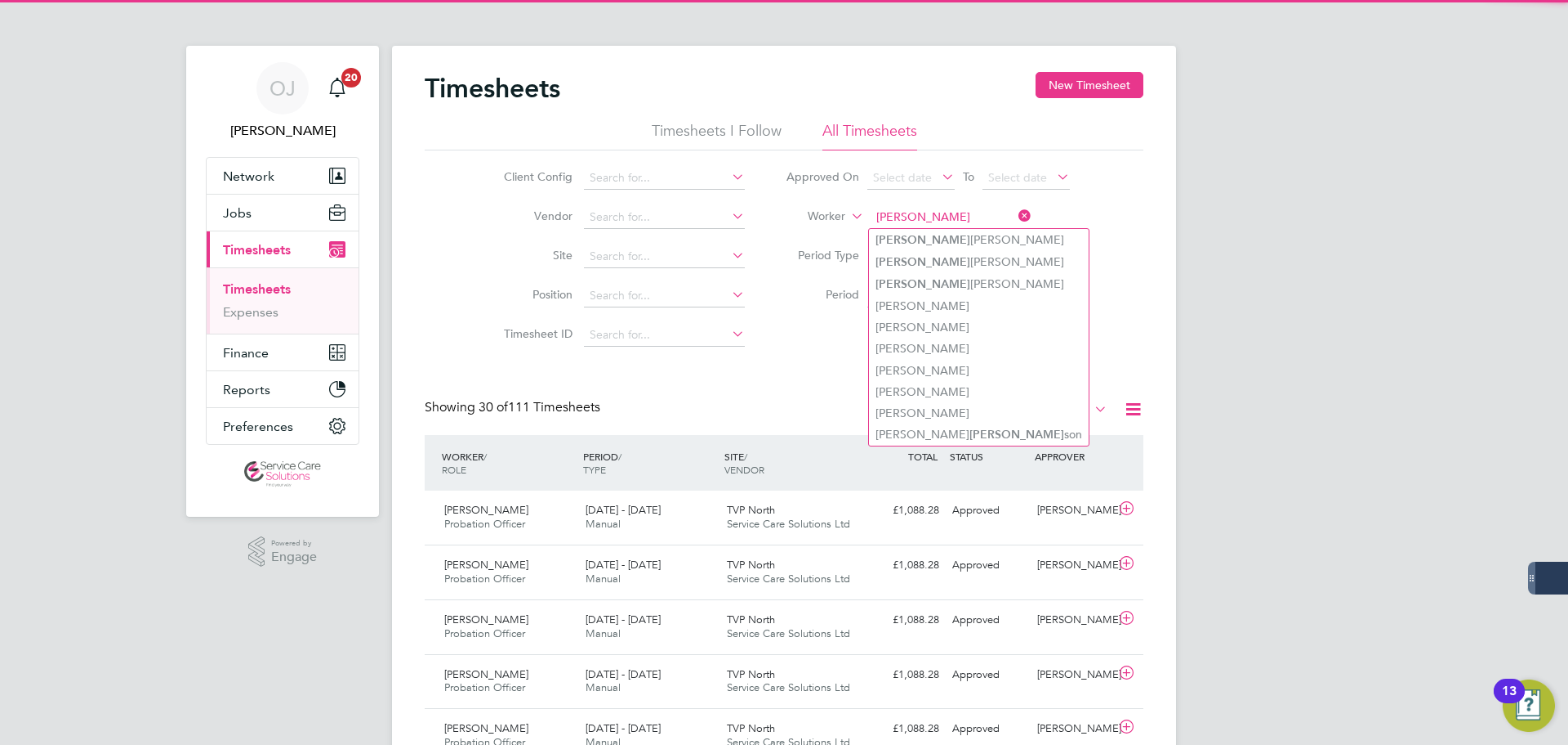
type input "john"
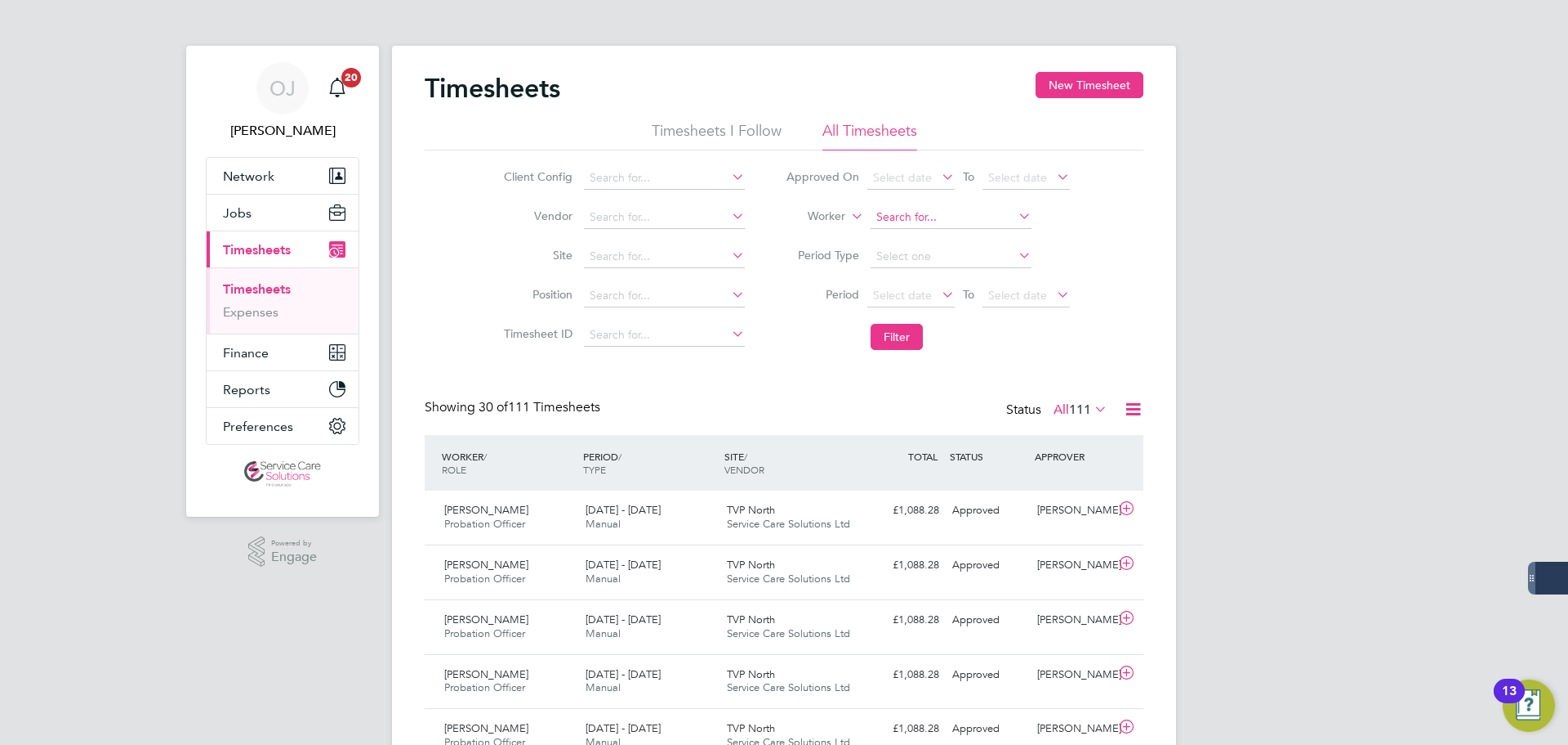
click at [957, 215] on input at bounding box center [952, 217] width 161 height 23
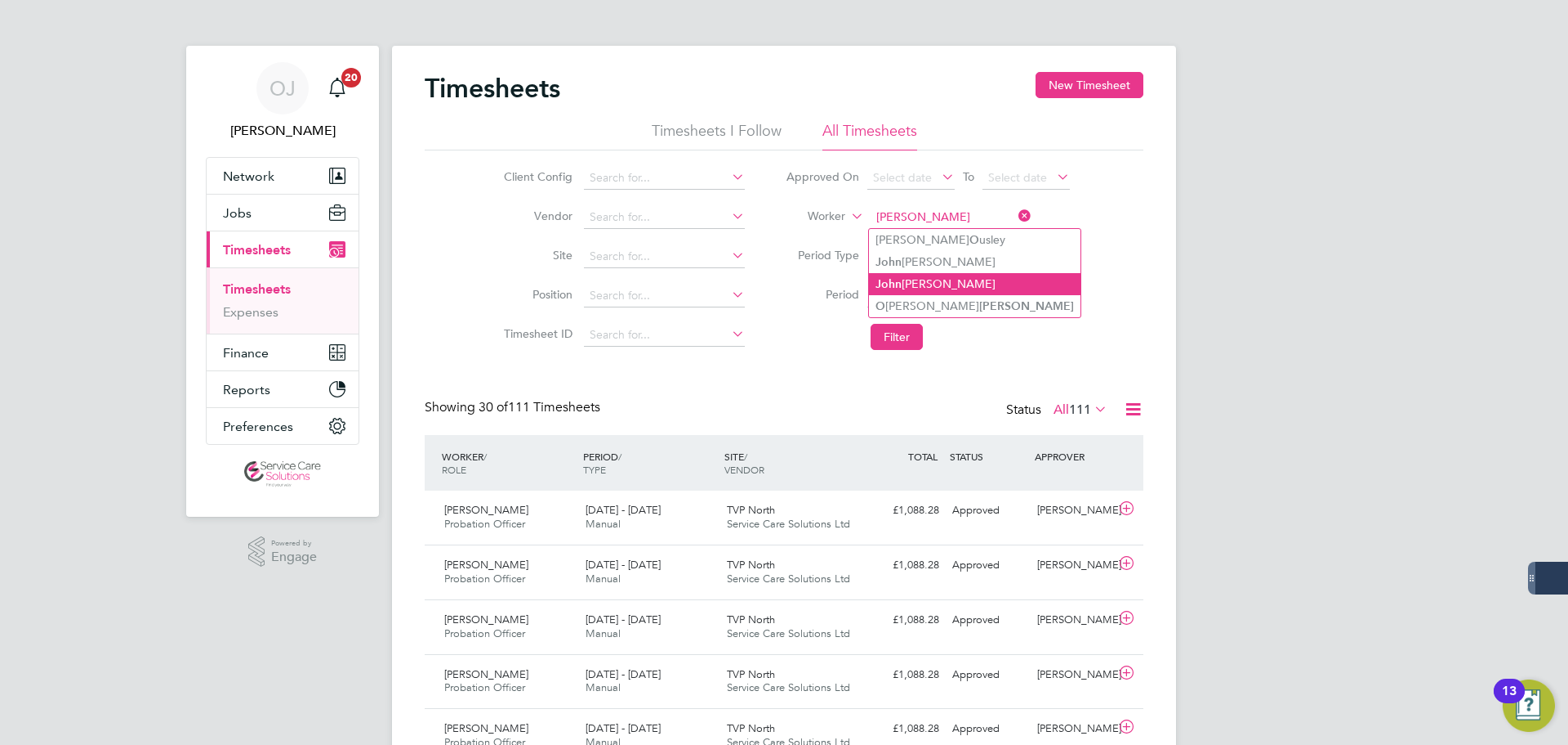
click at [958, 278] on li "J o hn O'Grady" at bounding box center [975, 284] width 211 height 22
type input "John O'Grady"
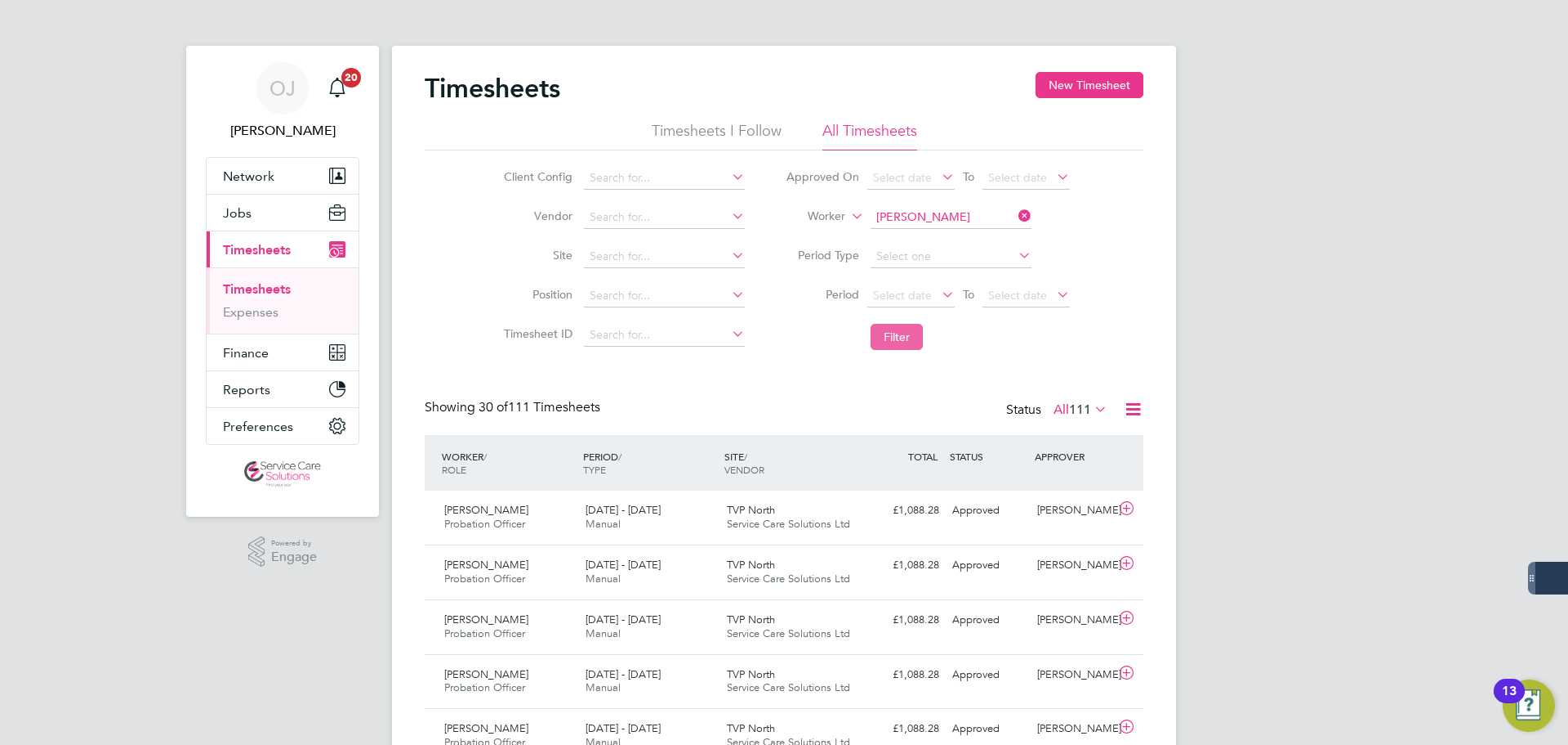
click at [917, 332] on button "Filter" at bounding box center [897, 337] width 53 height 26
click at [955, 220] on input at bounding box center [952, 217] width 161 height 23
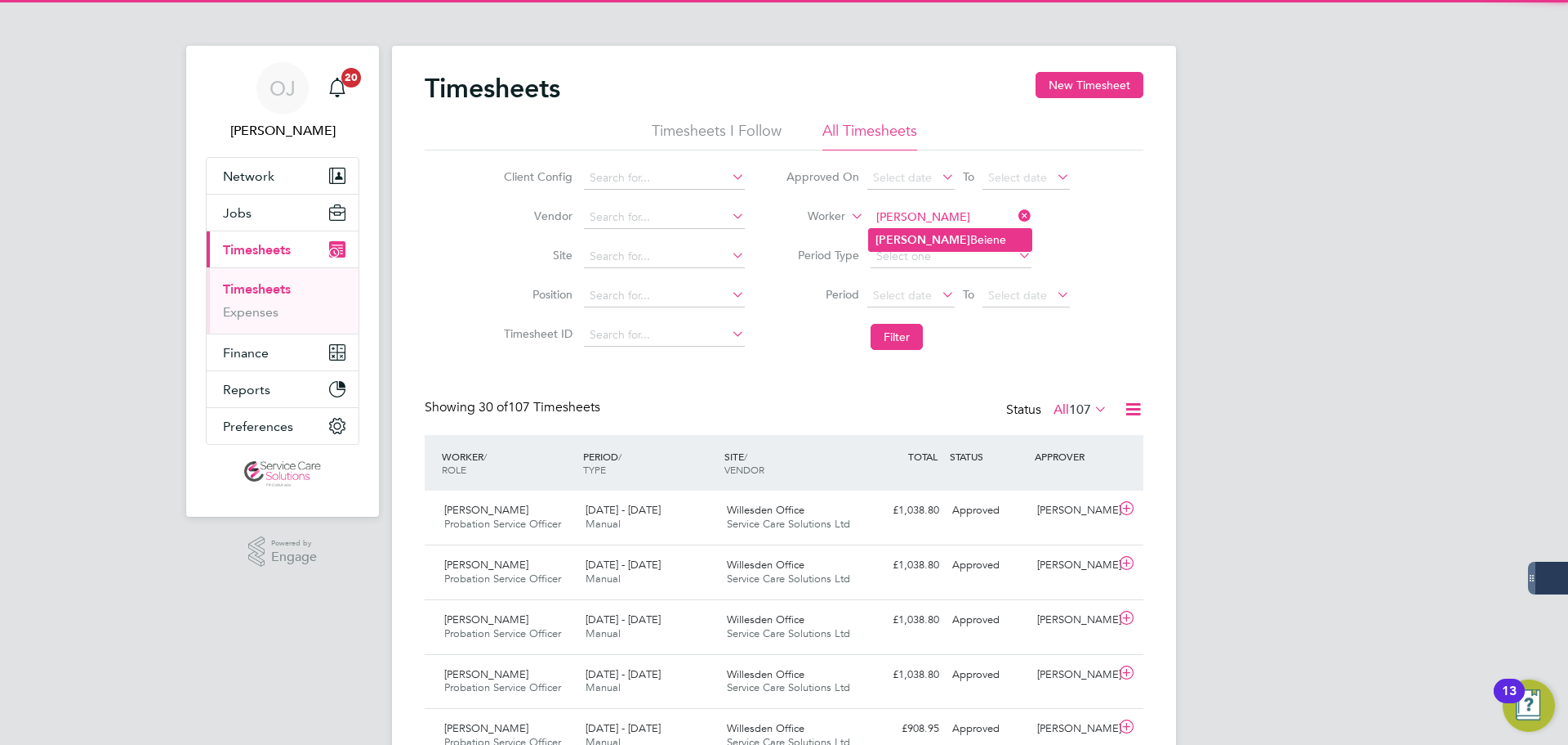
click at [946, 234] on li "Mebrat Beiene" at bounding box center [951, 239] width 163 height 22
type input "Mebrat Beiene"
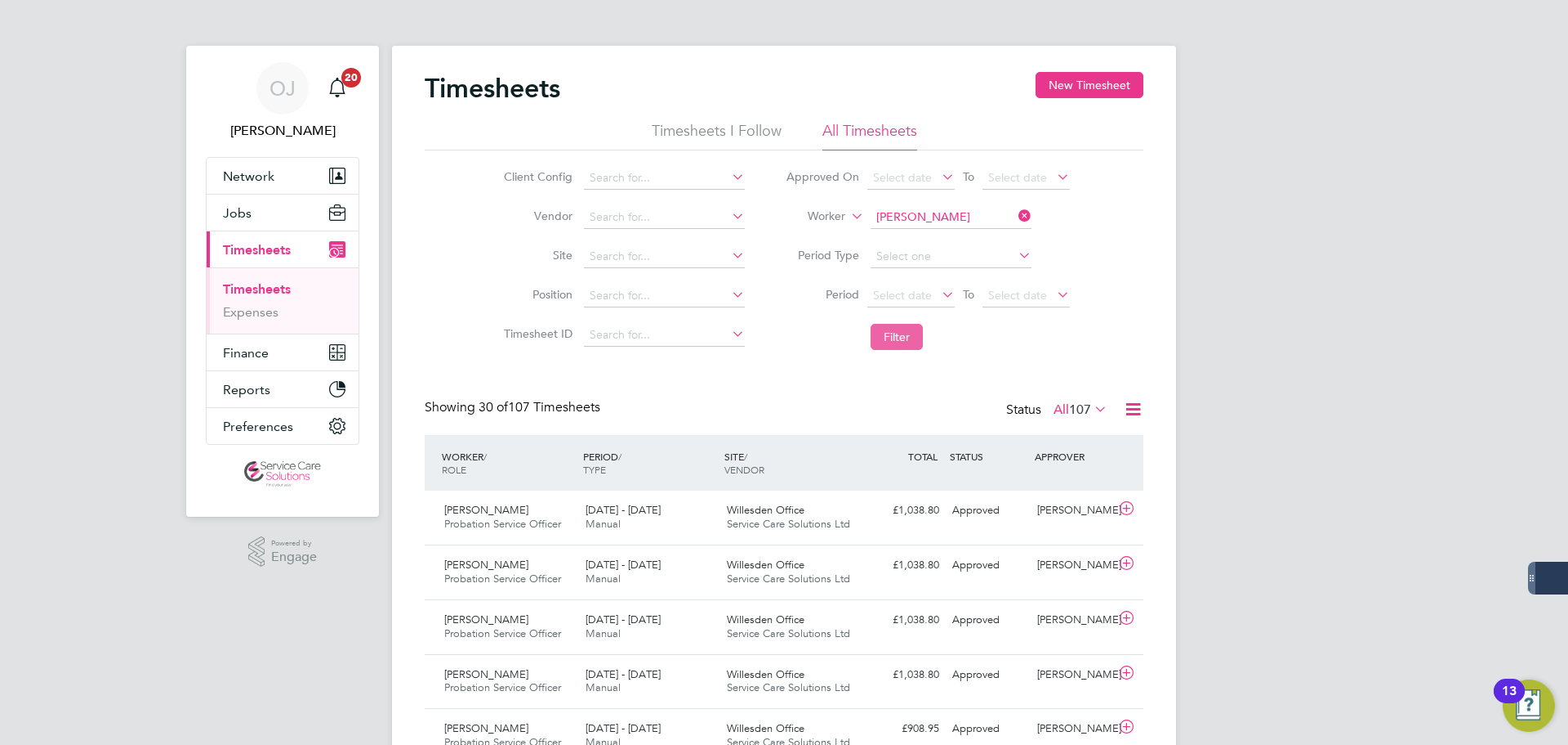
click at [903, 341] on button "Filter" at bounding box center [897, 337] width 53 height 26
click at [960, 214] on input at bounding box center [952, 217] width 161 height 23
click at [991, 241] on li "Michelle Hamkal o" at bounding box center [951, 239] width 163 height 22
type input "Michelle Hamkalo"
click at [897, 340] on button "Filter" at bounding box center [897, 337] width 53 height 26
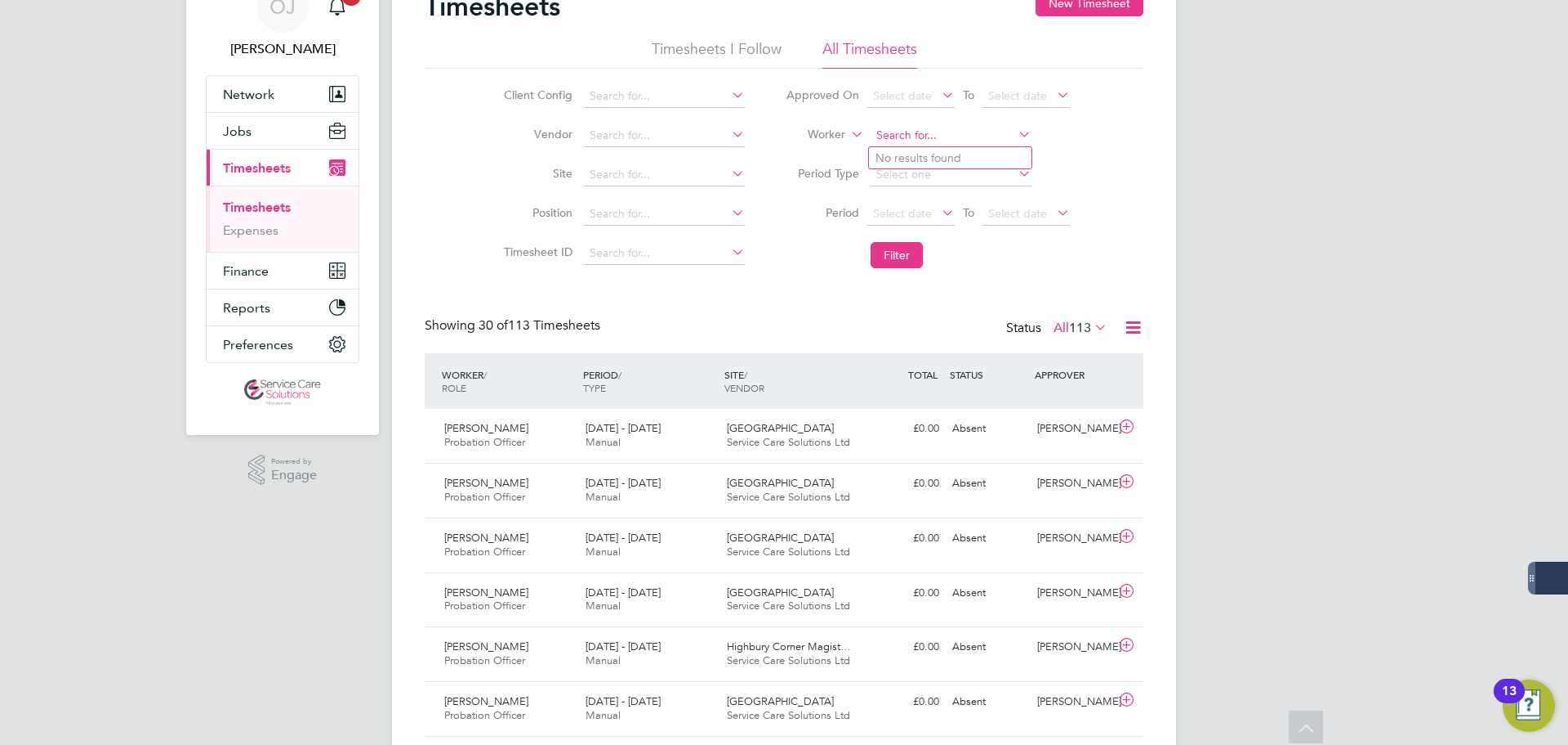
click at [935, 141] on input at bounding box center [952, 136] width 161 height 23
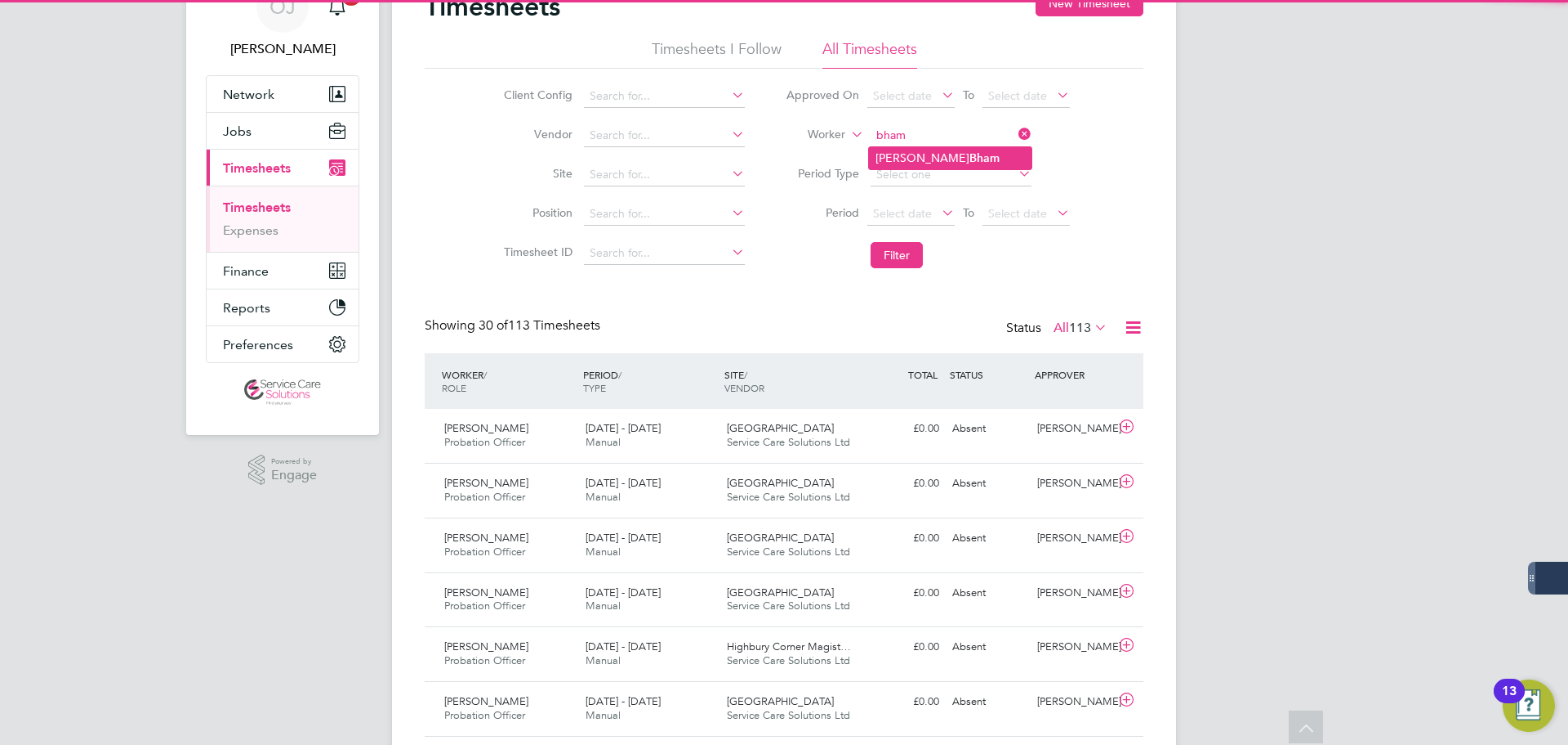
click at [901, 162] on li "Mohammed Bham" at bounding box center [951, 158] width 163 height 22
type input "Mohammed Bham"
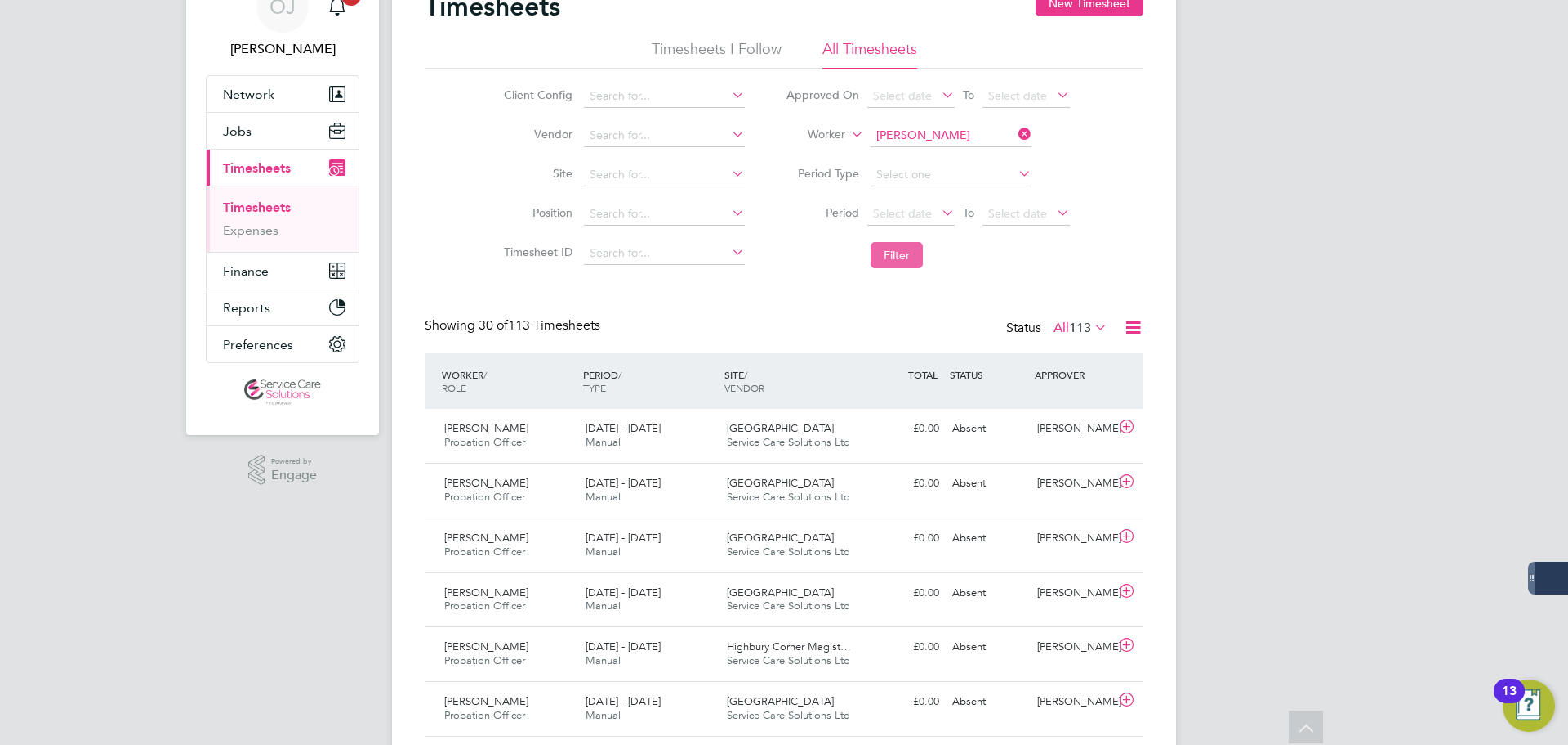
click at [897, 260] on button "Filter" at bounding box center [897, 255] width 53 height 26
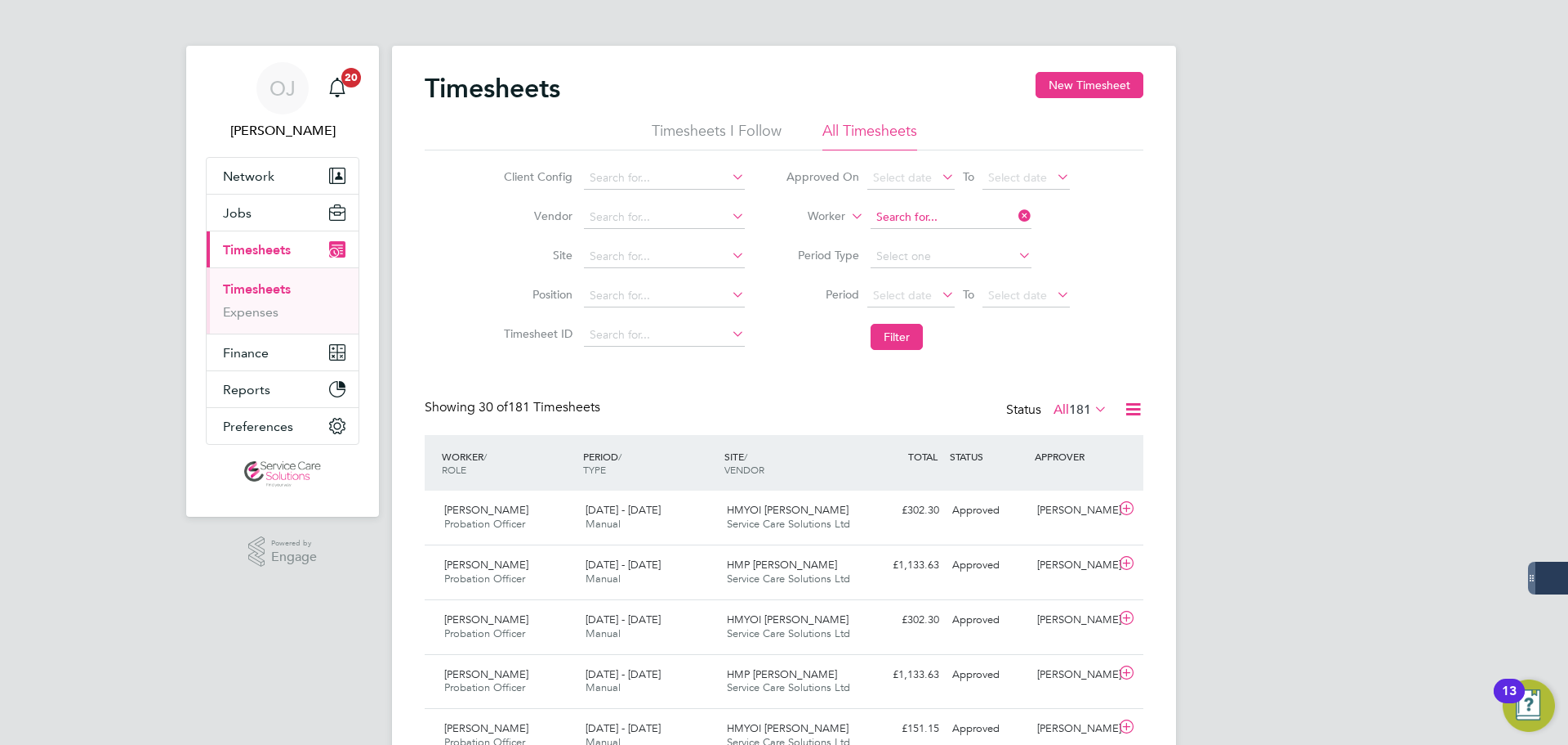
click at [935, 214] on input at bounding box center [952, 217] width 161 height 23
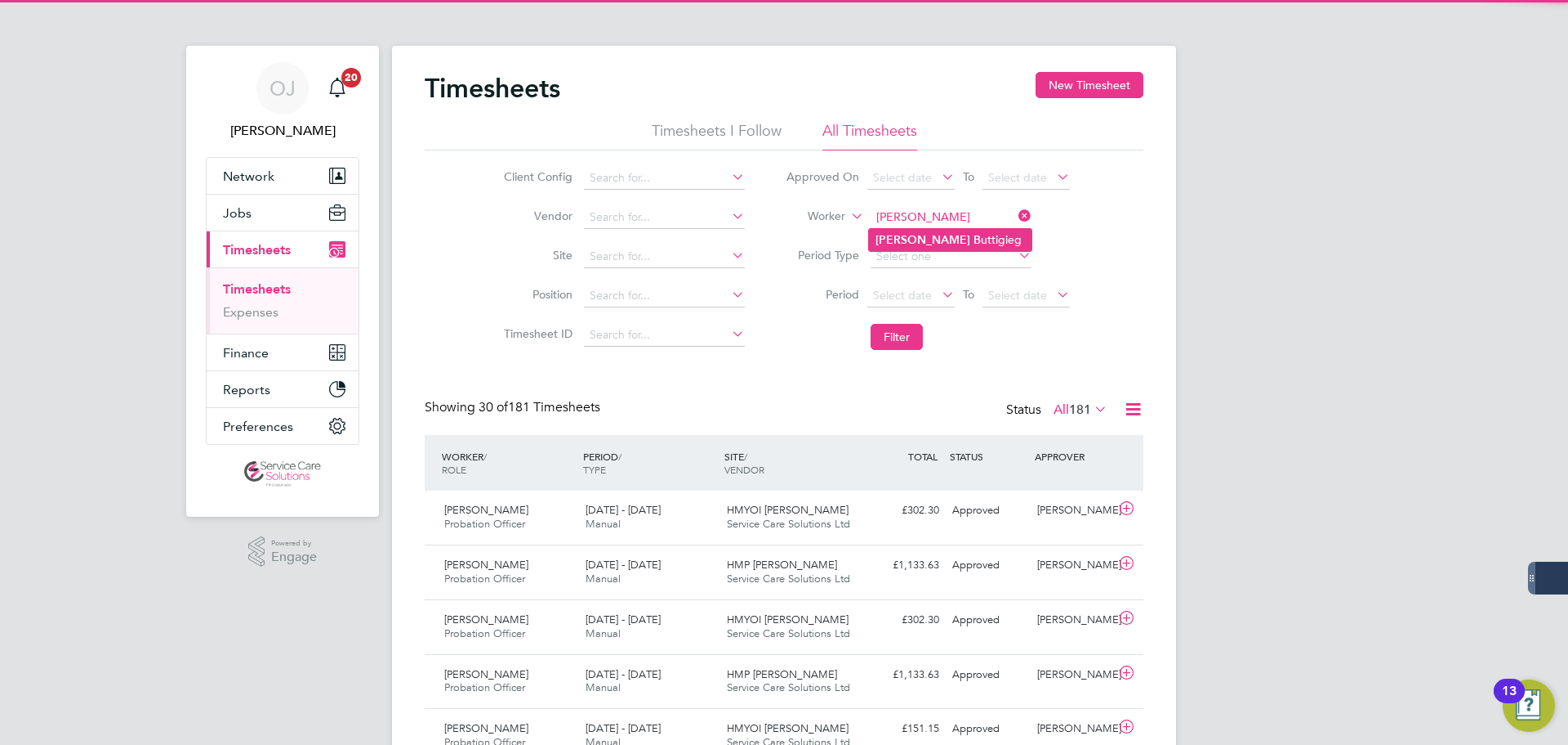
click at [968, 241] on li "Nadine B uttigieg" at bounding box center [951, 239] width 163 height 22
type input "Nadine Buttigieg"
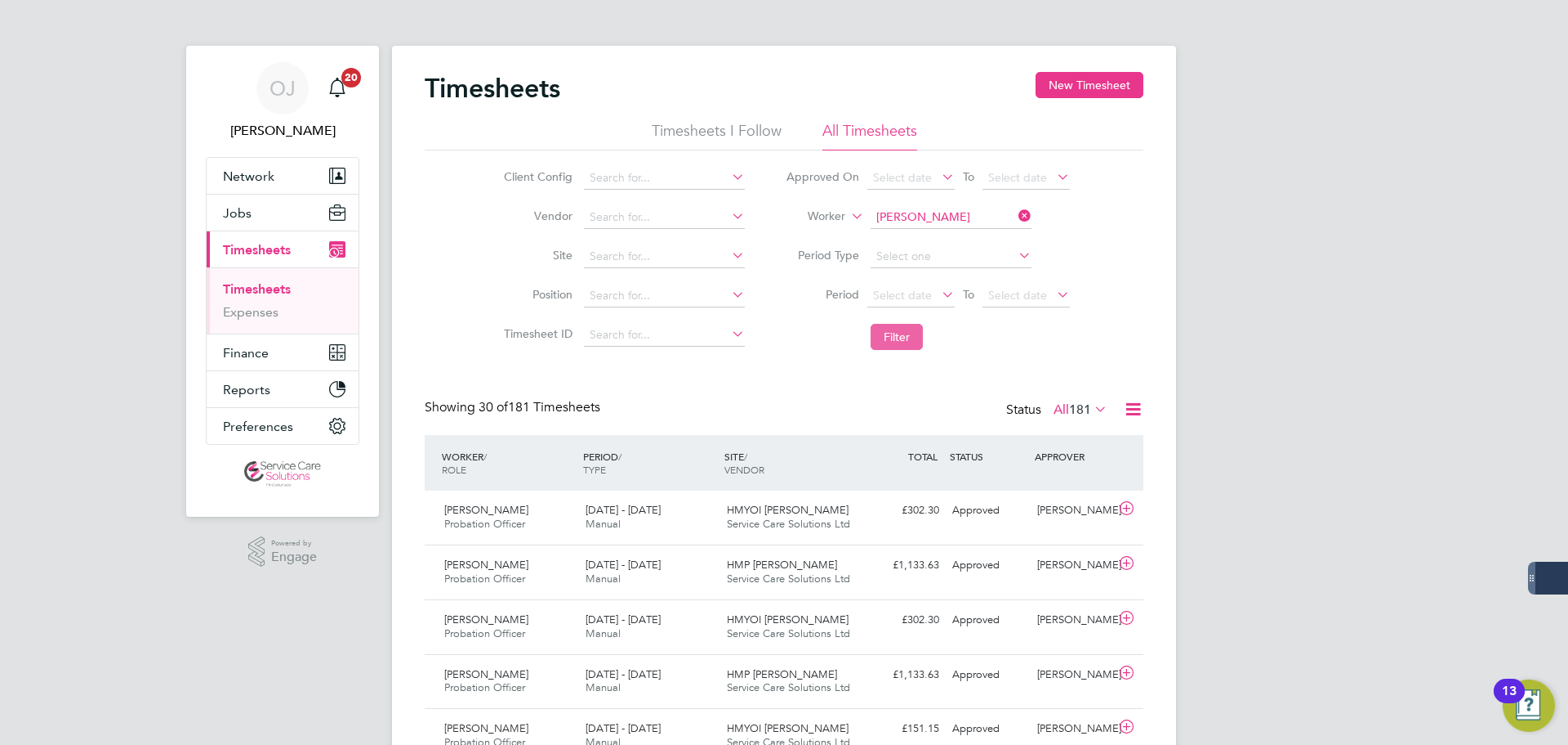
click at [897, 349] on button "Filter" at bounding box center [897, 337] width 53 height 26
click at [711, 516] on div "18 - 24 Aug 2025 Manual" at bounding box center [650, 517] width 141 height 41
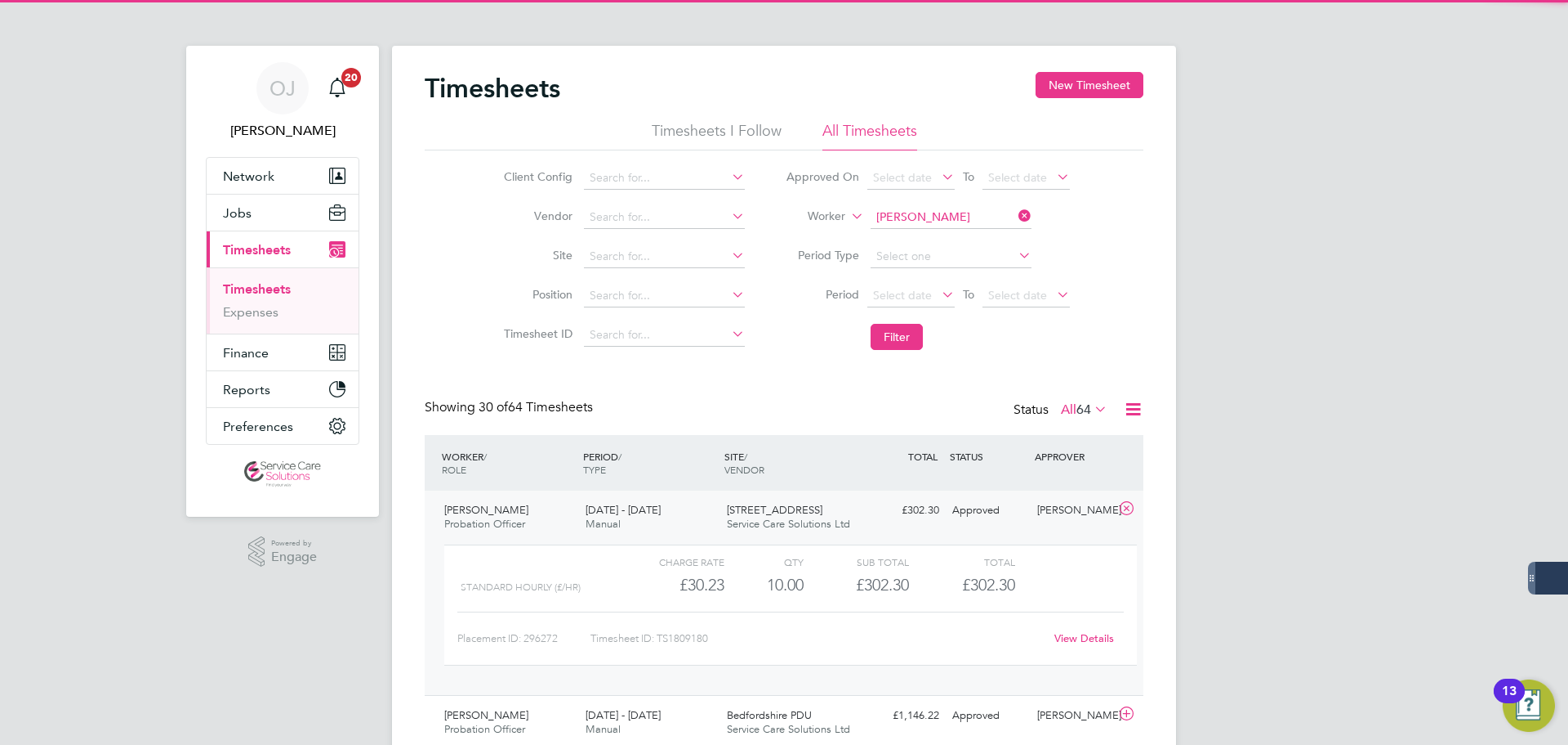
click at [711, 516] on div "18 - 24 Aug 2025 Manual" at bounding box center [650, 517] width 141 height 41
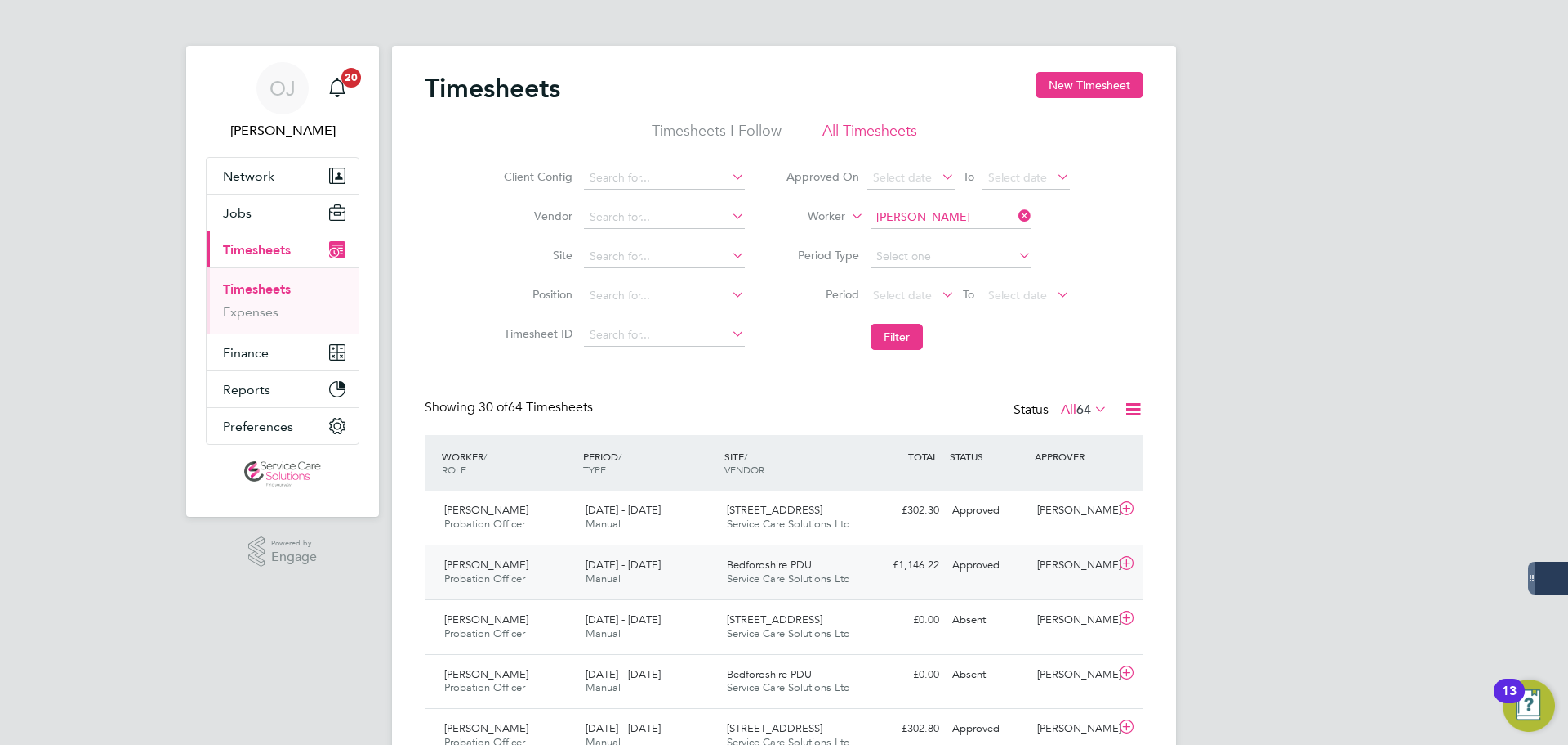
click at [783, 562] on span "Bedfordshire PDU" at bounding box center [769, 564] width 85 height 14
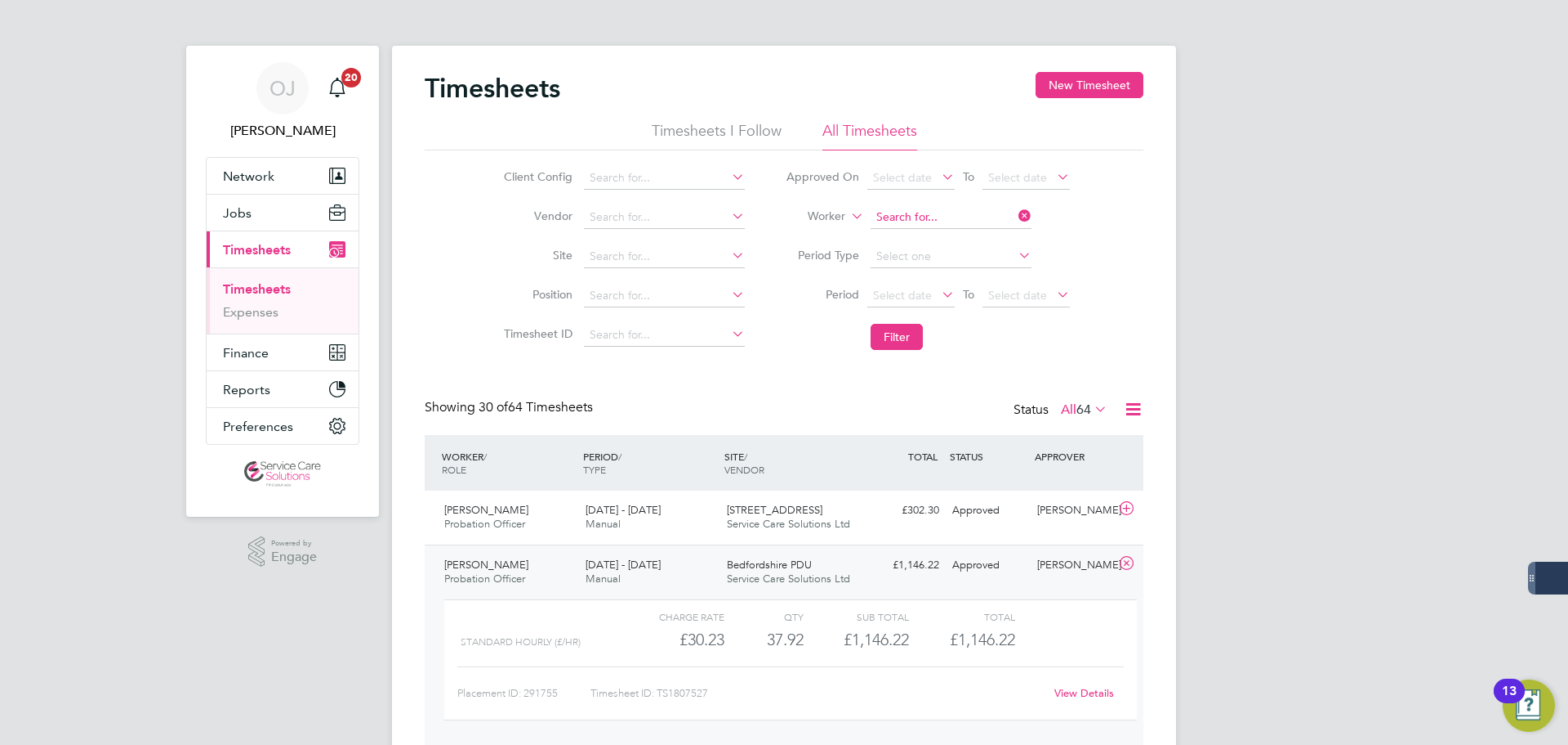
click at [924, 216] on input at bounding box center [952, 217] width 161 height 23
click at [970, 242] on b "Parchme" at bounding box center [993, 239] width 47 height 14
type input "Nikitta Parchment"
click at [910, 336] on button "Filter" at bounding box center [897, 337] width 53 height 26
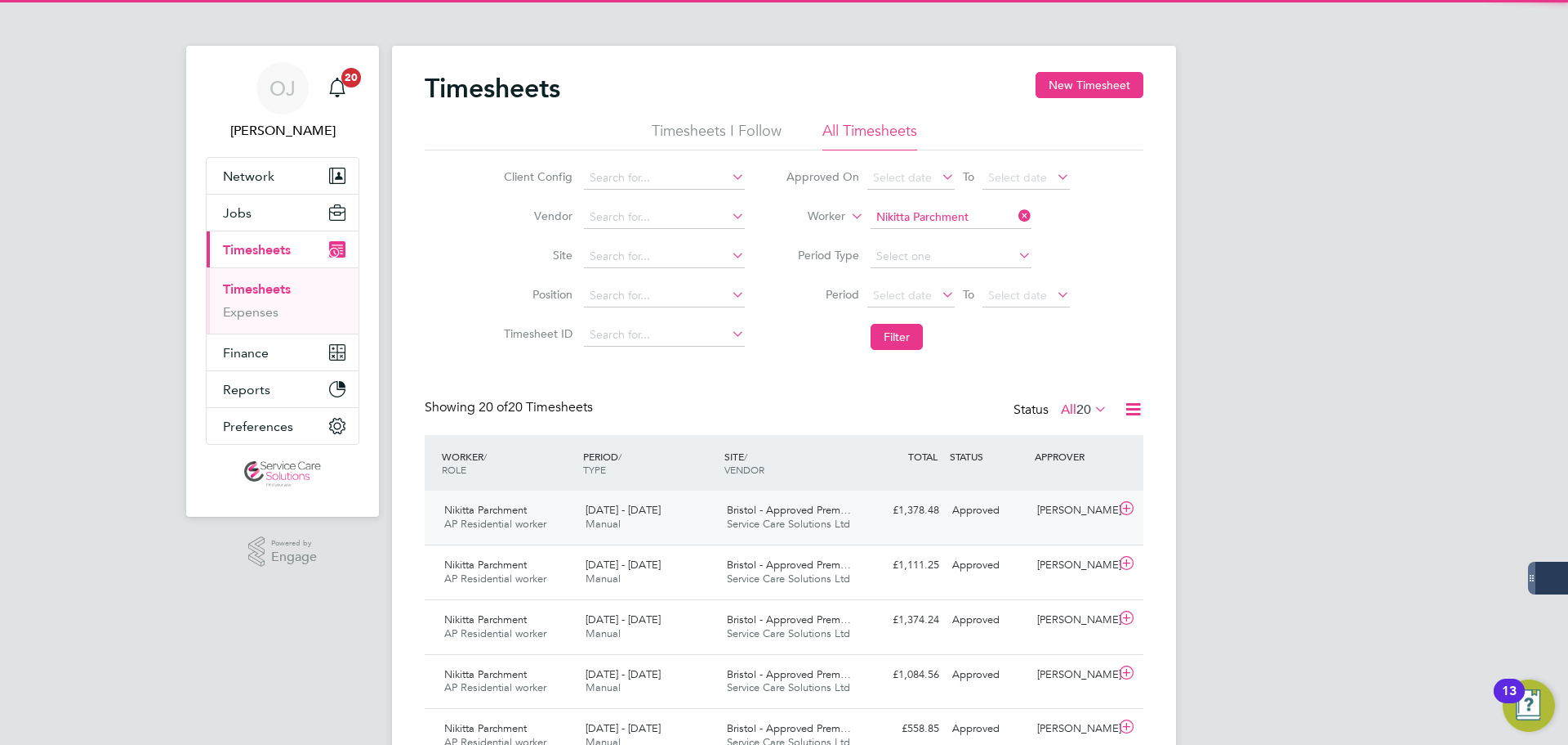
click at [676, 510] on div "18 - 24 Aug 2025 Manual" at bounding box center [650, 517] width 141 height 41
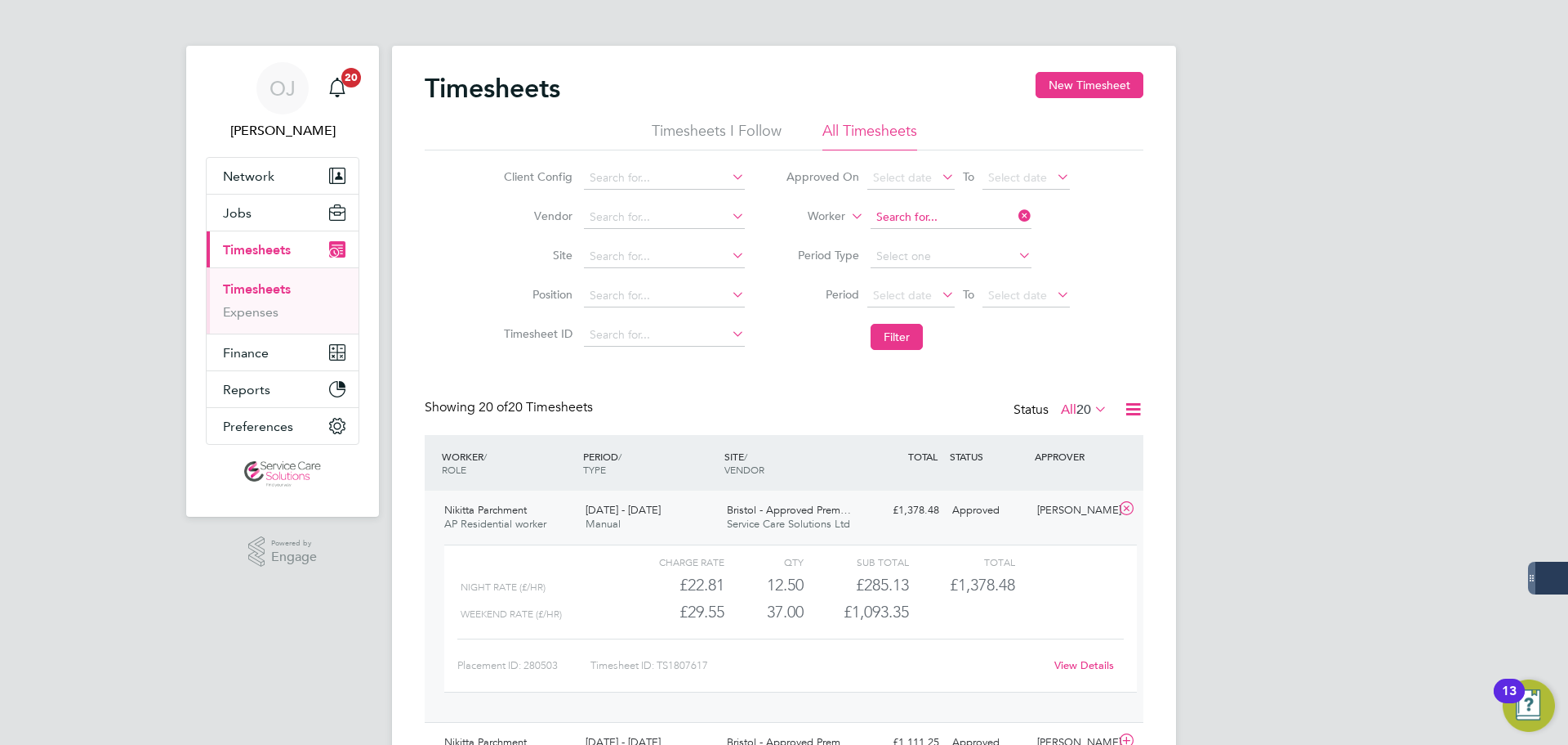
click at [965, 213] on input at bounding box center [952, 217] width 161 height 23
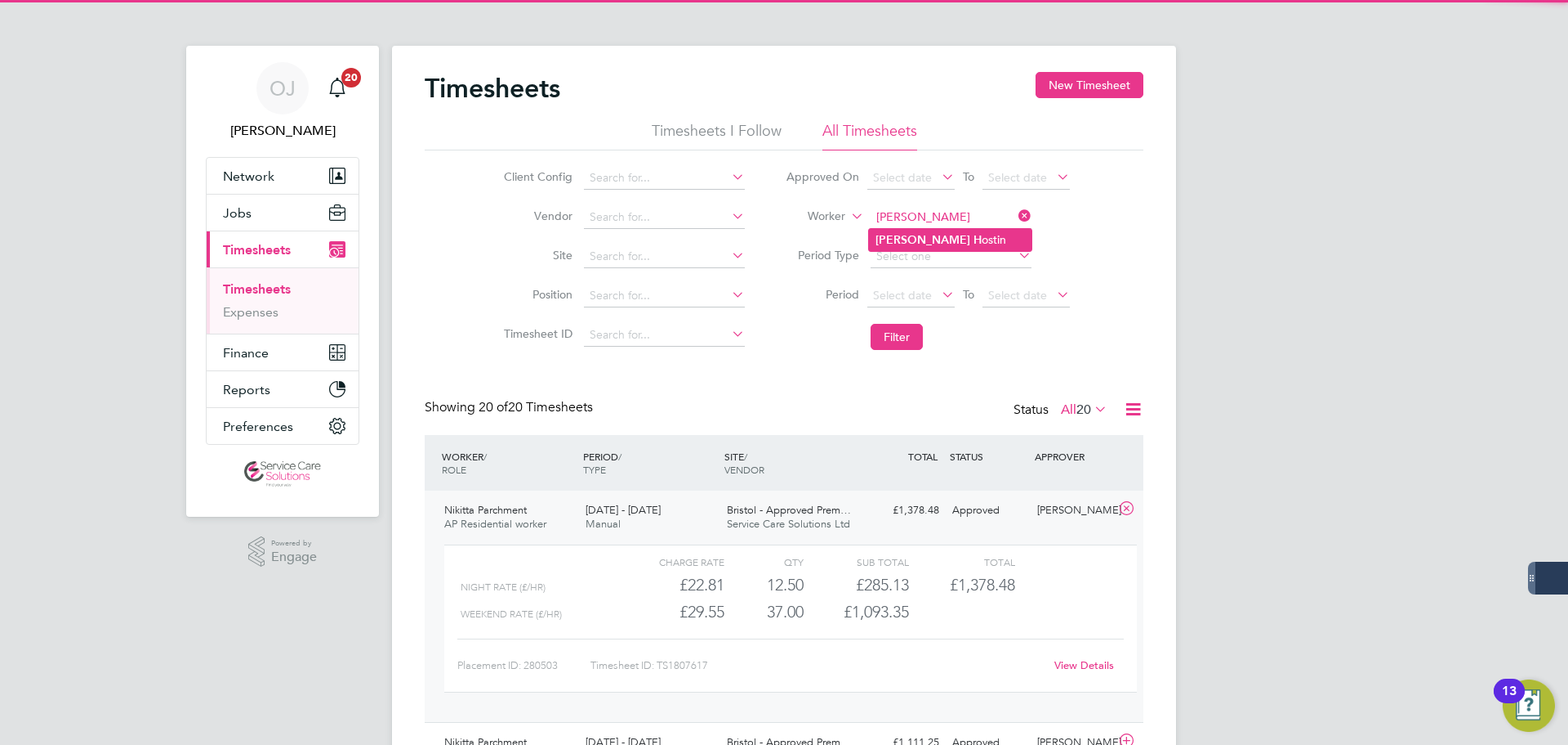
click at [952, 234] on li "Norma H ostin" at bounding box center [951, 239] width 163 height 22
type input "Norma Hostin"
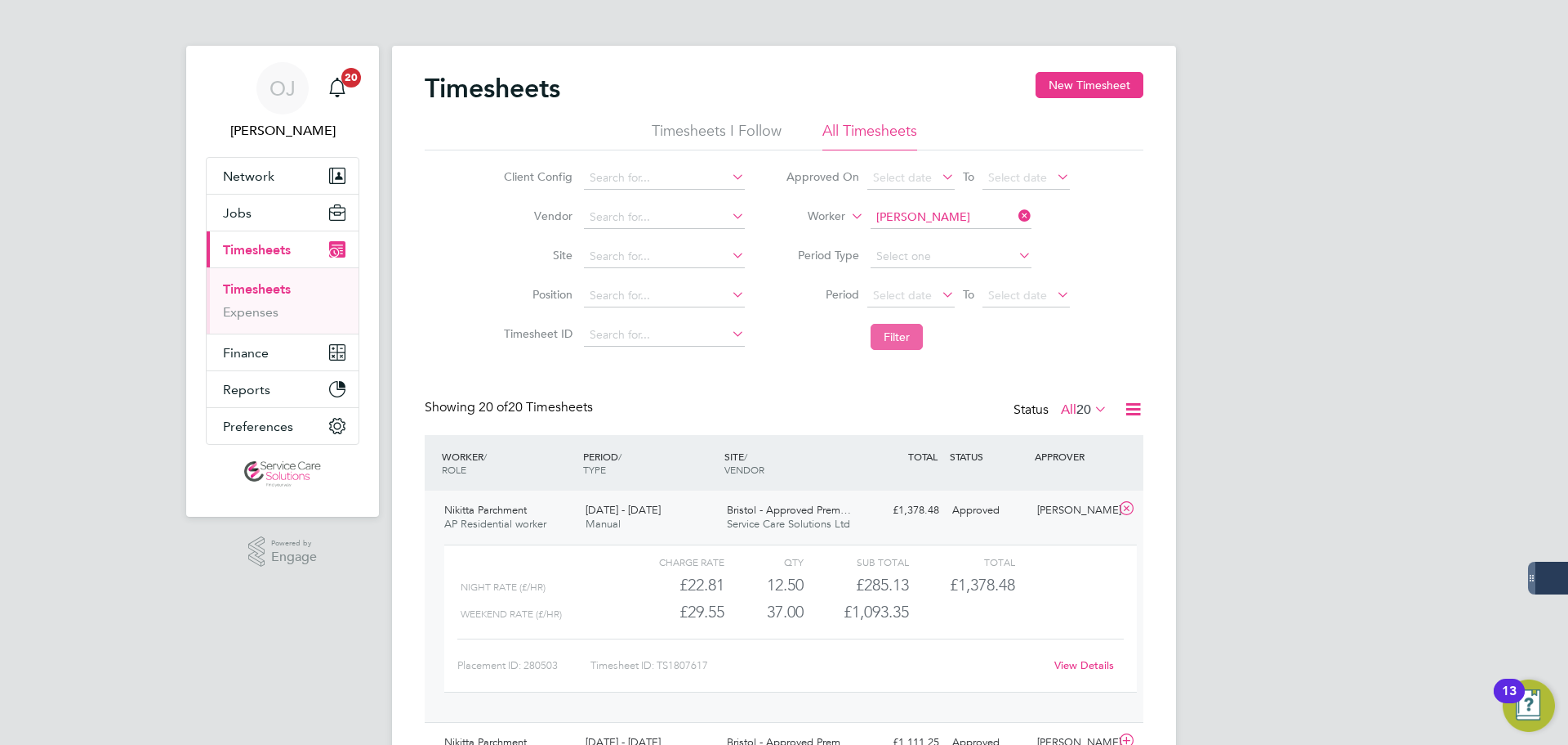
click at [912, 336] on button "Filter" at bounding box center [897, 337] width 53 height 26
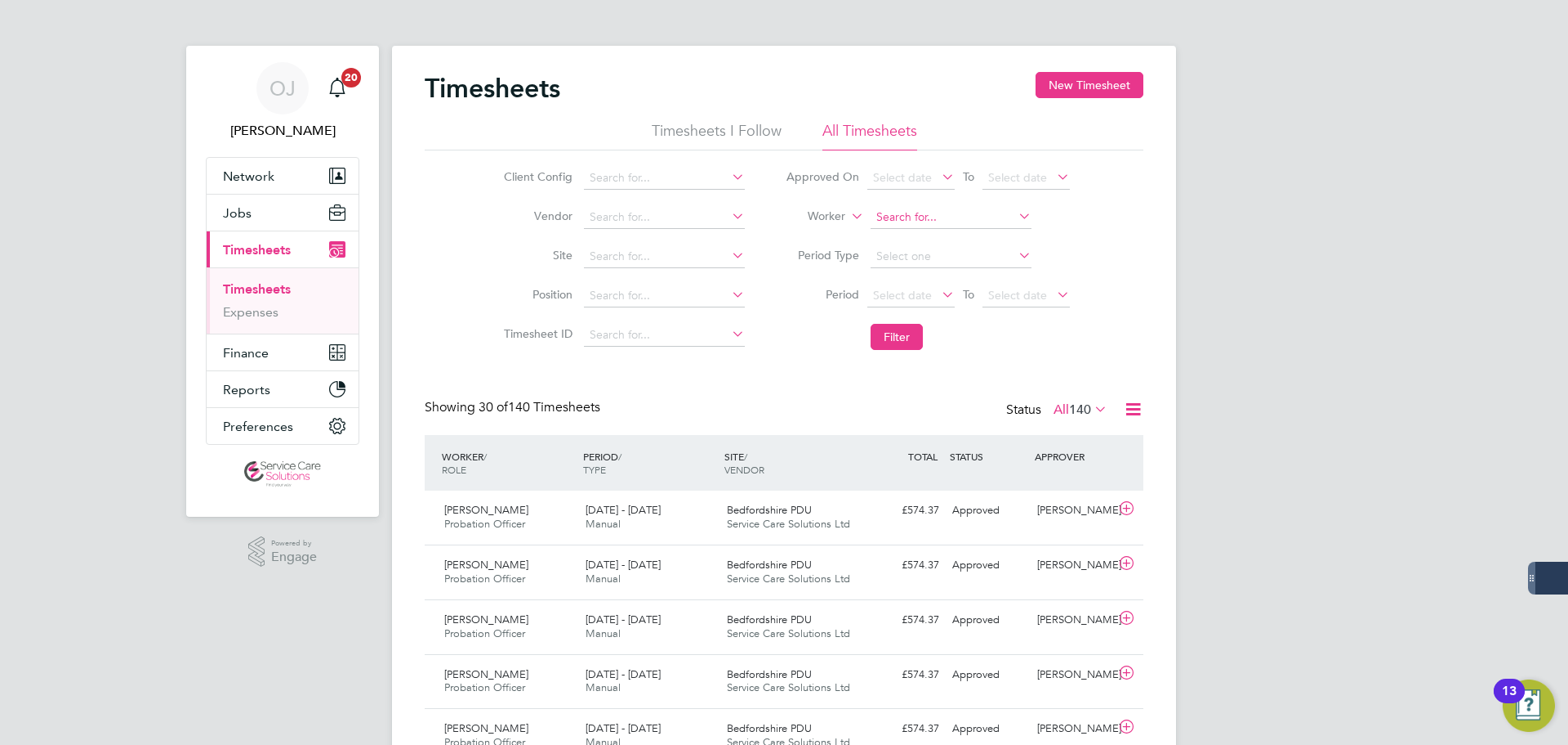
click at [903, 218] on input at bounding box center [952, 217] width 161 height 23
click at [970, 260] on b "Middlet" at bounding box center [991, 261] width 43 height 14
type input "Paul Middleton"
click at [893, 351] on li "Filter" at bounding box center [928, 337] width 325 height 43
click at [906, 339] on button "Filter" at bounding box center [897, 337] width 53 height 26
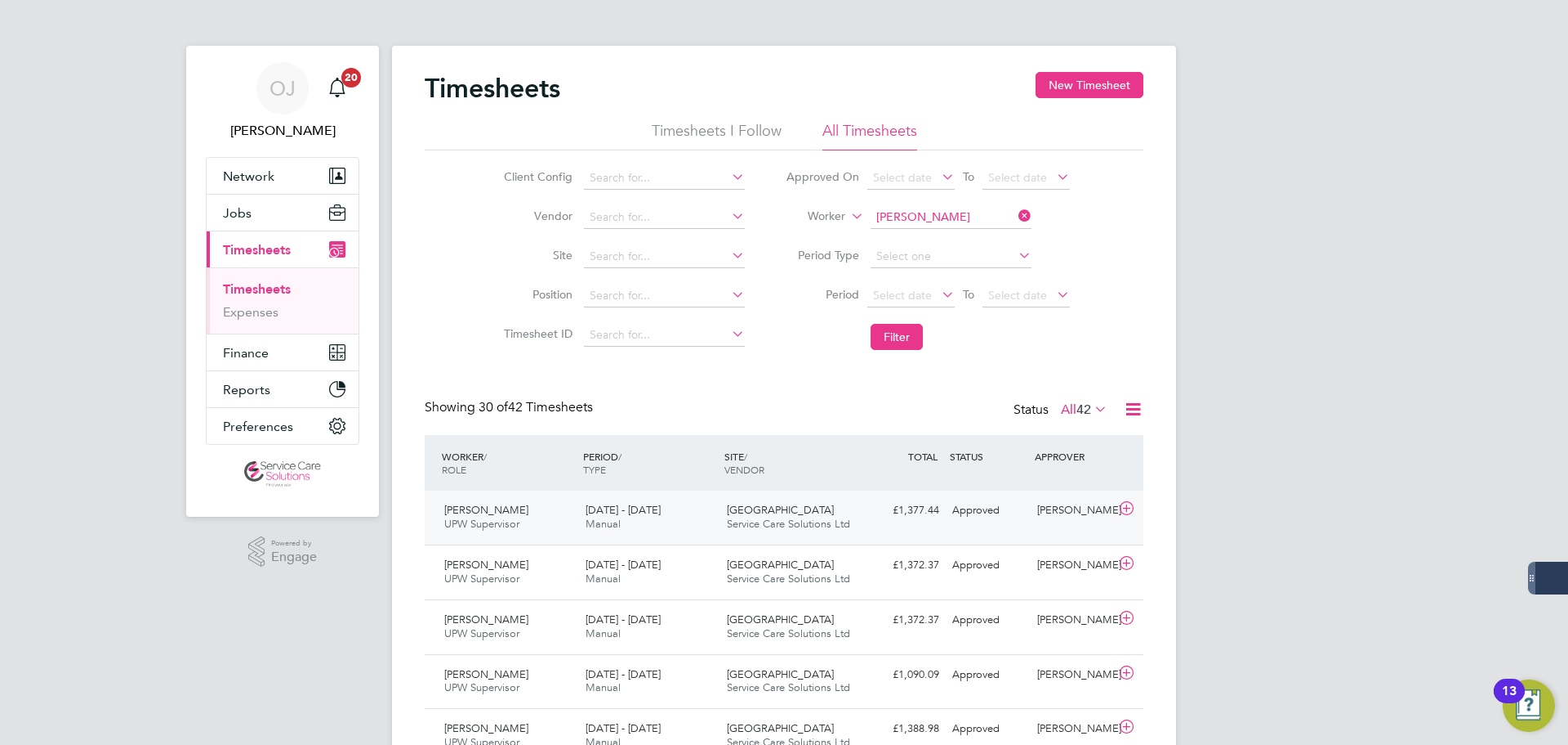
click at [692, 514] on div "18 - 24 Aug 2025 Manual" at bounding box center [650, 517] width 141 height 41
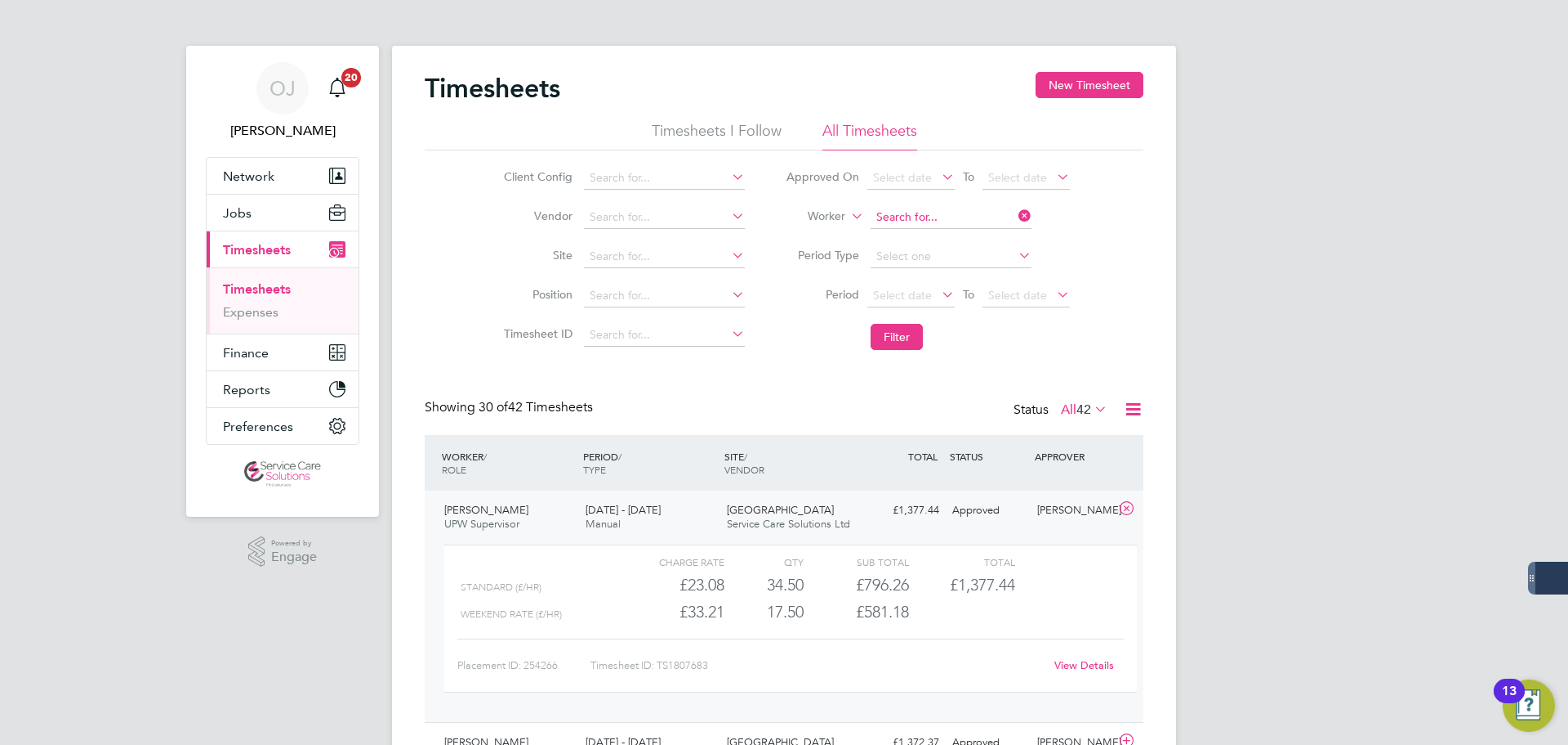
drag, startPoint x: 905, startPoint y: 208, endPoint x: 893, endPoint y: 210, distance: 12.2
click at [905, 208] on input at bounding box center [952, 217] width 161 height 23
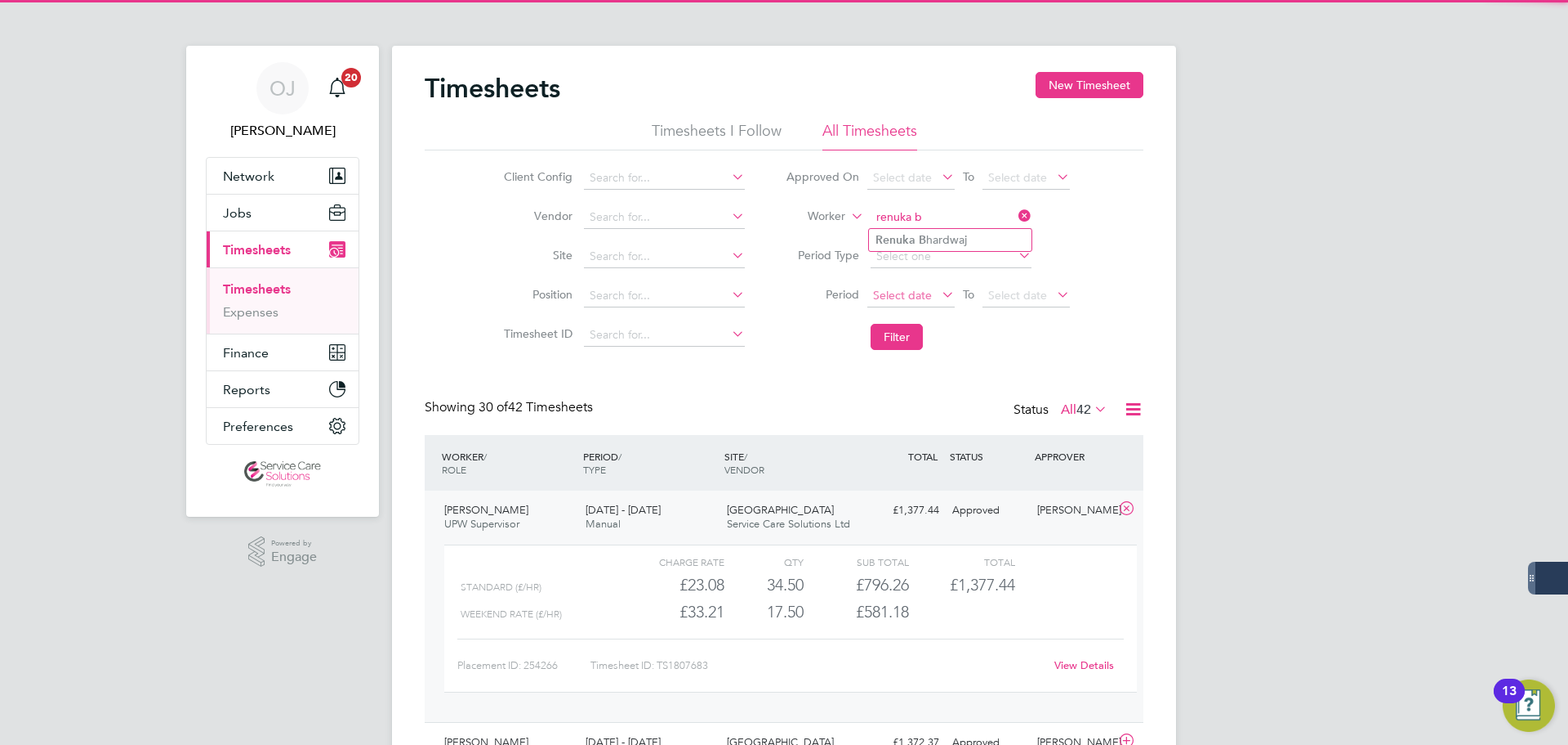
drag, startPoint x: 921, startPoint y: 234, endPoint x: 926, endPoint y: 302, distance: 68.2
click at [922, 234] on b "B" at bounding box center [922, 239] width 7 height 14
type input "Renuka Bhardwaj"
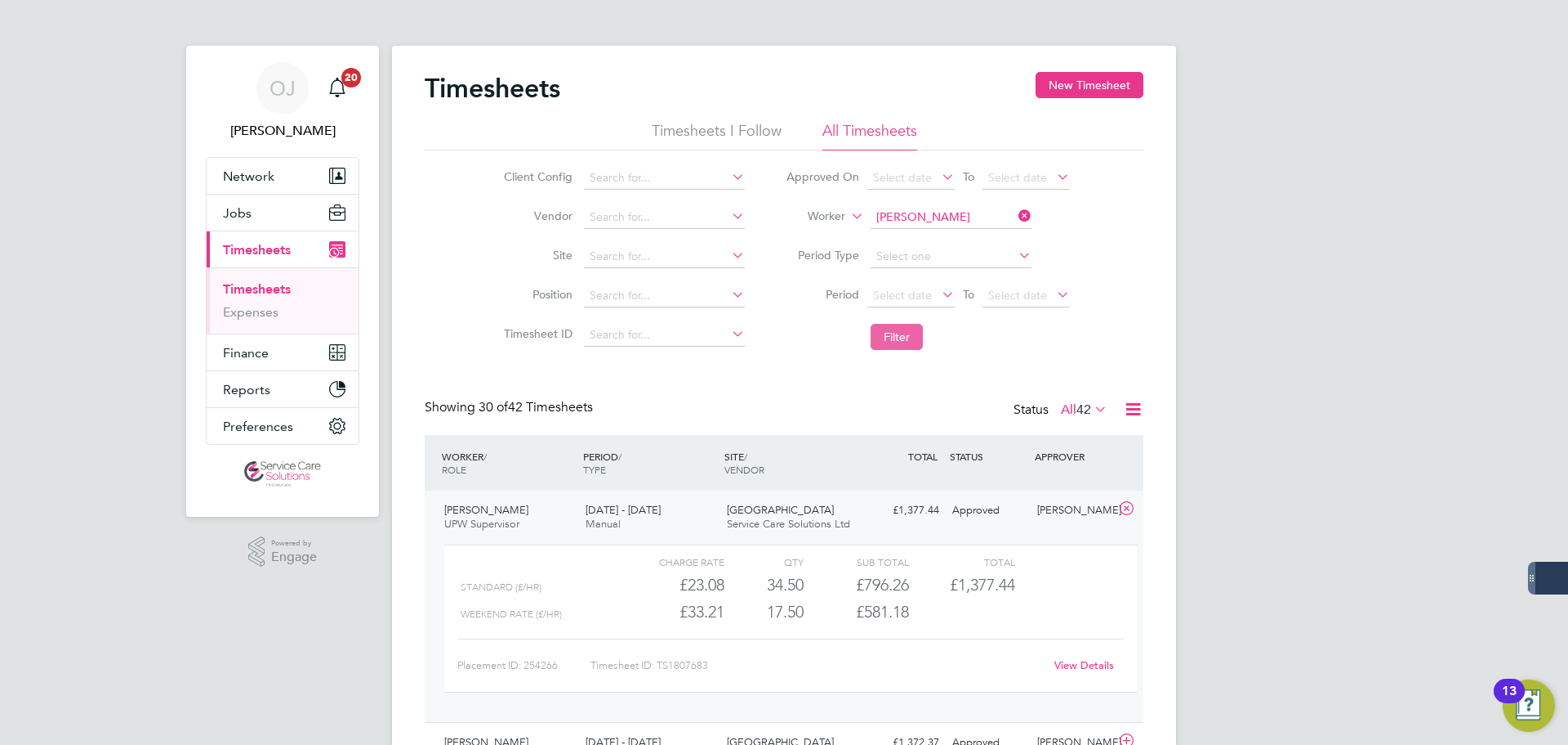
click at [904, 332] on button "Filter" at bounding box center [897, 337] width 53 height 26
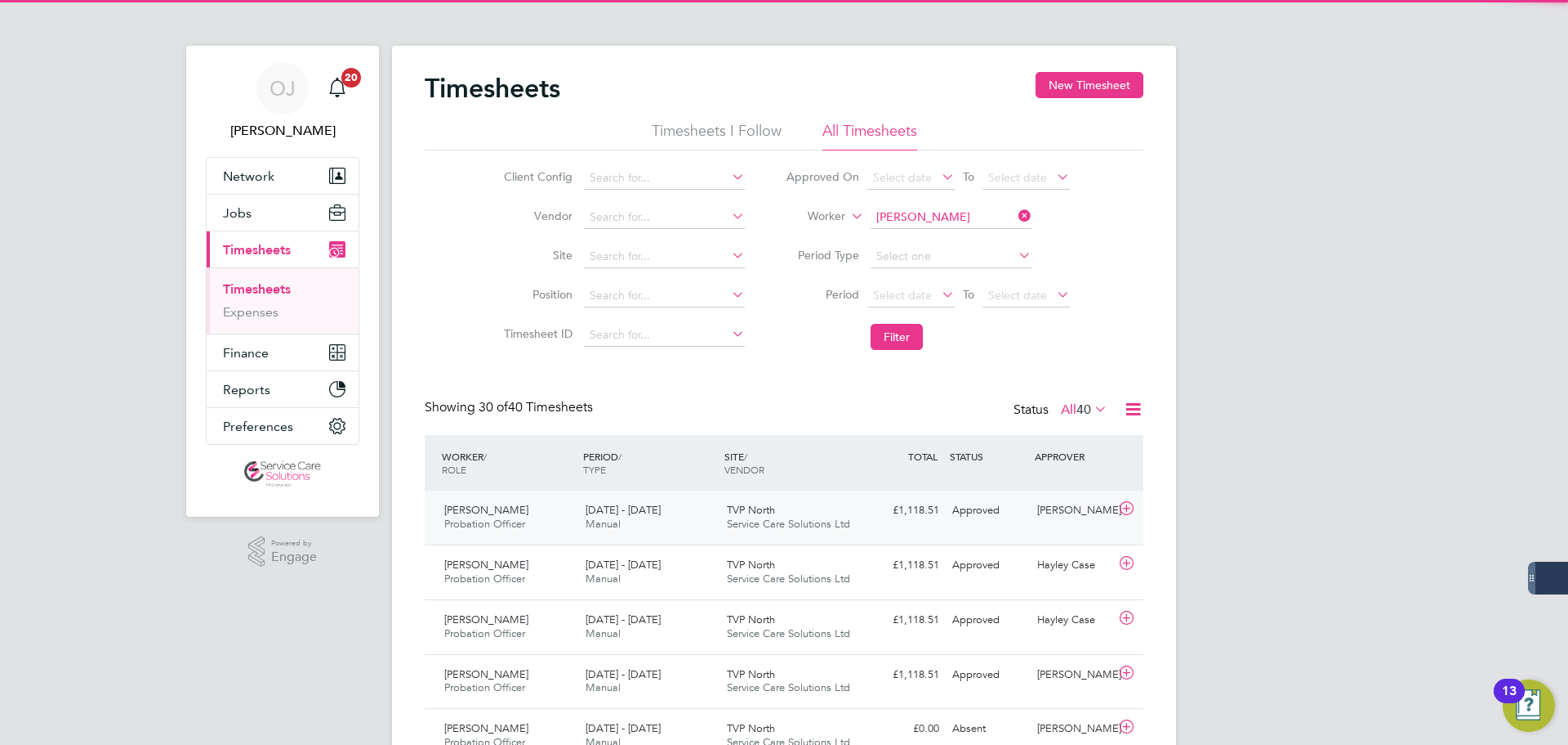
click at [726, 517] on div "TVP North Service Care Solutions Ltd" at bounding box center [791, 517] width 141 height 41
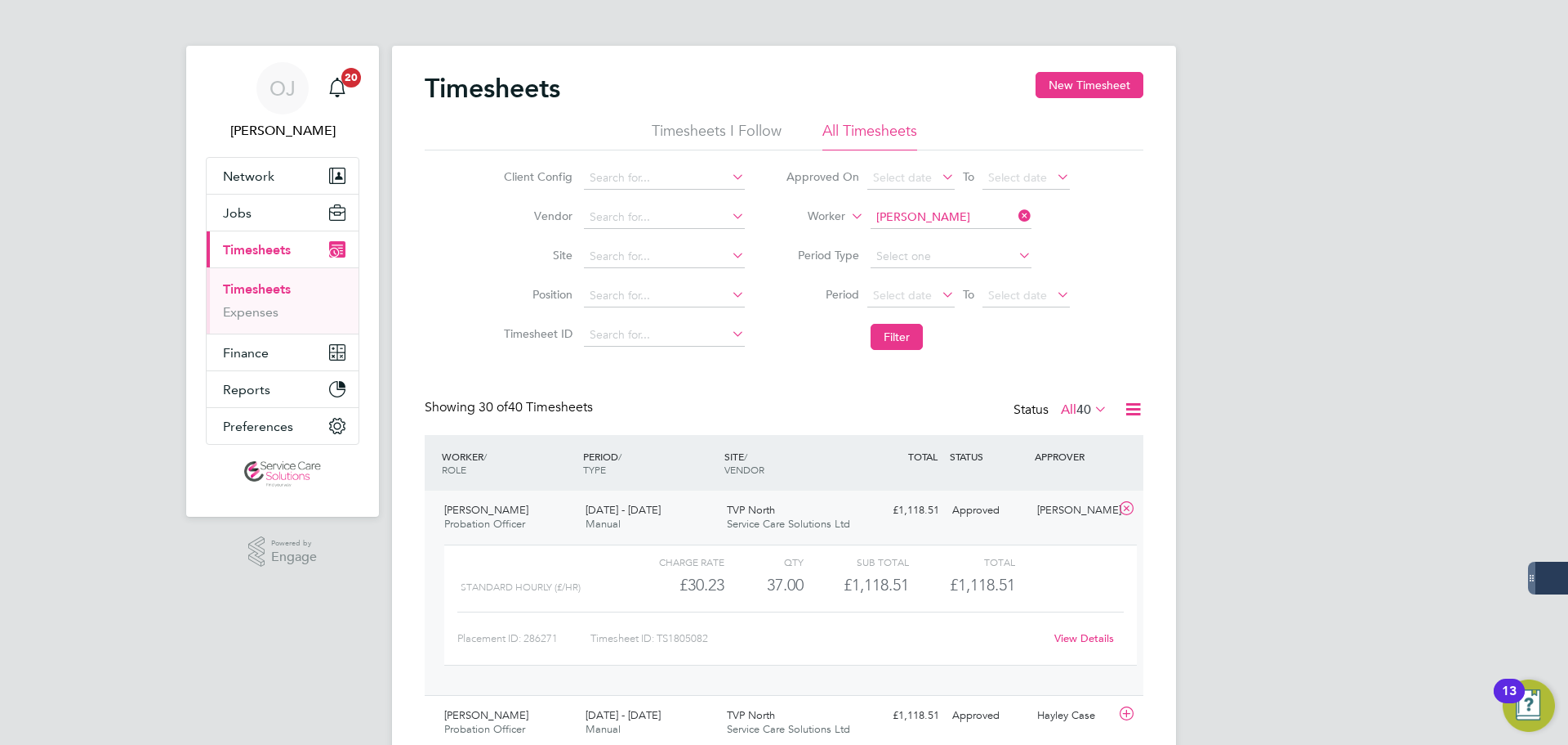
click at [745, 520] on span "Service Care Solutions Ltd" at bounding box center [789, 523] width 123 height 14
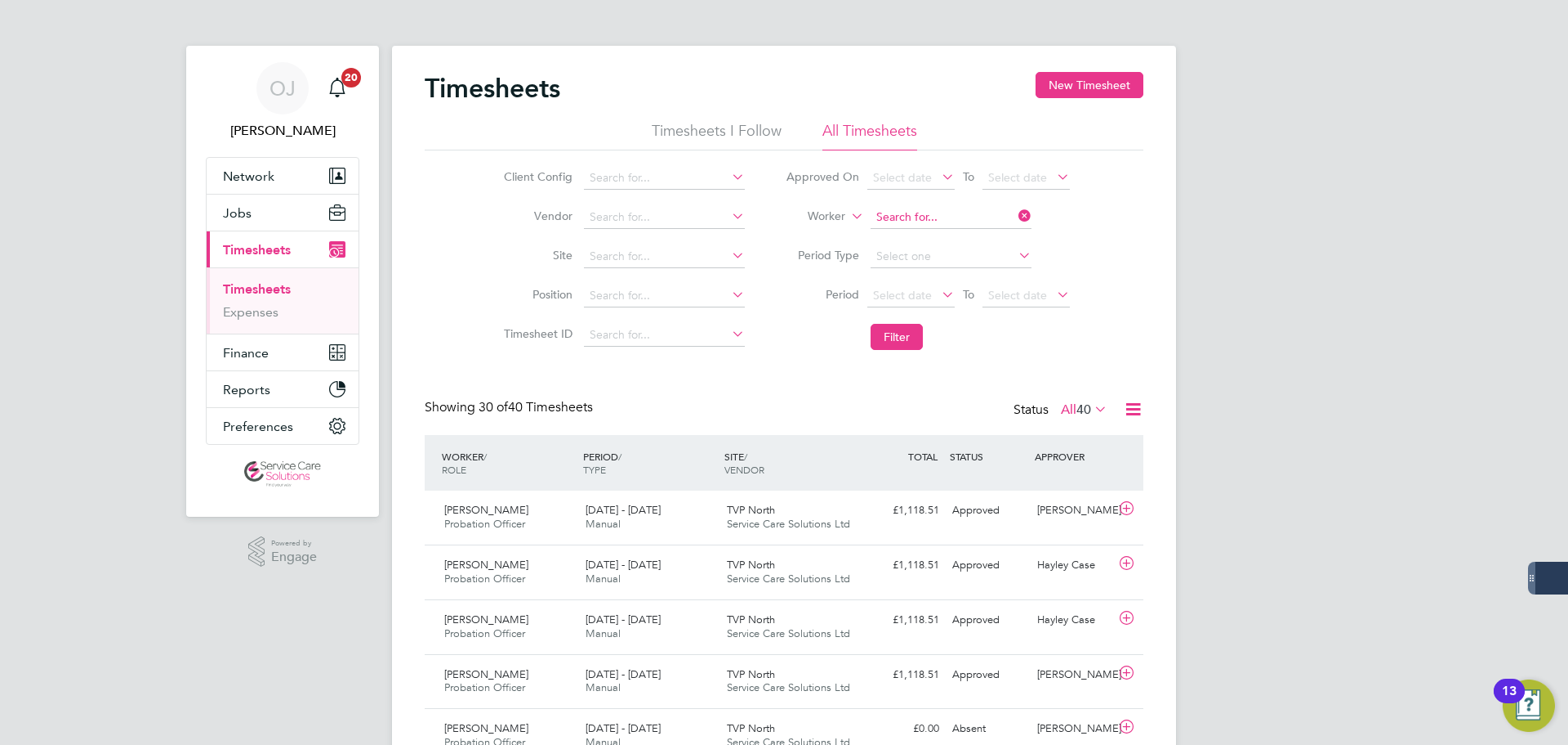
click at [937, 209] on input at bounding box center [952, 217] width 161 height 23
click at [948, 238] on li "Rochana Williams" at bounding box center [951, 239] width 163 height 22
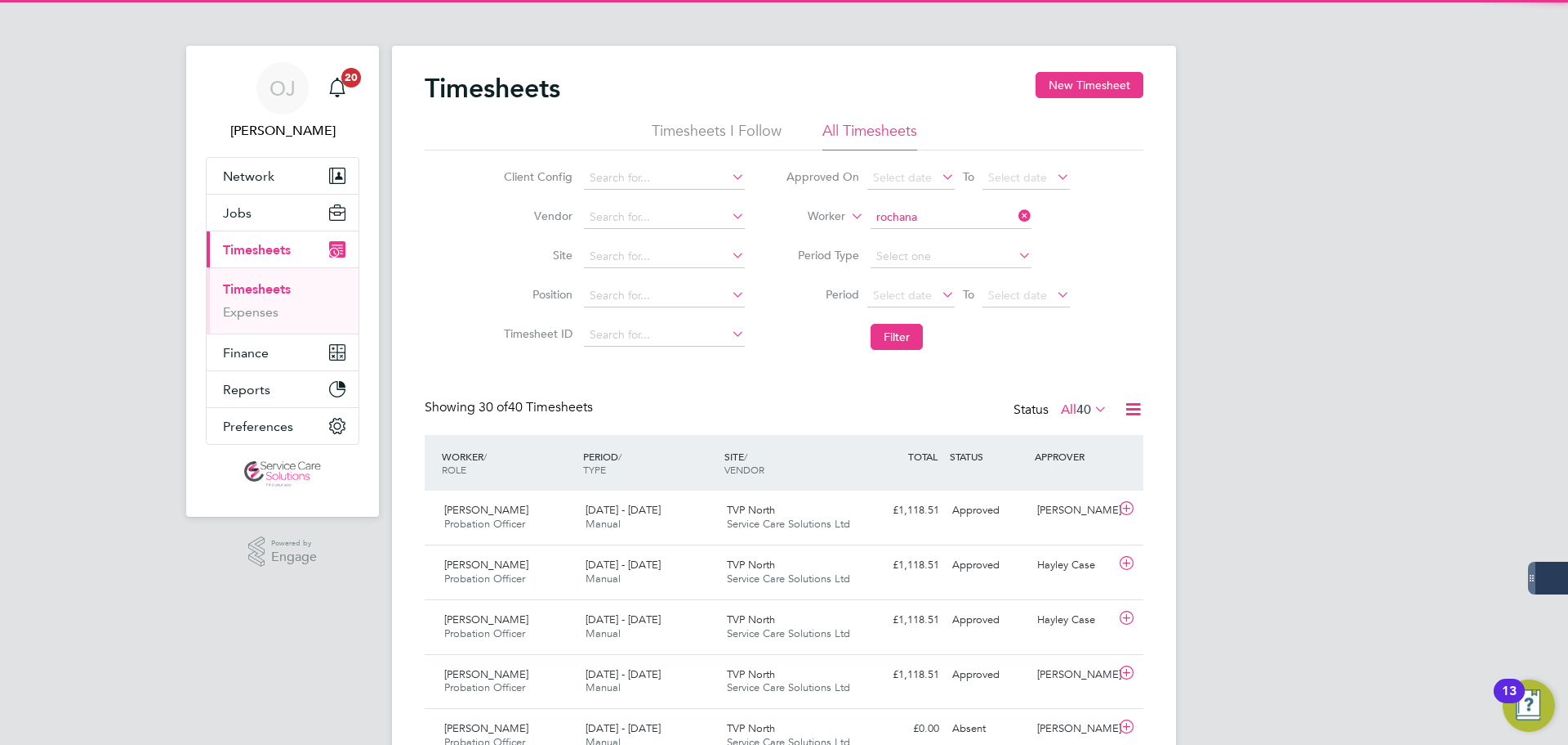
type input "Rochana Williams"
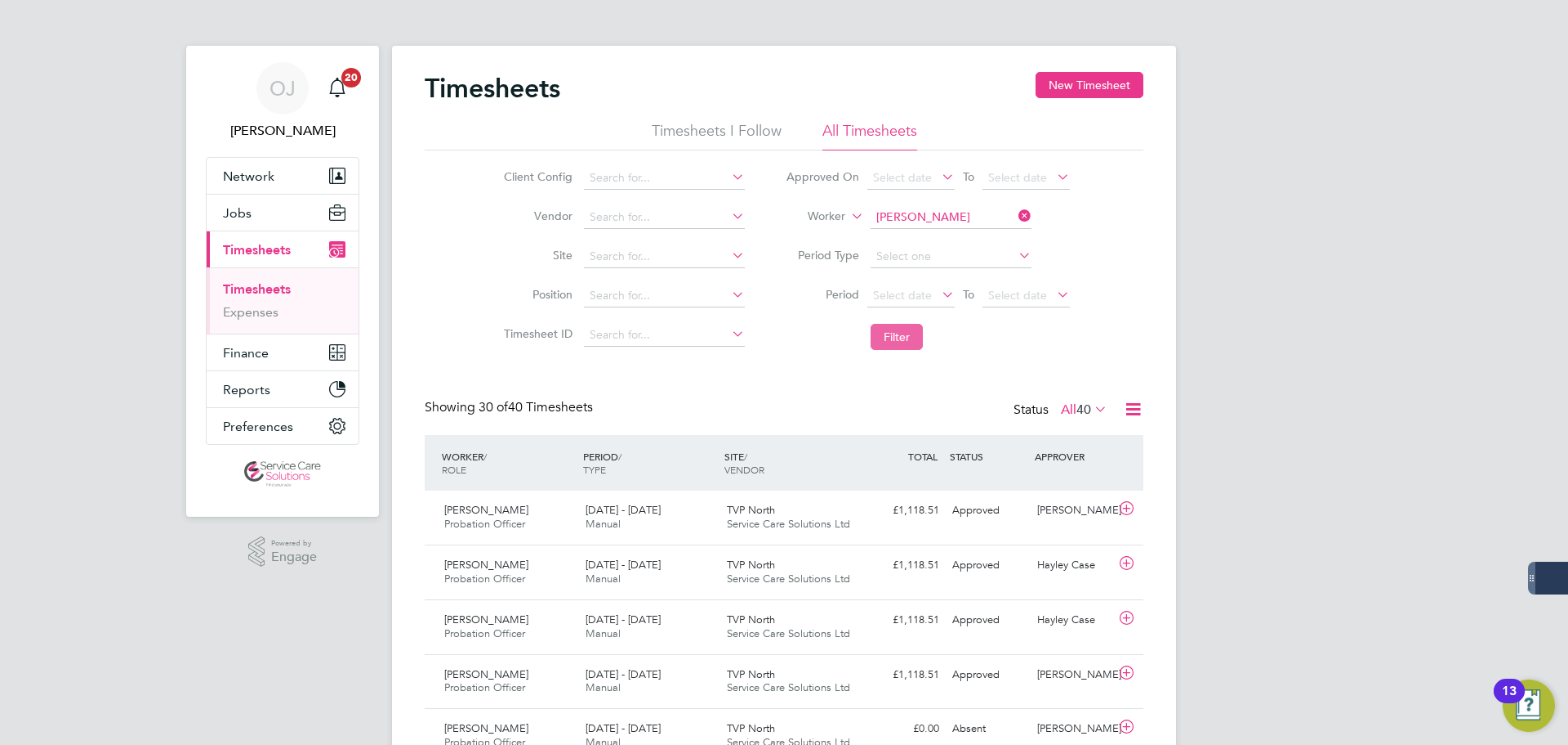
click at [900, 329] on button "Filter" at bounding box center [897, 337] width 53 height 26
click at [657, 519] on div "18 - 24 Aug 2025 Manual" at bounding box center [650, 517] width 141 height 41
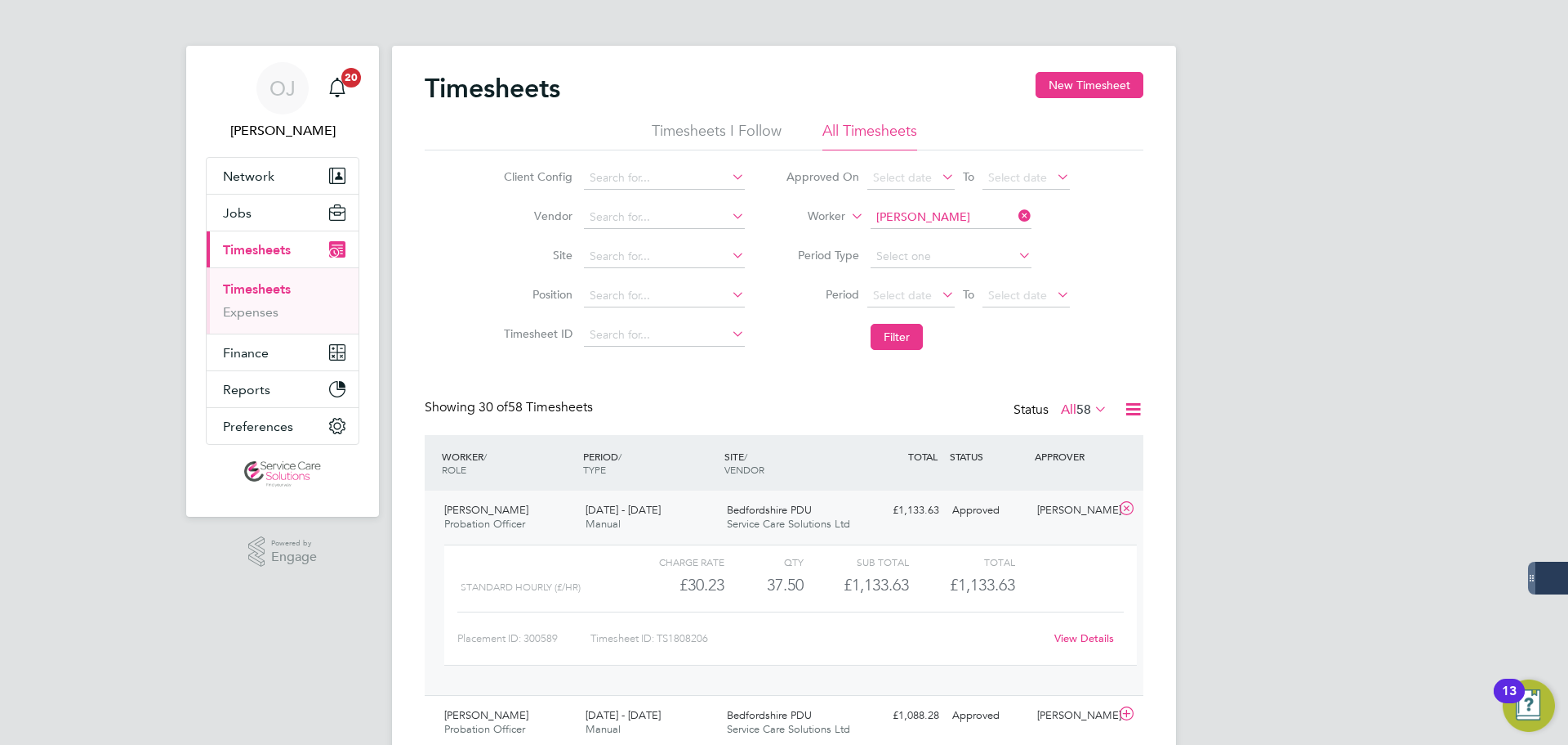
click at [657, 519] on div "18 - 24 Aug 2025 Manual" at bounding box center [650, 517] width 141 height 41
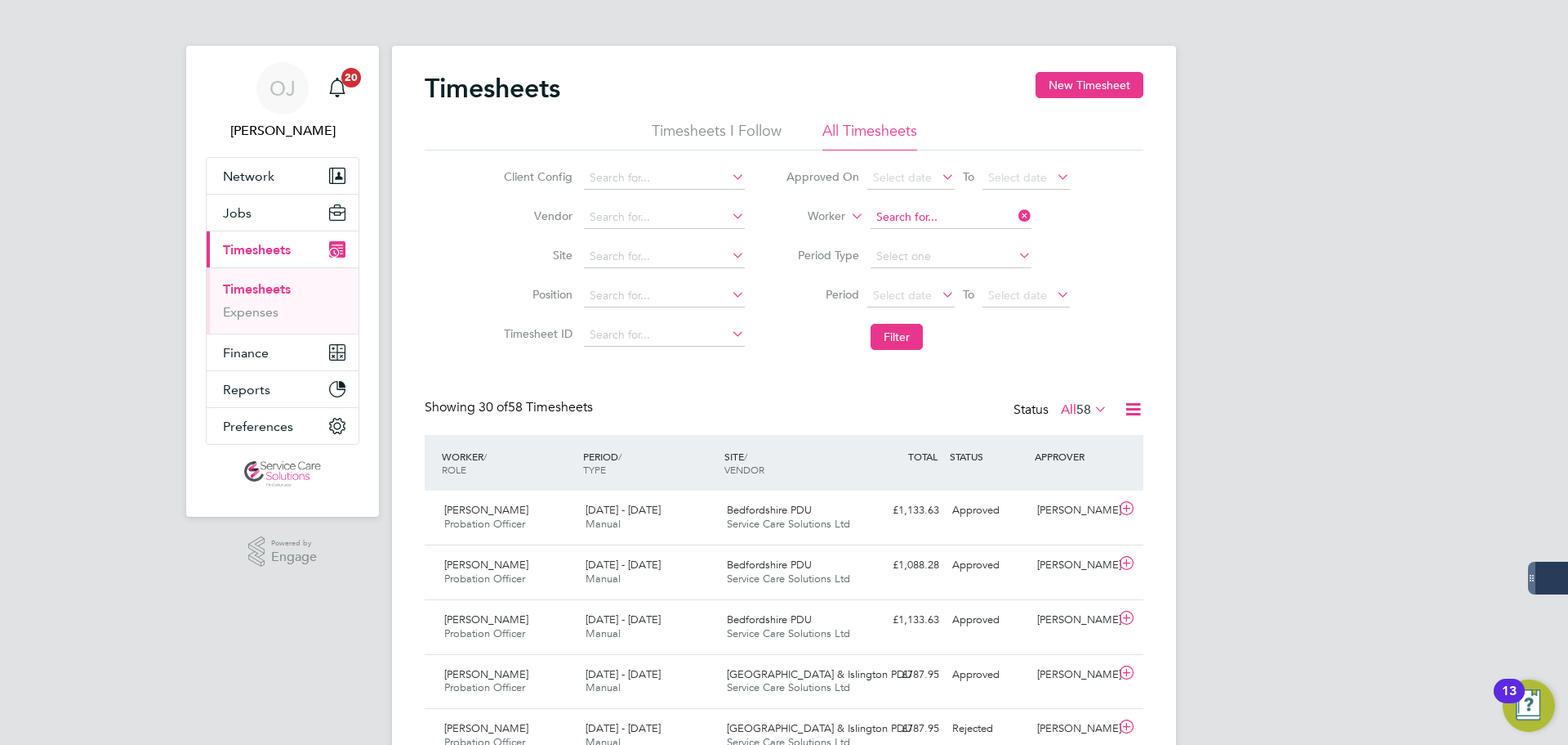
click at [939, 215] on input at bounding box center [952, 217] width 161 height 23
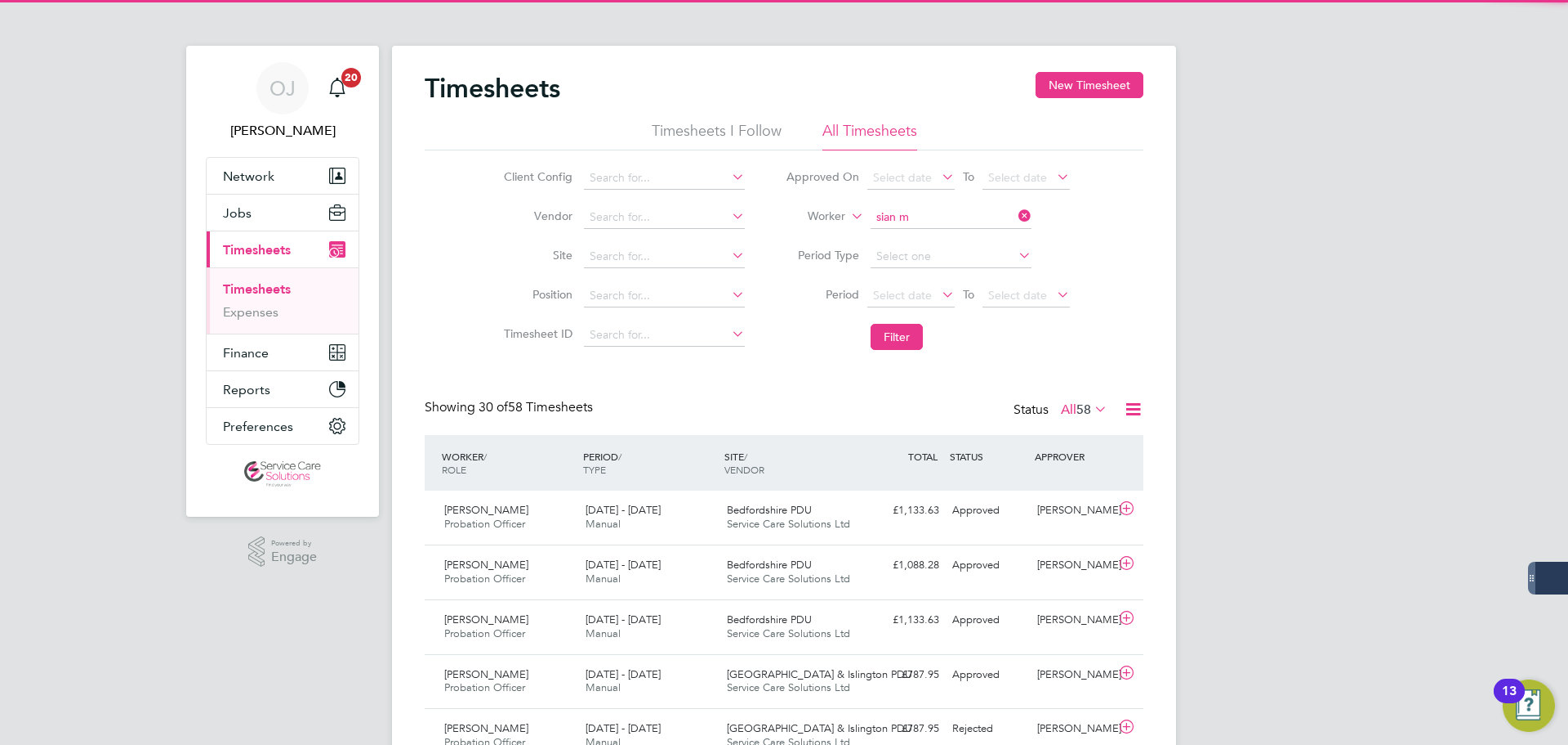
click at [929, 234] on li "Sian M organ" at bounding box center [951, 239] width 163 height 22
type input "Sian Morgan"
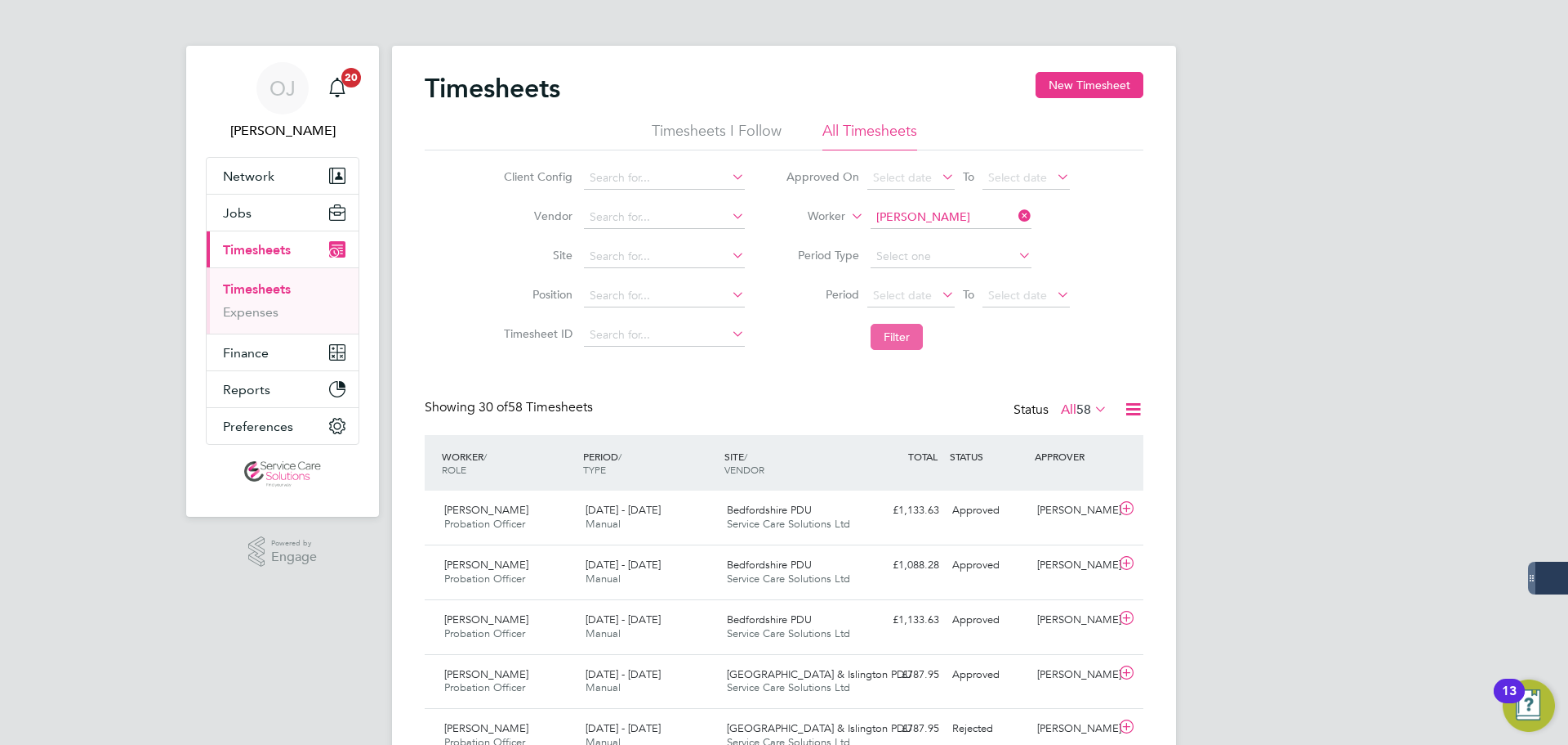
click at [902, 338] on button "Filter" at bounding box center [897, 337] width 53 height 26
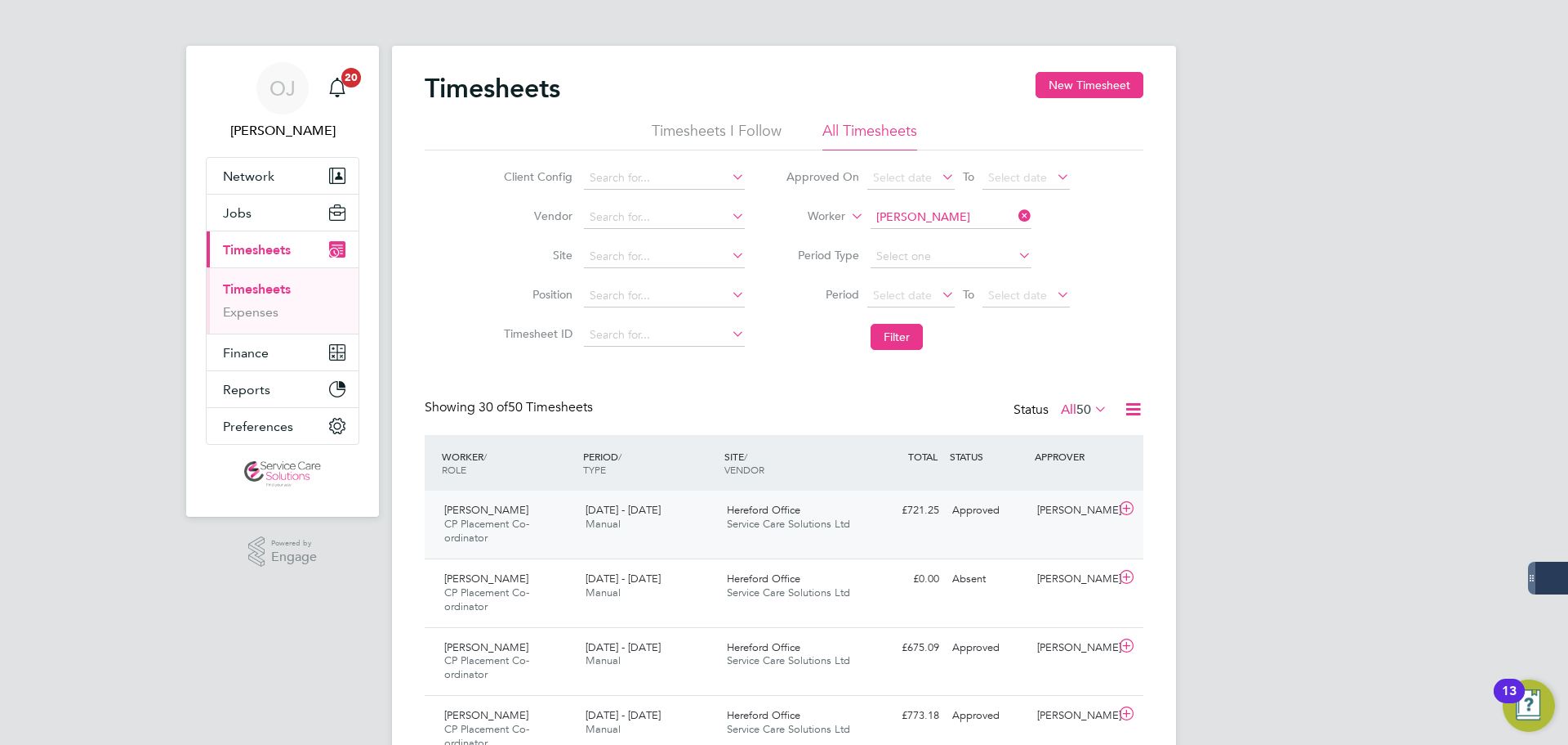
click at [736, 528] on span "Service Care Solutions Ltd" at bounding box center [789, 523] width 123 height 14
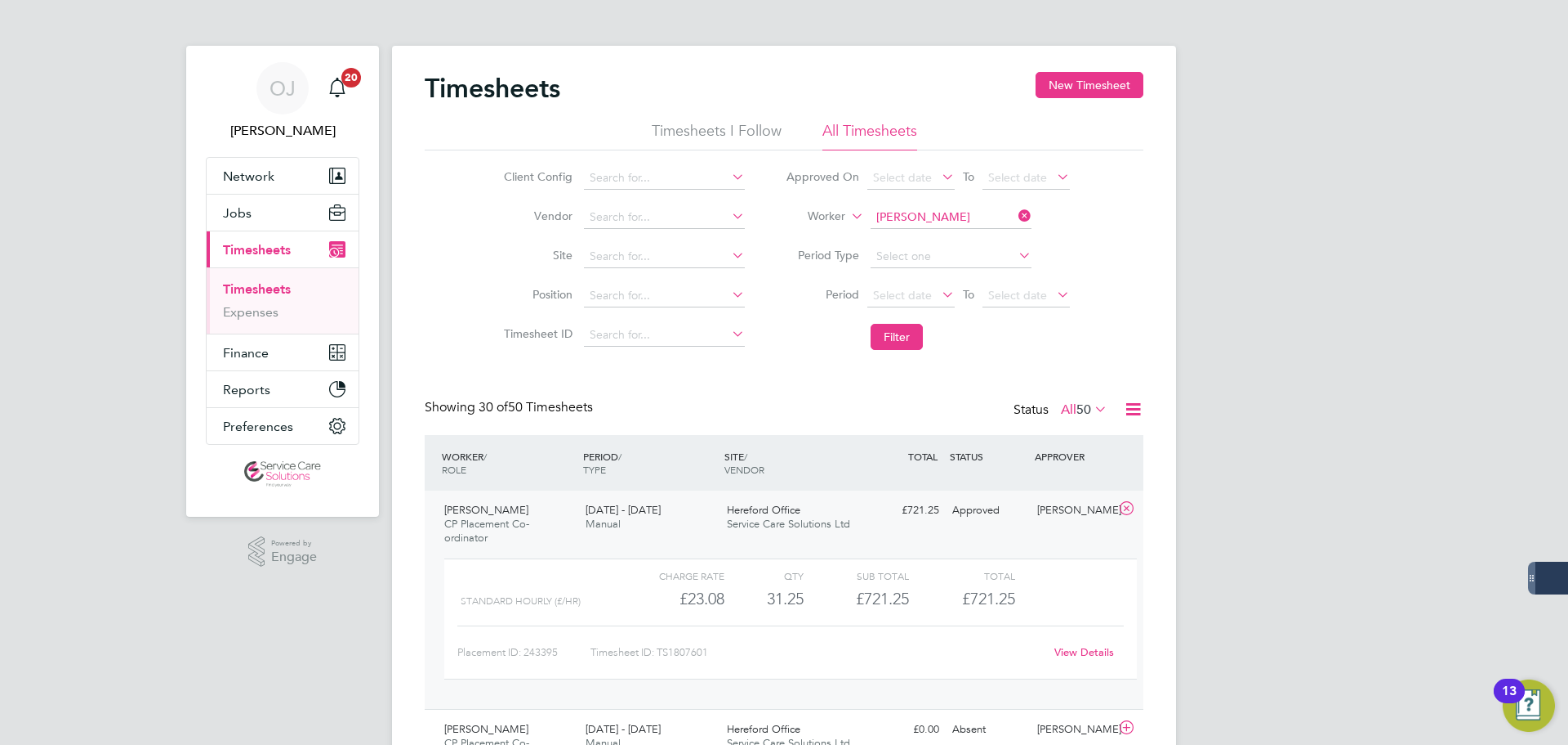
click at [696, 521] on div "18 - 24 Aug 2025 Manual" at bounding box center [650, 517] width 141 height 41
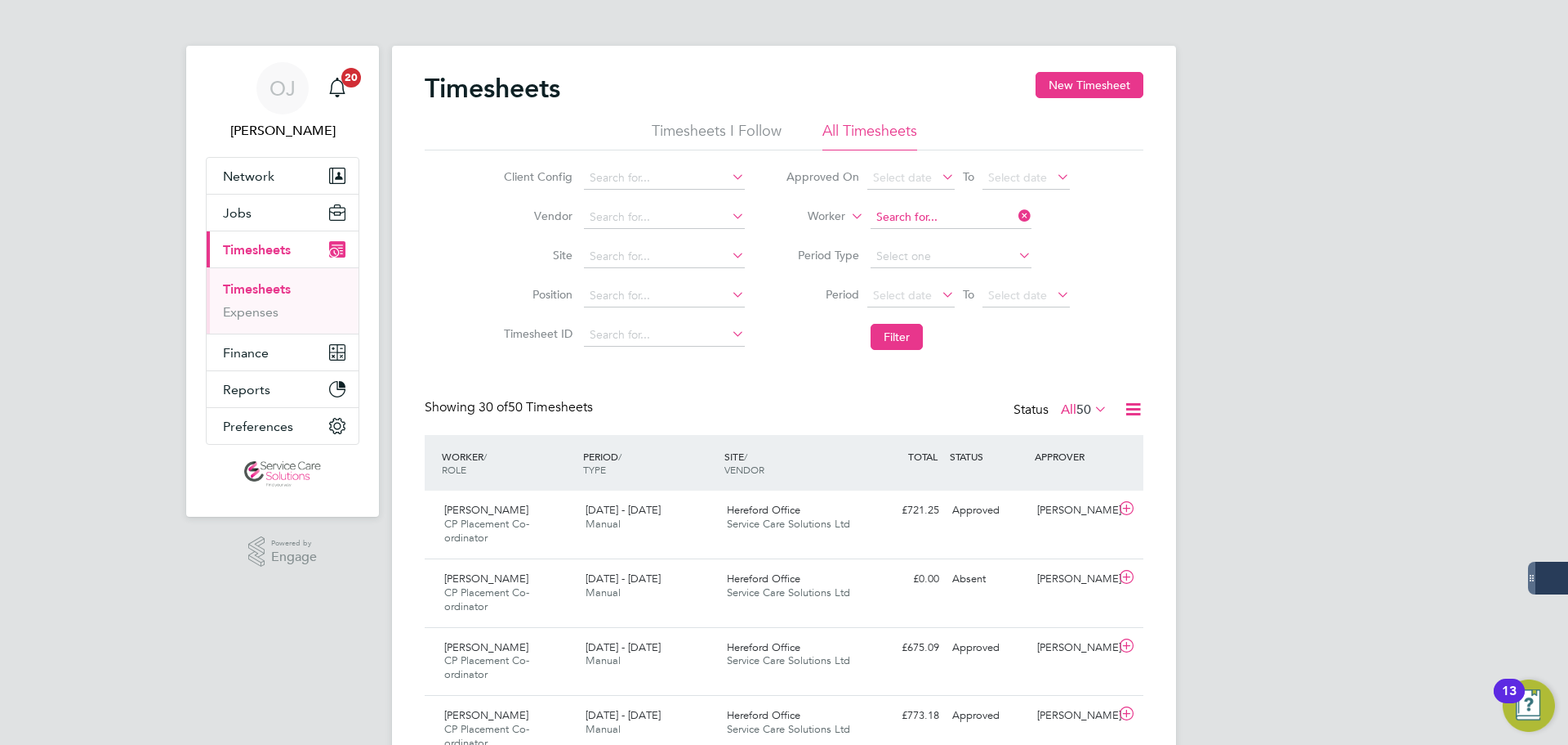
click at [939, 218] on input at bounding box center [952, 217] width 161 height 23
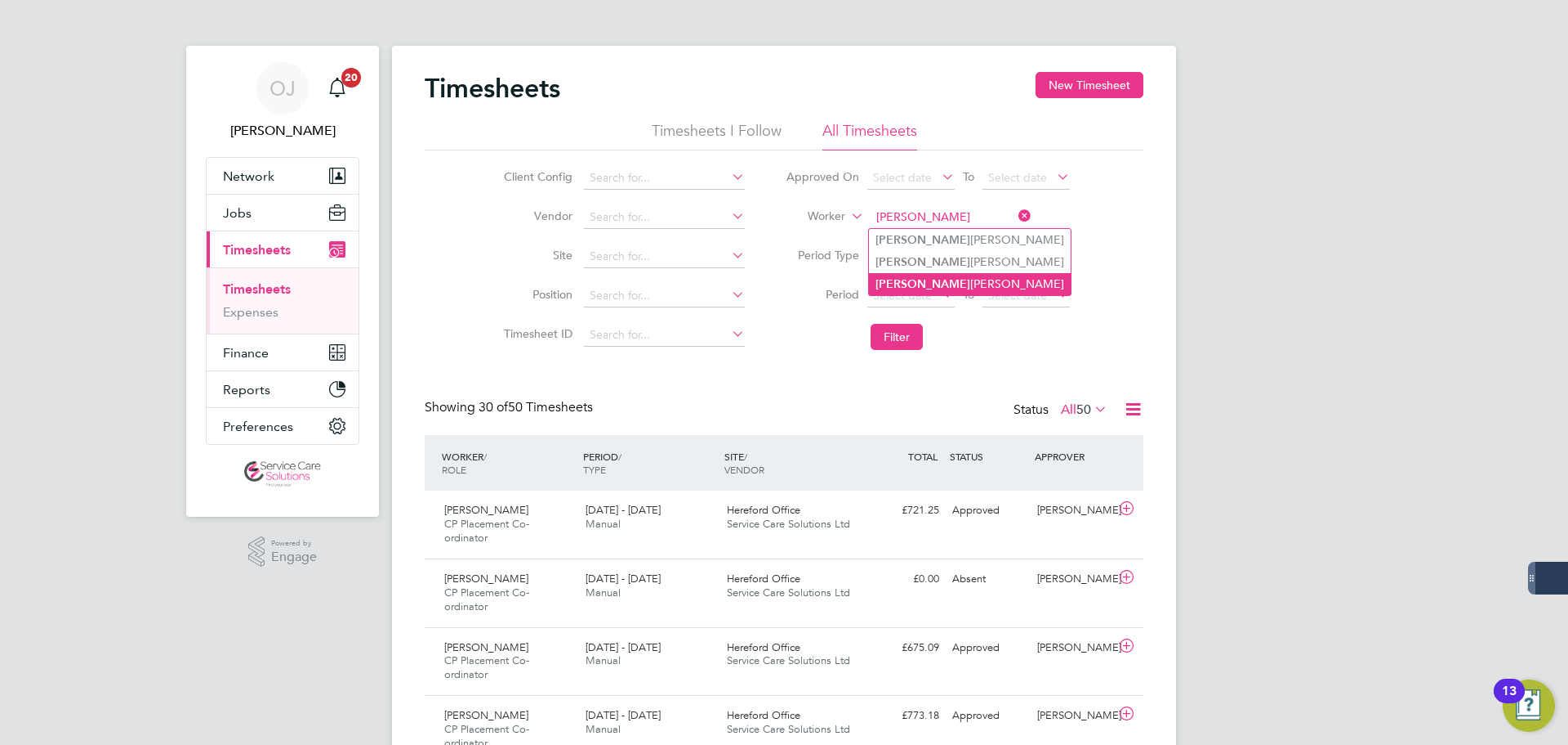
click at [953, 276] on li "Simone Richards" at bounding box center [971, 284] width 202 height 22
type input "Simone Richards"
click at [923, 329] on li "Filter" at bounding box center [928, 337] width 325 height 43
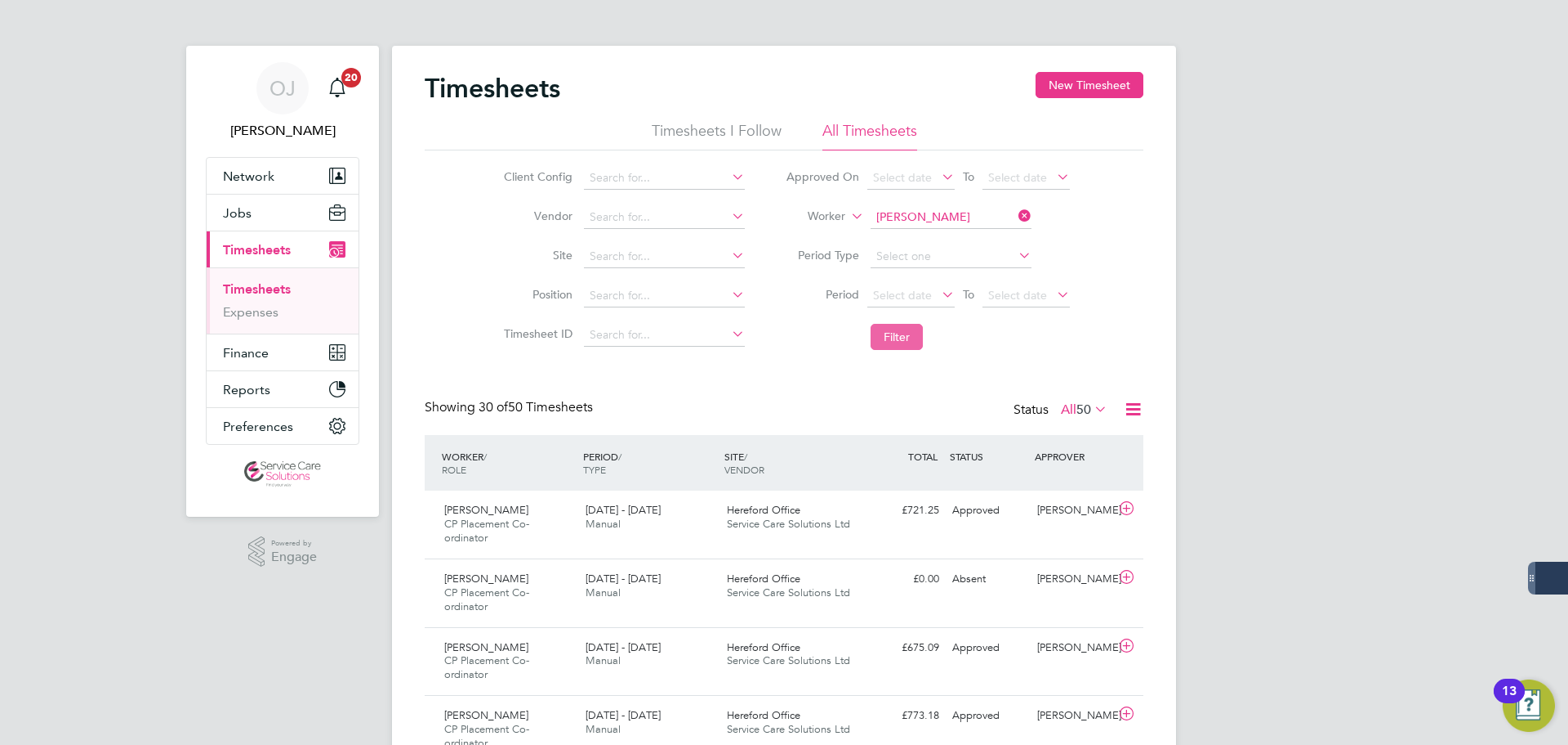
click at [910, 335] on button "Filter" at bounding box center [897, 337] width 53 height 26
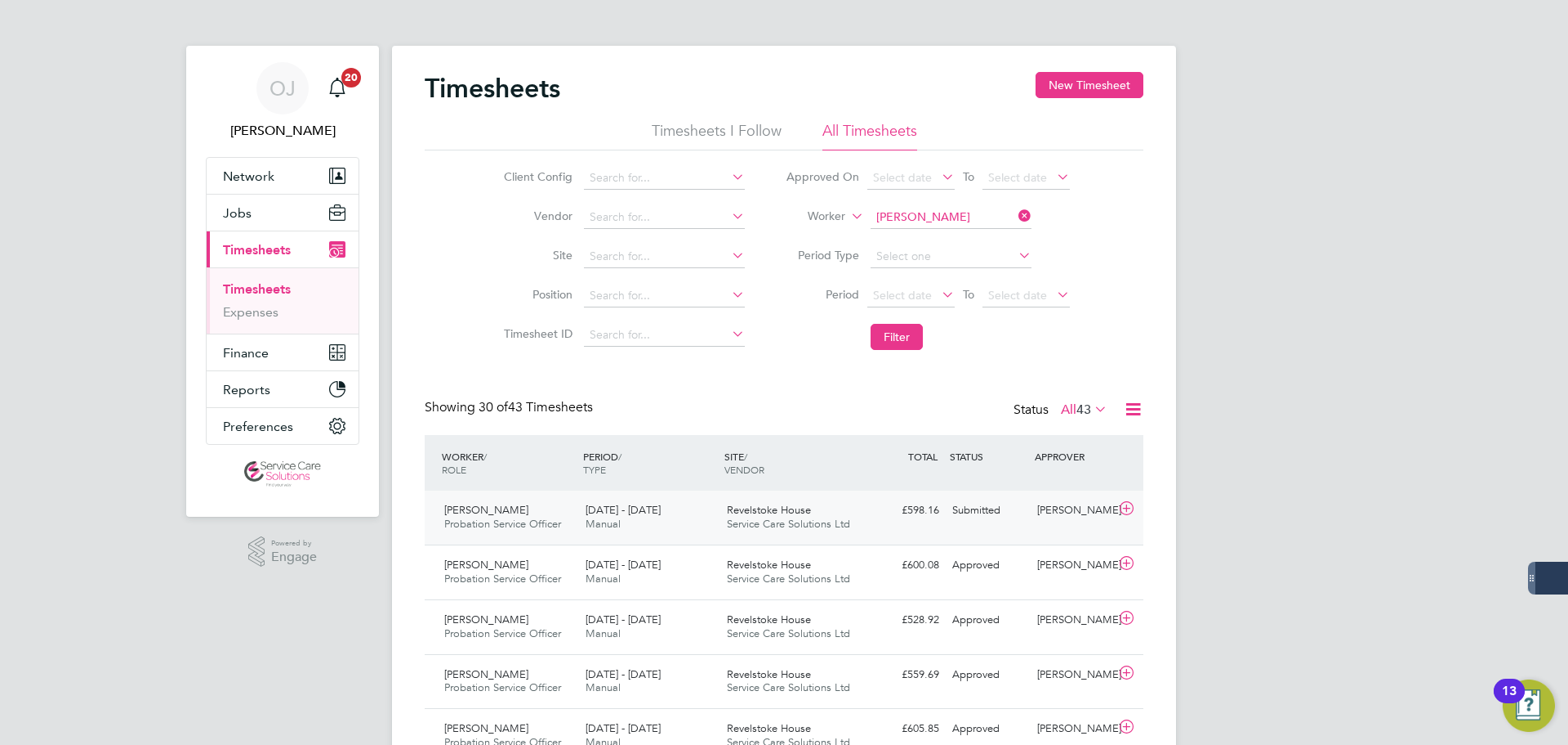
click at [708, 512] on div "18 - 24 Aug 2025 Manual" at bounding box center [650, 517] width 141 height 41
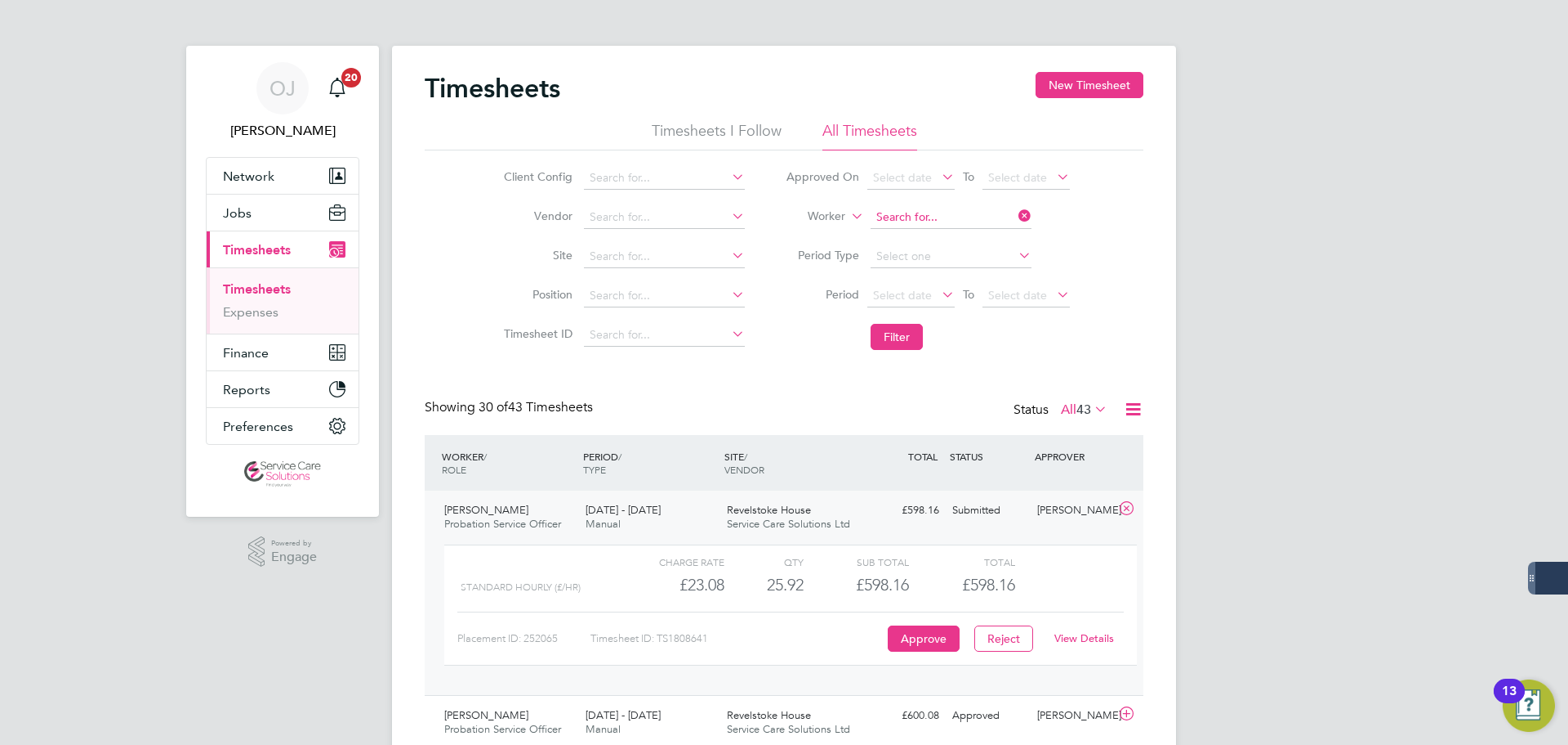
click at [938, 220] on input at bounding box center [952, 217] width 161 height 23
click at [970, 239] on b "Little" at bounding box center [983, 239] width 27 height 14
type input "Stephanie Little"
click at [907, 339] on button "Filter" at bounding box center [897, 337] width 53 height 26
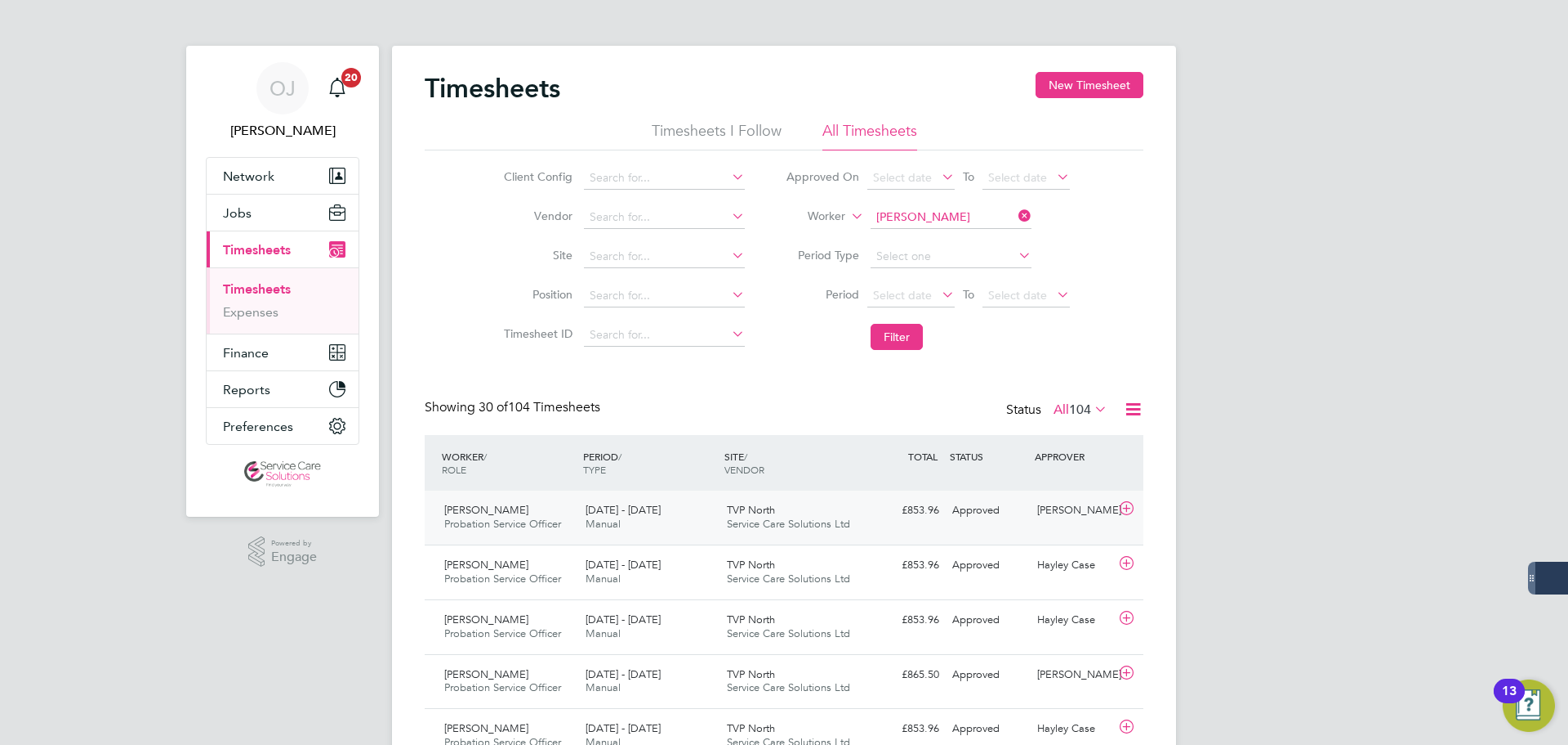
click at [749, 509] on span "TVP North" at bounding box center [751, 509] width 48 height 14
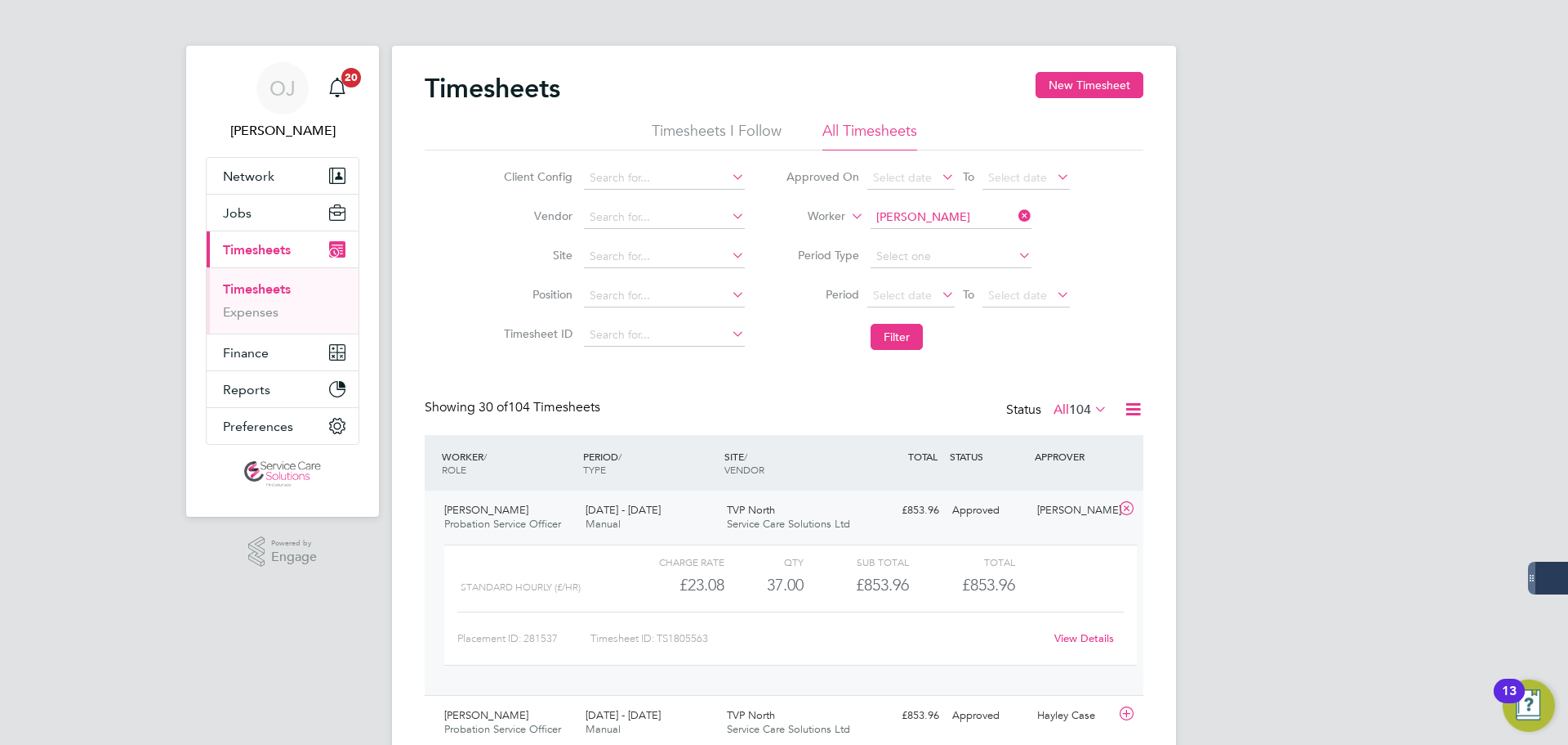
click at [846, 514] on div "TVP North Service Care Solutions Ltd" at bounding box center [791, 517] width 141 height 41
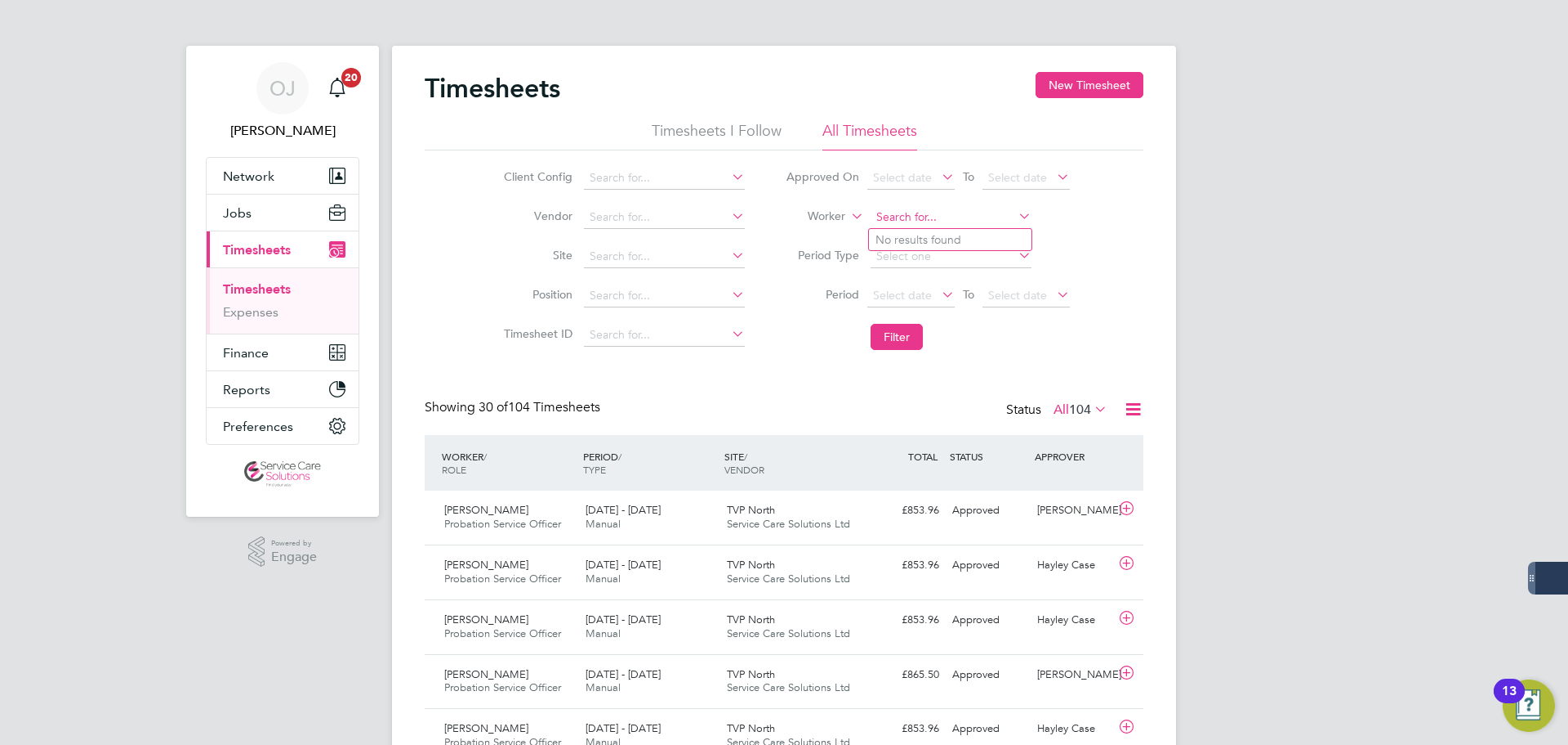
click at [939, 211] on input at bounding box center [952, 217] width 161 height 23
click at [927, 281] on li "Steve J ones" at bounding box center [975, 284] width 211 height 22
type input "Steve Jones"
click at [915, 340] on button "Filter" at bounding box center [897, 337] width 53 height 26
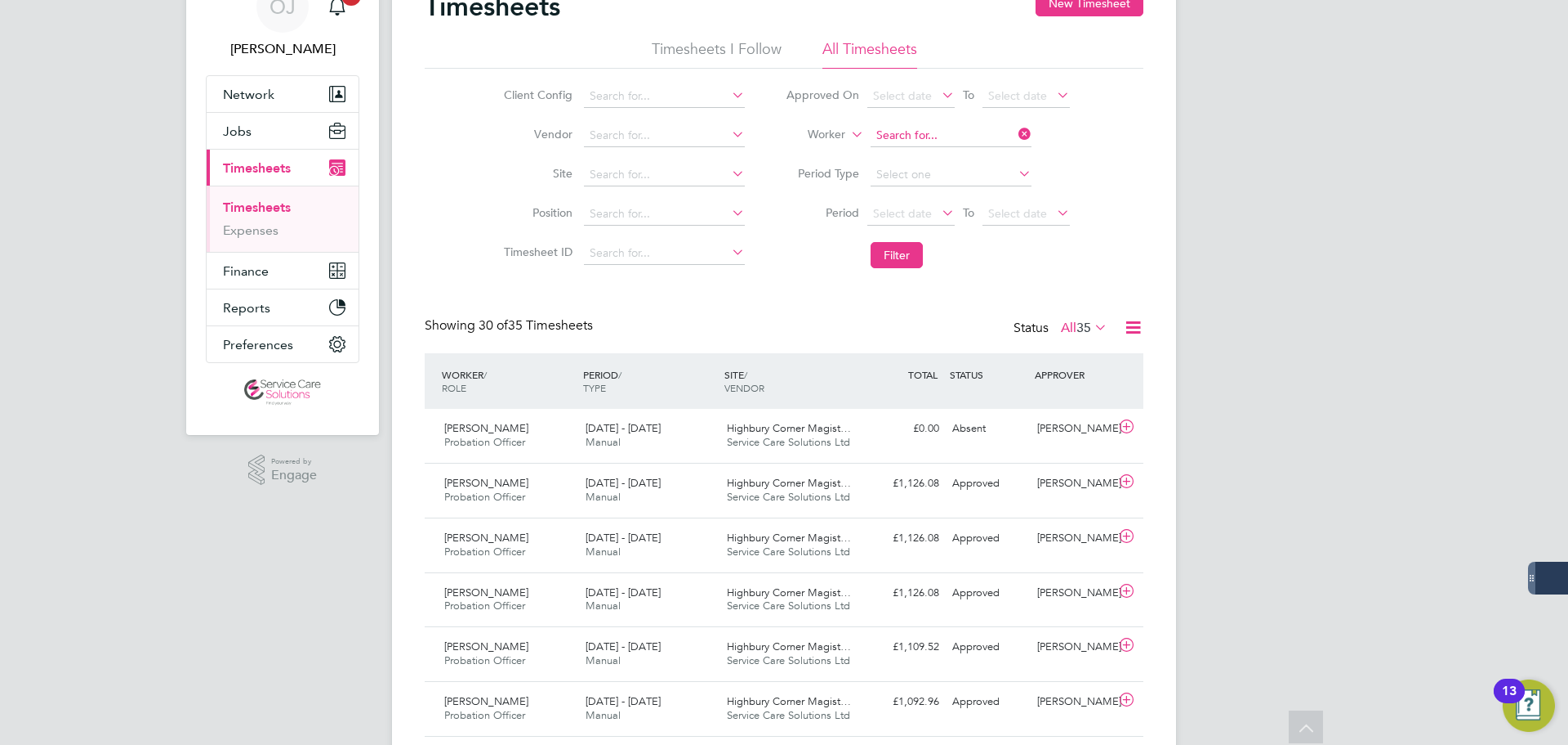
click at [929, 137] on input at bounding box center [952, 136] width 161 height 23
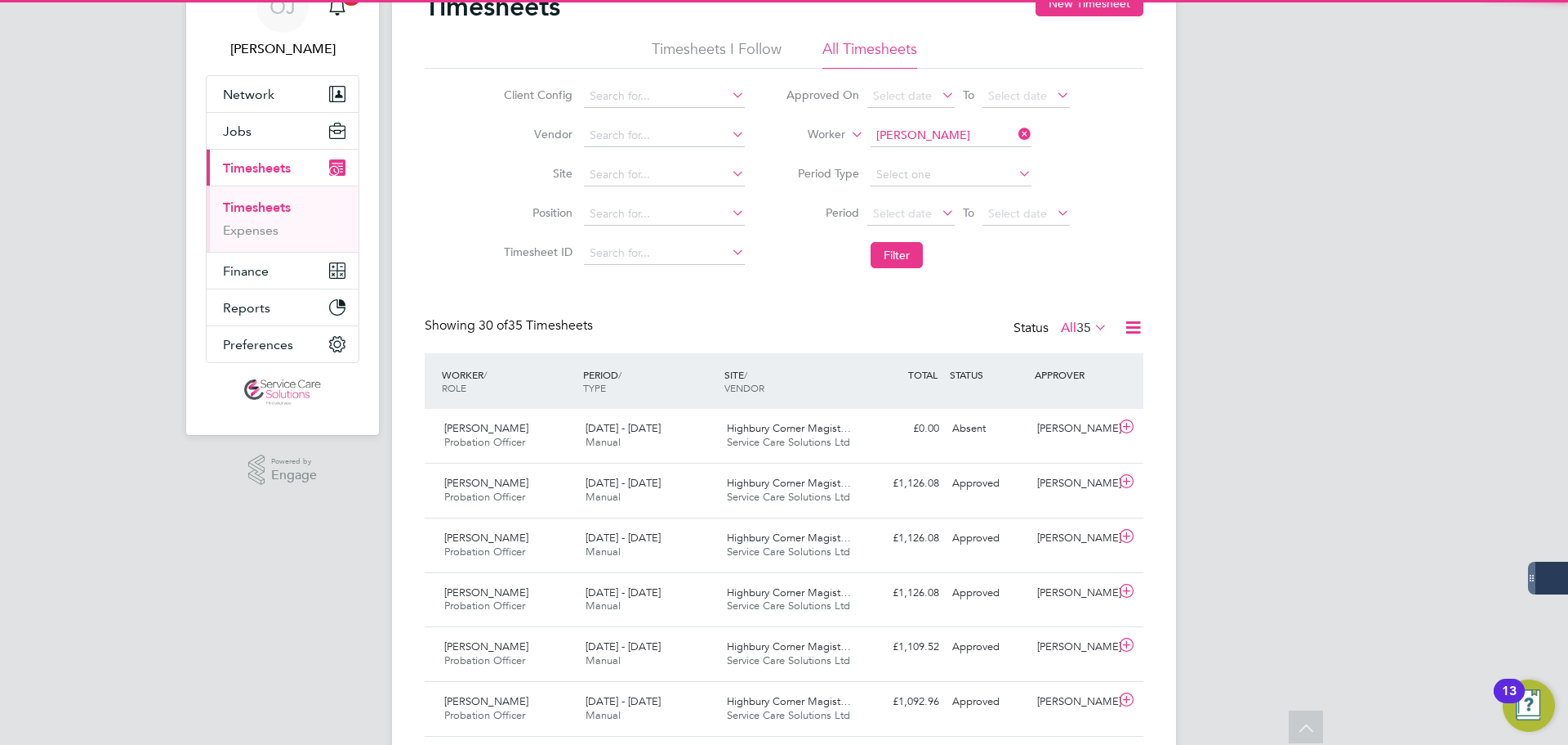
click at [920, 154] on li "Sonja M arzouki" at bounding box center [951, 158] width 163 height 22
type input "Sonja Marzouki"
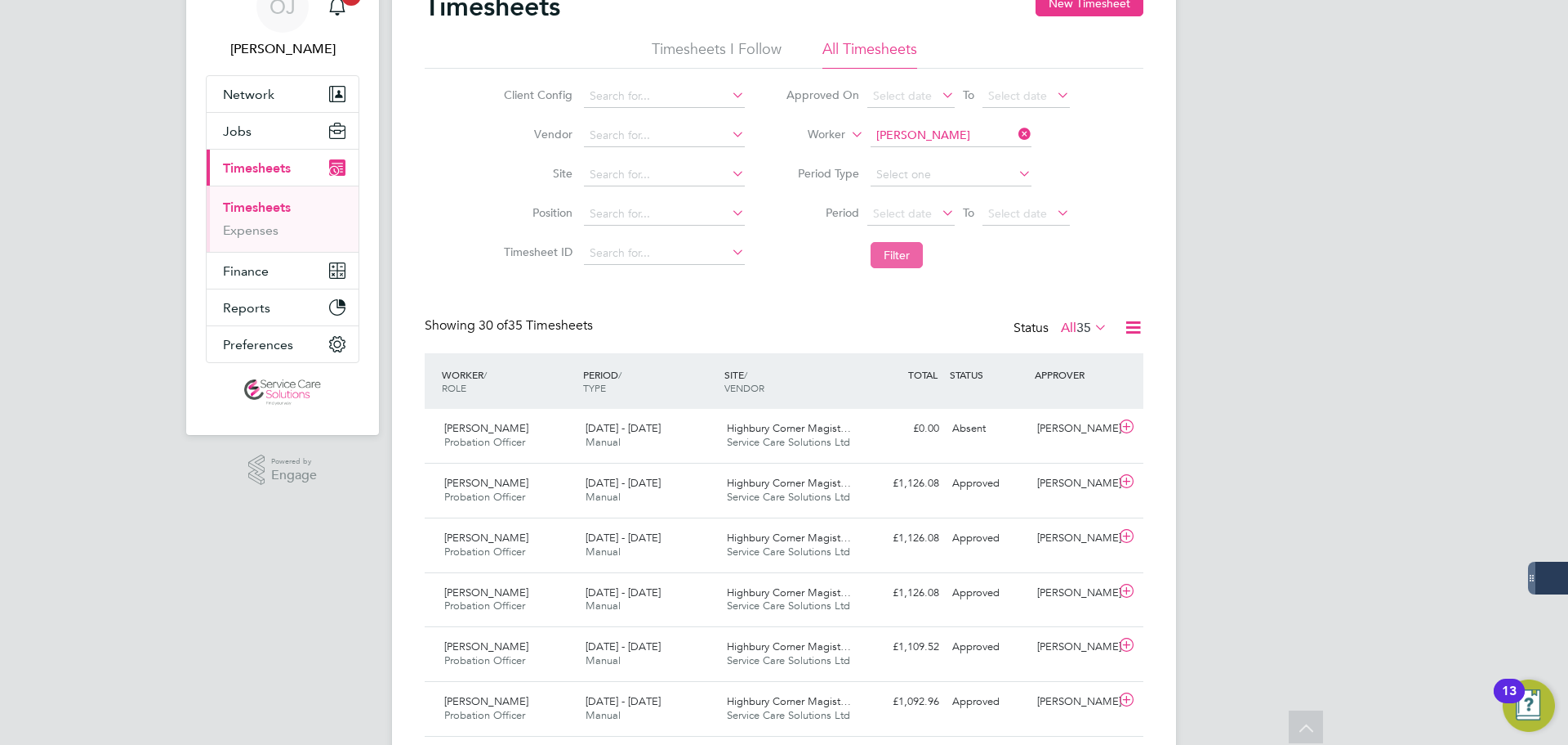
click at [907, 257] on button "Filter" at bounding box center [897, 255] width 53 height 26
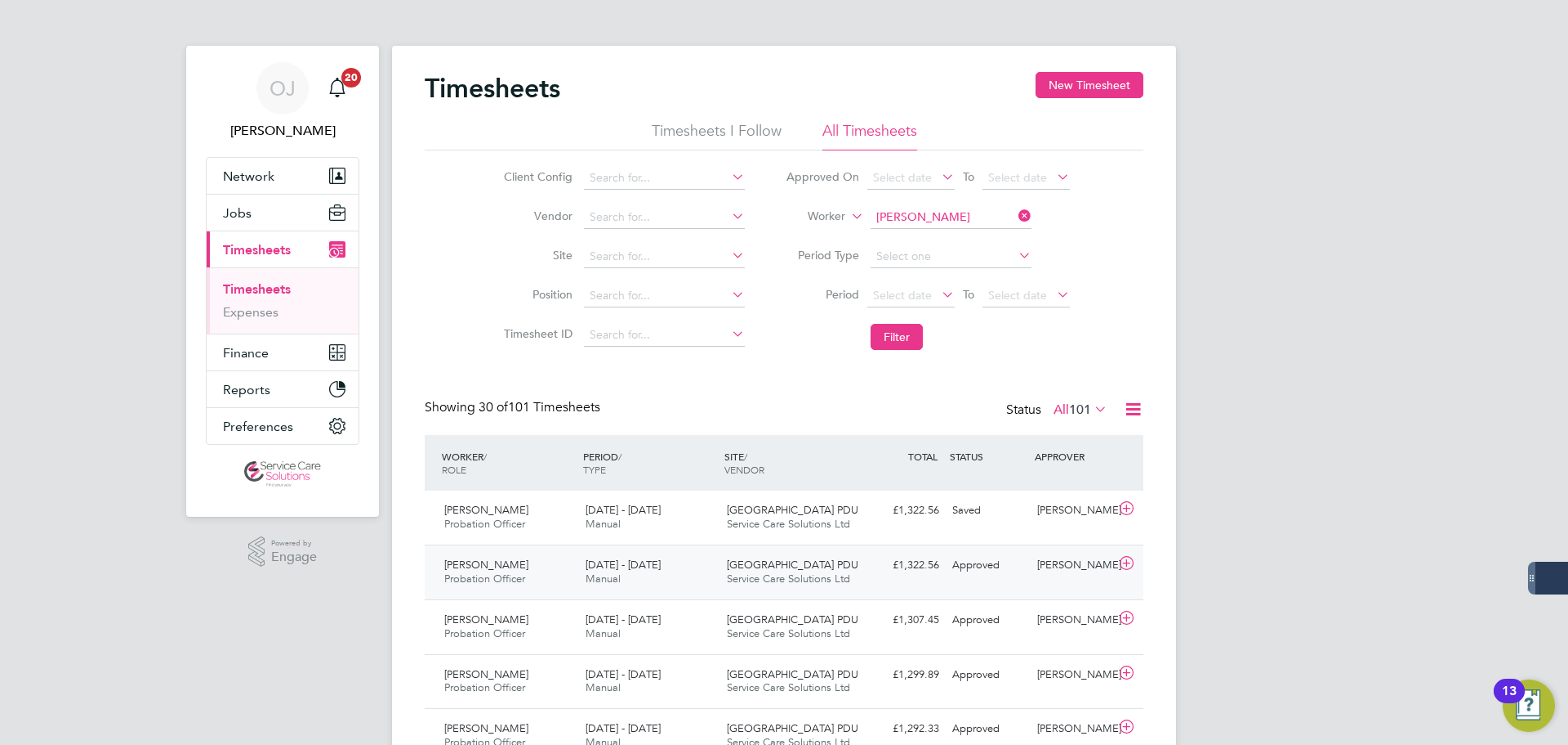
click at [693, 574] on div "18 - 24 Aug 2025 Manual" at bounding box center [650, 572] width 141 height 41
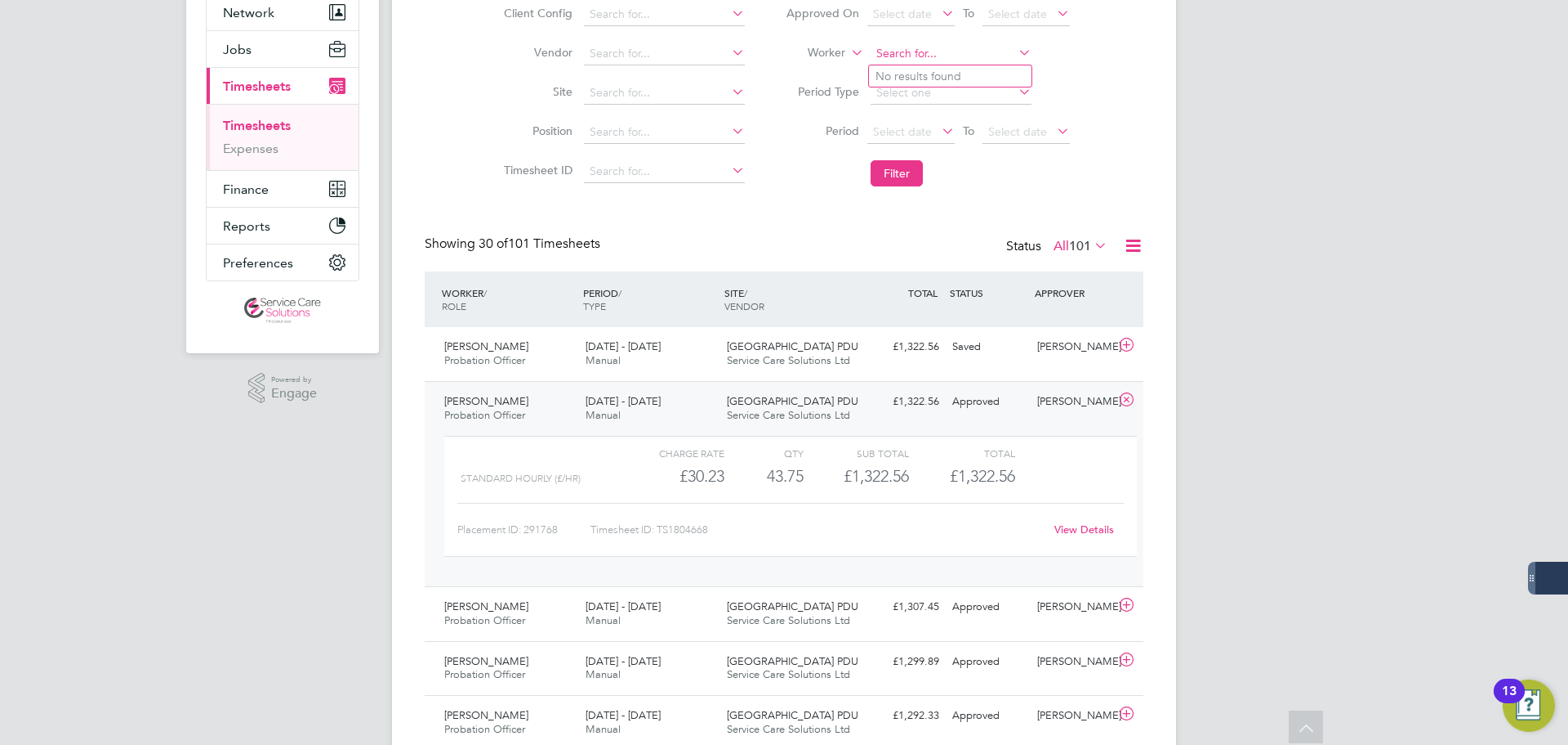
click at [944, 46] on input at bounding box center [952, 54] width 161 height 23
click at [970, 71] on b "Compton" at bounding box center [1017, 76] width 95 height 14
type input "Sue Compton"
click at [897, 171] on button "Filter" at bounding box center [897, 174] width 53 height 26
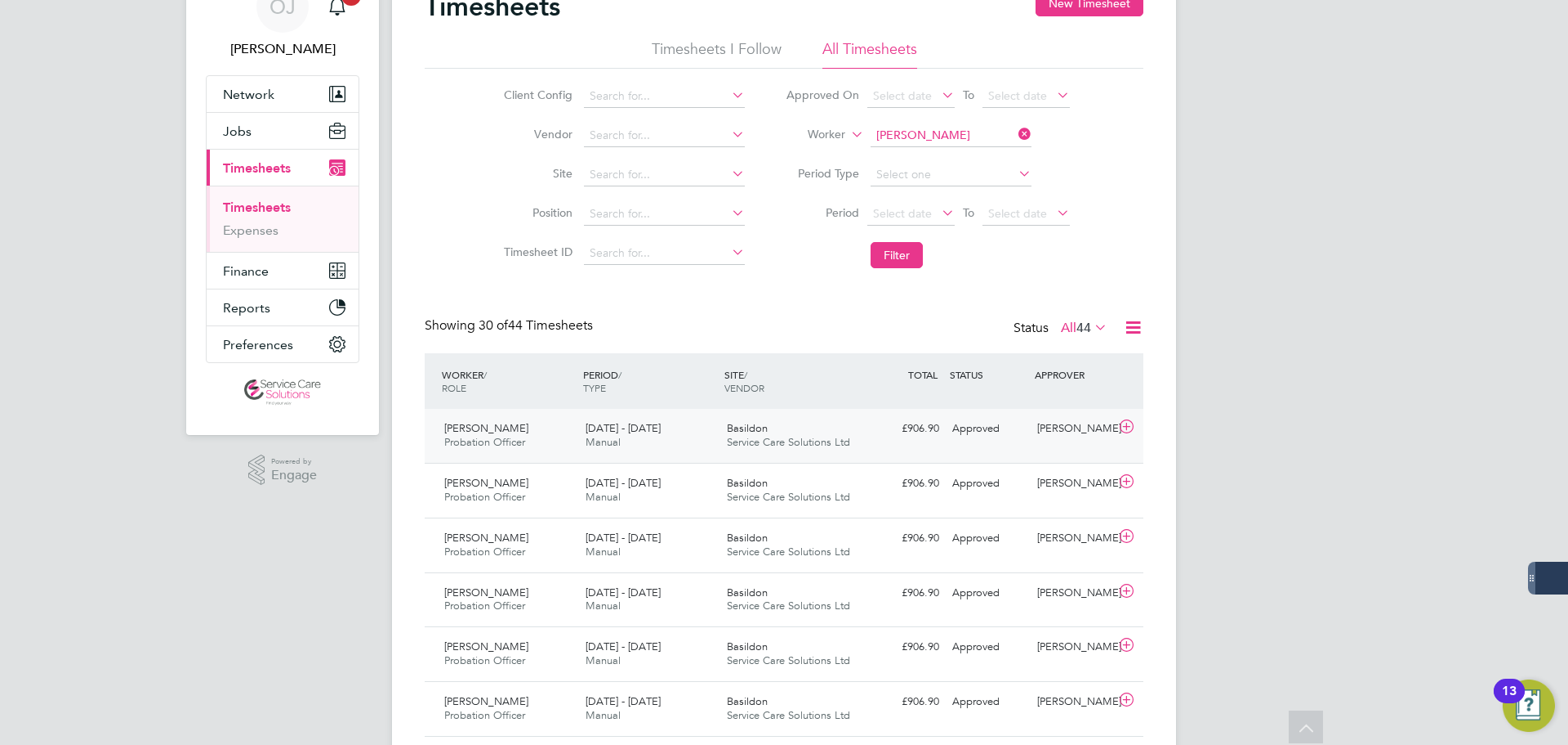
click at [800, 461] on div "Sue Compton Probation Officer 18 - 24 Aug 2025 18 - 24 Aug 2025 Manual Basildon…" at bounding box center [784, 436] width 719 height 54
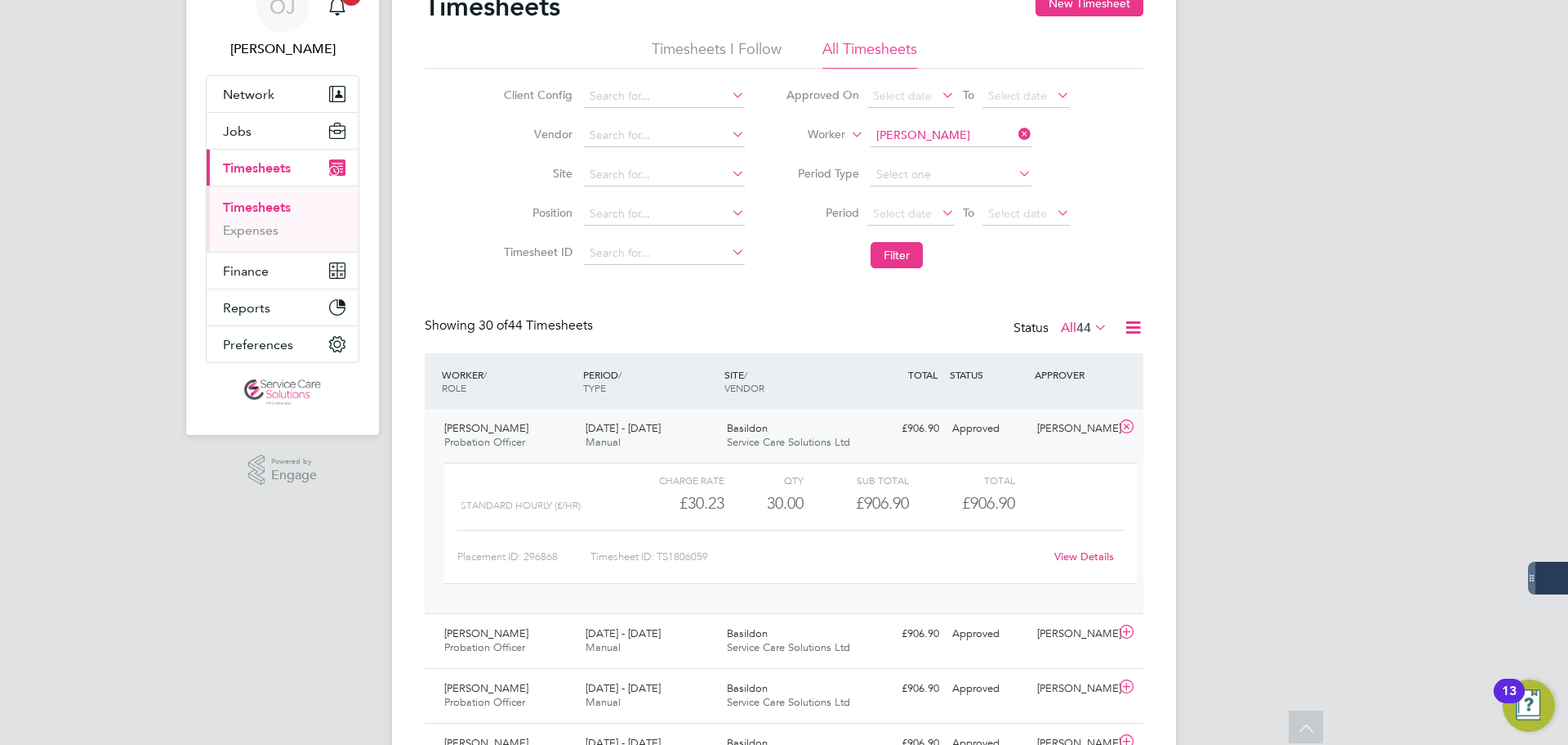
click at [818, 446] on span "Service Care Solutions Ltd" at bounding box center [789, 442] width 123 height 14
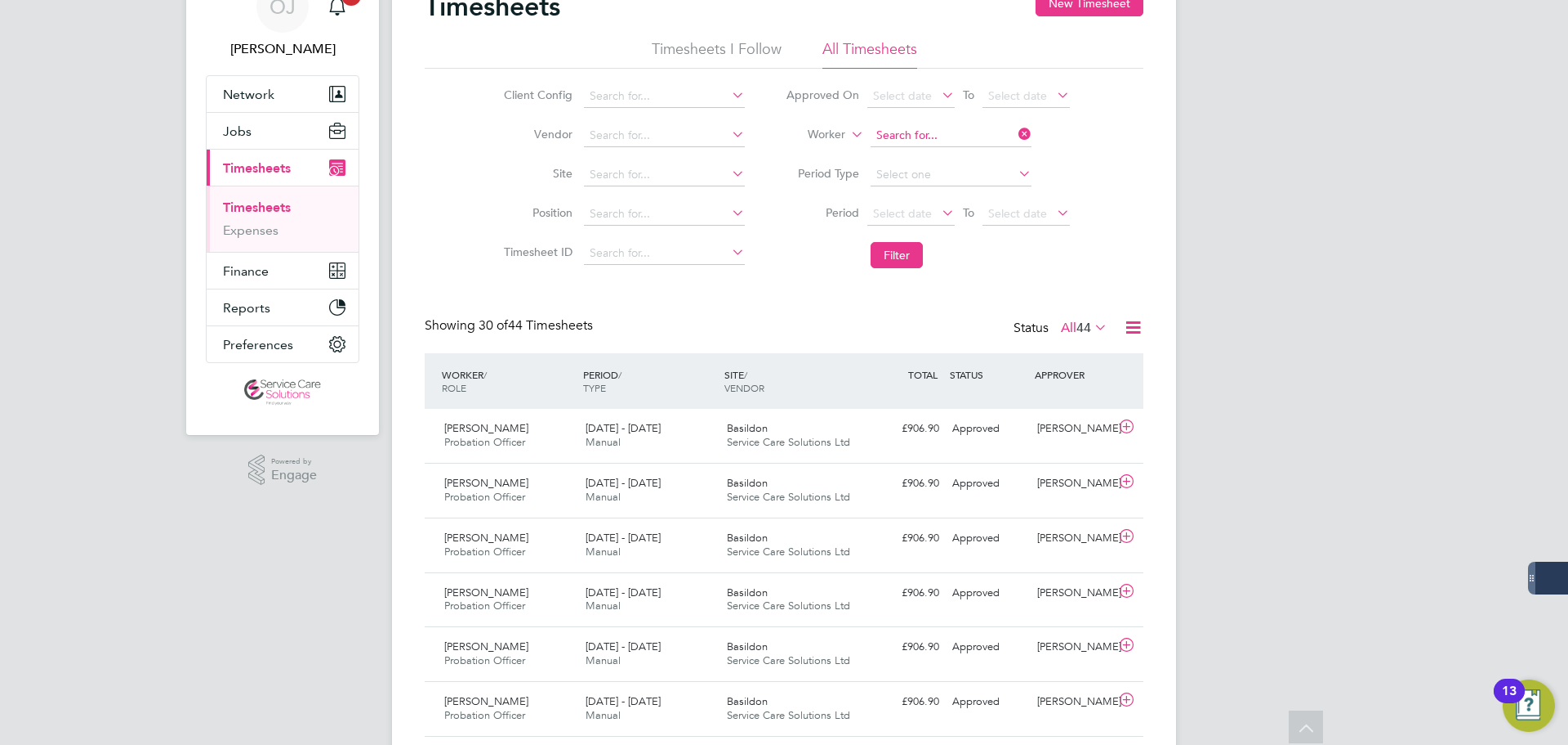
click at [973, 132] on input at bounding box center [952, 136] width 161 height 23
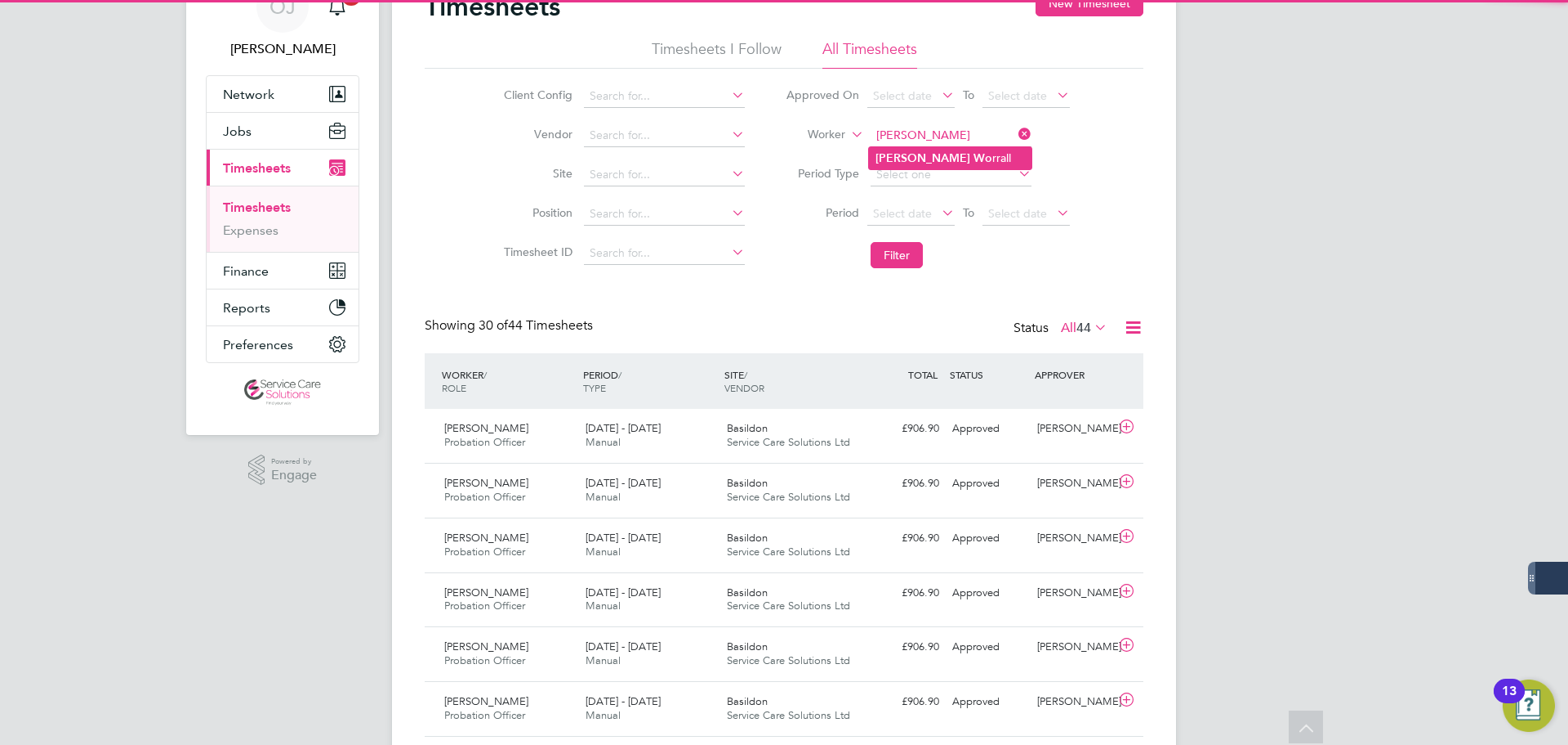
click at [965, 151] on li "Suzanne Wo rrall" at bounding box center [951, 158] width 163 height 22
type input "Suzanne Worrall"
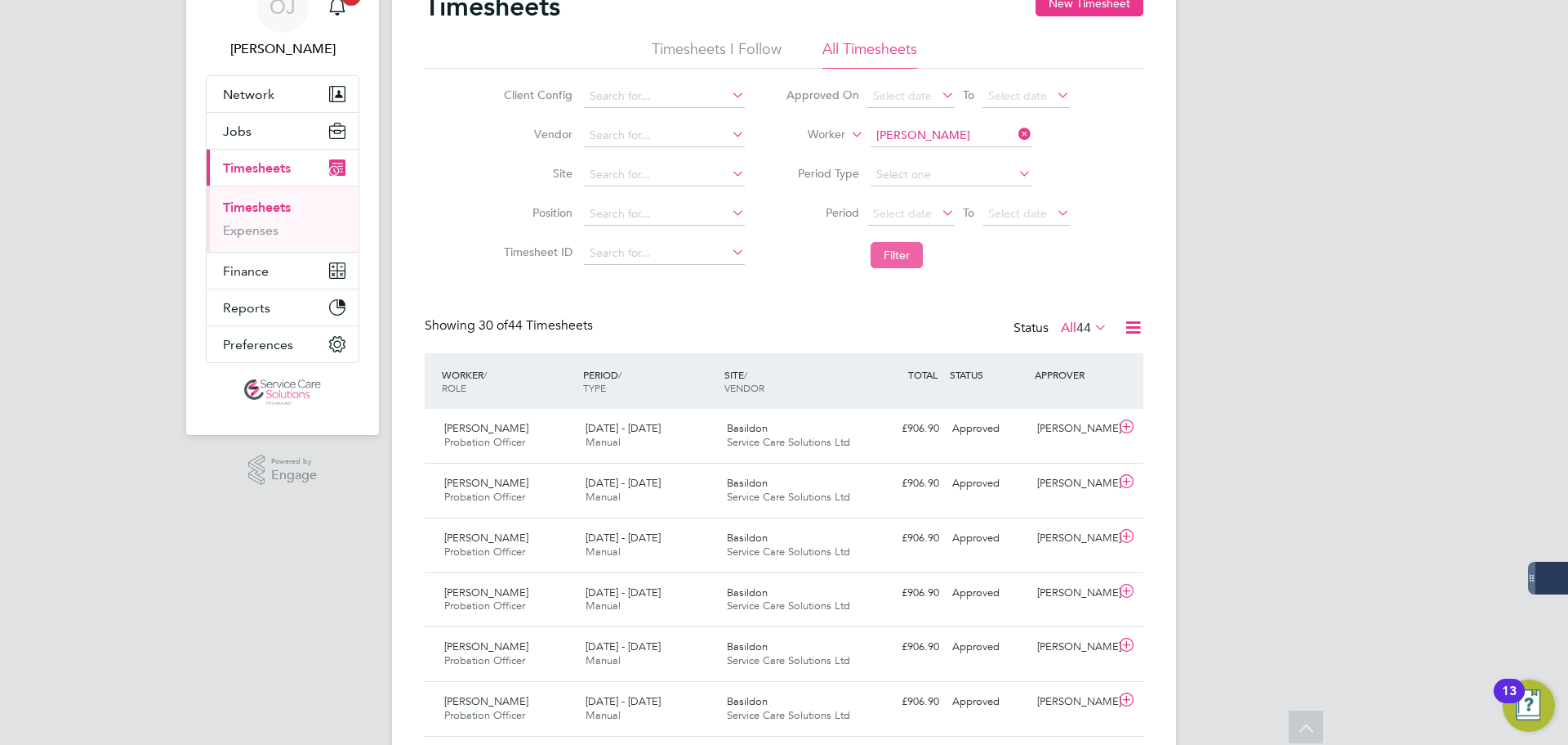
click at [892, 255] on button "Filter" at bounding box center [897, 255] width 53 height 26
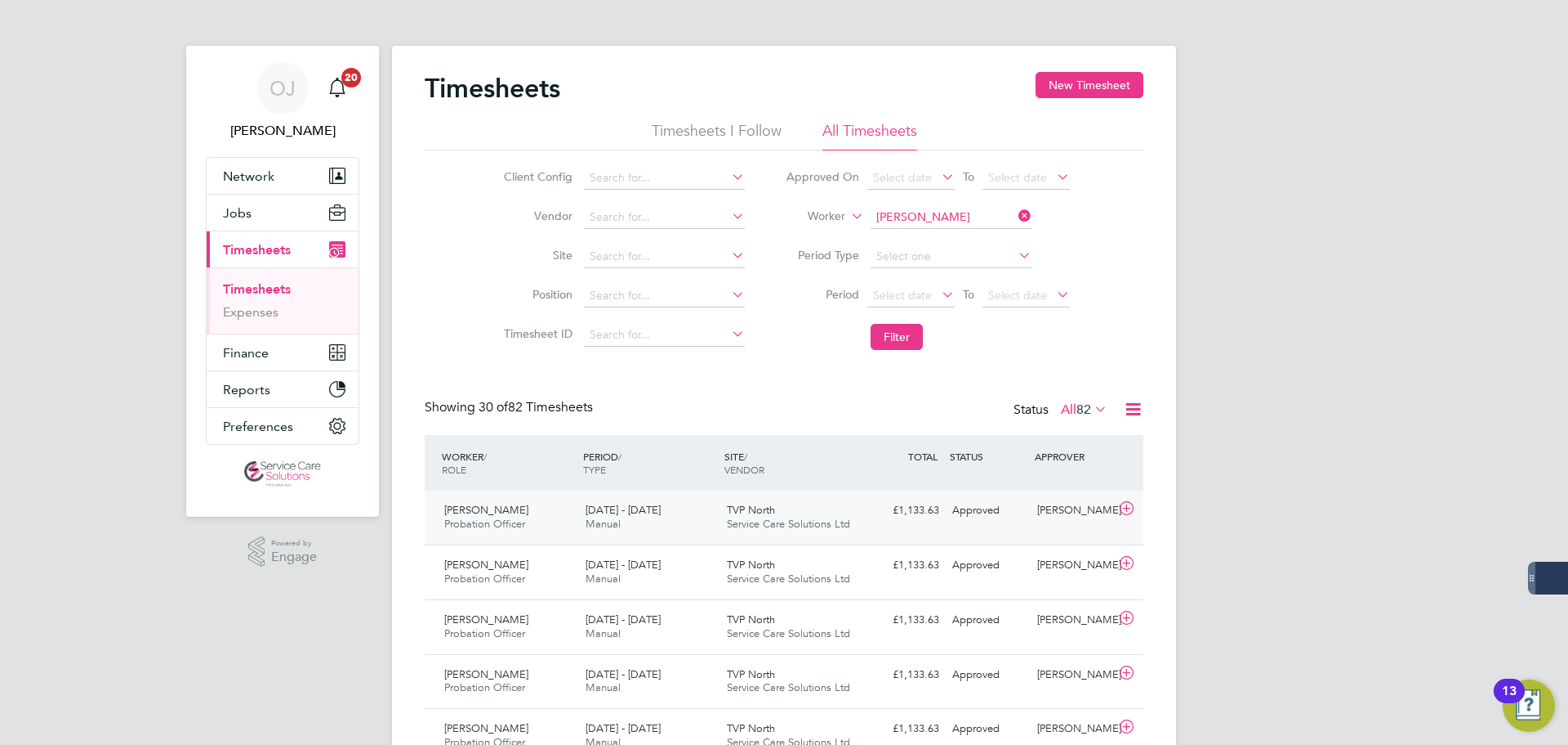
click at [910, 515] on div "£1,133.63 Approved" at bounding box center [903, 510] width 85 height 27
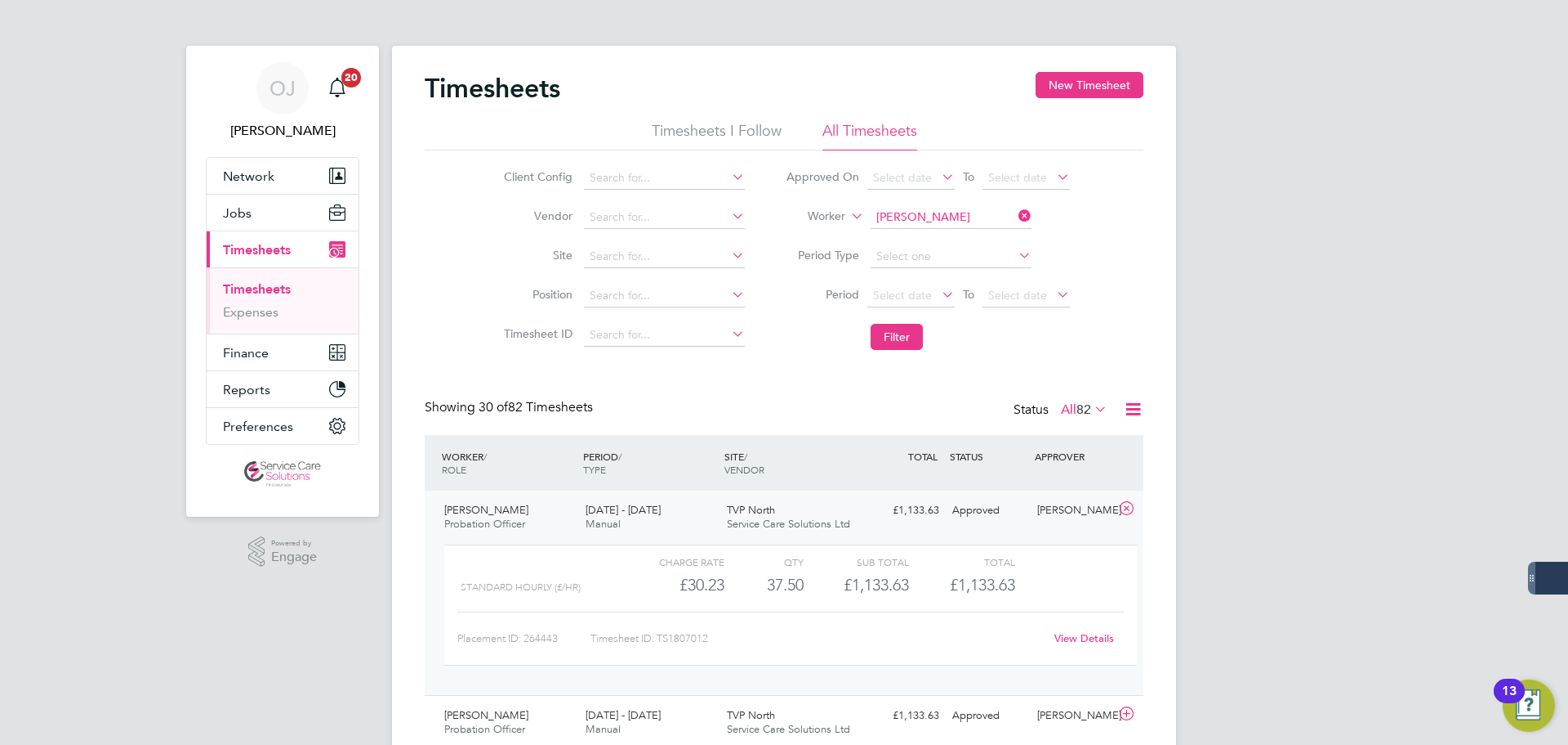
click at [862, 521] on div "£1,133.63 Approved" at bounding box center [903, 510] width 85 height 27
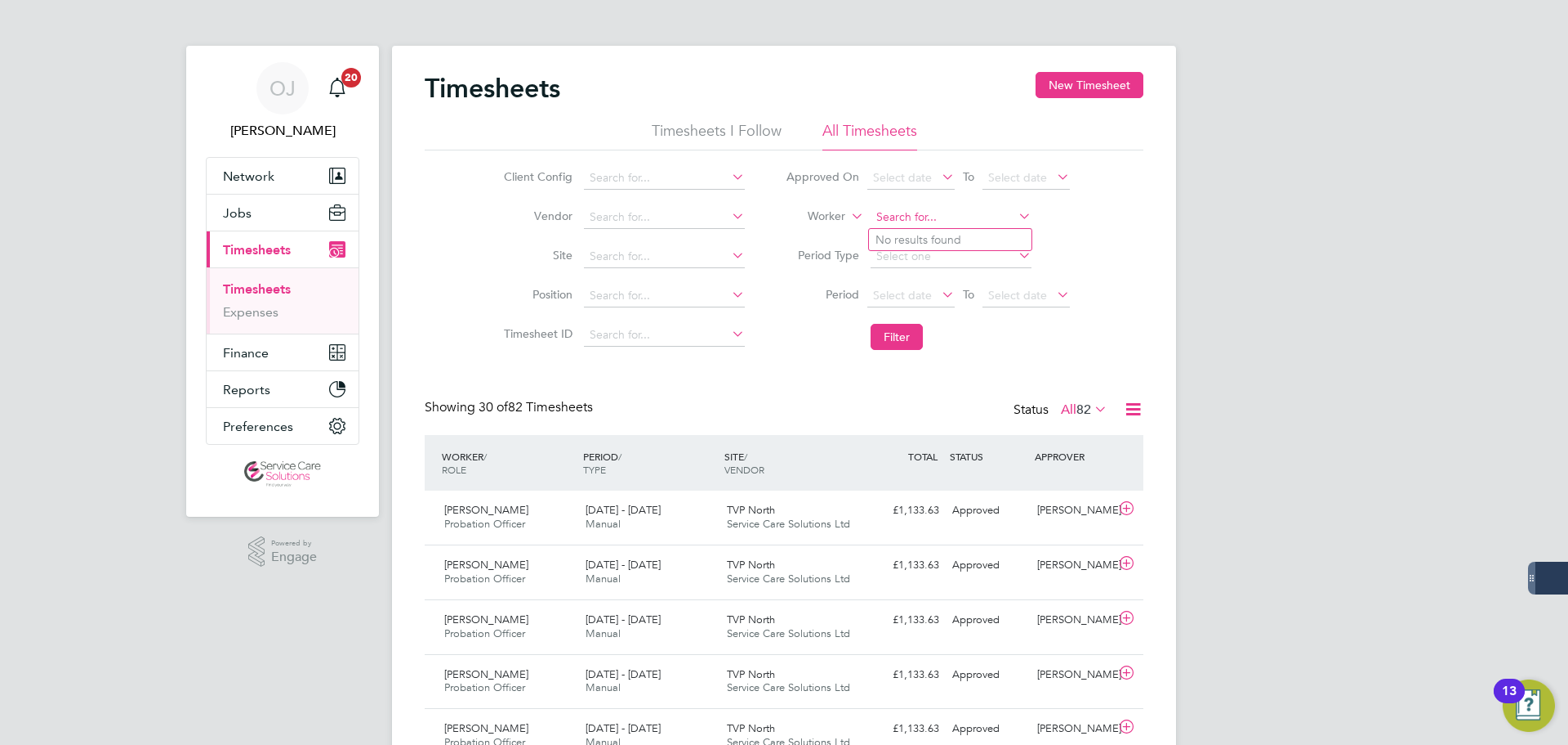
click at [933, 210] on input at bounding box center [952, 217] width 161 height 23
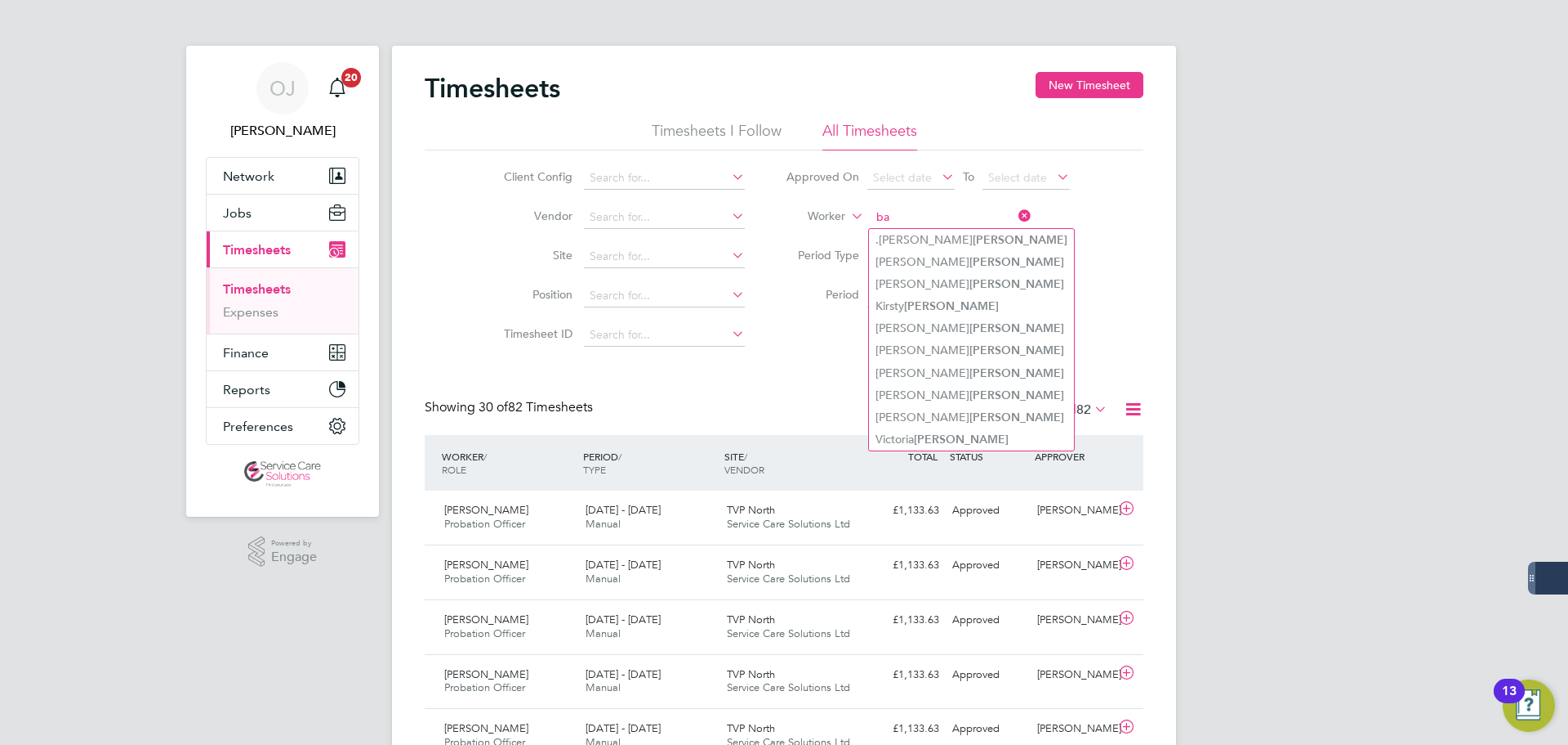
type input "b"
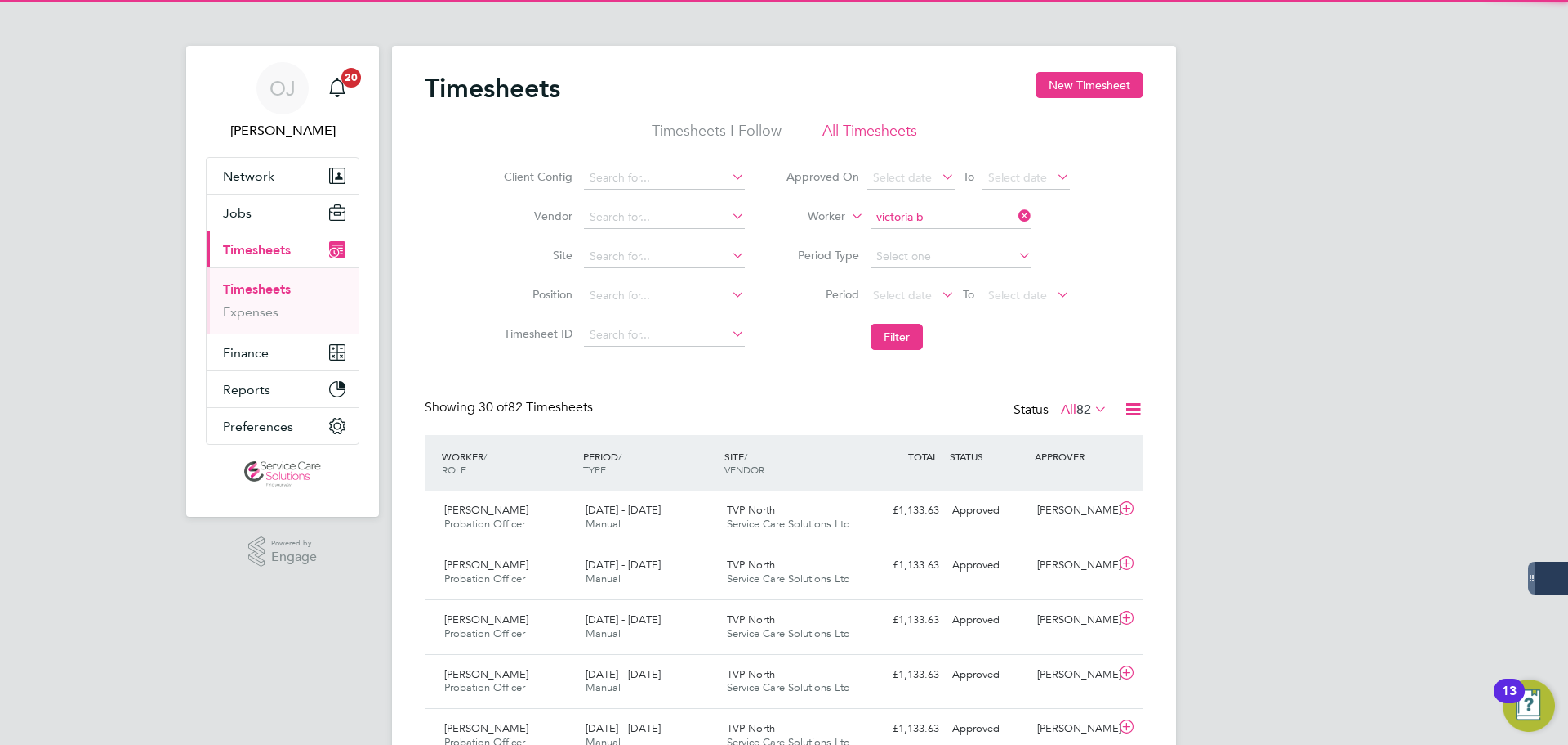
click at [987, 238] on li "Victoria B ailey" at bounding box center [951, 239] width 163 height 22
type input "Victoria Bailey"
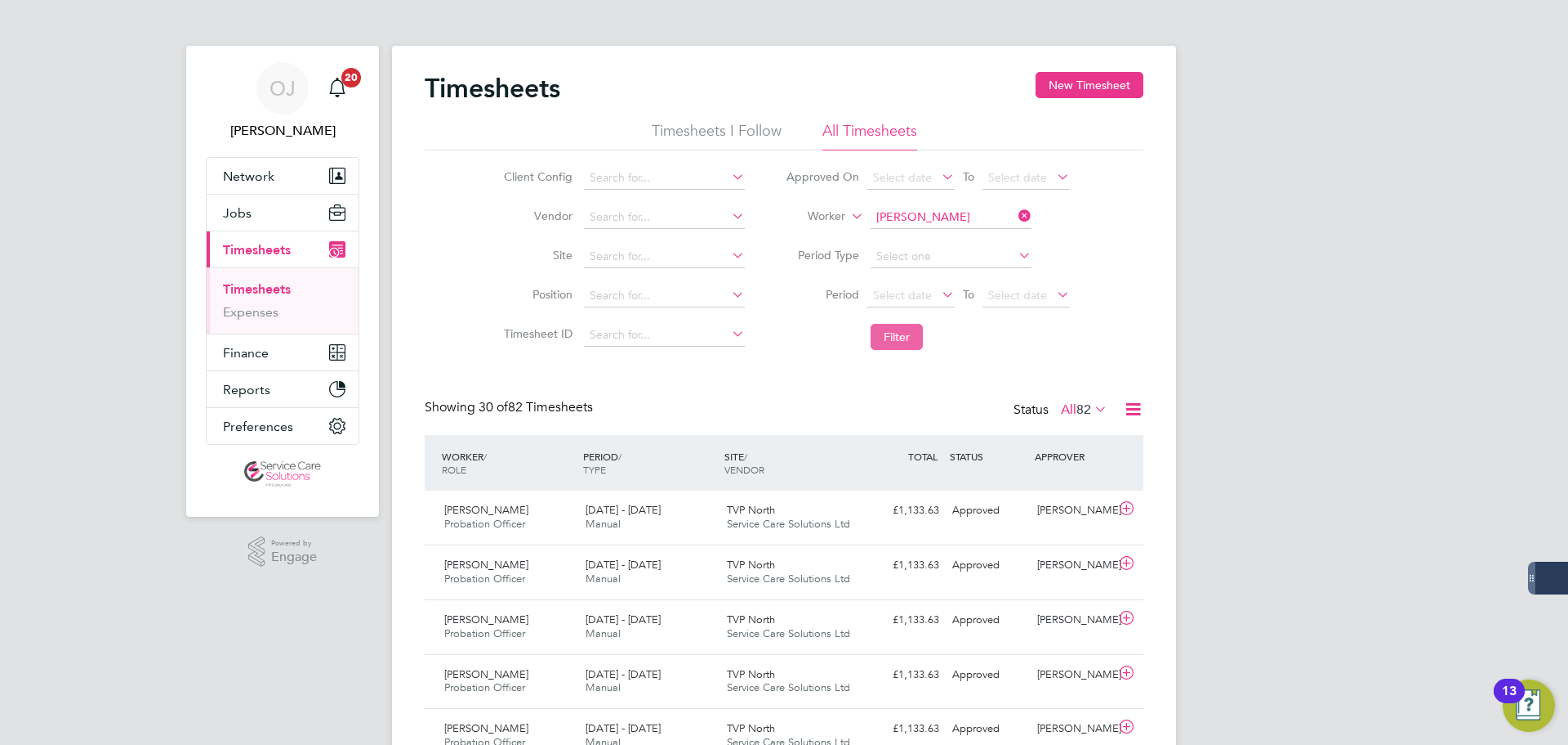
click at [897, 341] on button "Filter" at bounding box center [897, 337] width 53 height 26
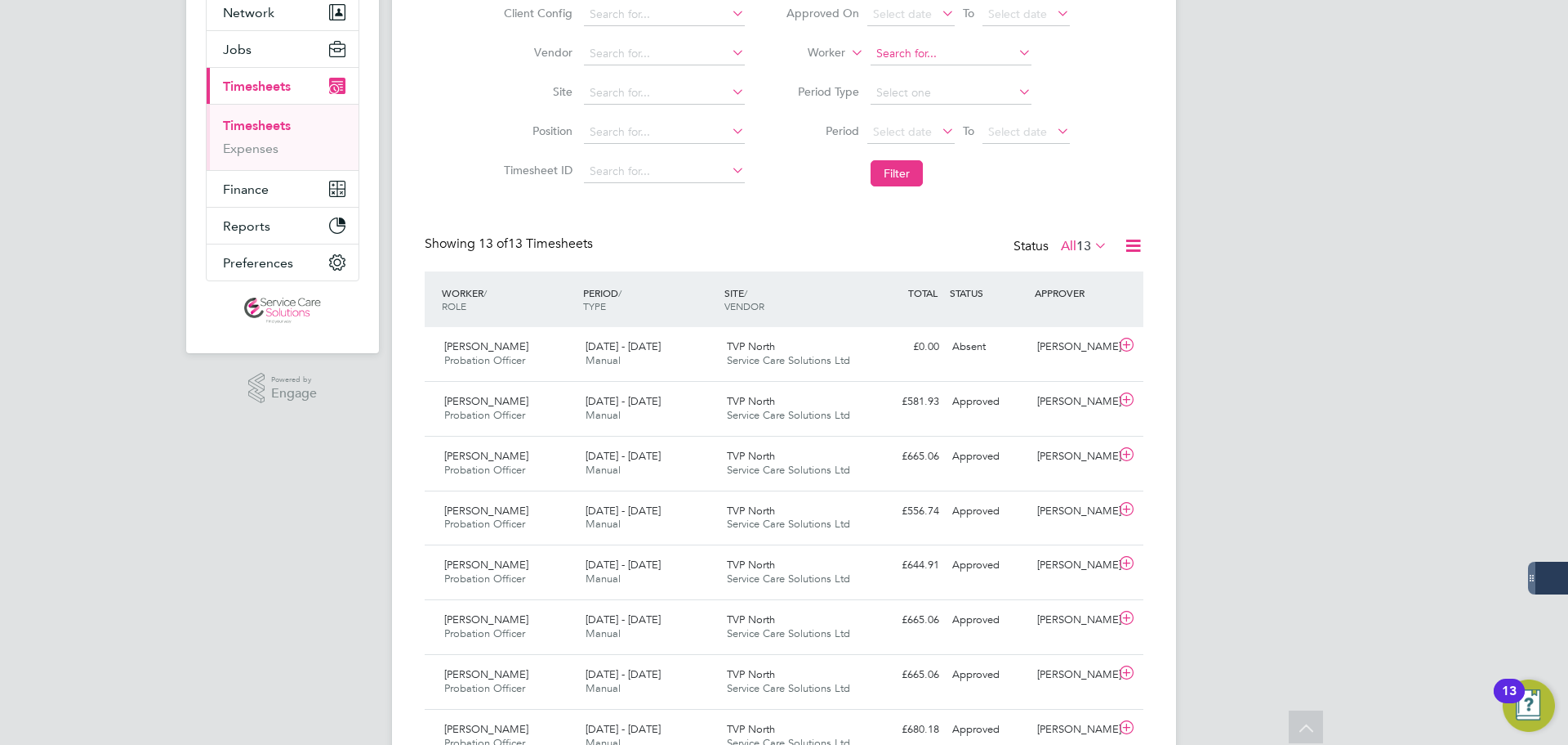
click at [905, 55] on input at bounding box center [952, 54] width 161 height 23
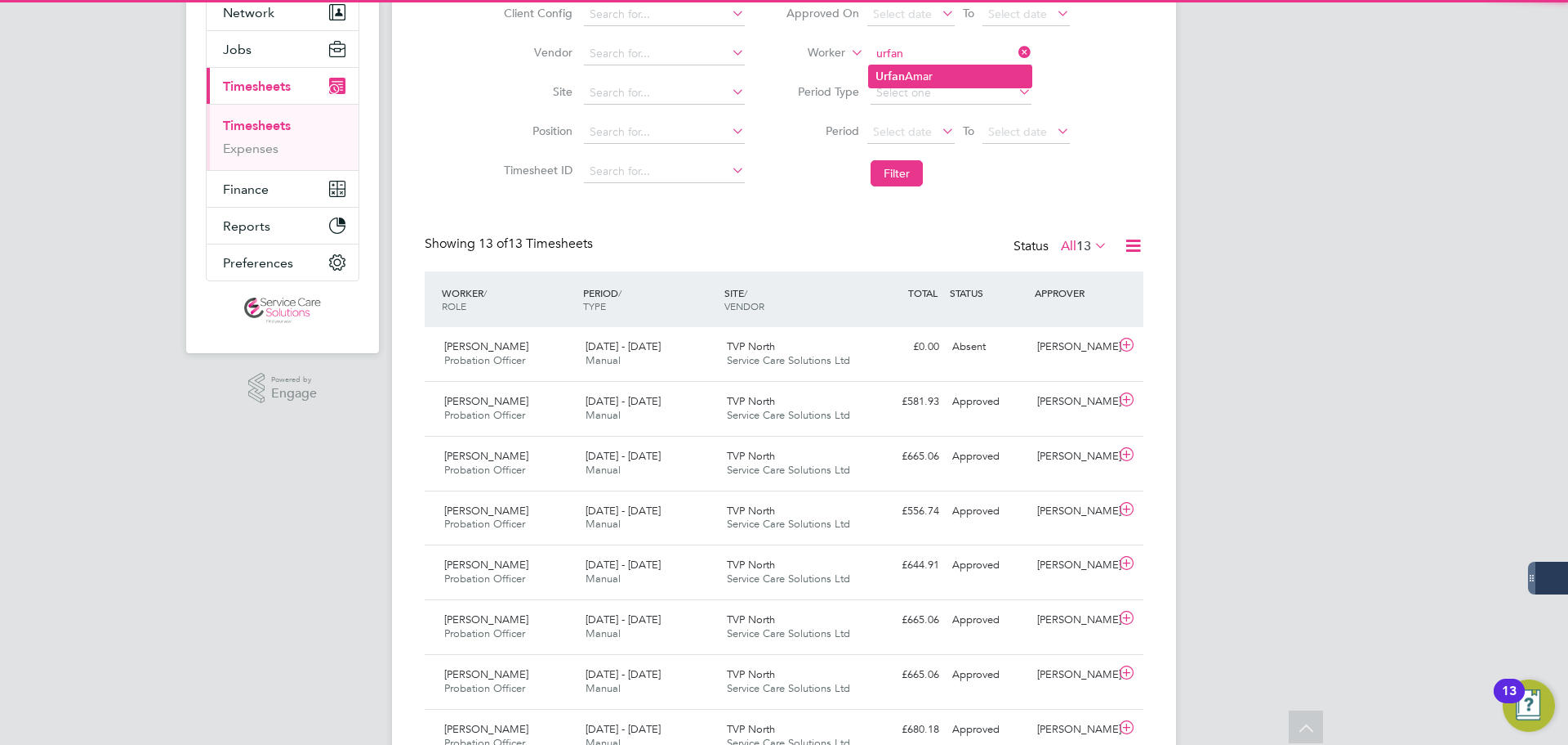
click at [915, 78] on li "Urfan Amar" at bounding box center [951, 76] width 163 height 22
type input "Urfan Amar"
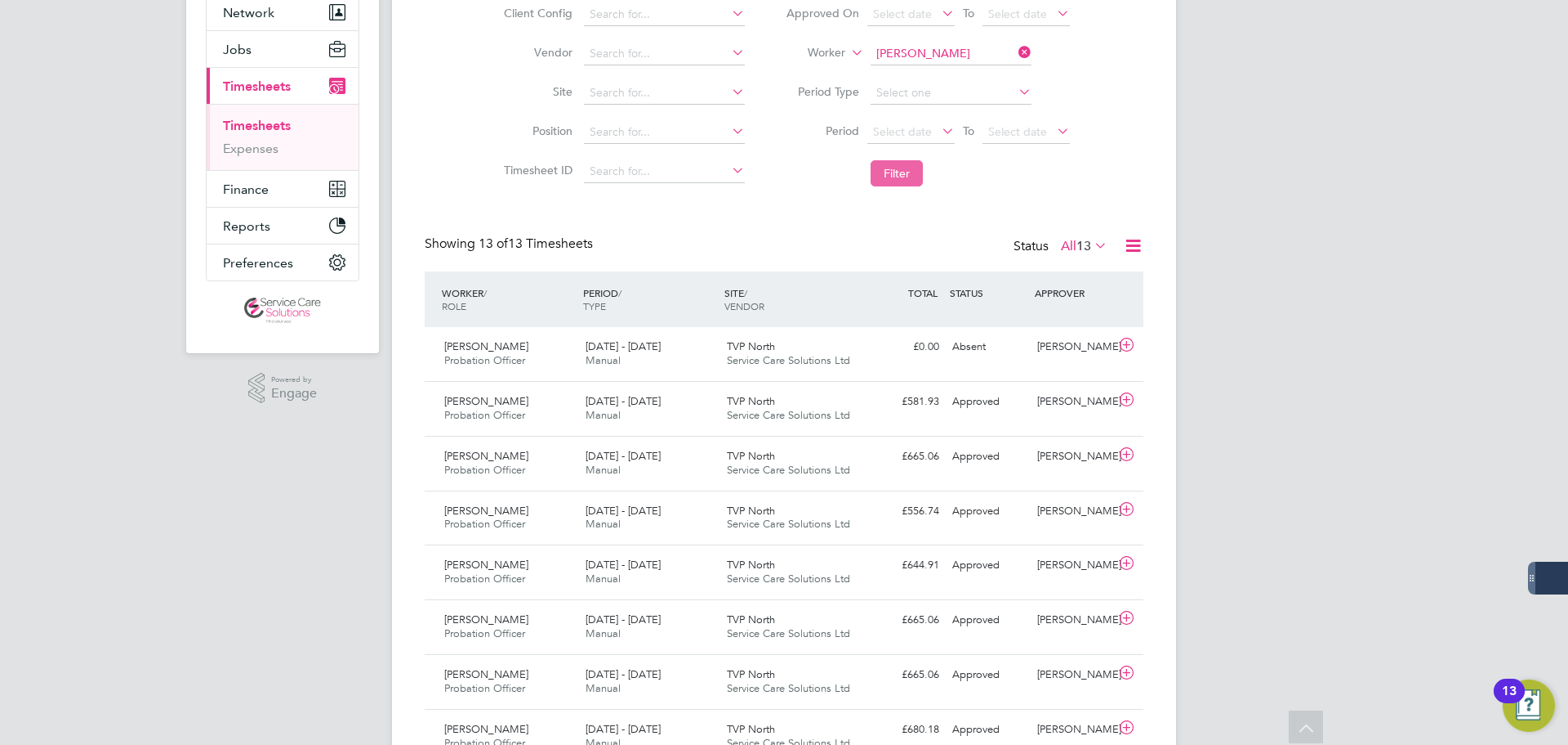
click at [892, 176] on button "Filter" at bounding box center [897, 174] width 53 height 26
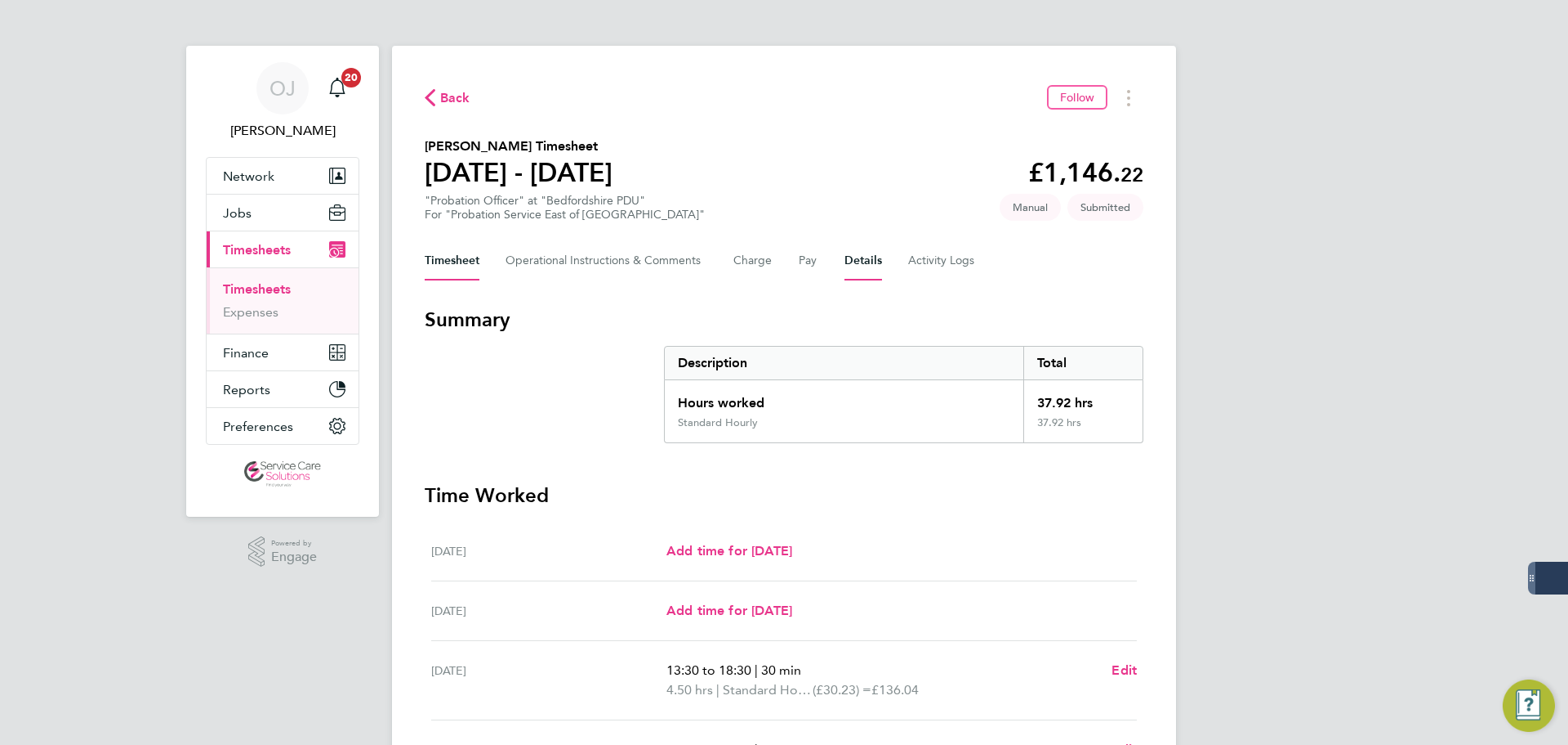
click at [869, 266] on button "Details" at bounding box center [864, 261] width 38 height 39
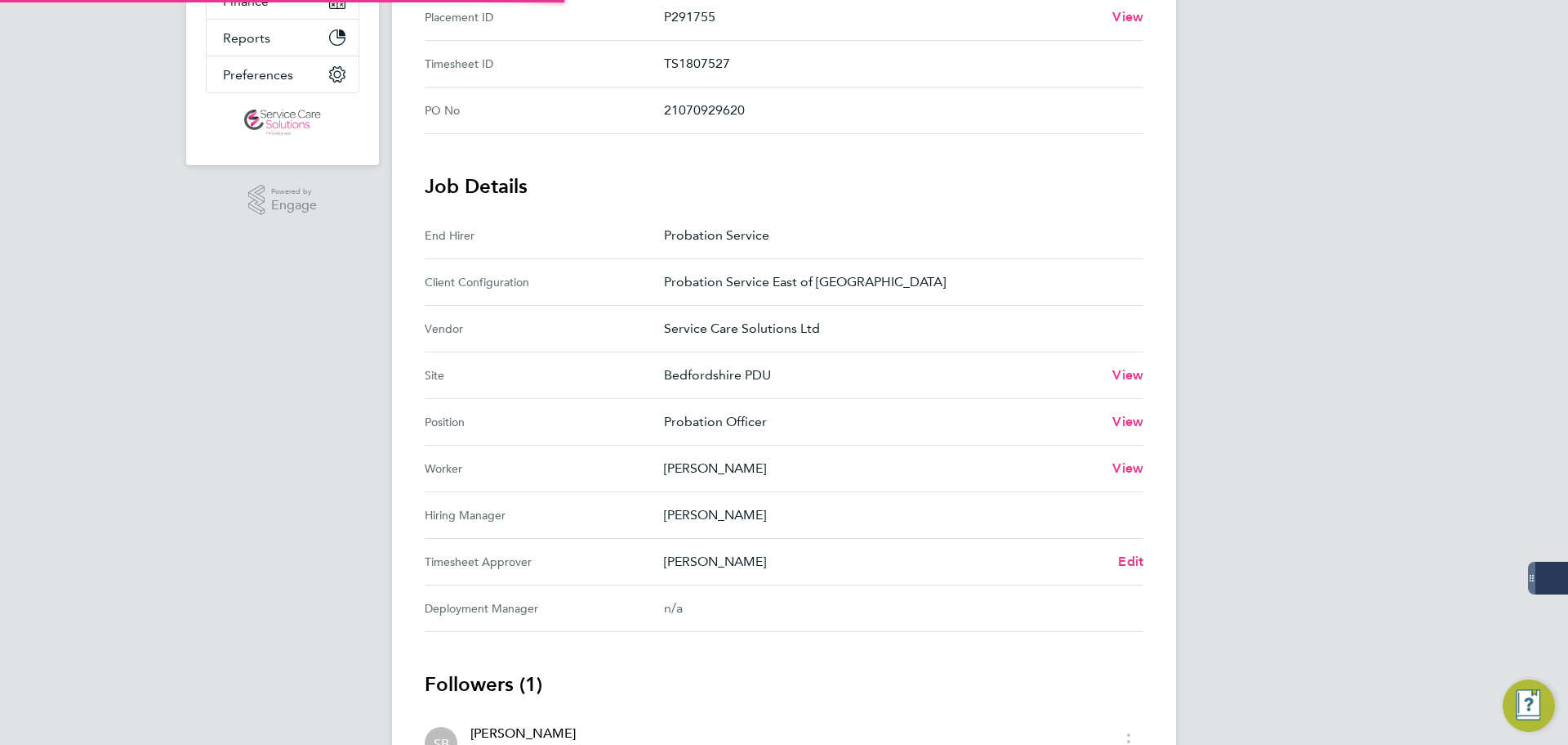
scroll to position [490, 0]
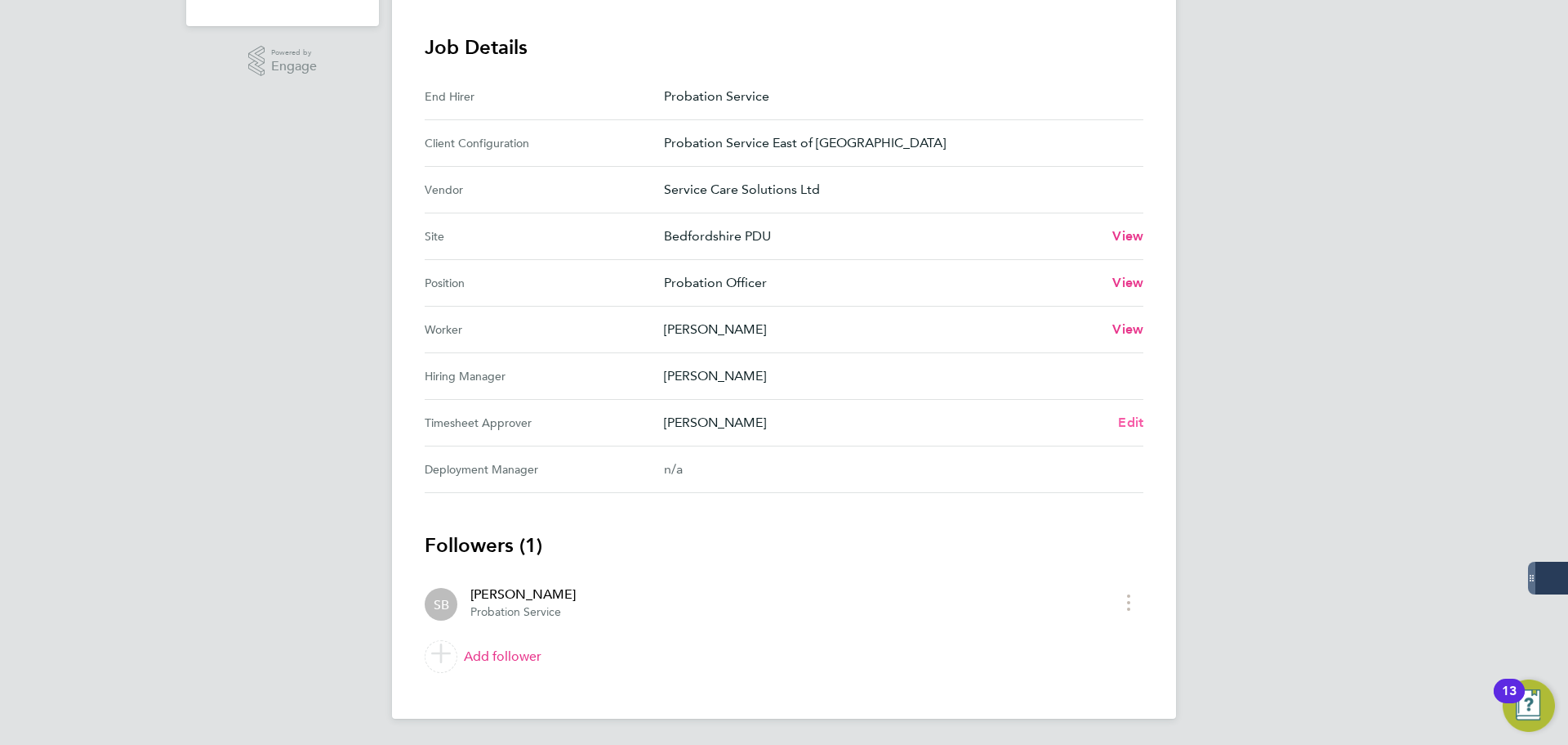
click at [1129, 423] on span "Edit" at bounding box center [1131, 422] width 25 height 16
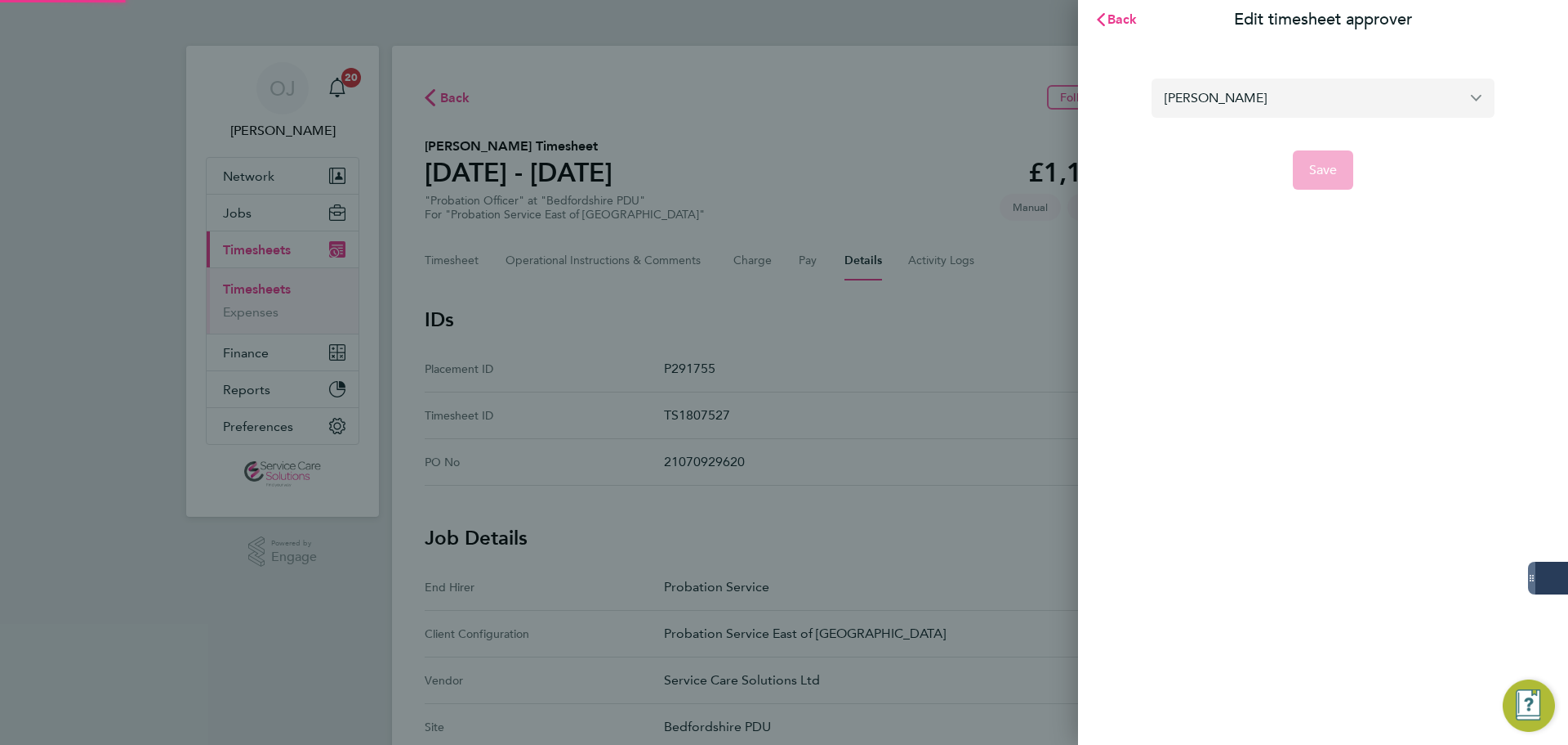
click at [1238, 94] on input "[PERSON_NAME]" at bounding box center [1323, 97] width 343 height 39
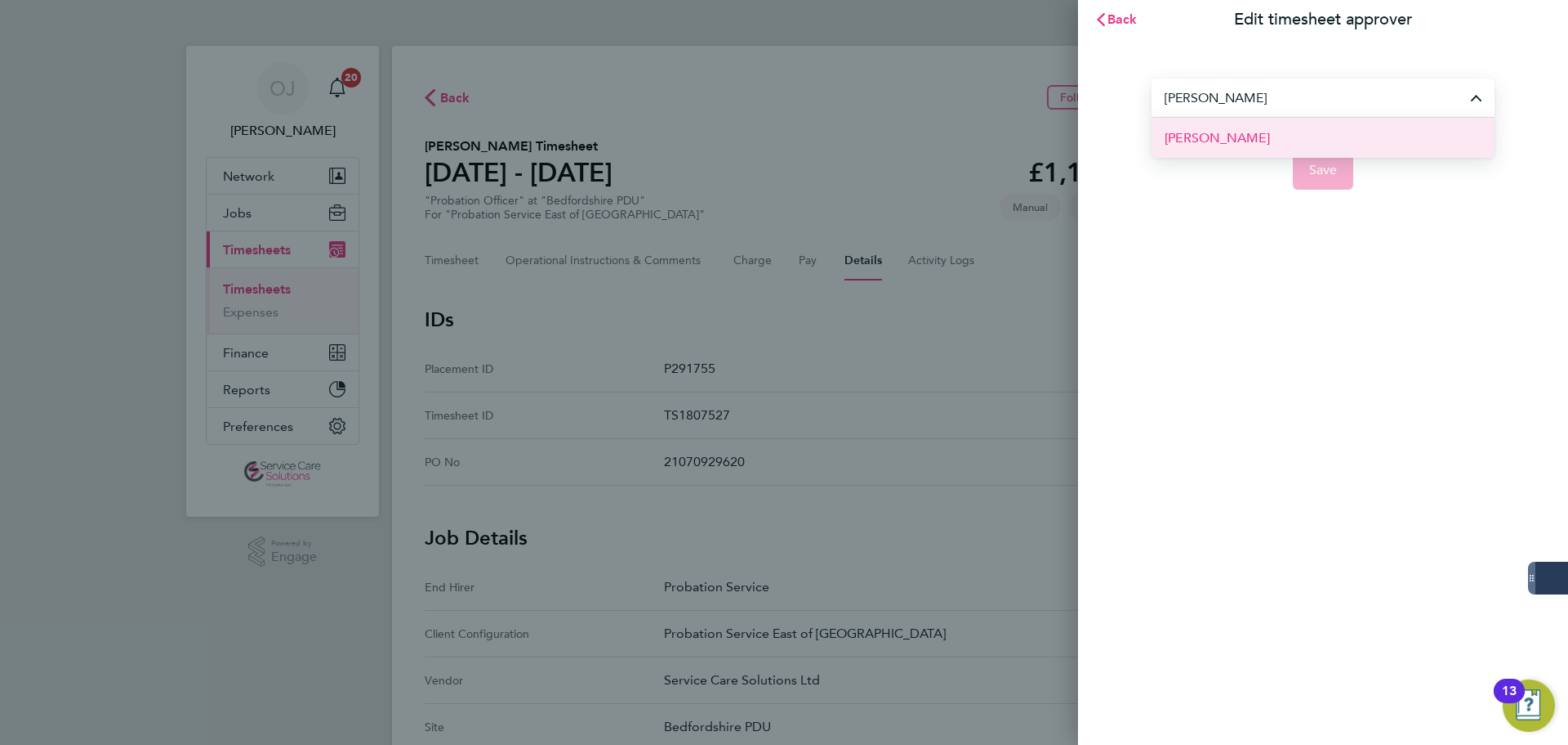
click at [1238, 132] on span "[PERSON_NAME]" at bounding box center [1217, 138] width 105 height 20
type input "Sophie Davies"
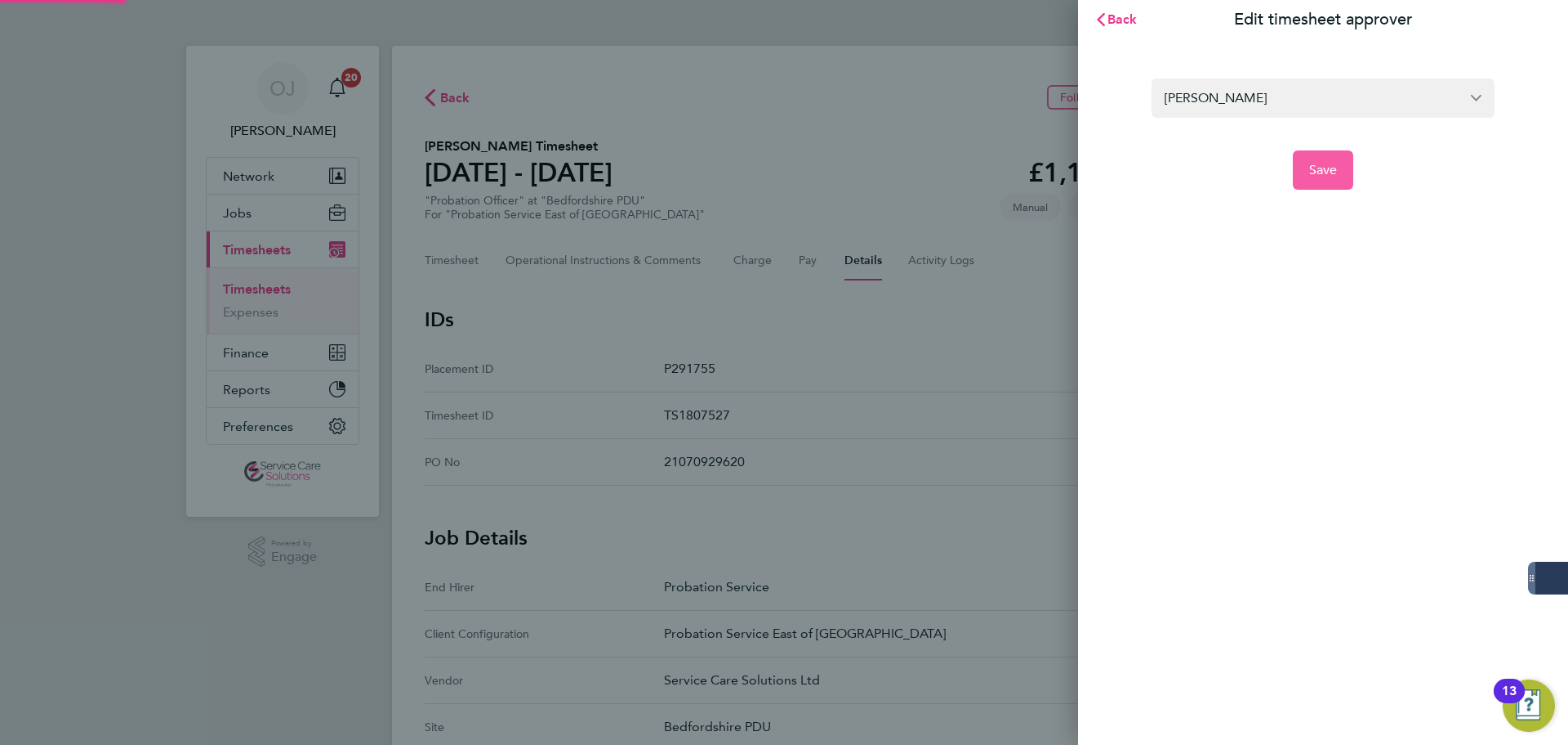
click at [1327, 170] on span "Save" at bounding box center [1323, 170] width 29 height 16
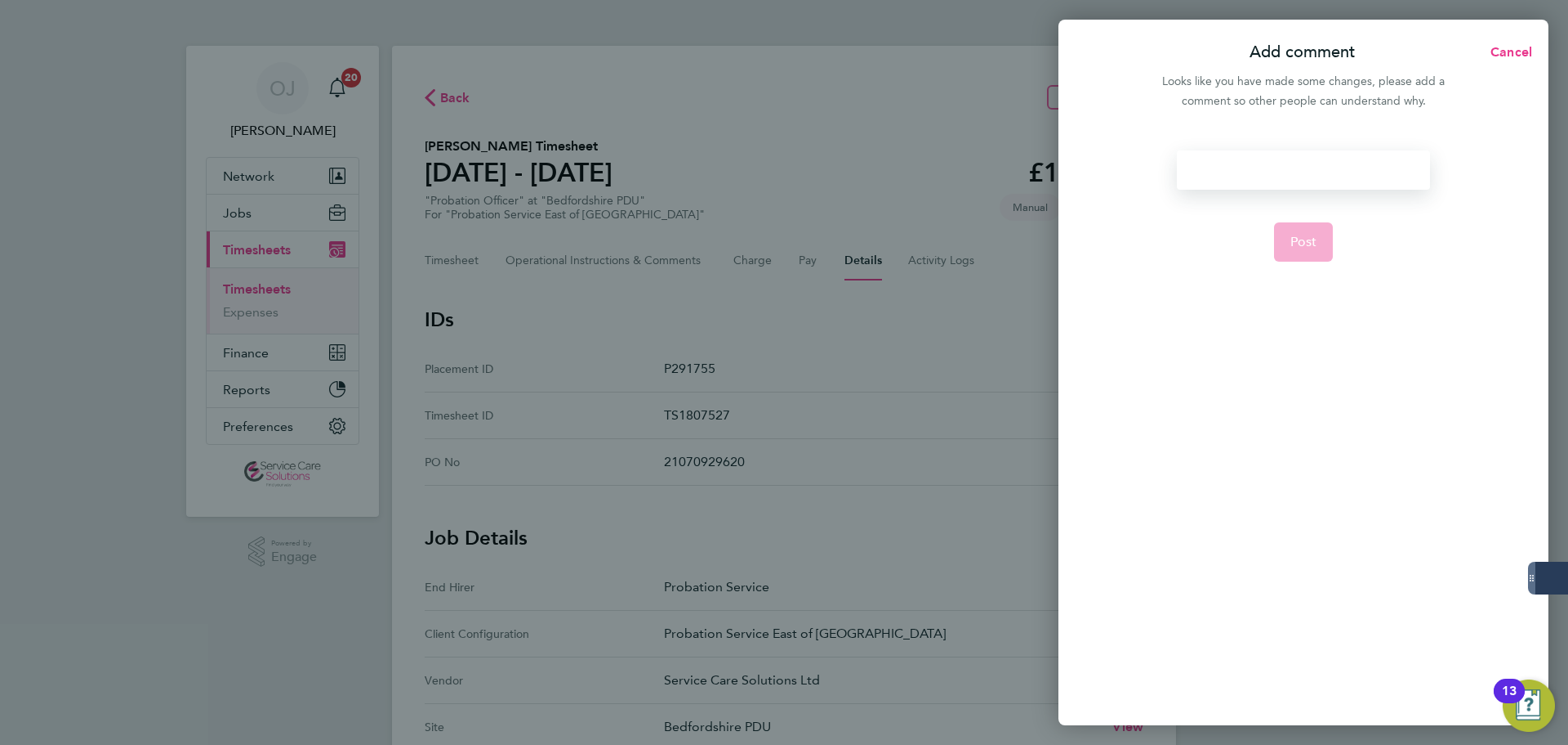
click at [1230, 174] on div at bounding box center [1303, 170] width 252 height 39
click at [1211, 169] on div at bounding box center [1303, 170] width 252 height 39
click at [1308, 238] on span "Post" at bounding box center [1304, 242] width 27 height 16
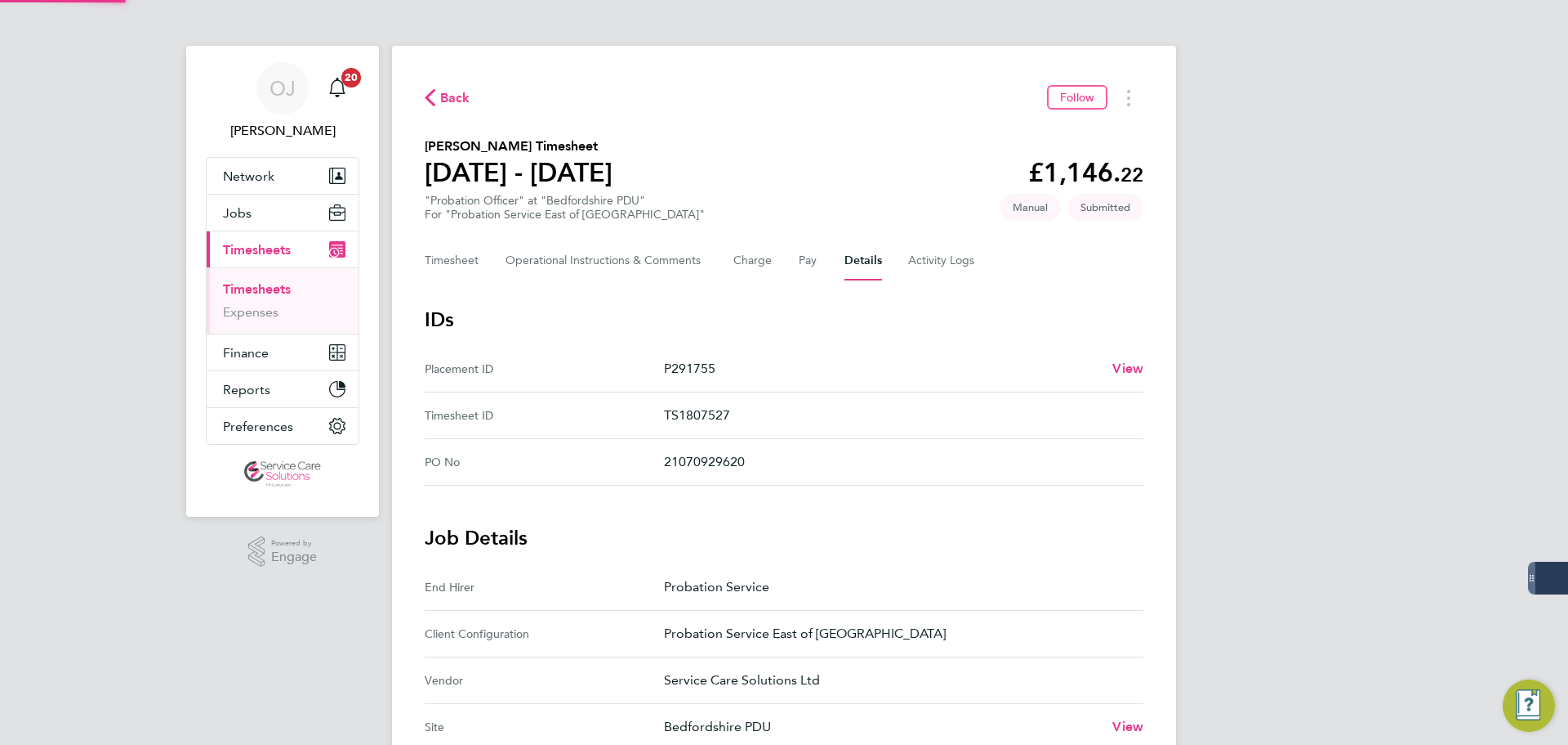
click at [316, 155] on app-nav-user-info "OJ Oliver Jefferson Notifications 20" at bounding box center [282, 101] width 154 height 111
click at [297, 169] on button "Network" at bounding box center [282, 176] width 152 height 36
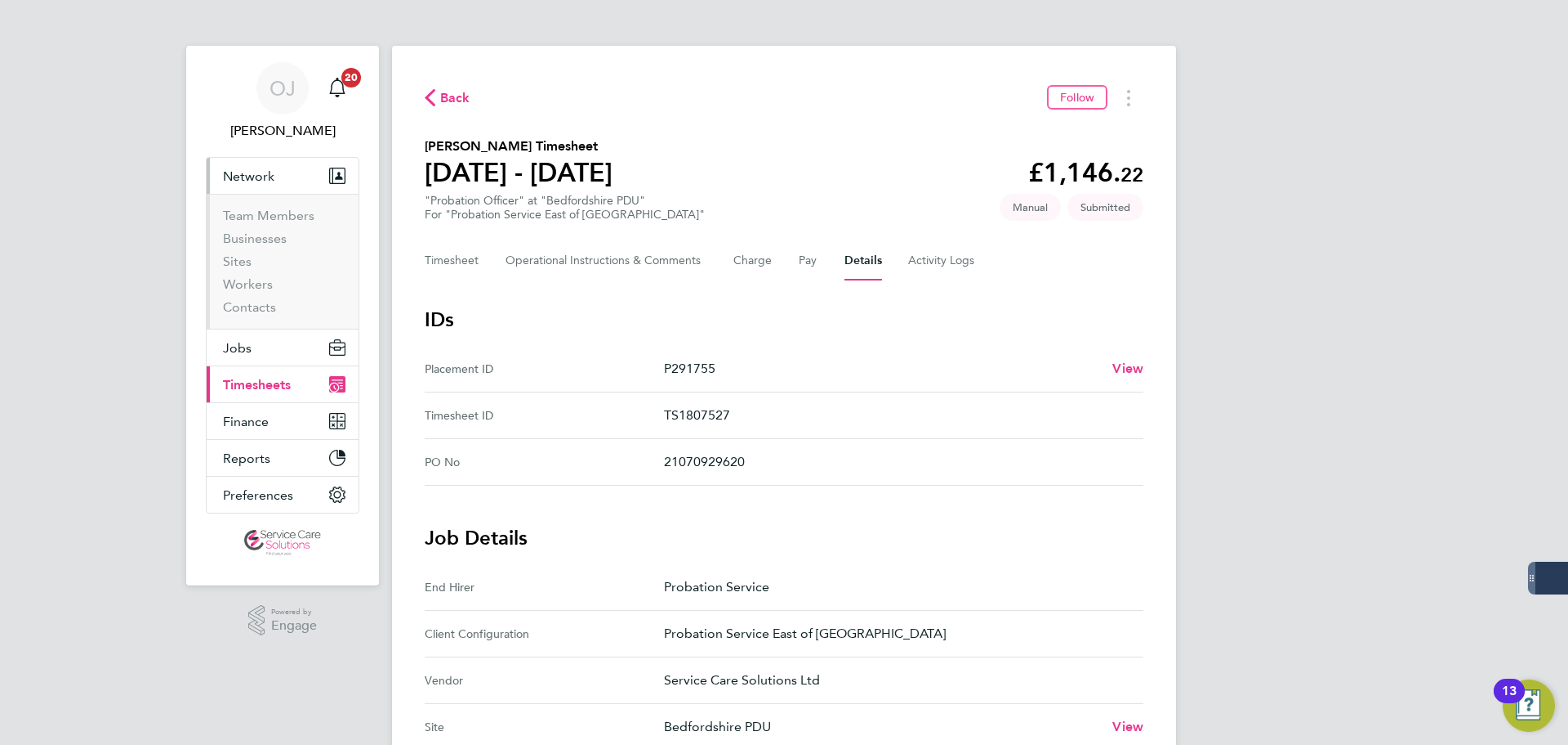
click at [261, 316] on ul "Team Members Businesses Sites Workers Contacts" at bounding box center [282, 261] width 152 height 135
click at [260, 312] on link "Contacts" at bounding box center [249, 307] width 53 height 16
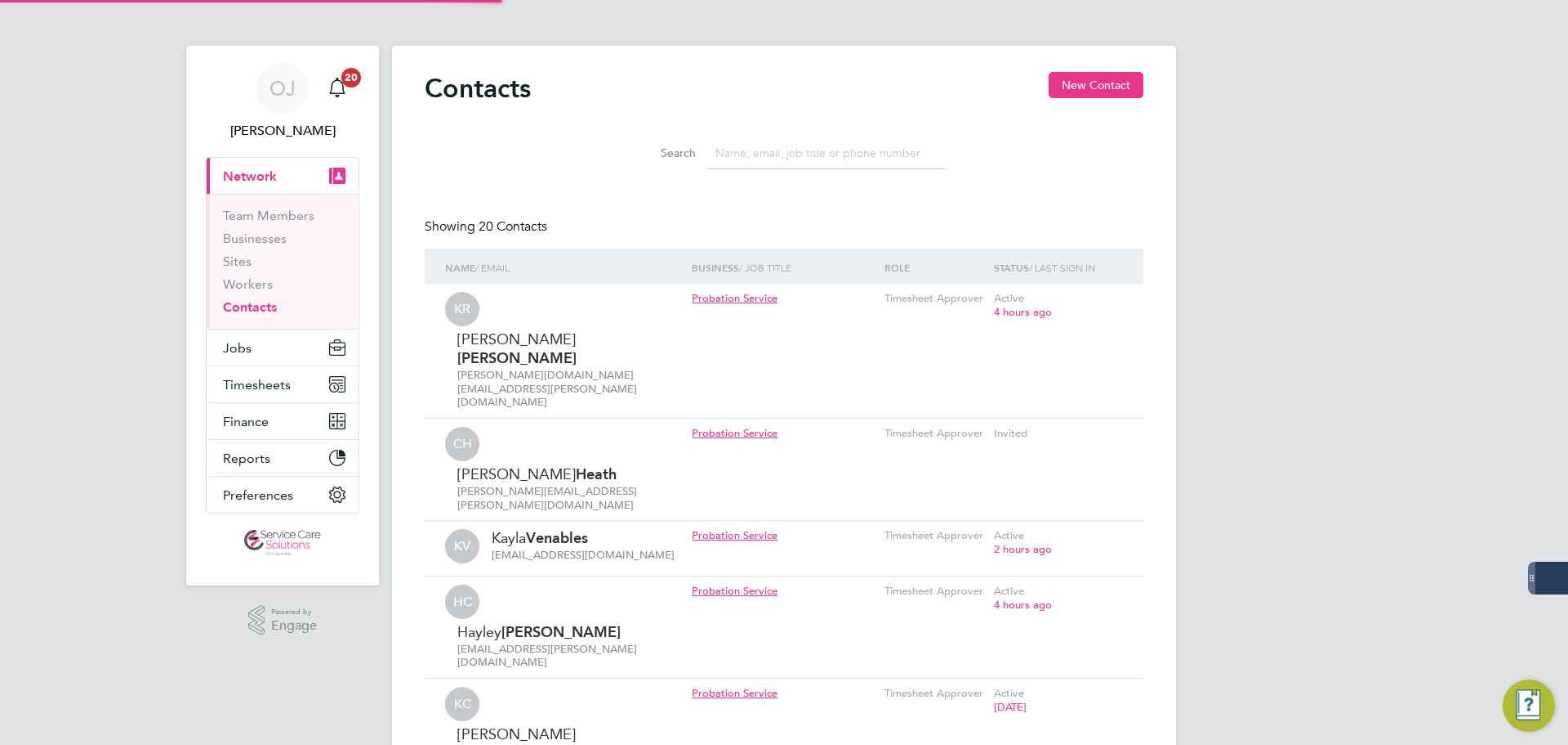
click at [770, 165] on input at bounding box center [827, 153] width 238 height 32
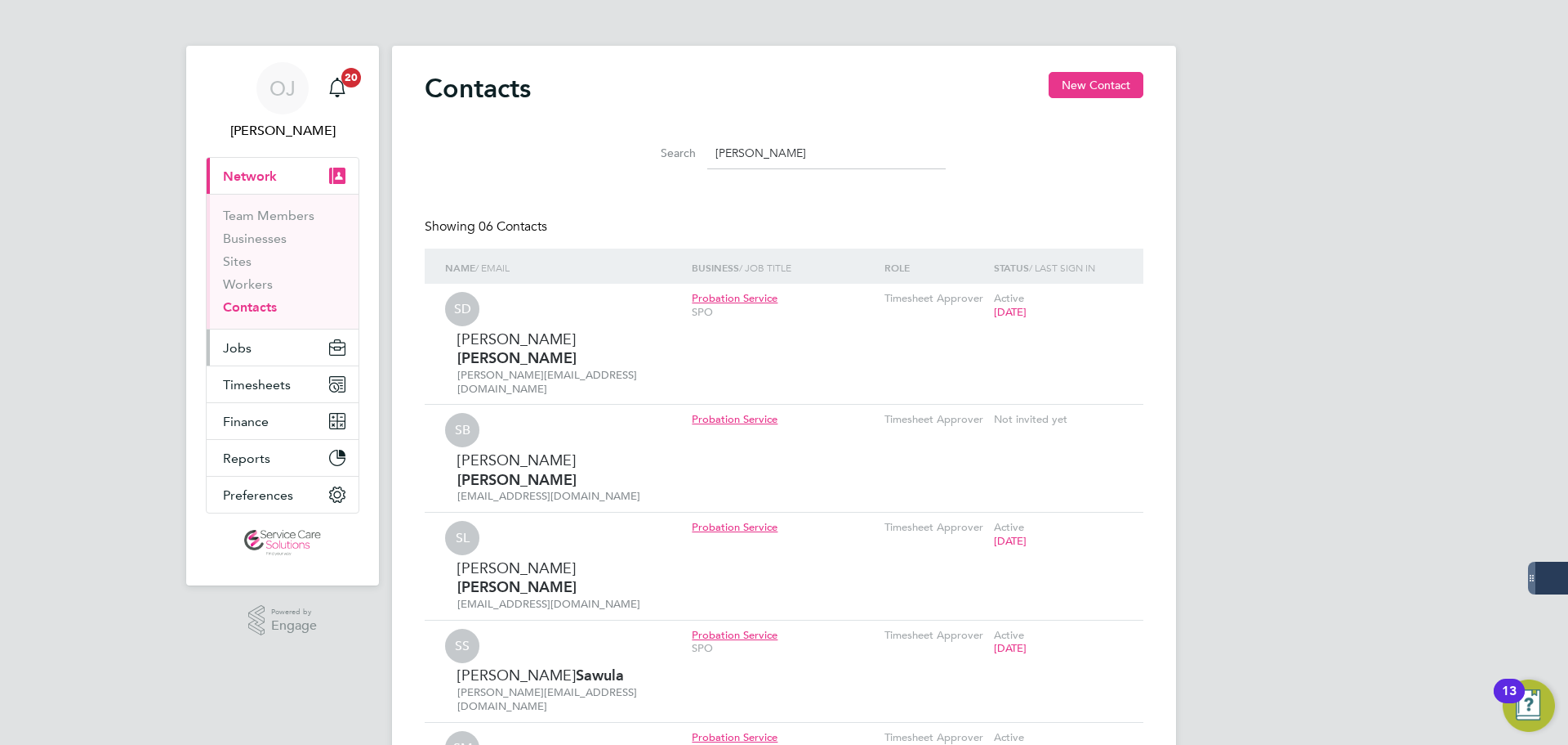
type input "sophie"
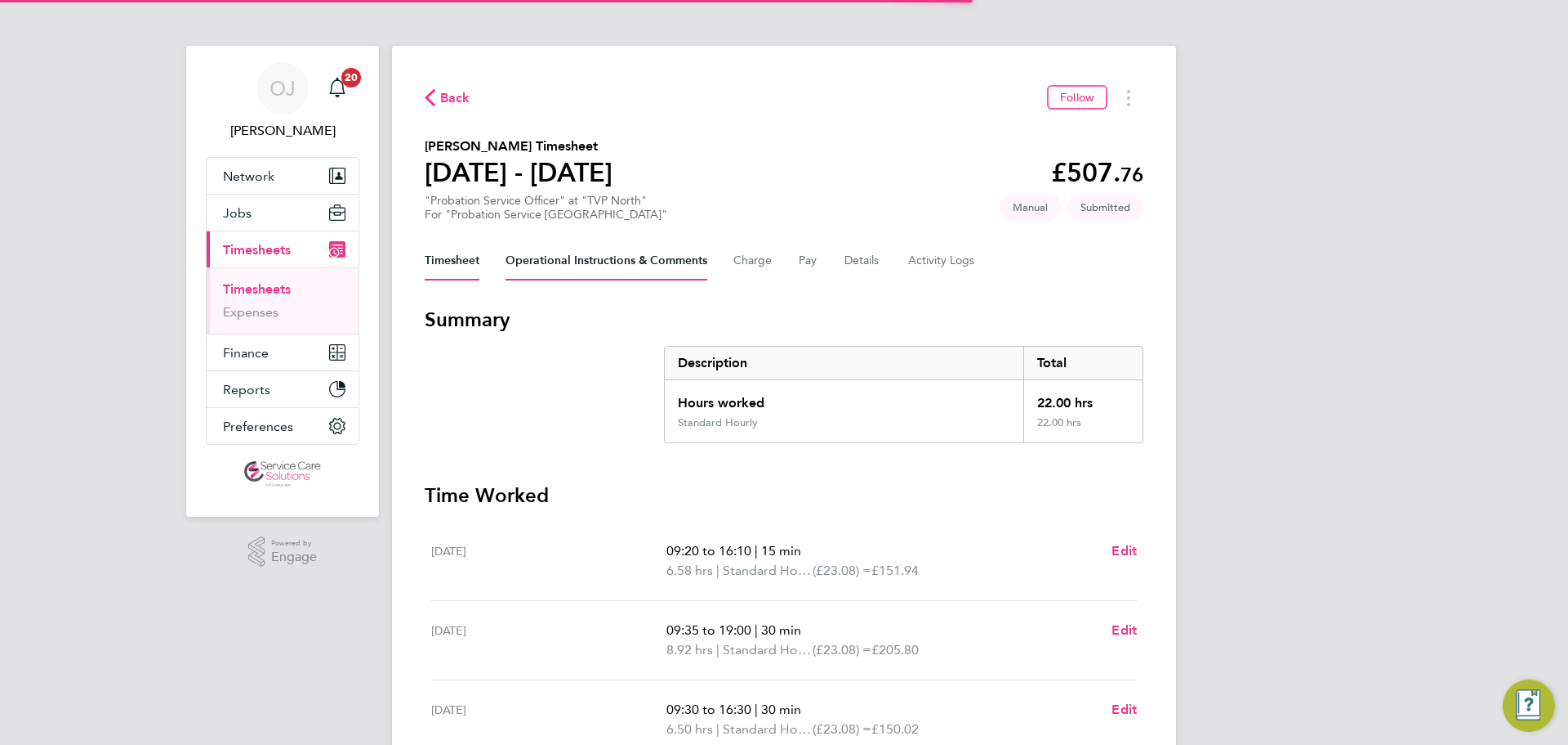
click at [536, 261] on Comments-tab "Operational Instructions & Comments" at bounding box center [606, 261] width 202 height 39
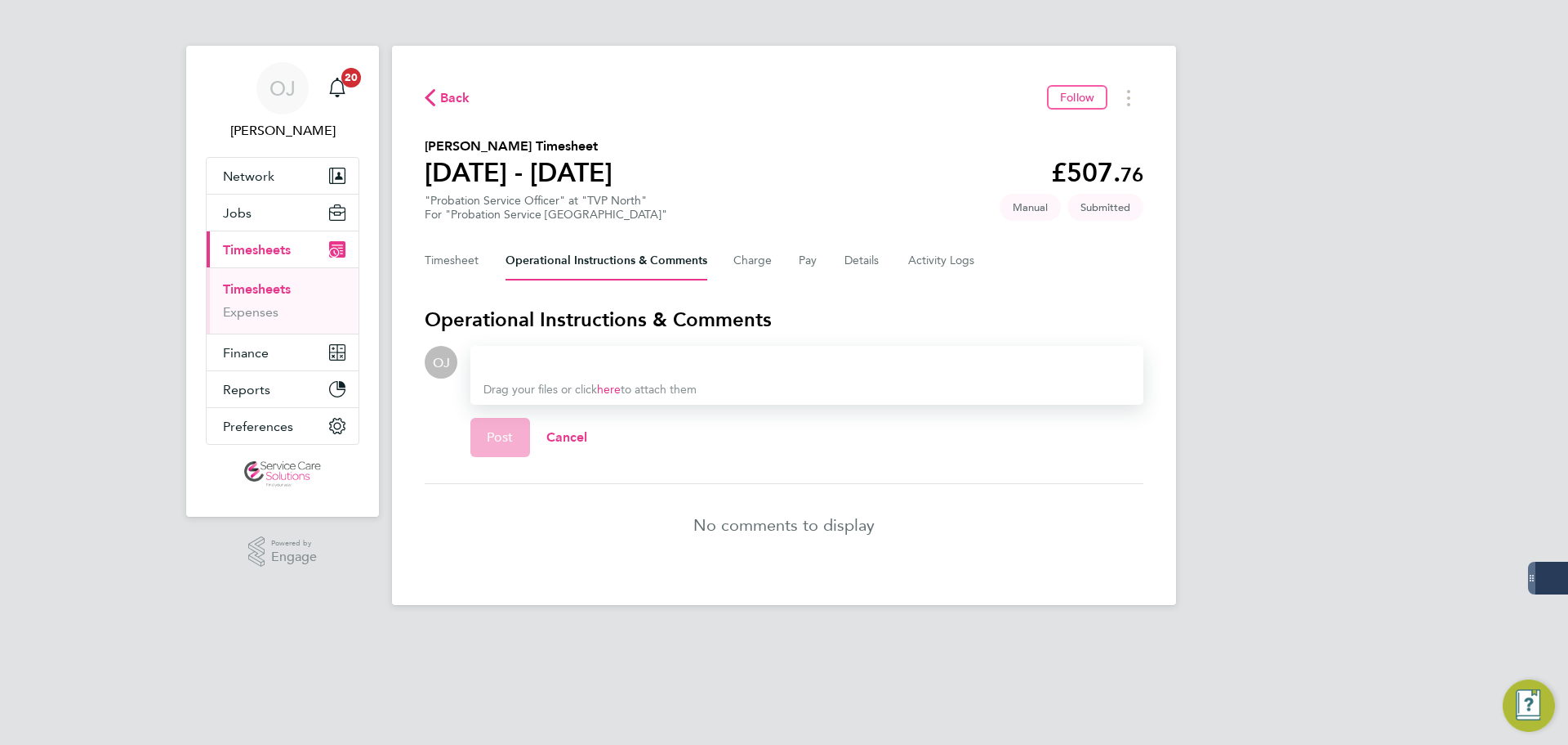
click at [560, 362] on div at bounding box center [806, 362] width 647 height 20
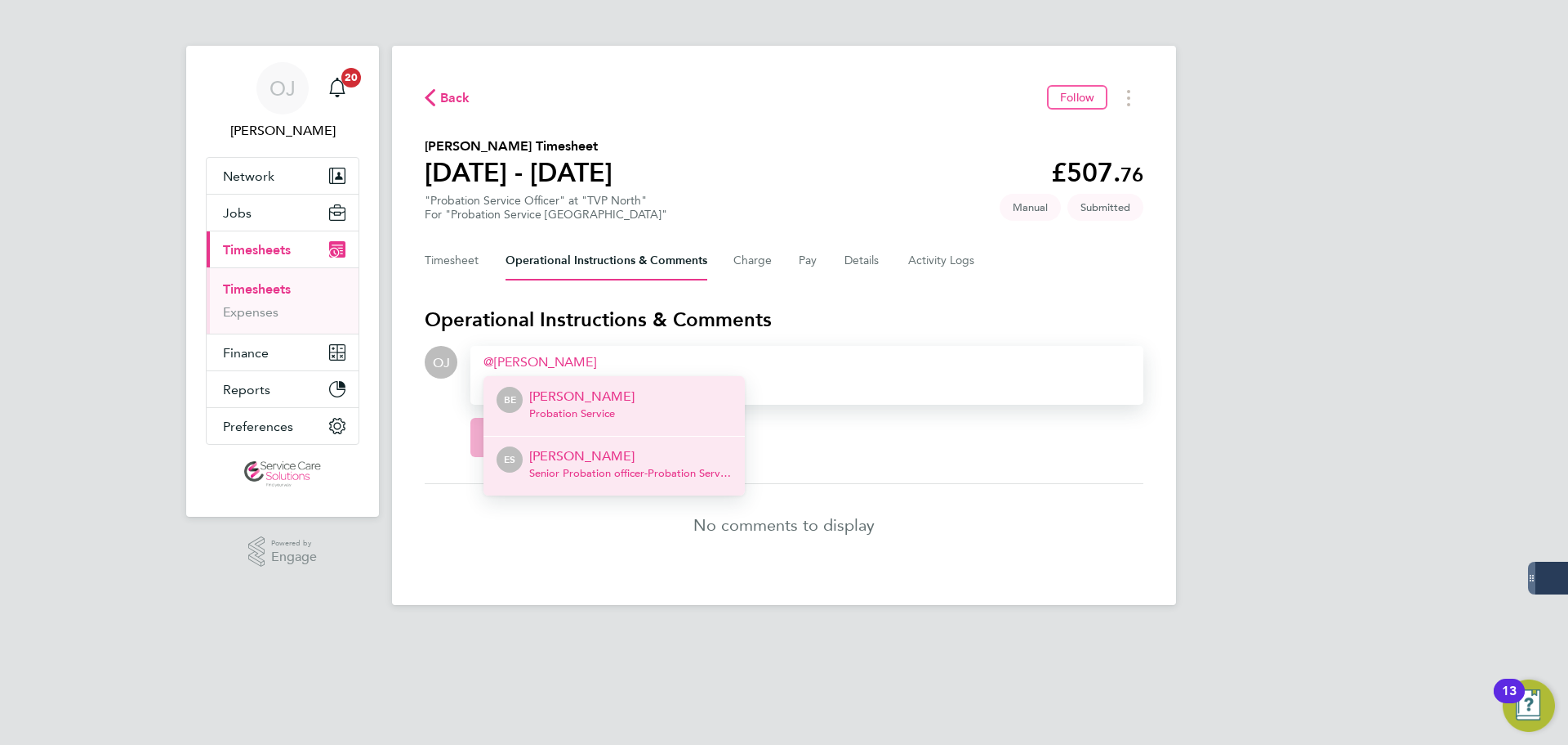
click at [630, 453] on p "[PERSON_NAME]" at bounding box center [630, 456] width 203 height 20
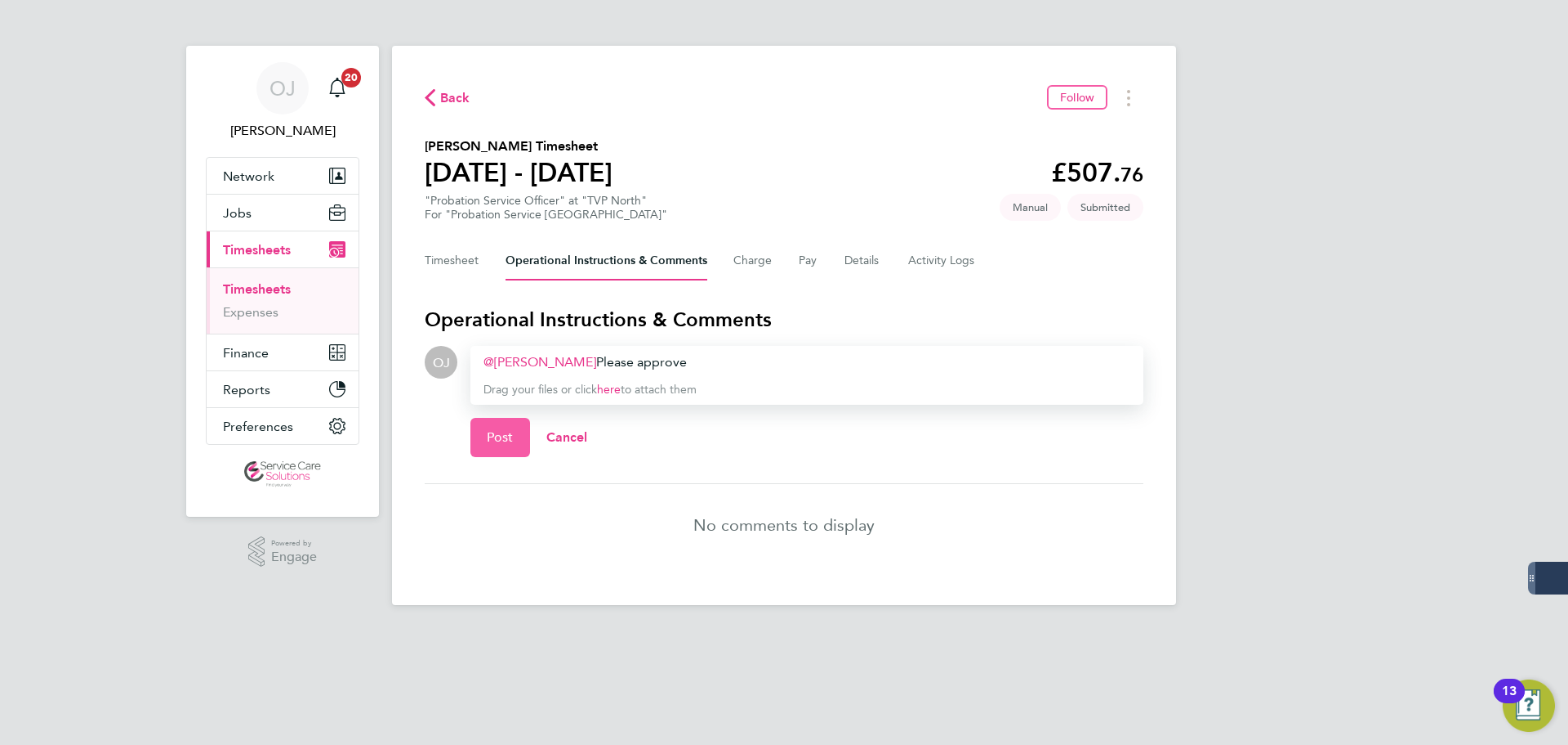
click at [494, 442] on span "Post" at bounding box center [500, 437] width 27 height 16
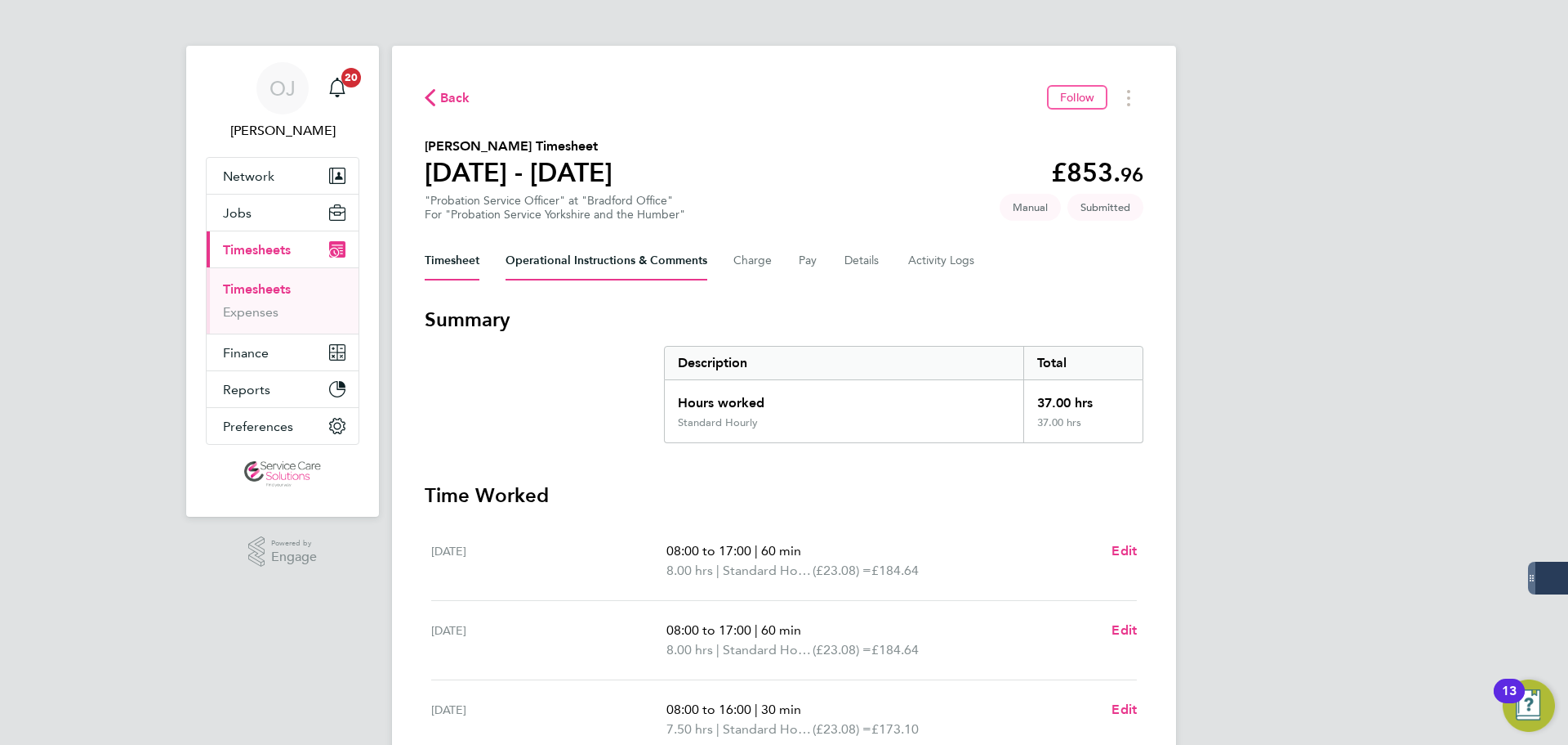
click at [610, 260] on Comments-tab "Operational Instructions & Comments" at bounding box center [606, 261] width 202 height 39
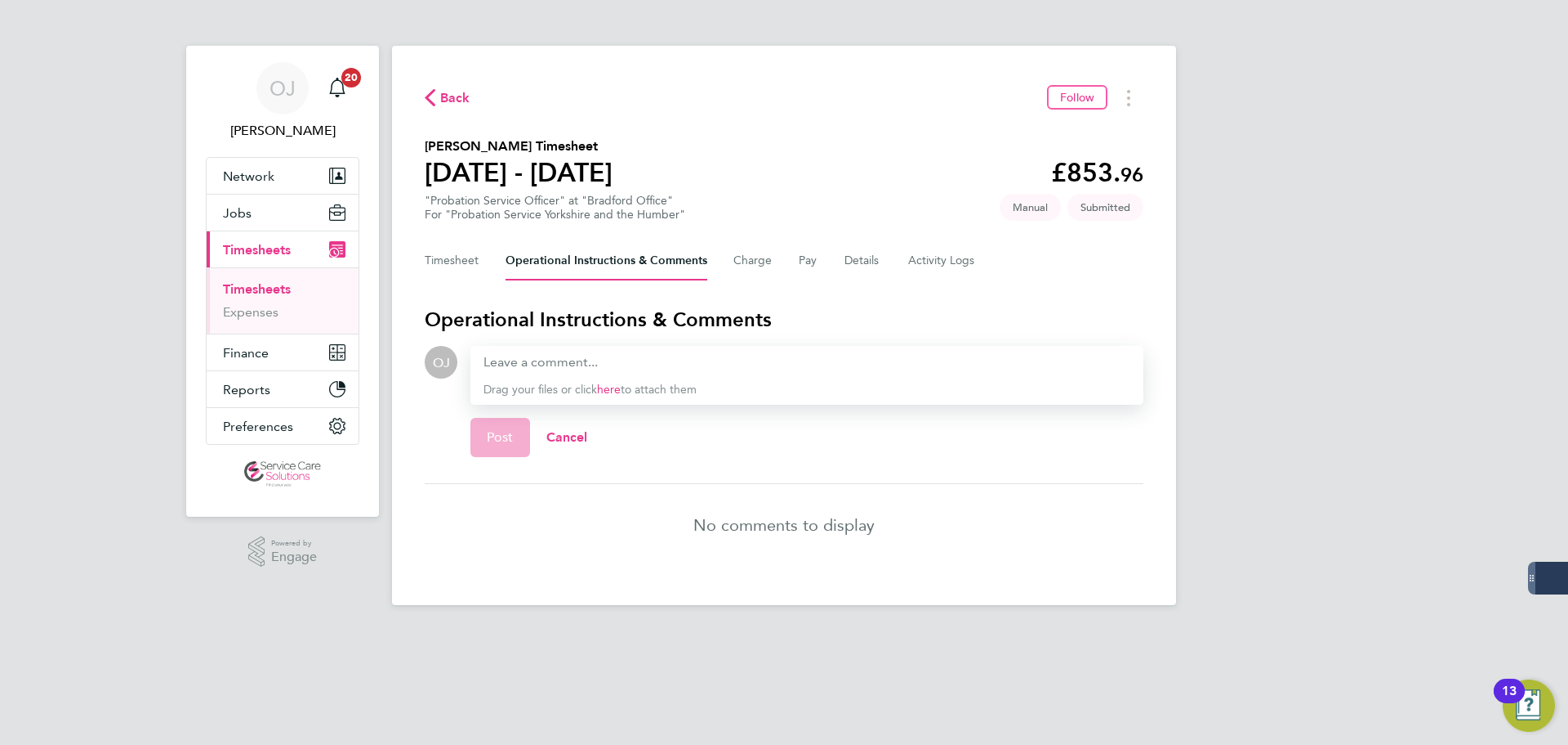
click at [557, 354] on div at bounding box center [806, 362] width 647 height 20
click at [519, 365] on div at bounding box center [806, 362] width 647 height 20
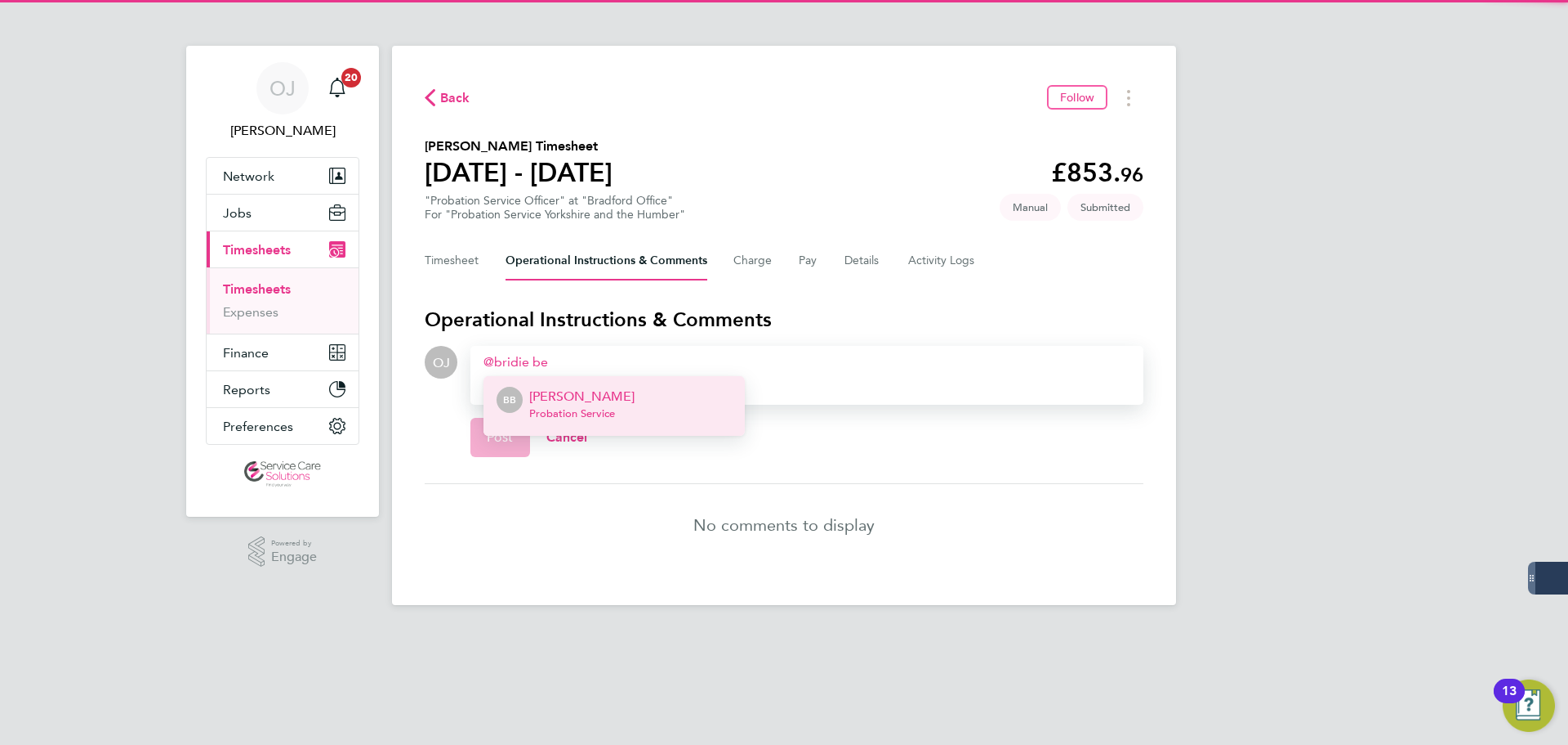
click at [605, 400] on p "Bridie Bedford" at bounding box center [582, 396] width 105 height 20
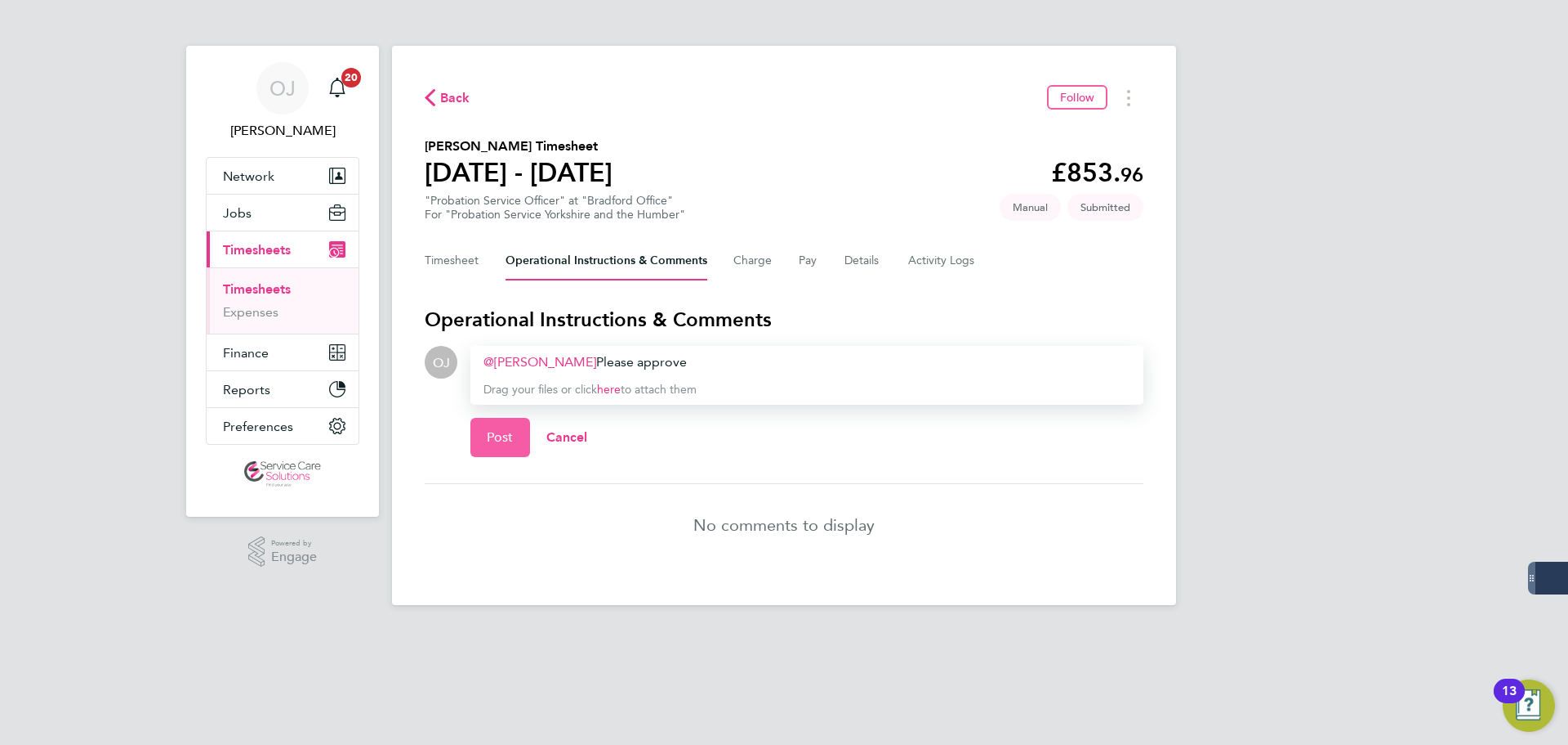
click at [488, 434] on span "Post" at bounding box center [500, 437] width 27 height 16
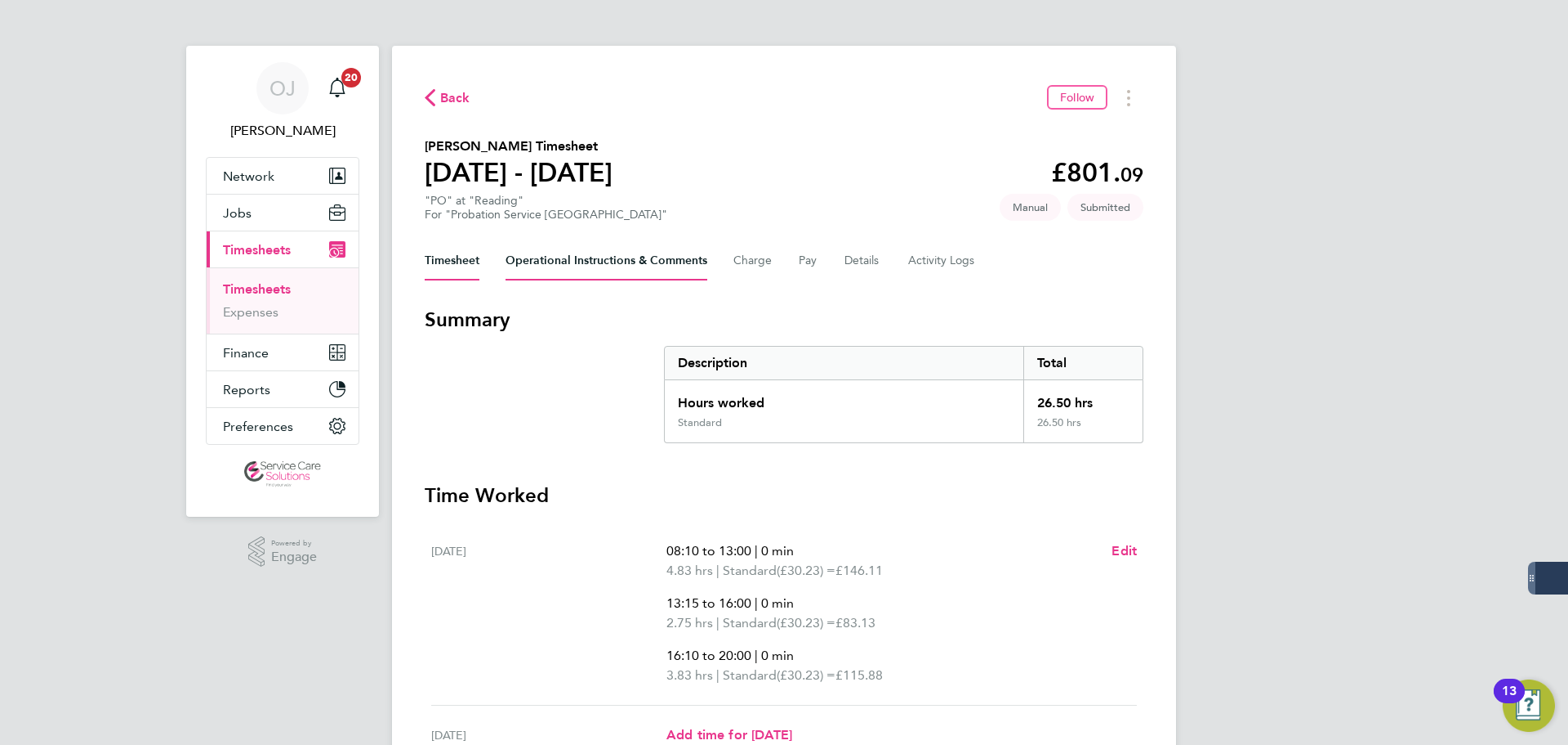
click at [561, 241] on Comments-tab "Operational Instructions & Comments" at bounding box center [606, 261] width 202 height 39
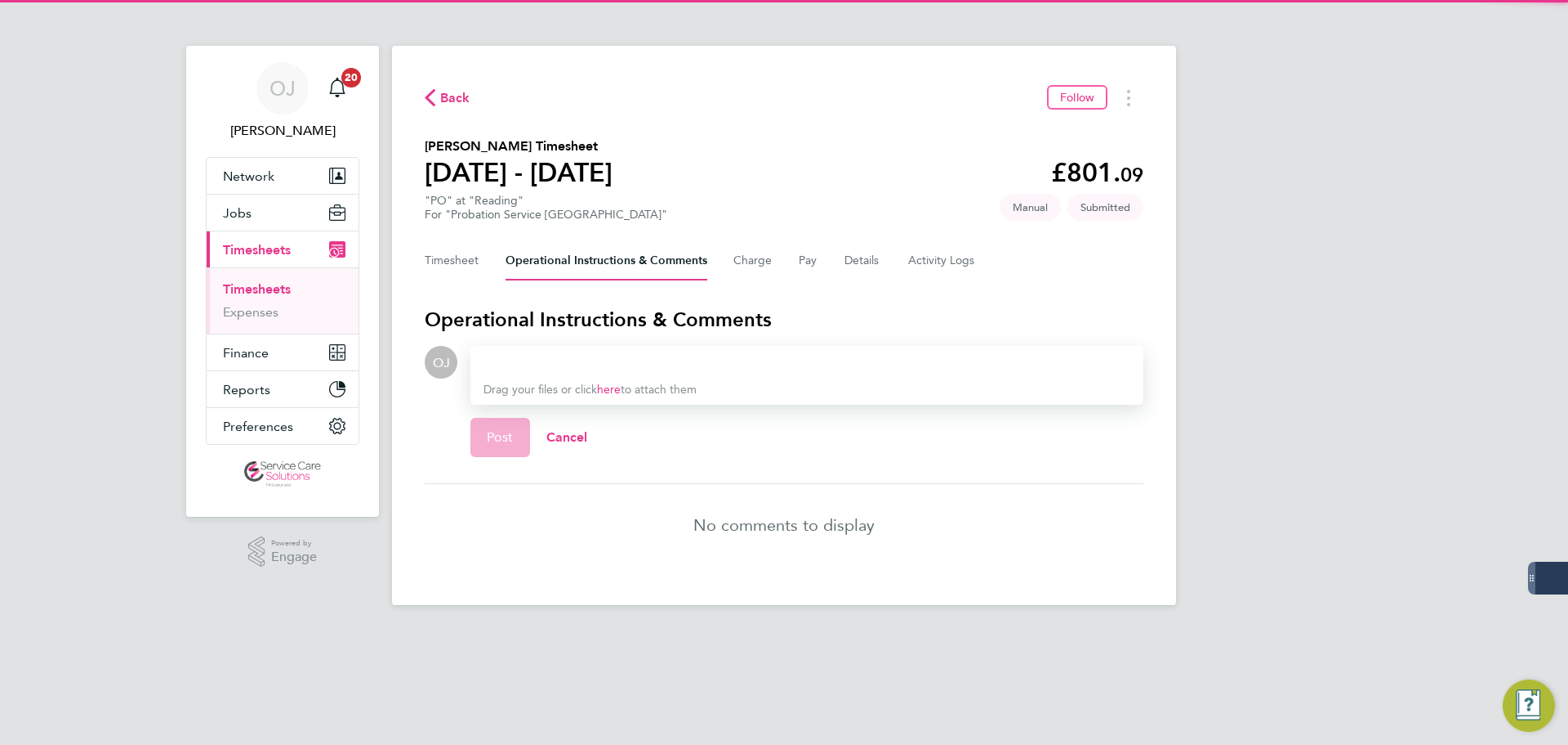
click at [514, 357] on div at bounding box center [806, 362] width 647 height 20
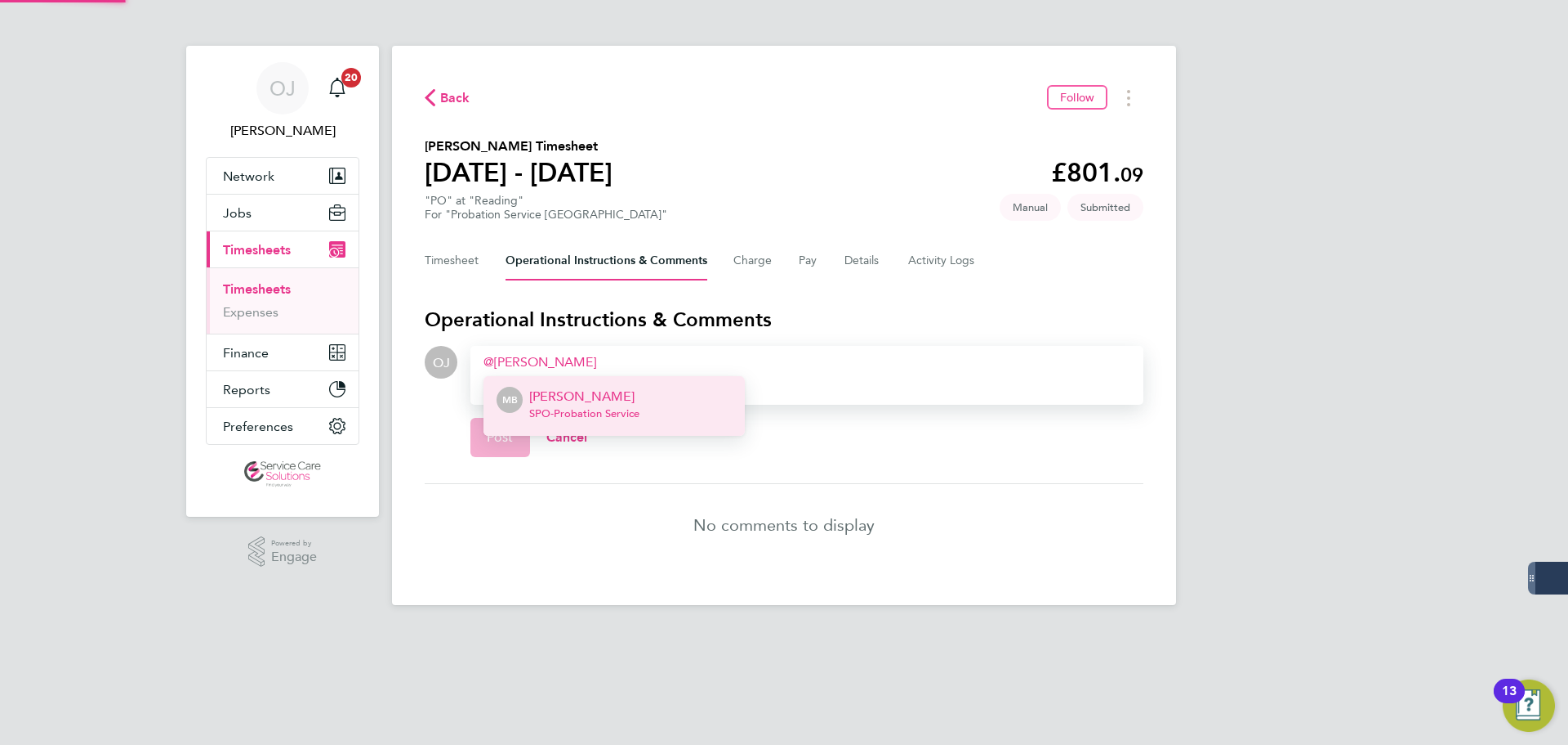
click at [636, 407] on span "SPO - Probation Service" at bounding box center [584, 414] width 110 height 13
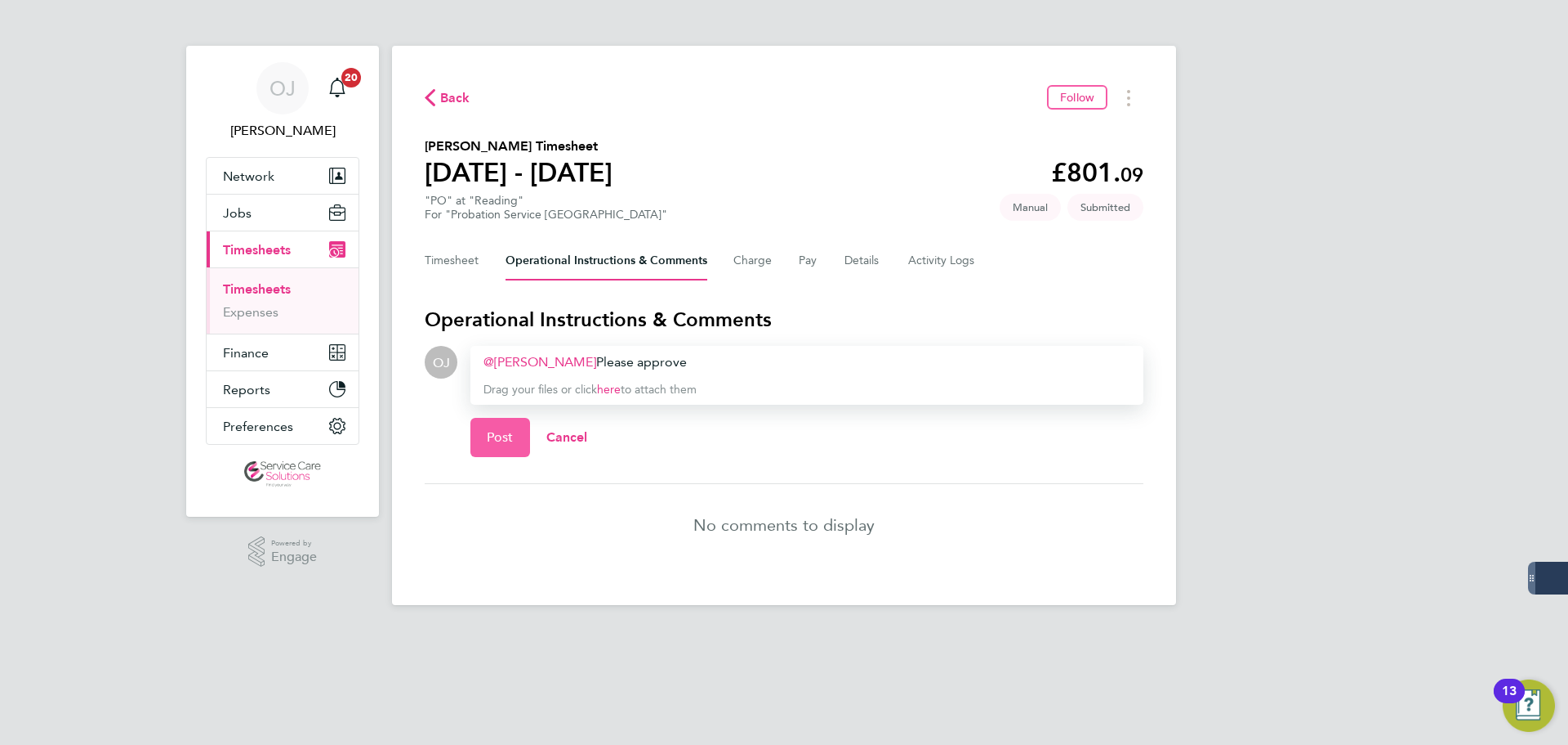
click at [492, 432] on span "Post" at bounding box center [500, 437] width 27 height 16
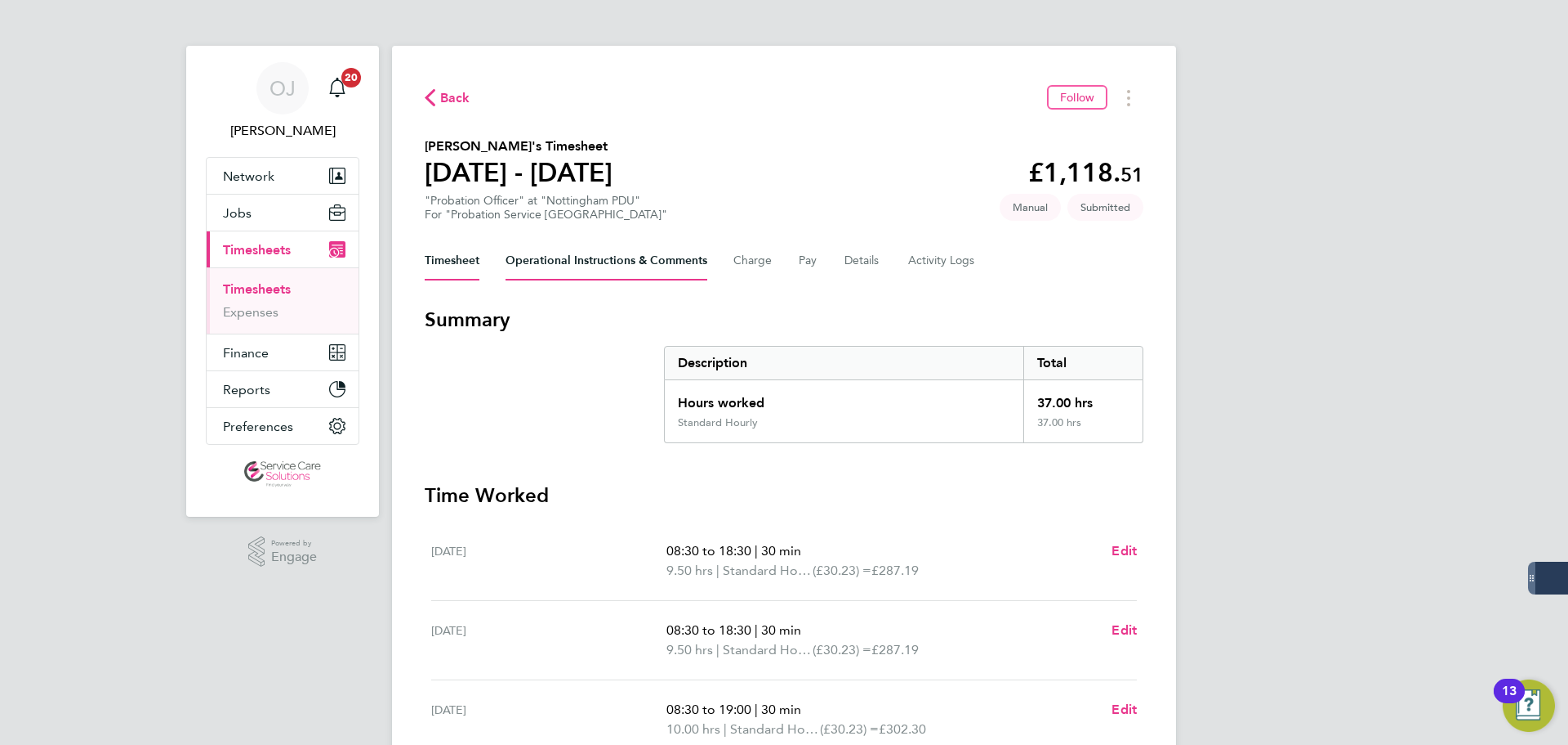
drag, startPoint x: 597, startPoint y: 275, endPoint x: 616, endPoint y: 286, distance: 22.0
click at [597, 273] on Comments-tab "Operational Instructions & Comments" at bounding box center [606, 261] width 202 height 39
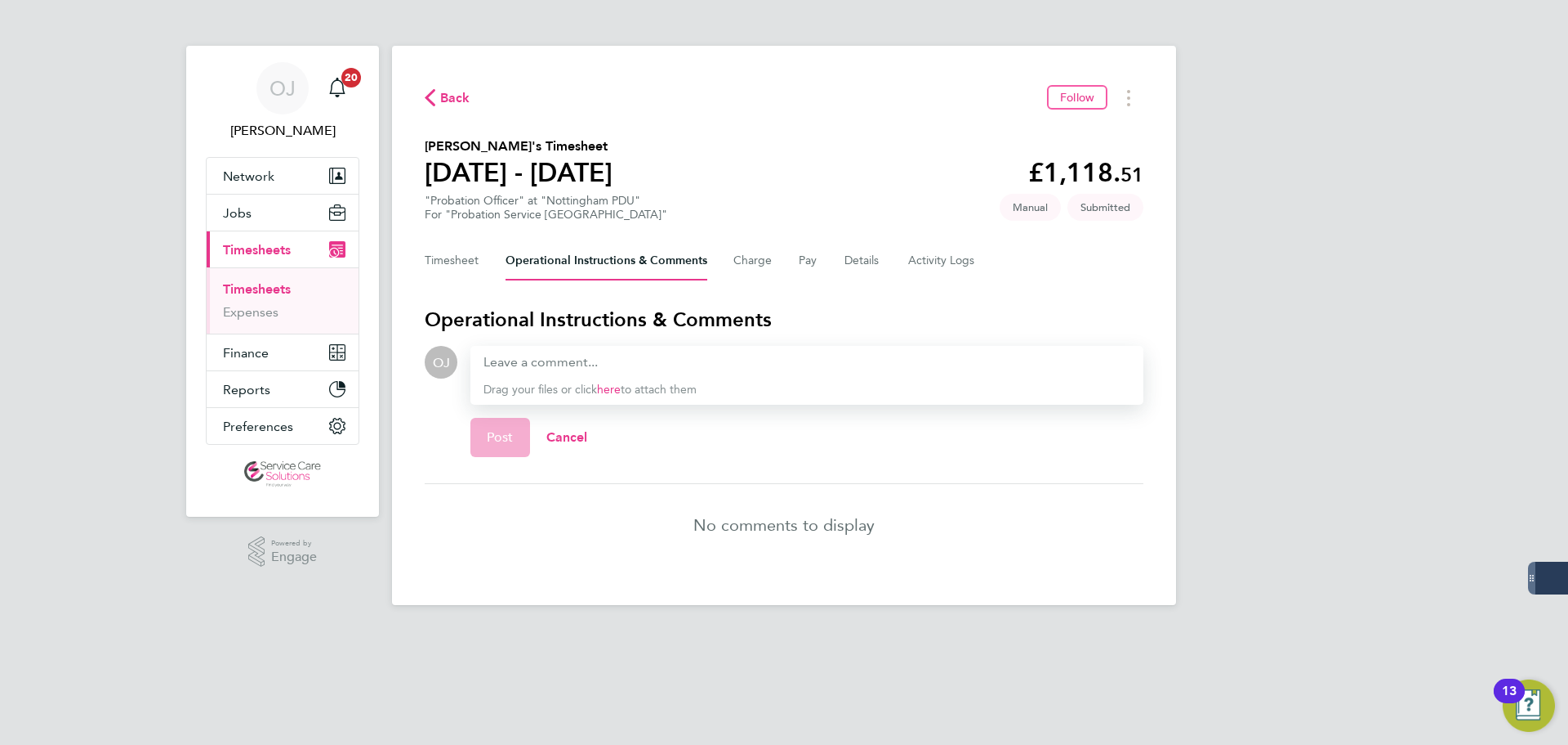
click at [527, 368] on div at bounding box center [806, 362] width 647 height 20
click at [512, 363] on div at bounding box center [806, 362] width 647 height 20
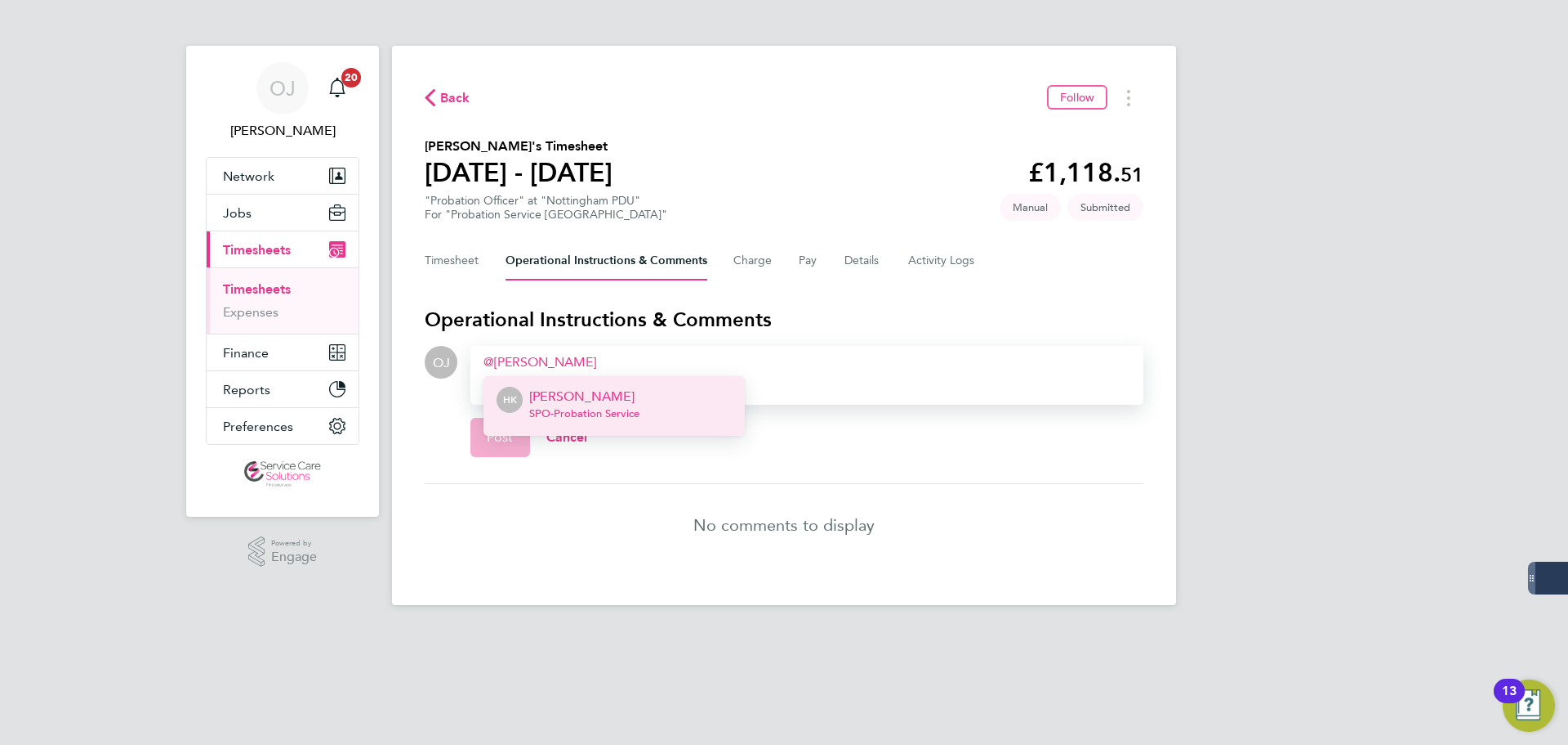
click at [590, 416] on span "SPO - Probation Service" at bounding box center [584, 414] width 110 height 13
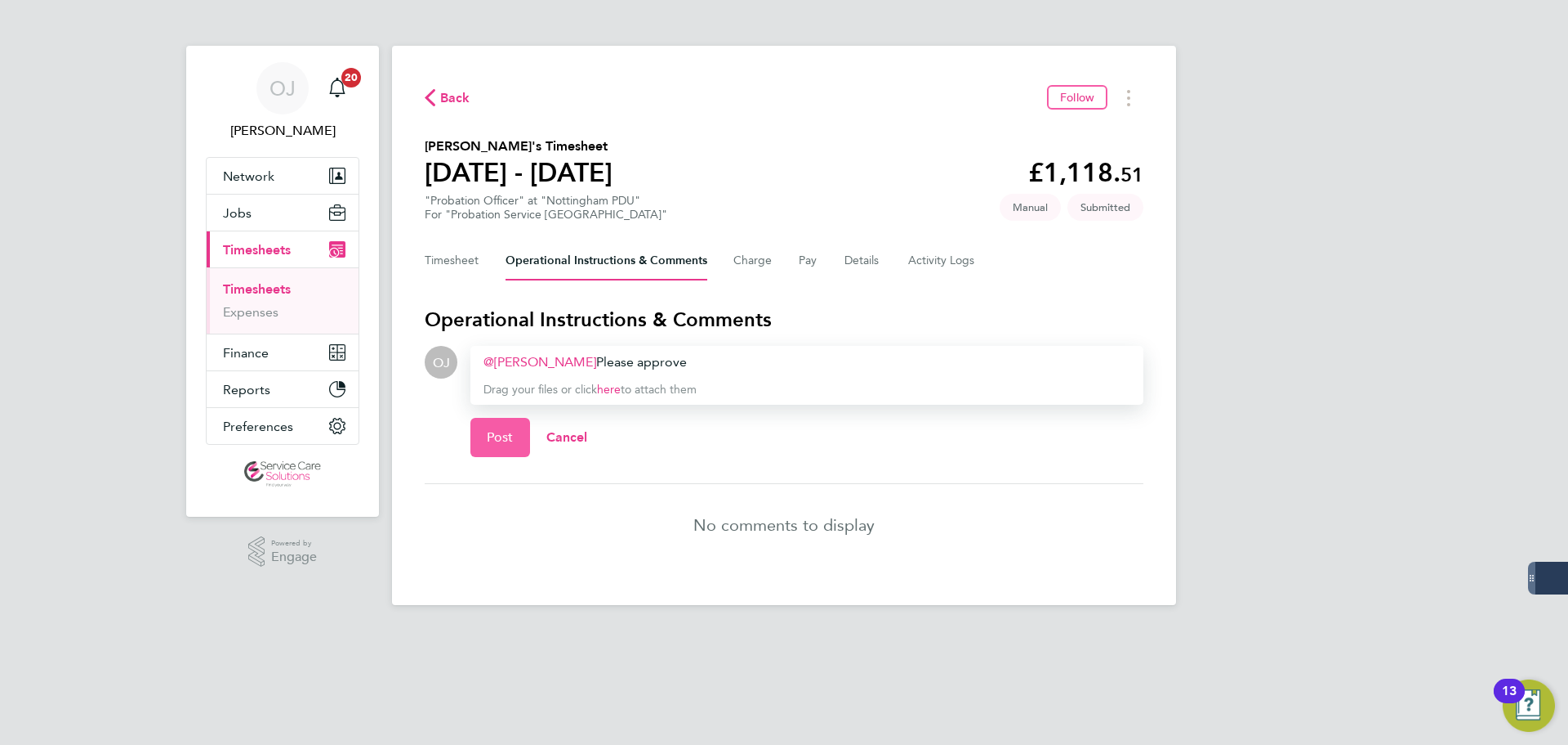
click at [498, 442] on span "Post" at bounding box center [500, 437] width 27 height 16
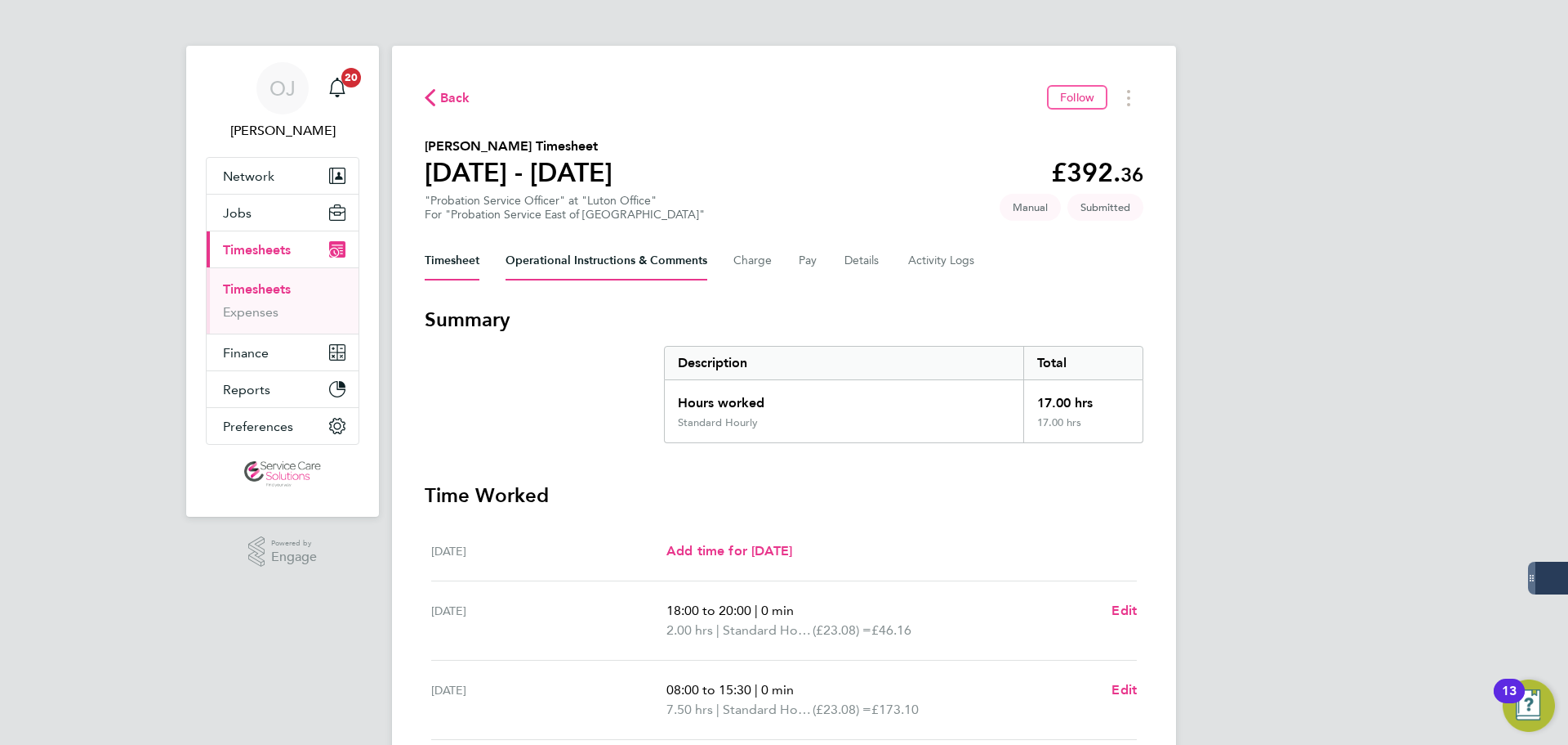
click at [571, 268] on Comments-tab "Operational Instructions & Comments" at bounding box center [606, 261] width 202 height 39
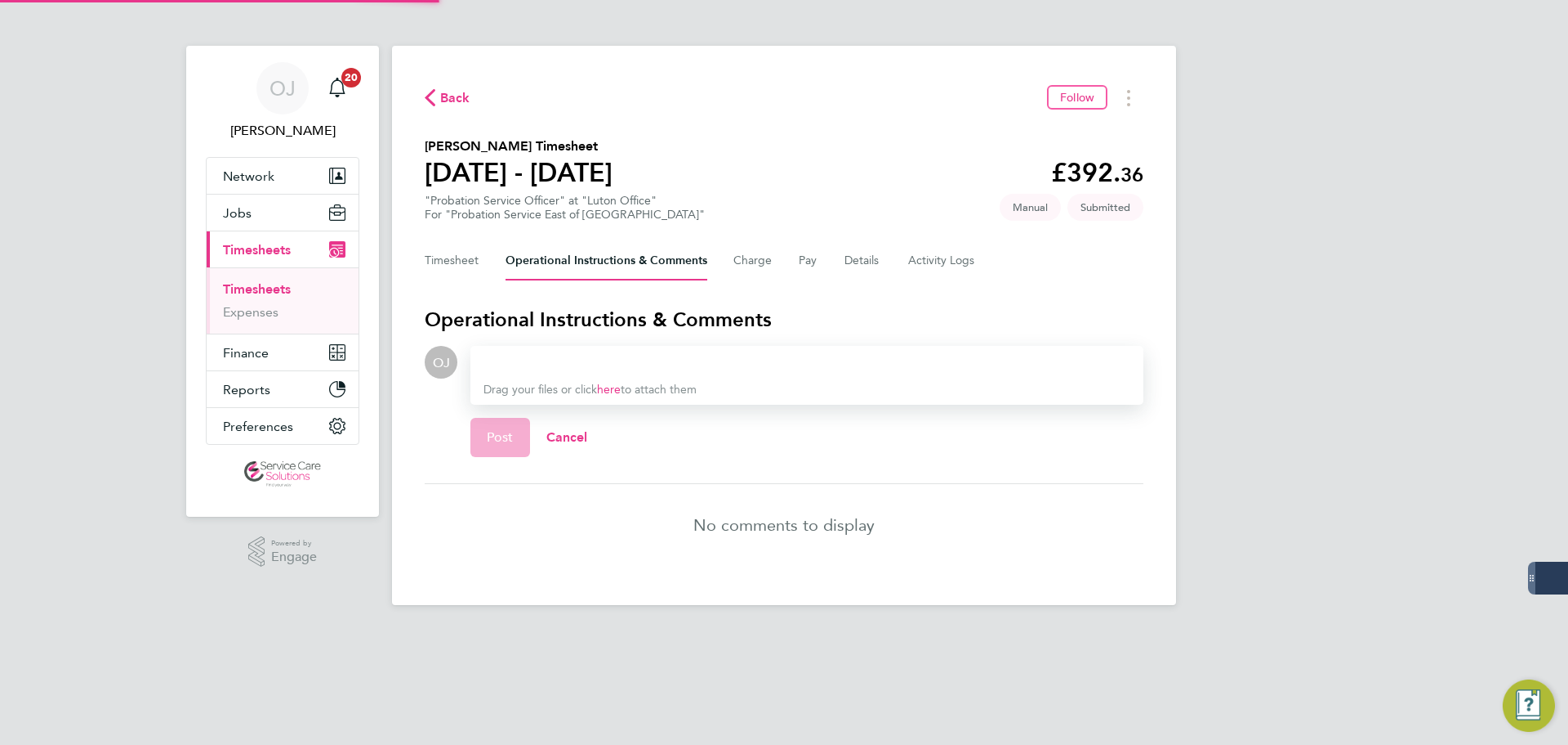
click at [540, 361] on div at bounding box center [806, 362] width 647 height 20
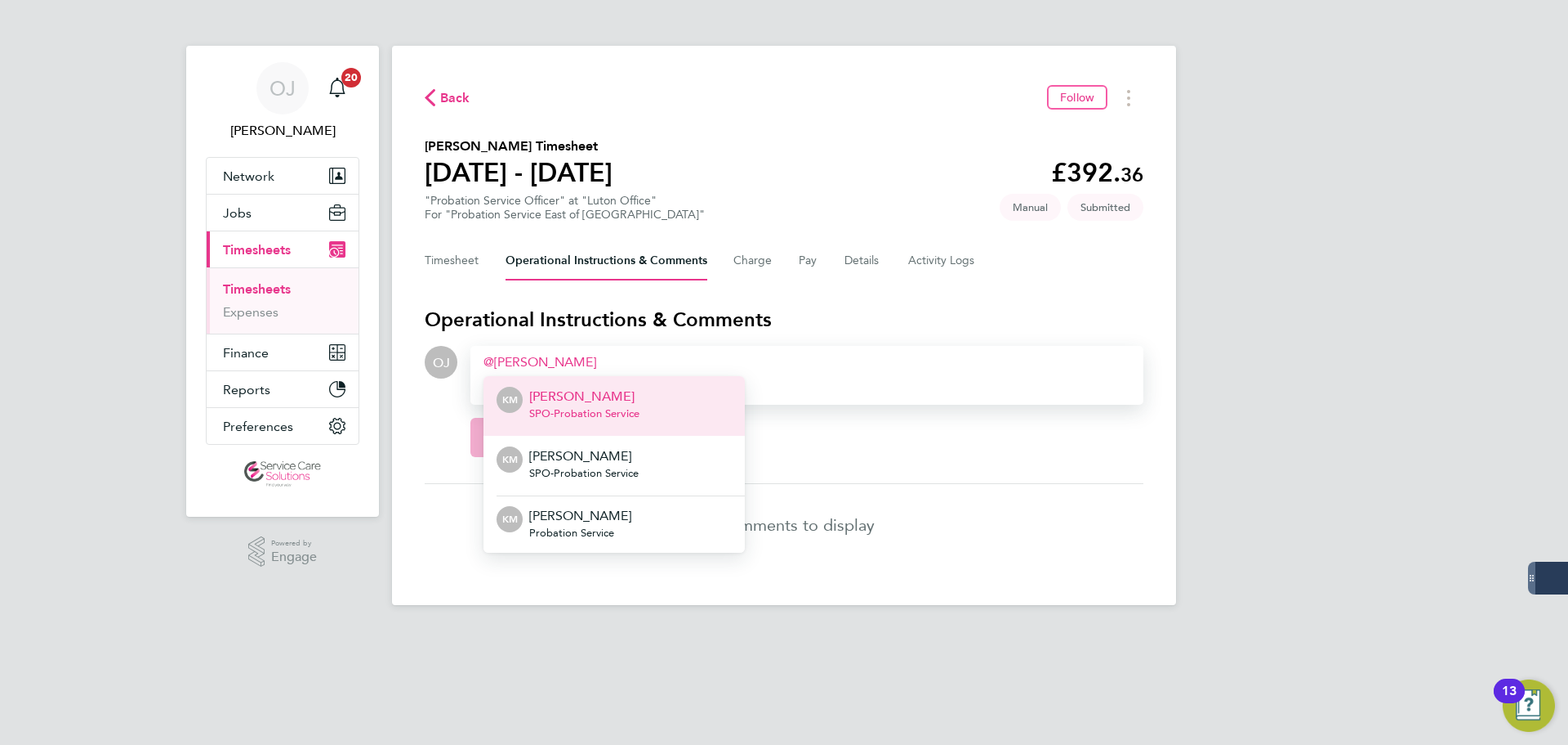
click at [630, 400] on p "Kate McGrath" at bounding box center [584, 396] width 110 height 20
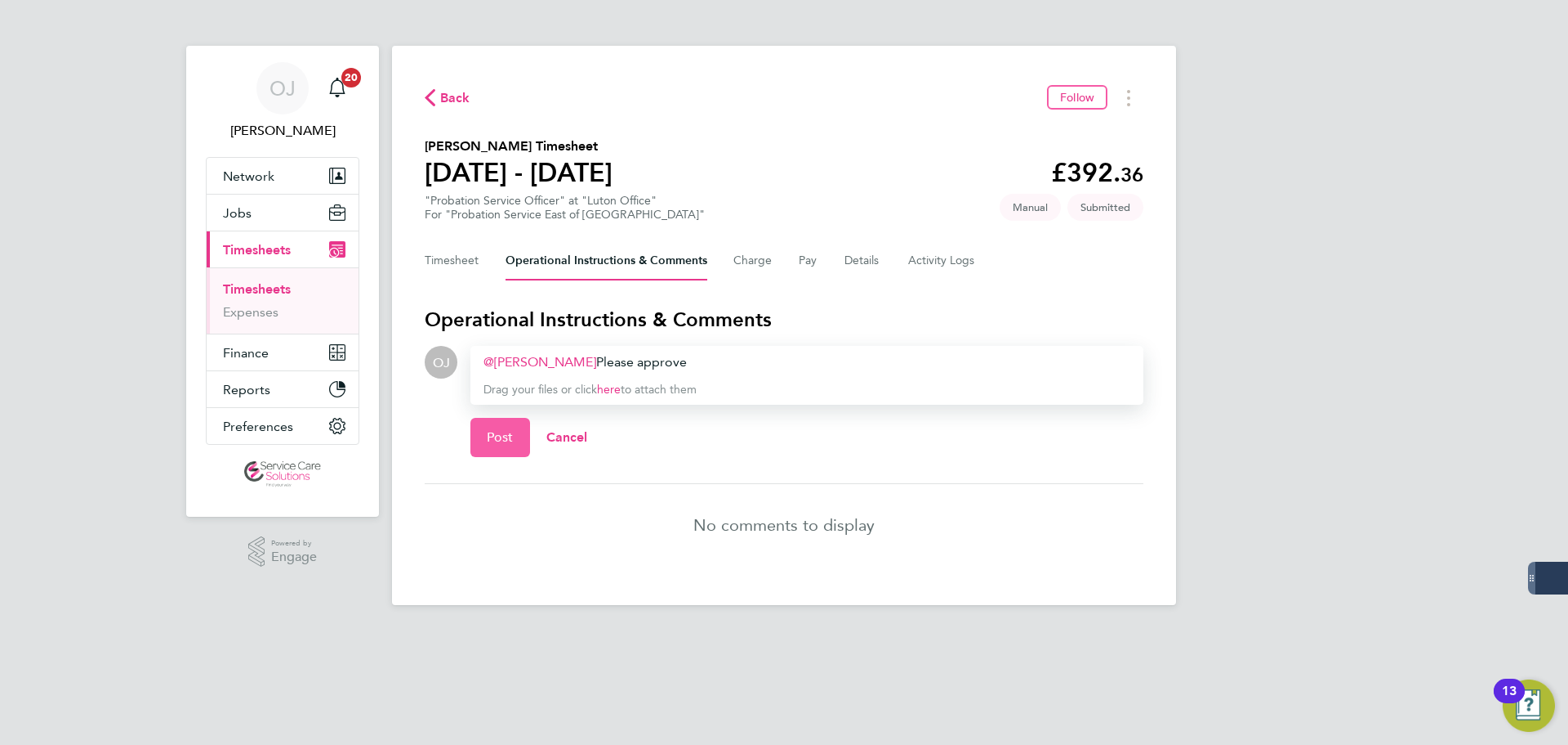
click at [506, 441] on span "Post" at bounding box center [500, 437] width 27 height 16
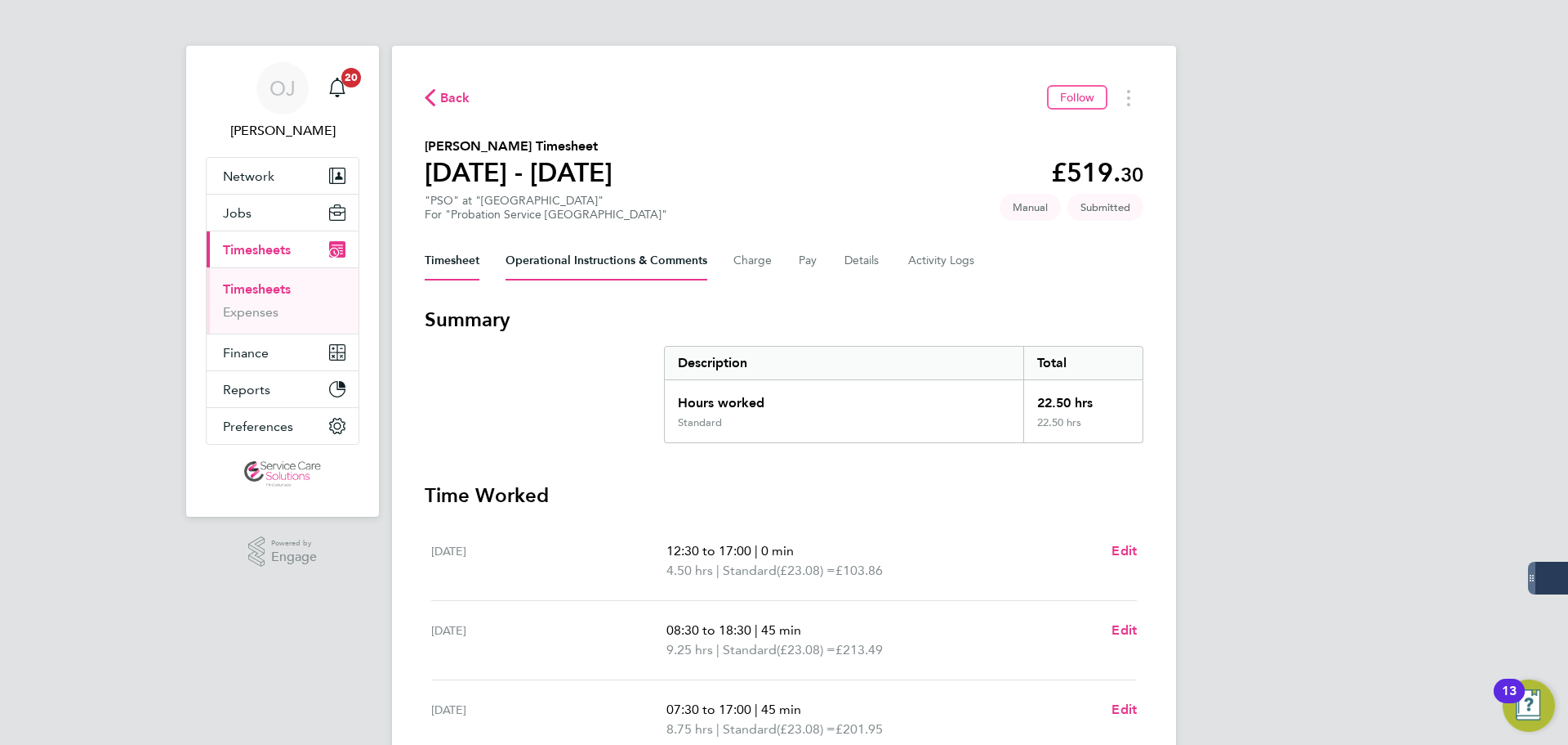
click at [670, 272] on Comments-tab "Operational Instructions & Comments" at bounding box center [606, 261] width 202 height 39
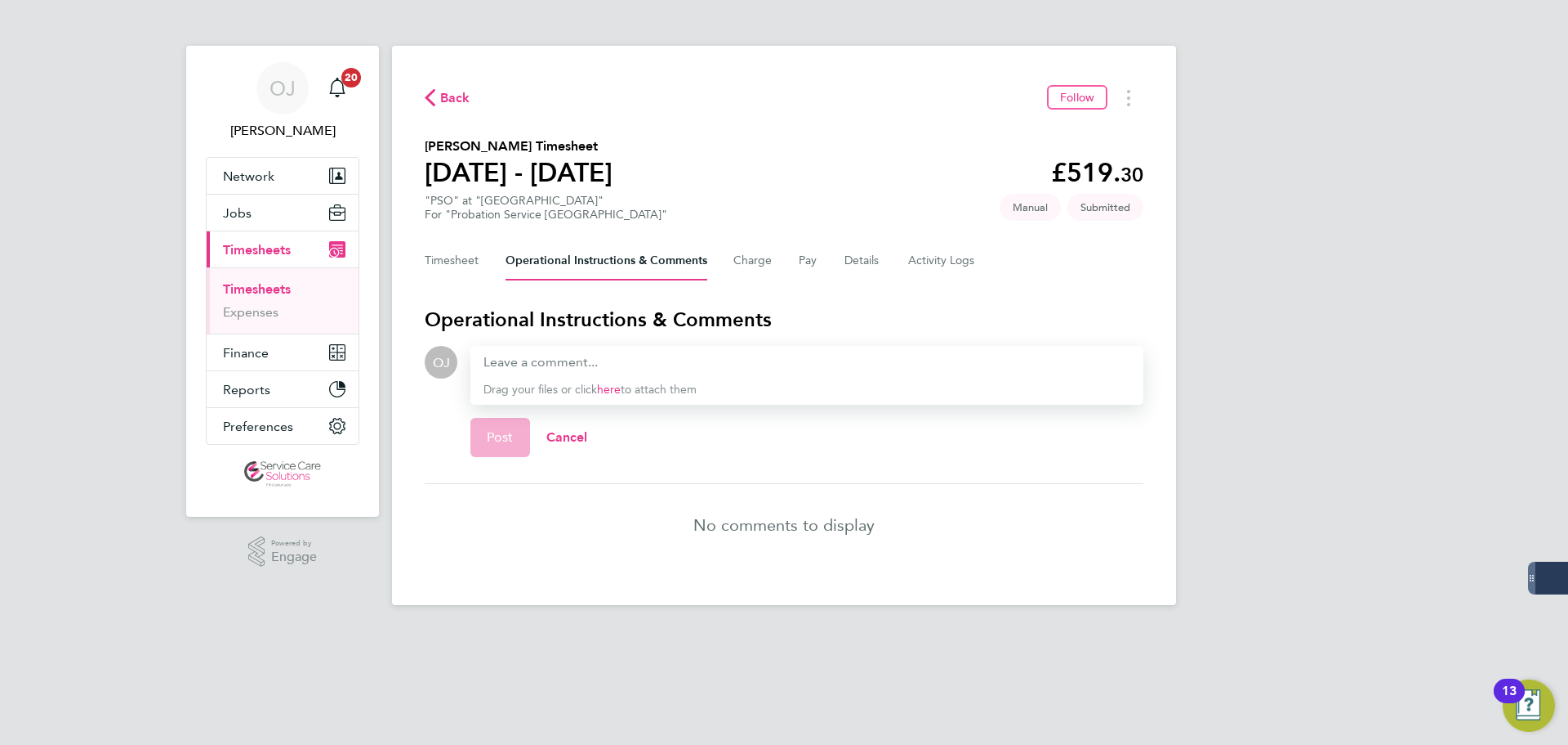
click at [542, 354] on div at bounding box center [806, 362] width 647 height 20
click at [516, 368] on div at bounding box center [806, 362] width 647 height 20
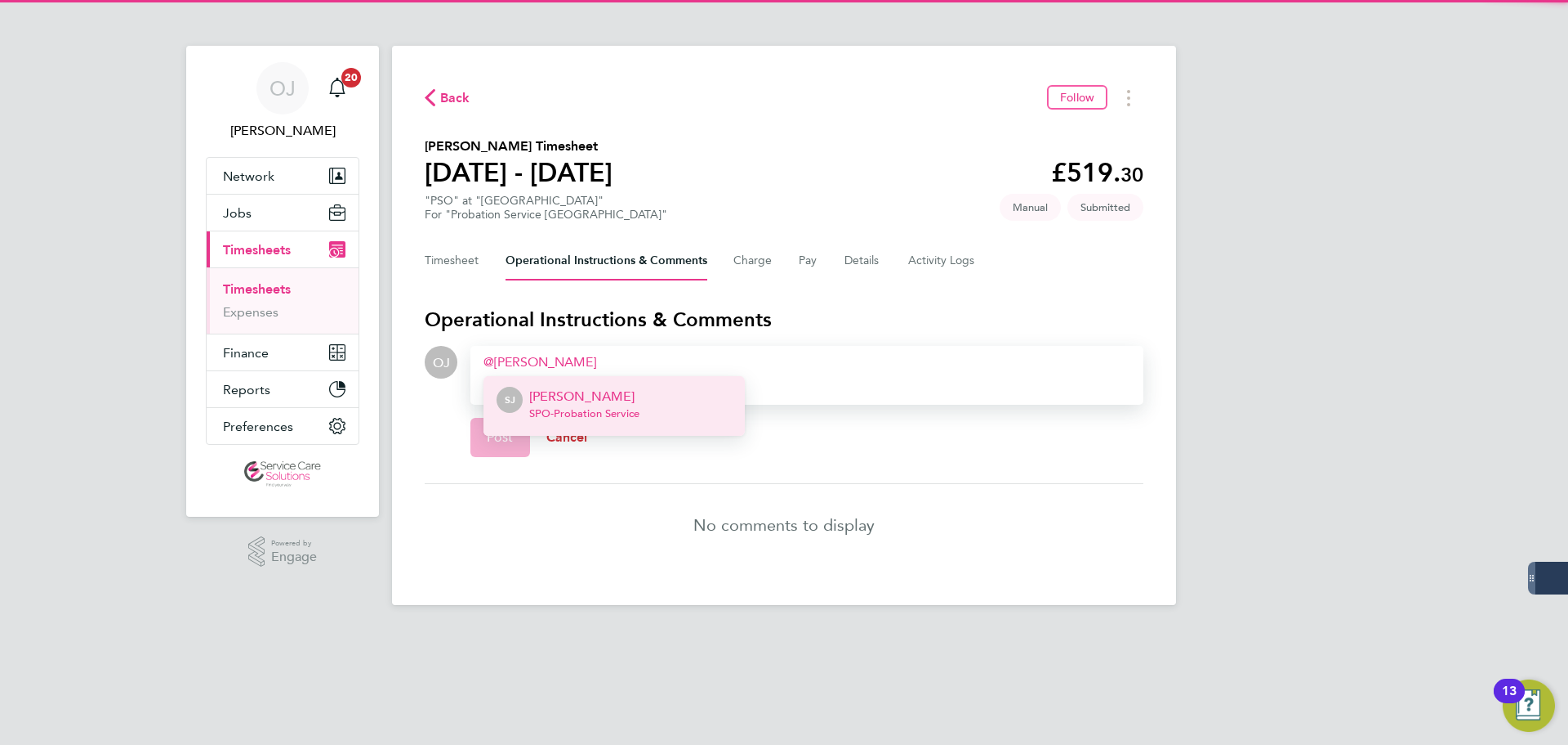
click at [581, 438] on span "Cancel" at bounding box center [567, 437] width 42 height 16
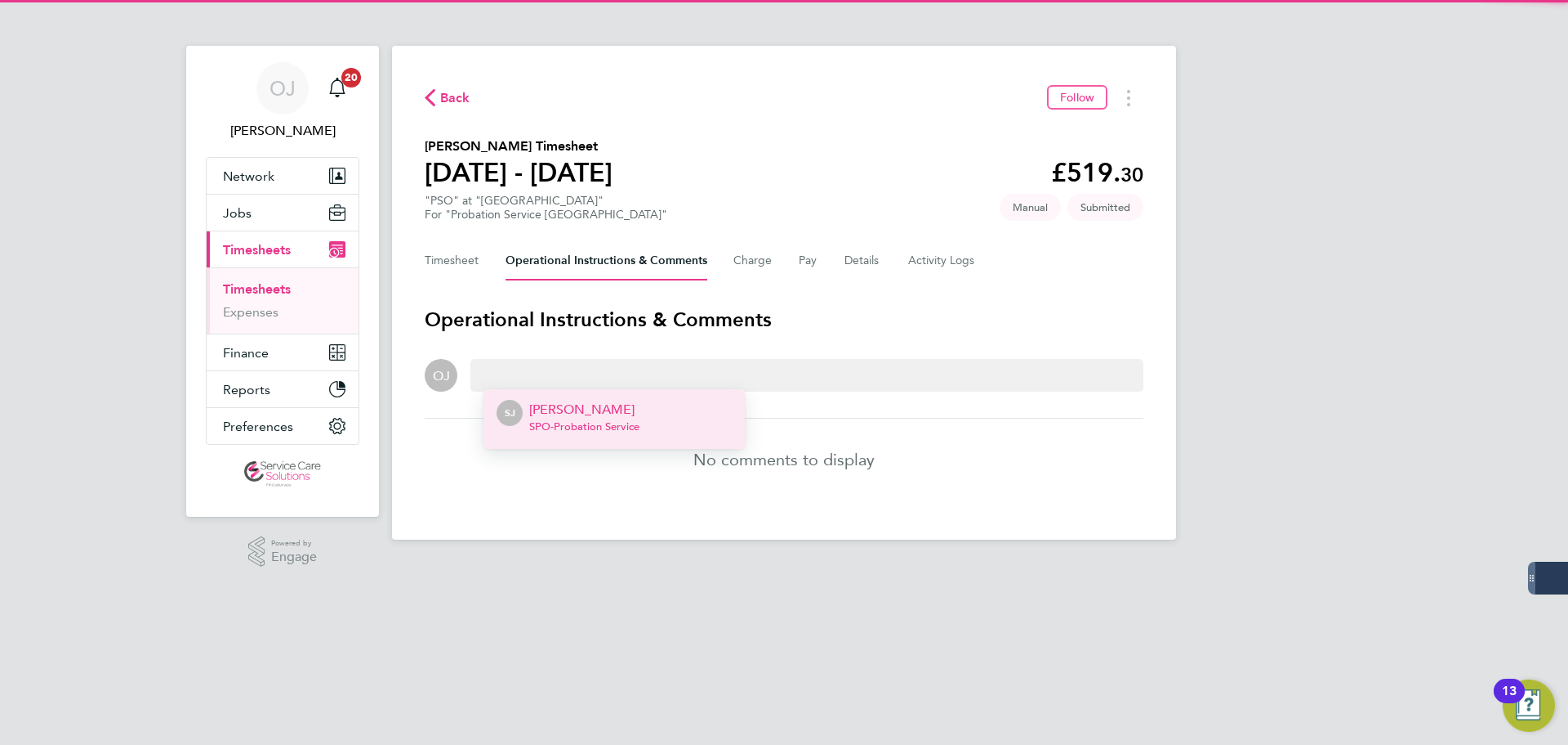
click at [1038, 422] on li "No comments to display" at bounding box center [784, 459] width 719 height 81
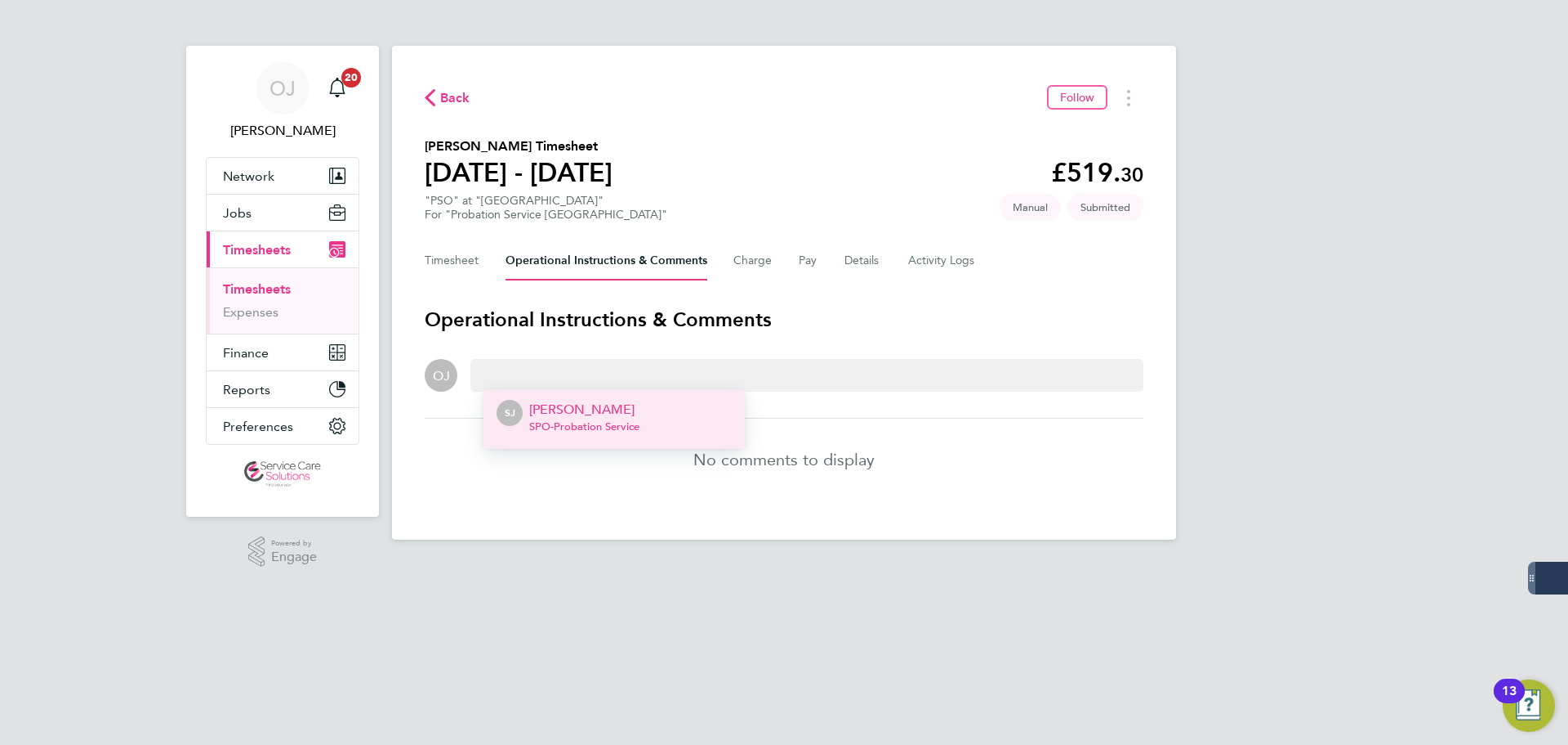
click at [629, 267] on Comments-tab "Operational Instructions & Comments" at bounding box center [606, 261] width 202 height 39
click at [758, 261] on button "Charge" at bounding box center [754, 261] width 39 height 39
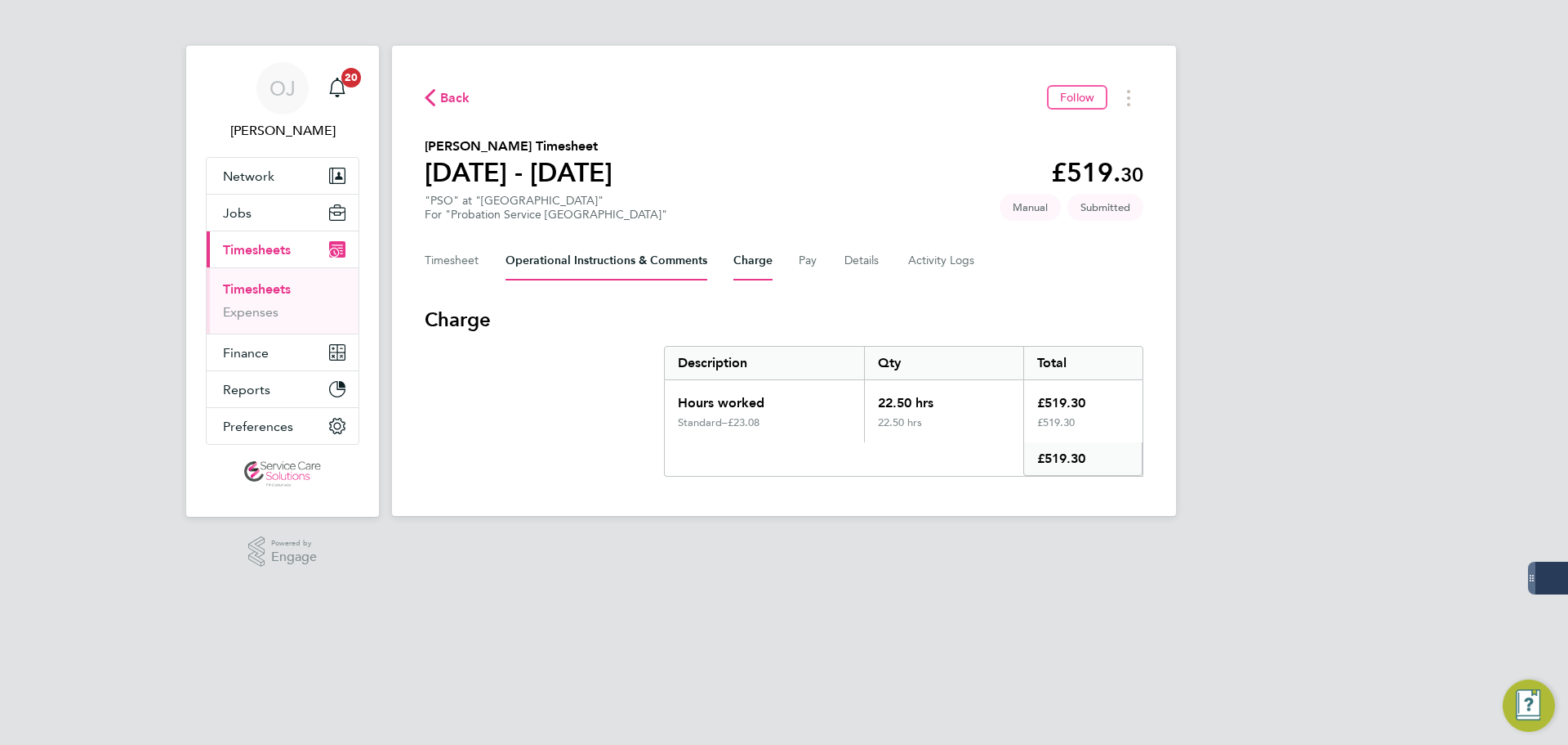
click at [570, 257] on Comments-tab "Operational Instructions & Comments" at bounding box center [606, 261] width 202 height 39
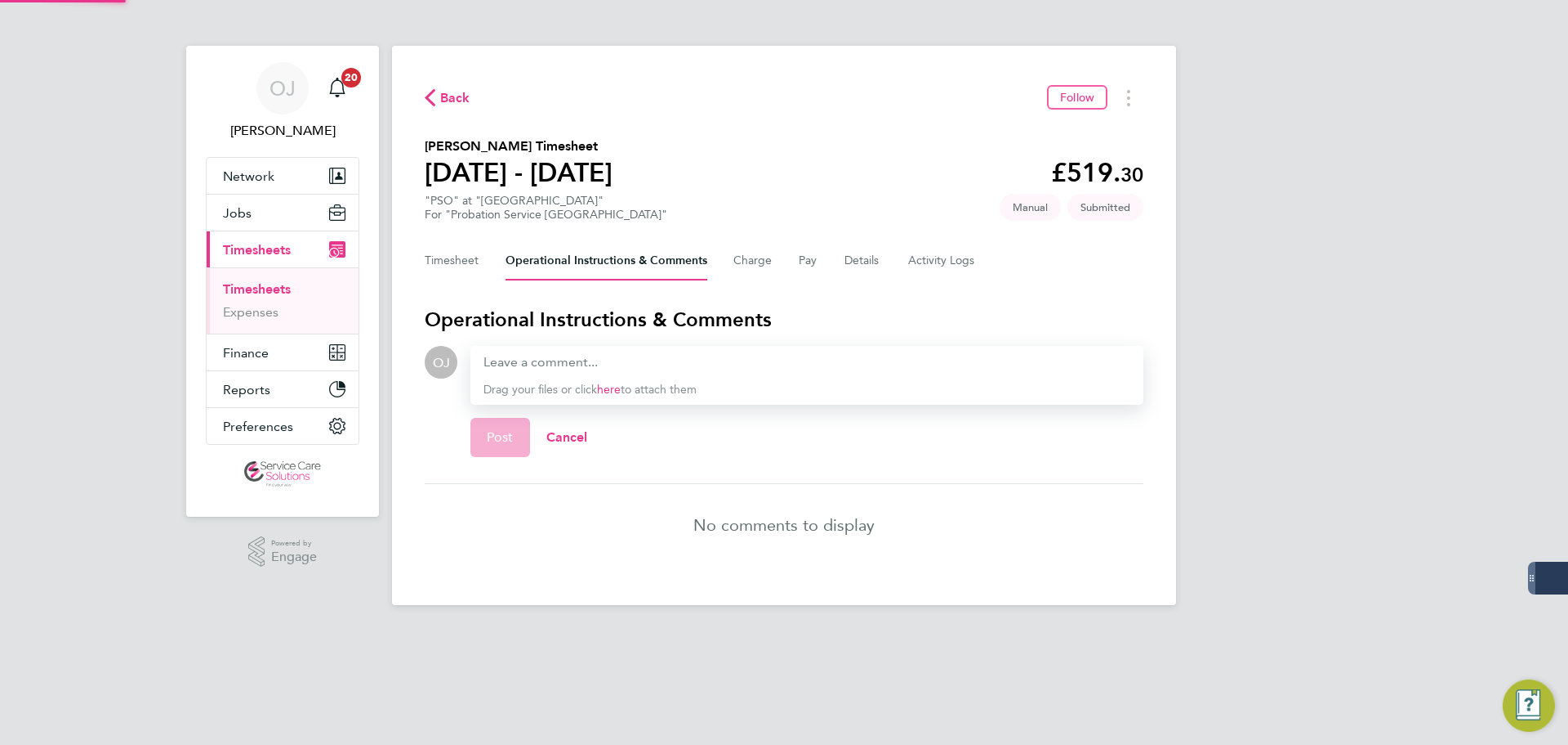
drag, startPoint x: 541, startPoint y: 349, endPoint x: 508, endPoint y: 364, distance: 36.2
click at [541, 350] on div "Drag your files or click here to attach them" at bounding box center [807, 375] width 673 height 59
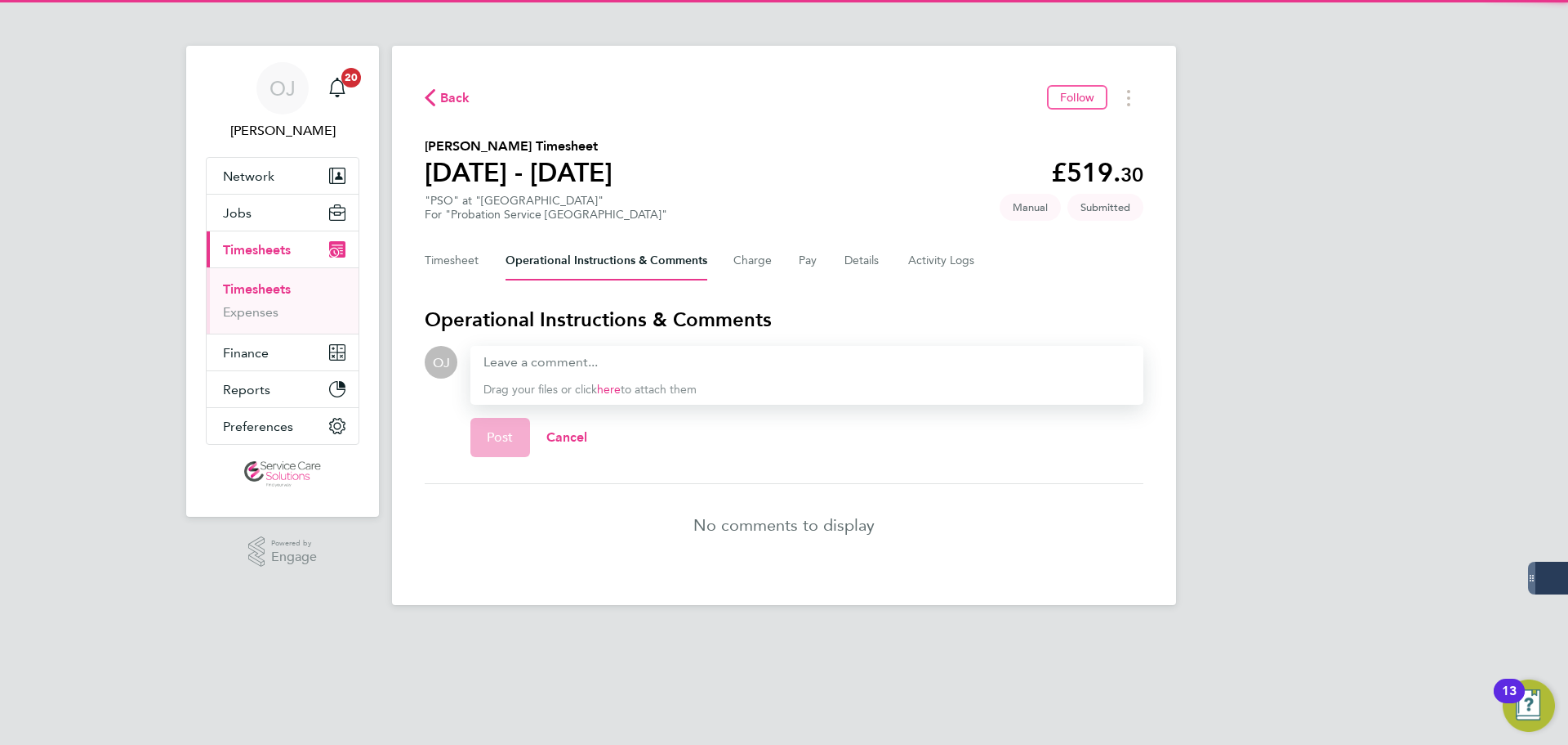
click at [507, 364] on div at bounding box center [806, 362] width 647 height 20
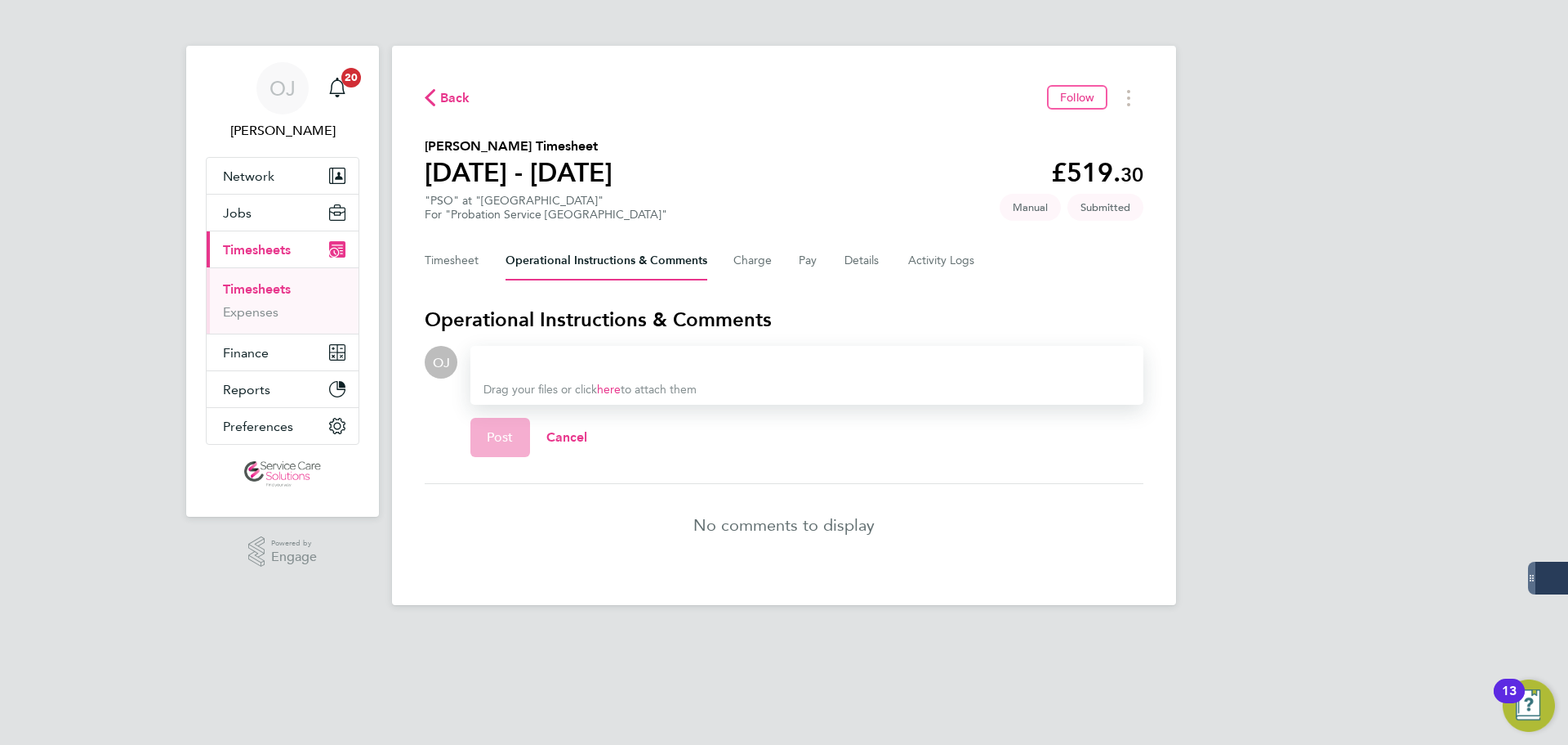
click at [504, 364] on div at bounding box center [806, 362] width 647 height 20
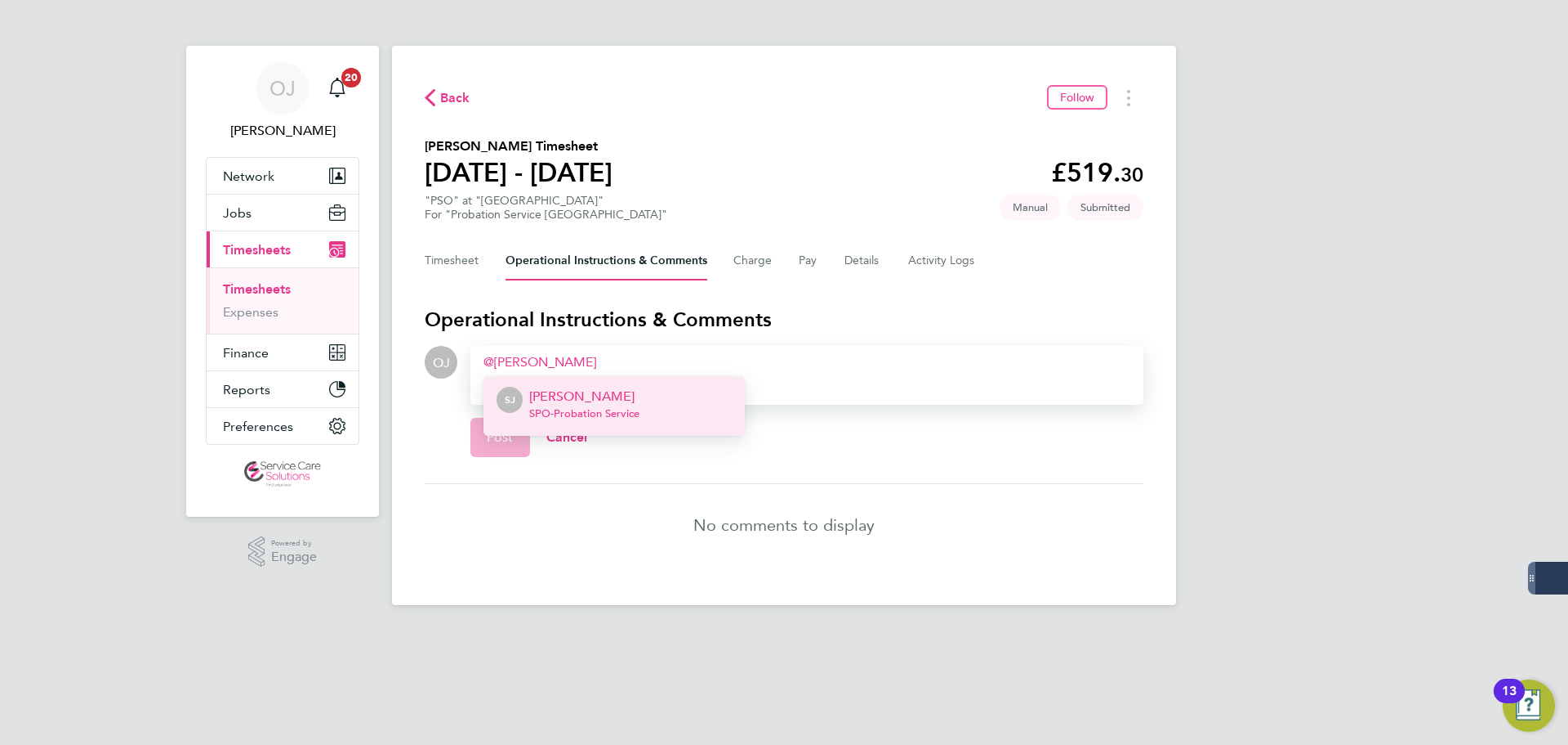
click at [601, 387] on p "Sian Jones" at bounding box center [584, 396] width 110 height 20
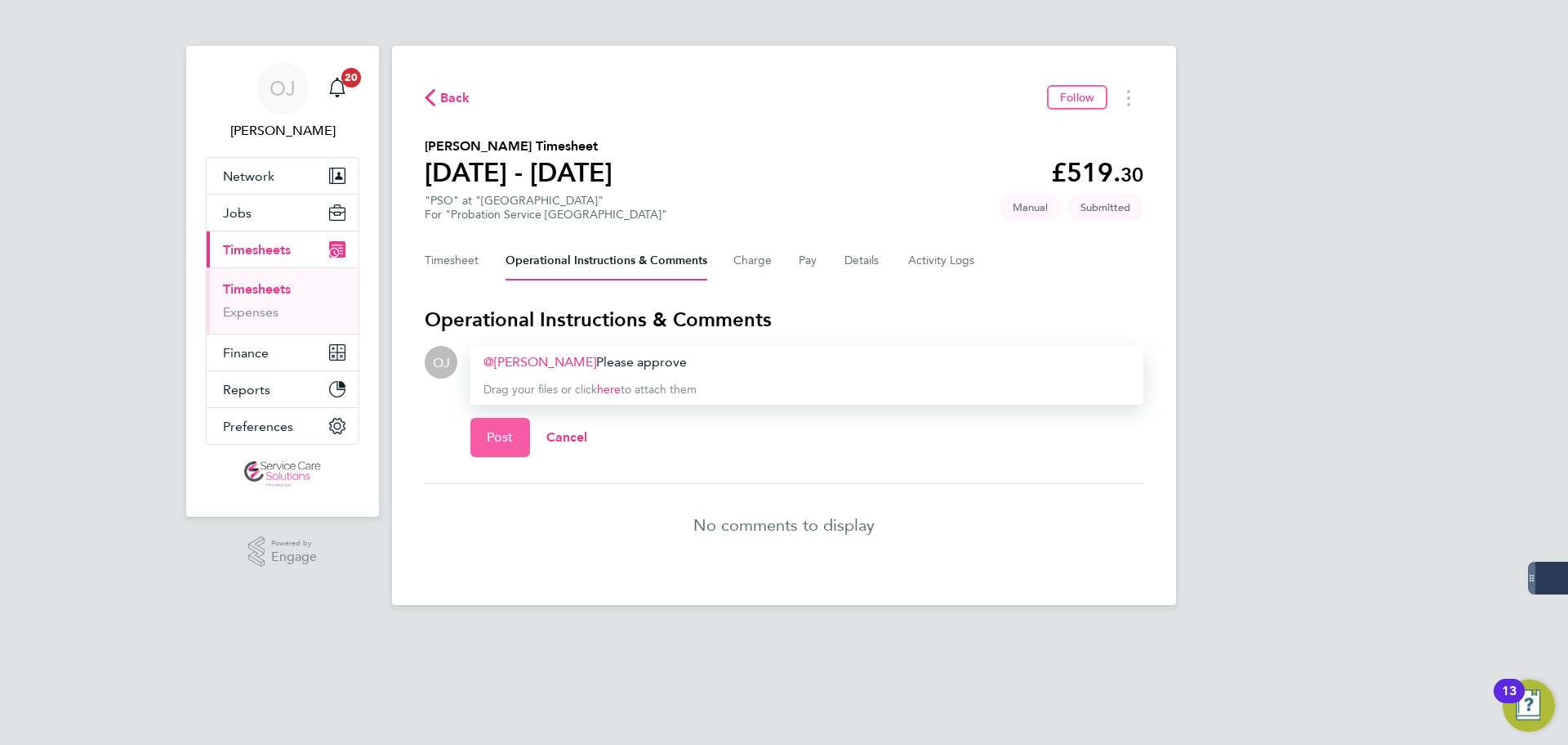
click at [501, 434] on span "Post" at bounding box center [500, 437] width 27 height 16
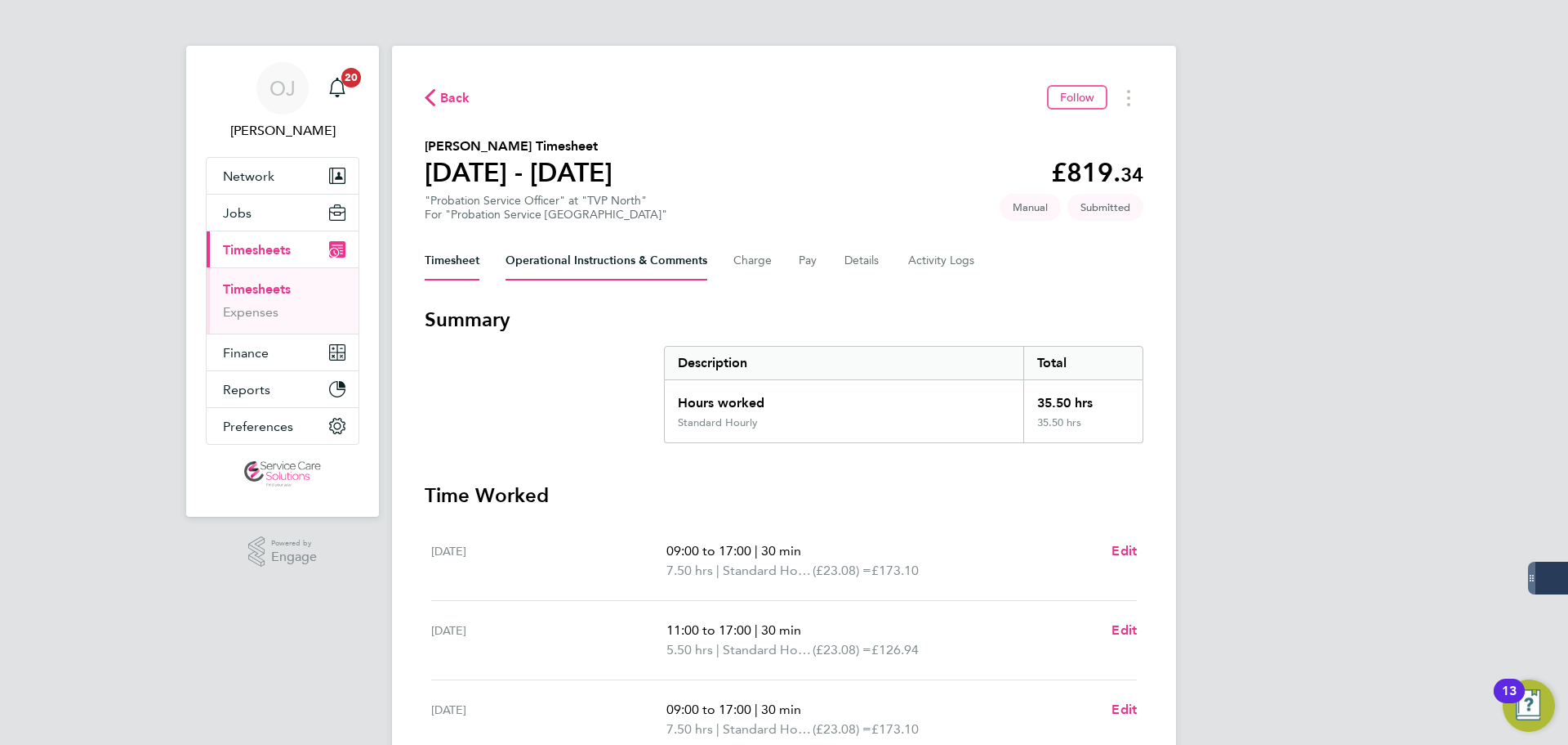
click at [611, 259] on Comments-tab "Operational Instructions & Comments" at bounding box center [606, 261] width 202 height 39
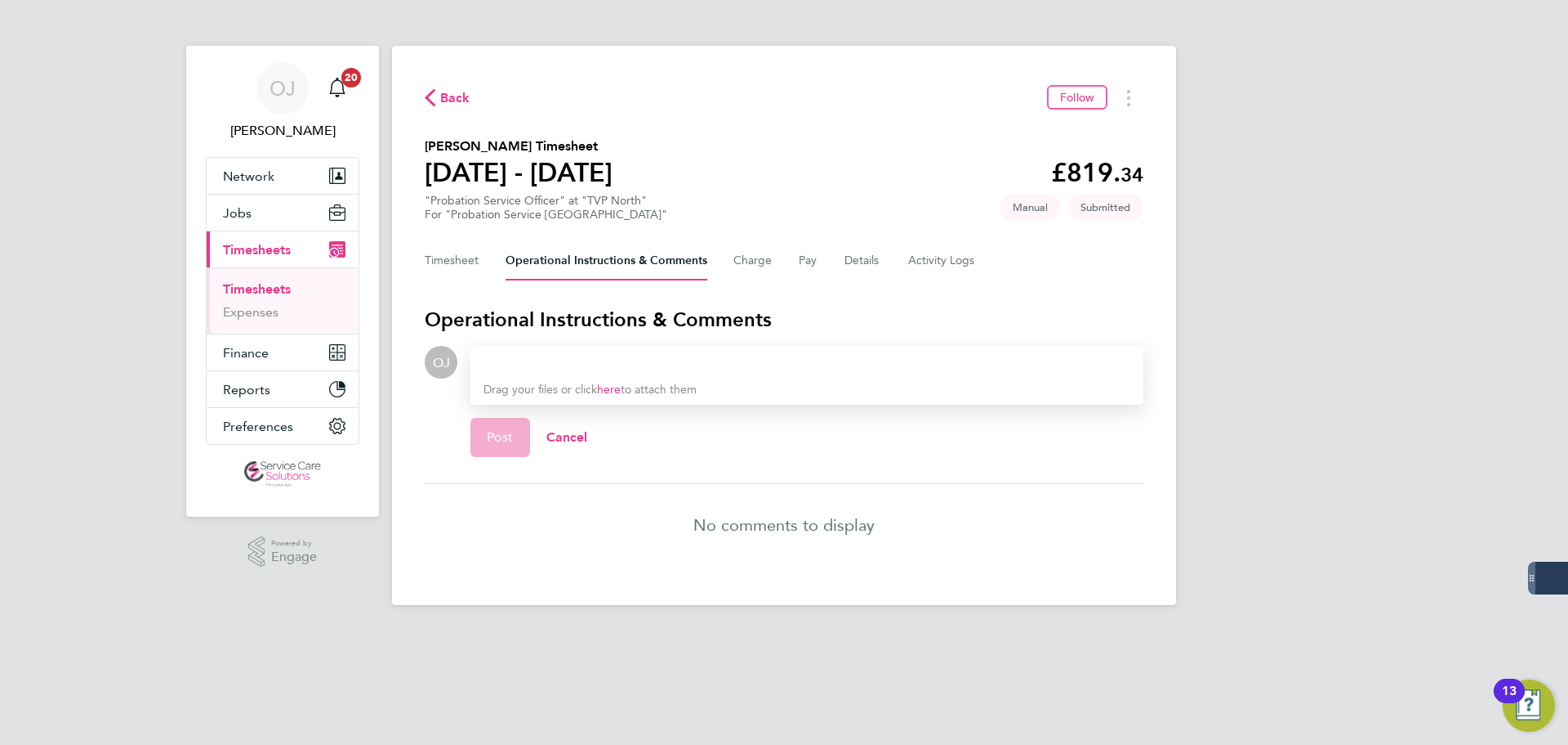
click at [526, 354] on div at bounding box center [806, 362] width 647 height 20
click at [563, 353] on div at bounding box center [806, 362] width 647 height 20
click at [533, 364] on div at bounding box center [806, 362] width 647 height 20
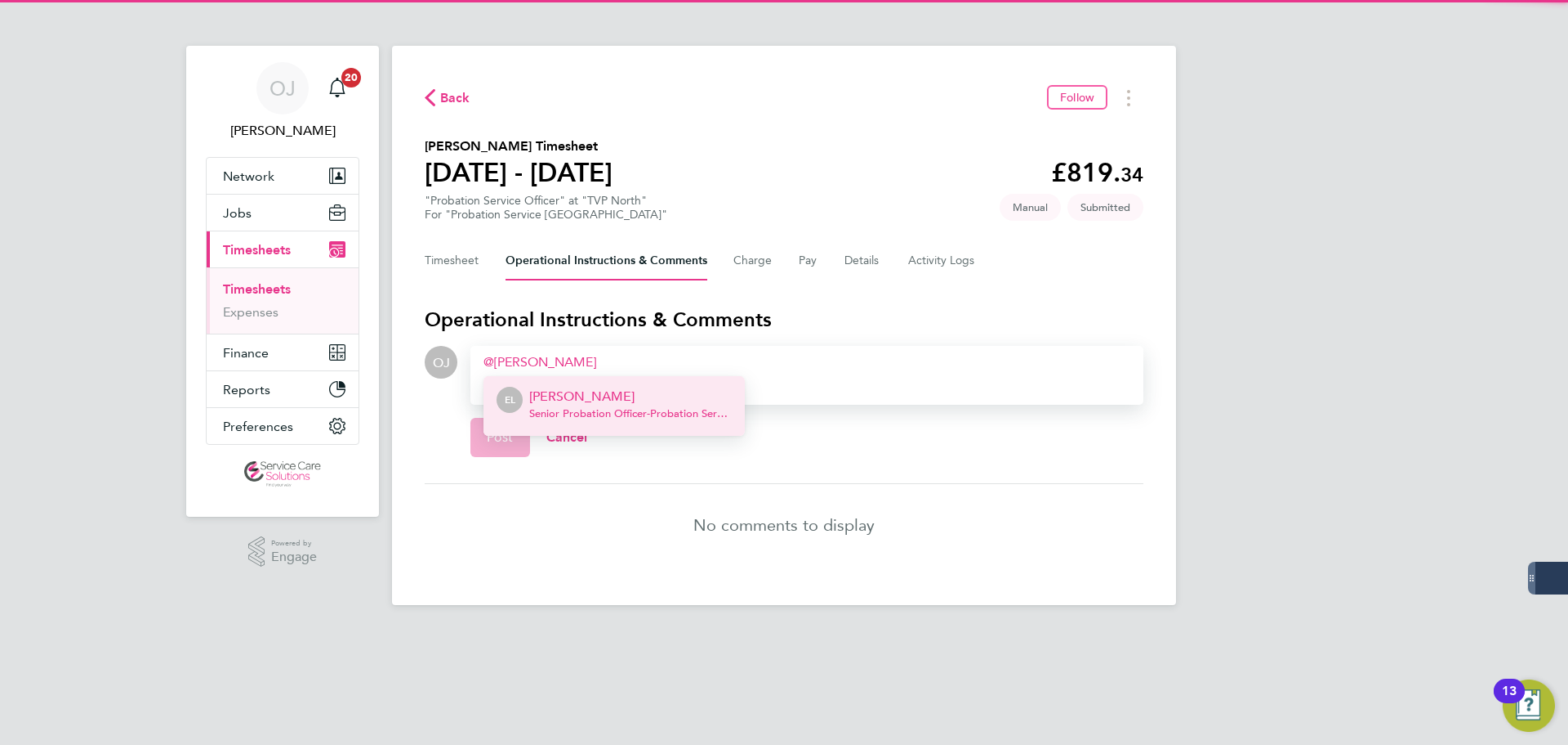
click at [575, 395] on p "[PERSON_NAME]" at bounding box center [630, 396] width 203 height 20
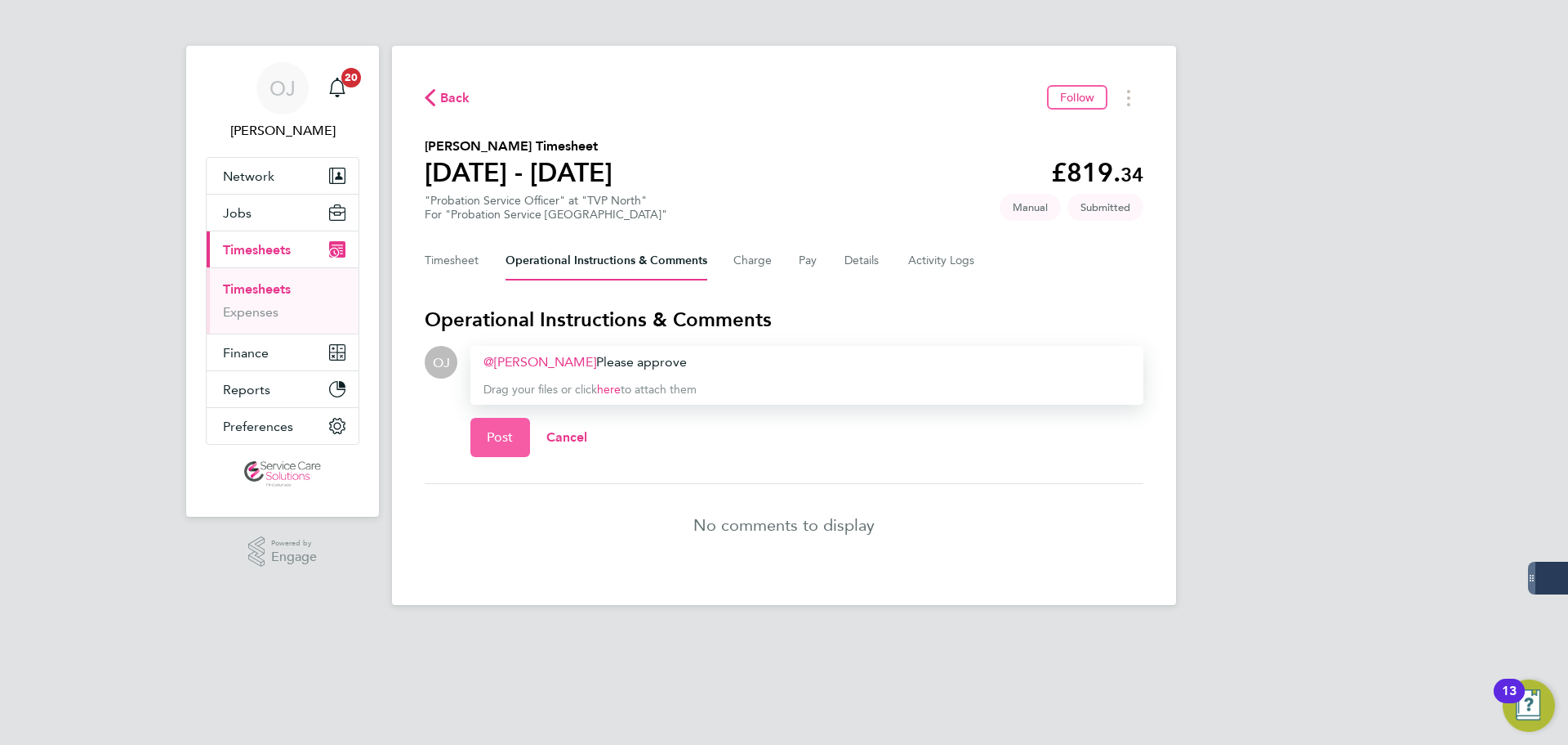
click at [486, 456] on button "Post" at bounding box center [500, 437] width 60 height 39
